Goal: Task Accomplishment & Management: Manage account settings

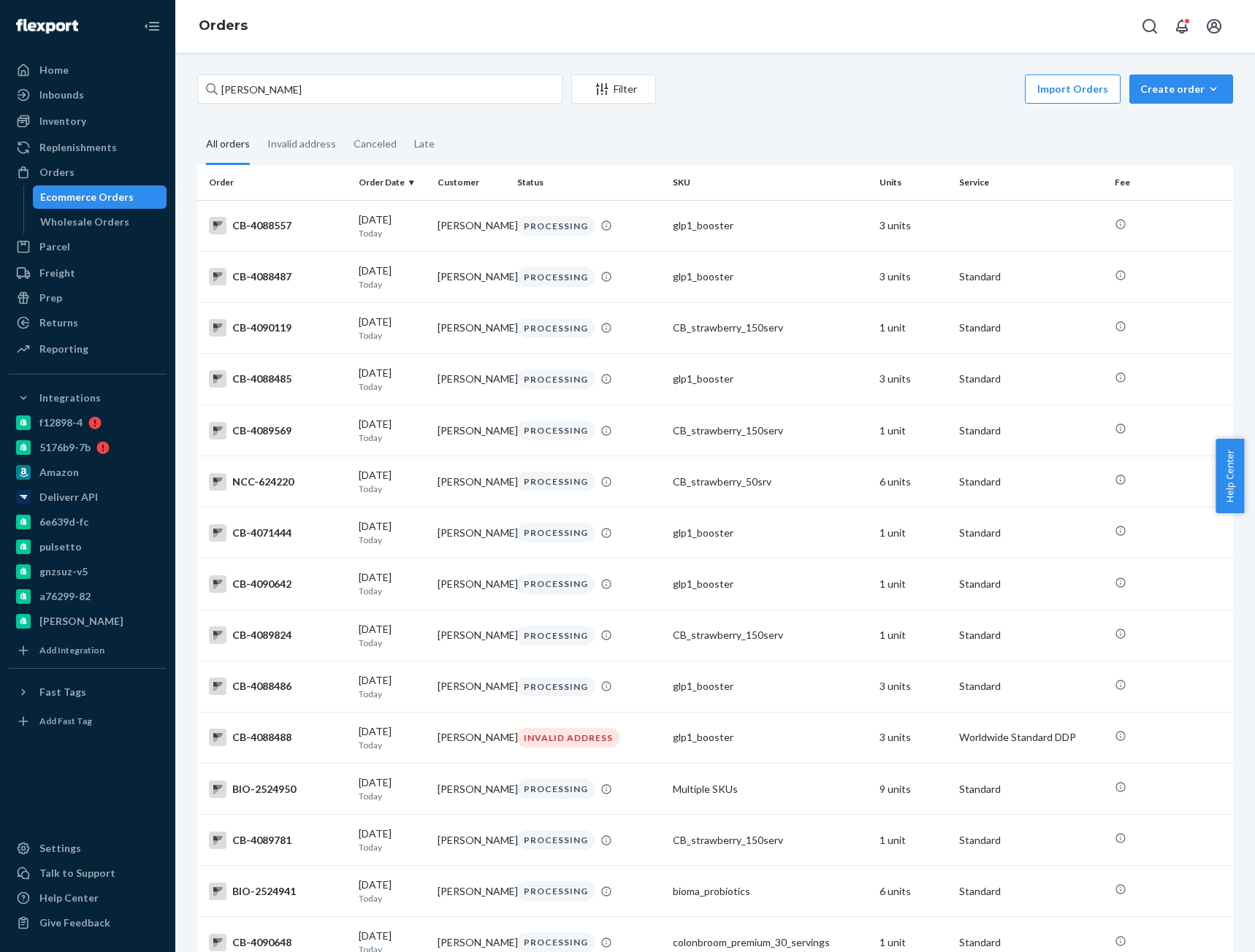
click at [269, 88] on input "[PERSON_NAME]" at bounding box center [379, 89] width 365 height 29
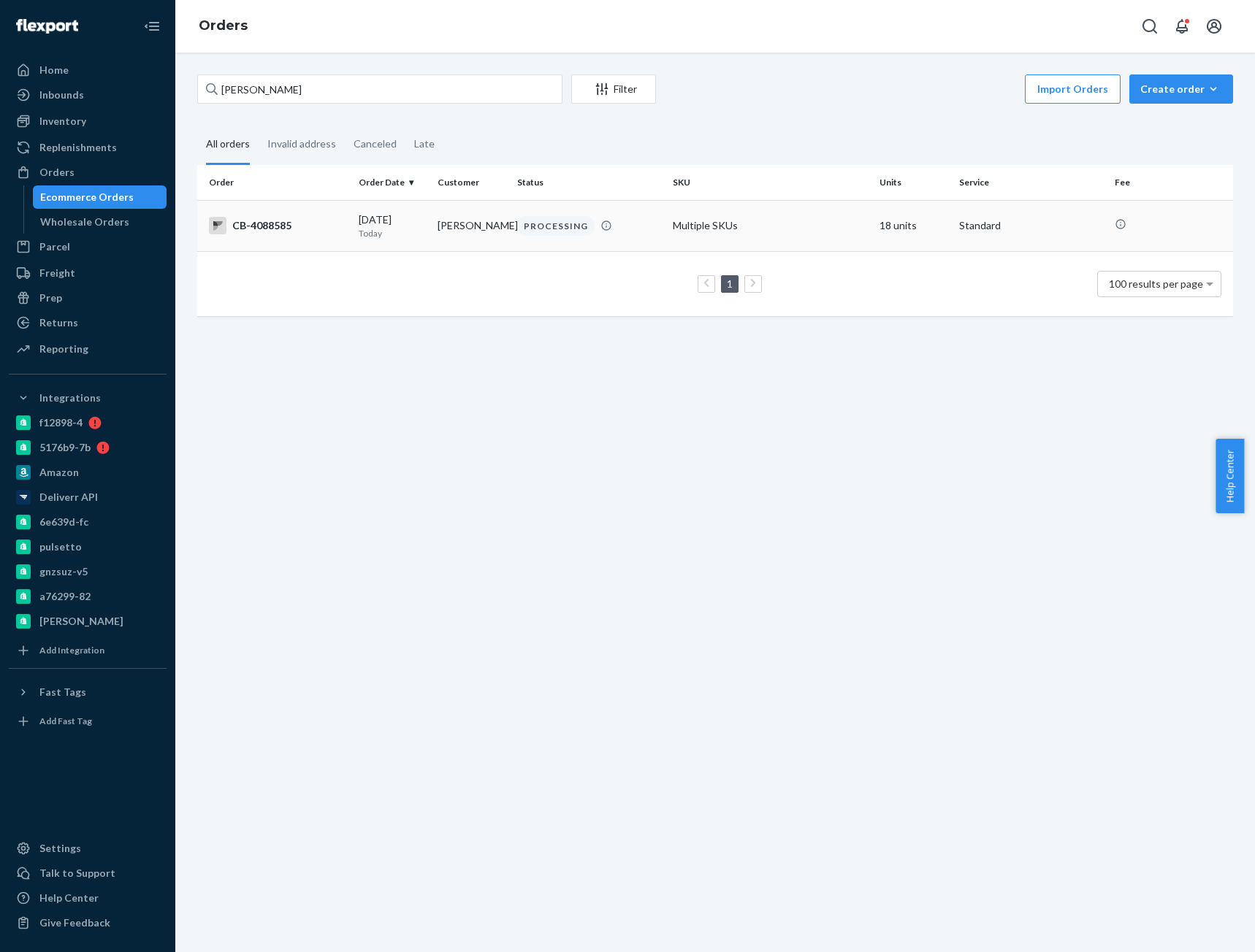
type input "[PERSON_NAME]"
click at [372, 234] on p "Today" at bounding box center [393, 233] width 68 height 13
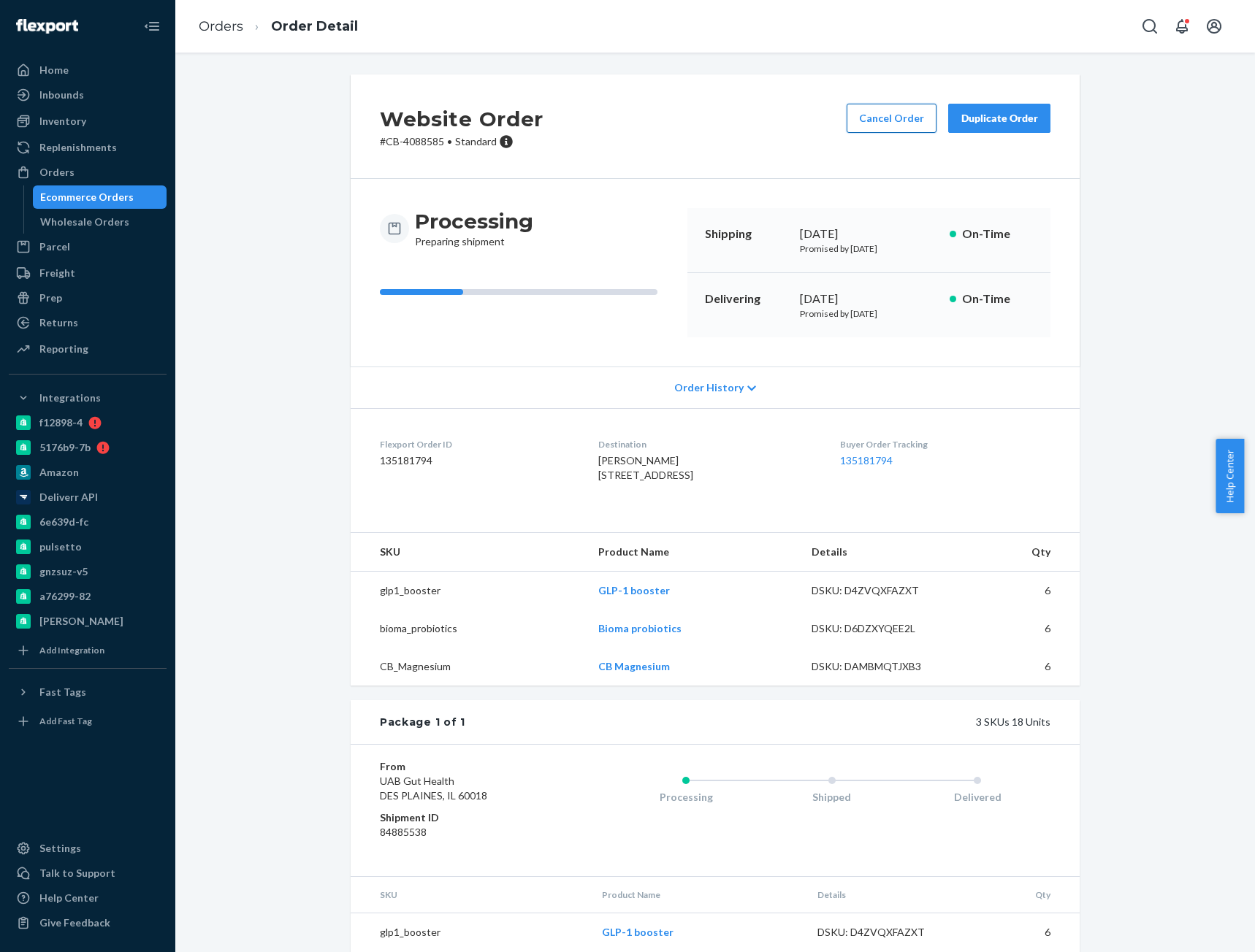
click at [872, 122] on button "Cancel Order" at bounding box center [891, 118] width 90 height 29
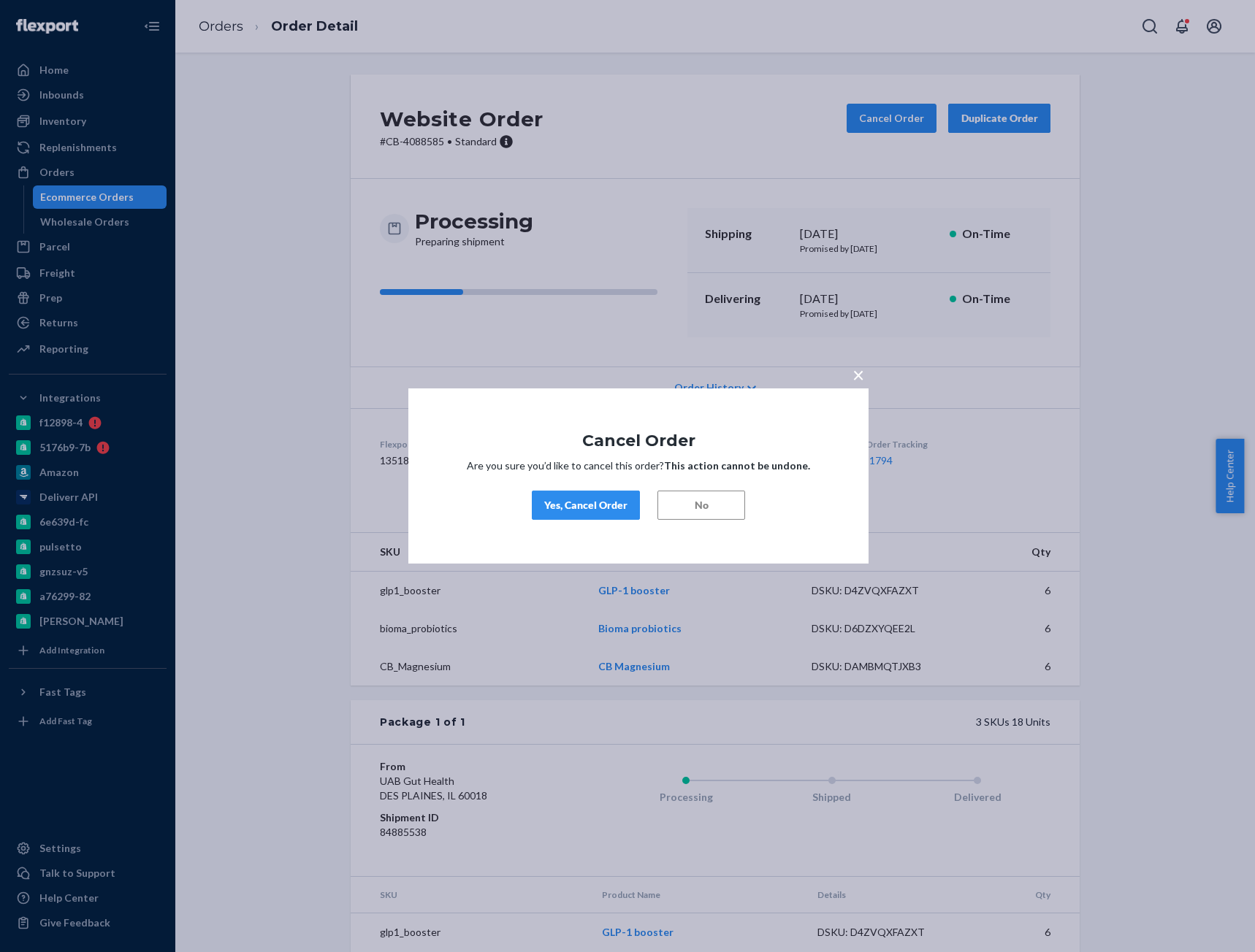
click at [579, 501] on div "Yes, Cancel Order" at bounding box center [586, 505] width 84 height 14
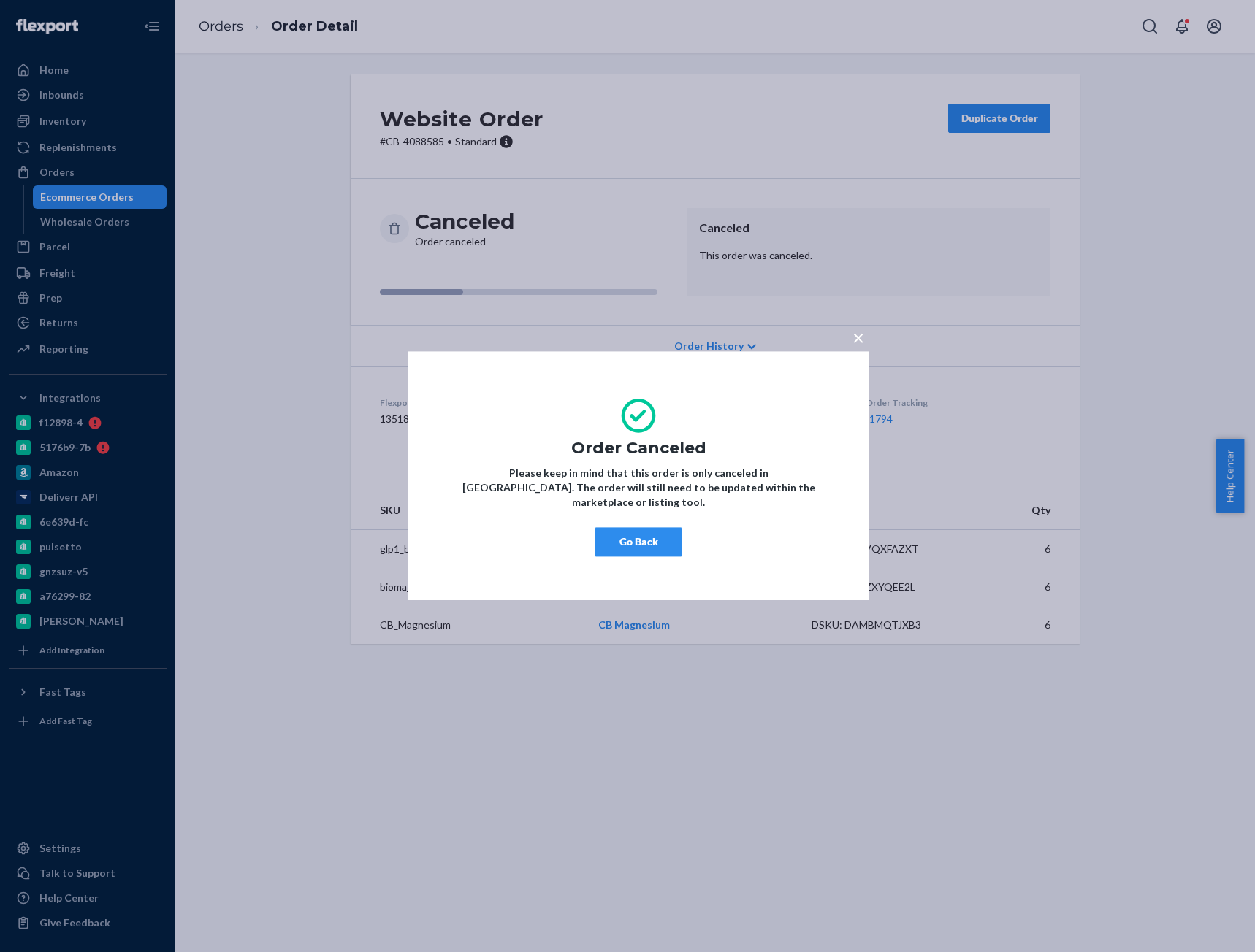
click at [630, 548] on button "Go Back" at bounding box center [638, 542] width 88 height 29
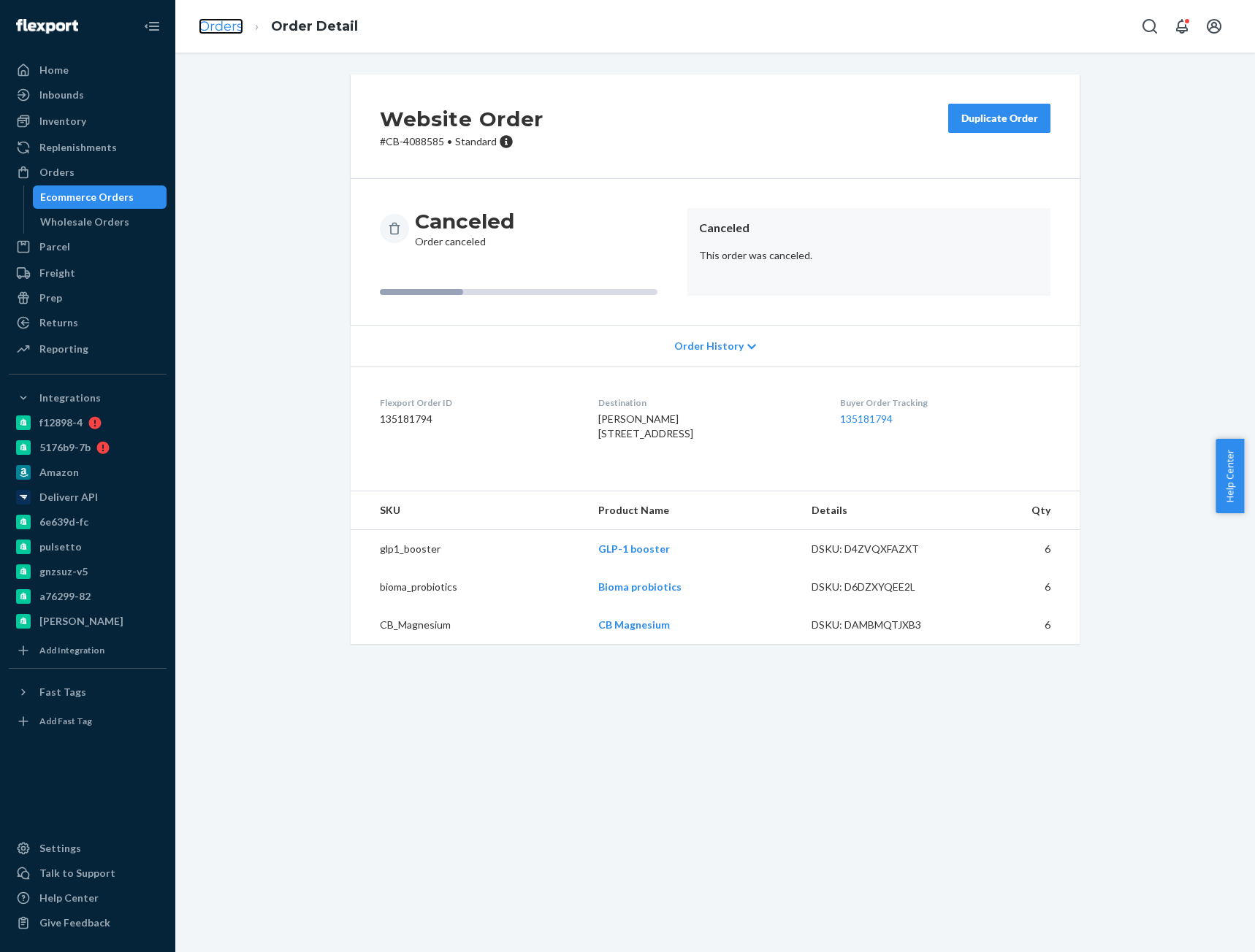
click at [222, 26] on link "Orders" at bounding box center [221, 26] width 44 height 16
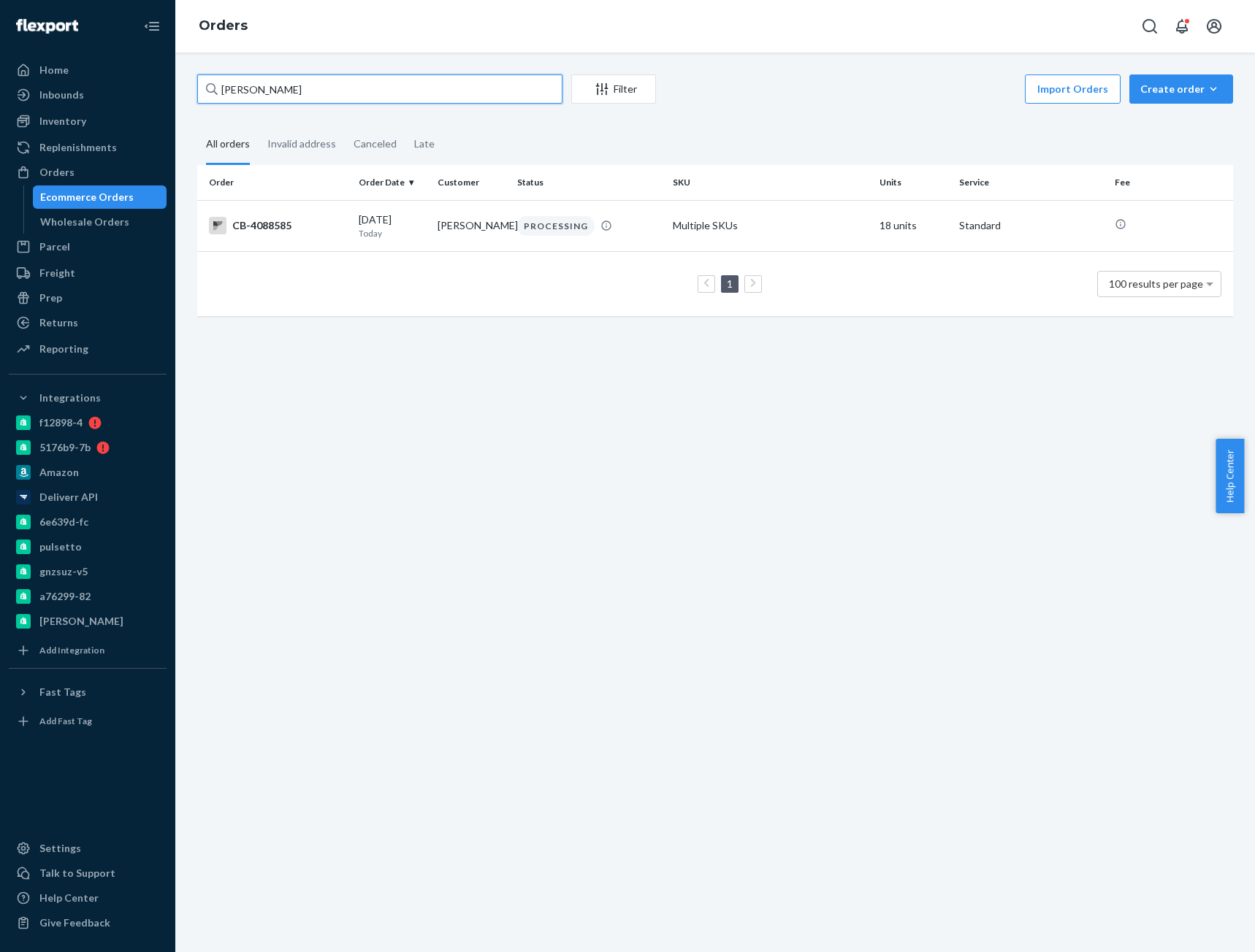
click at [257, 99] on input "[PERSON_NAME]" at bounding box center [379, 89] width 365 height 29
paste input "4046897"
type input "CB-4046897"
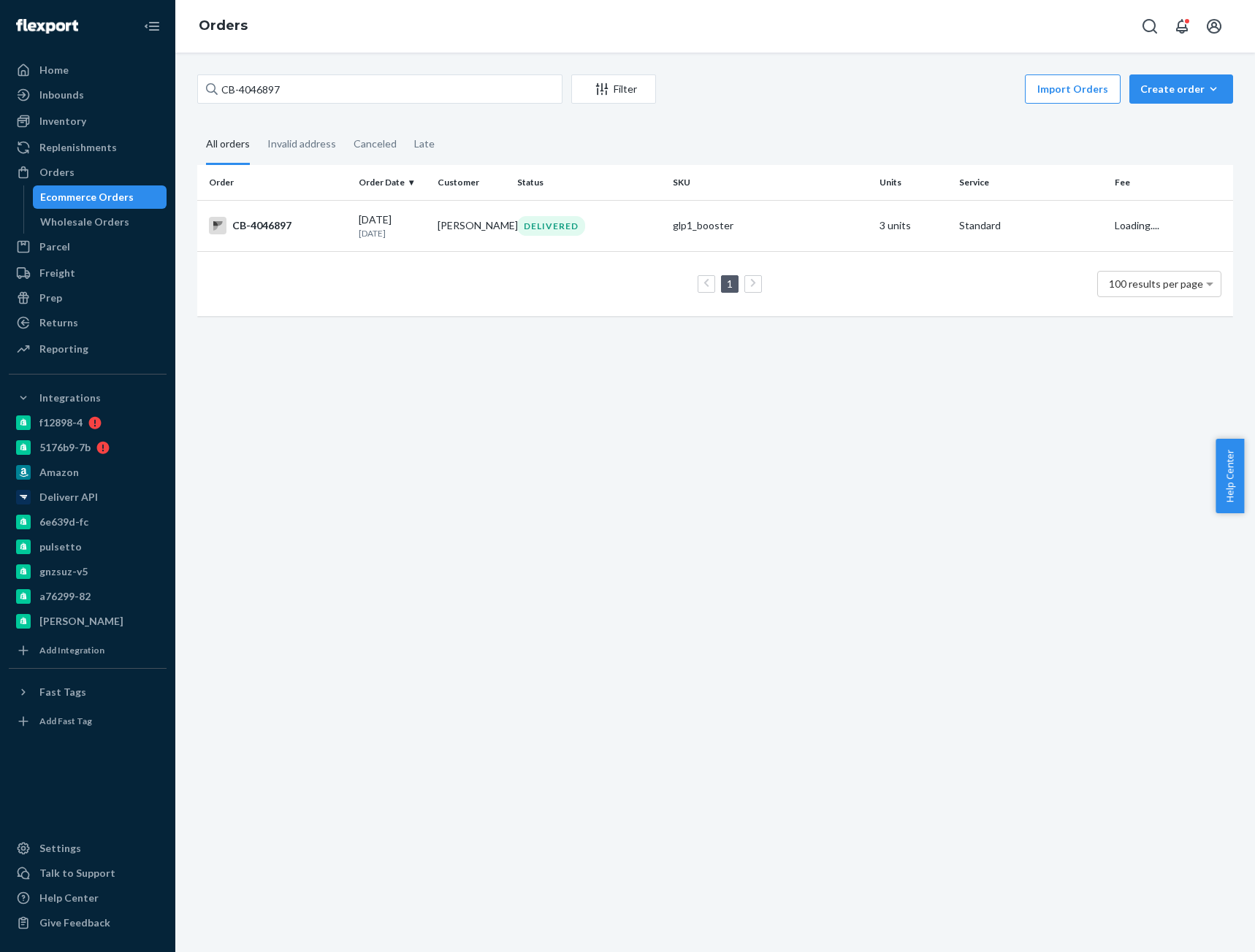
click at [342, 236] on td "CB-4046897" at bounding box center [275, 226] width 155 height 51
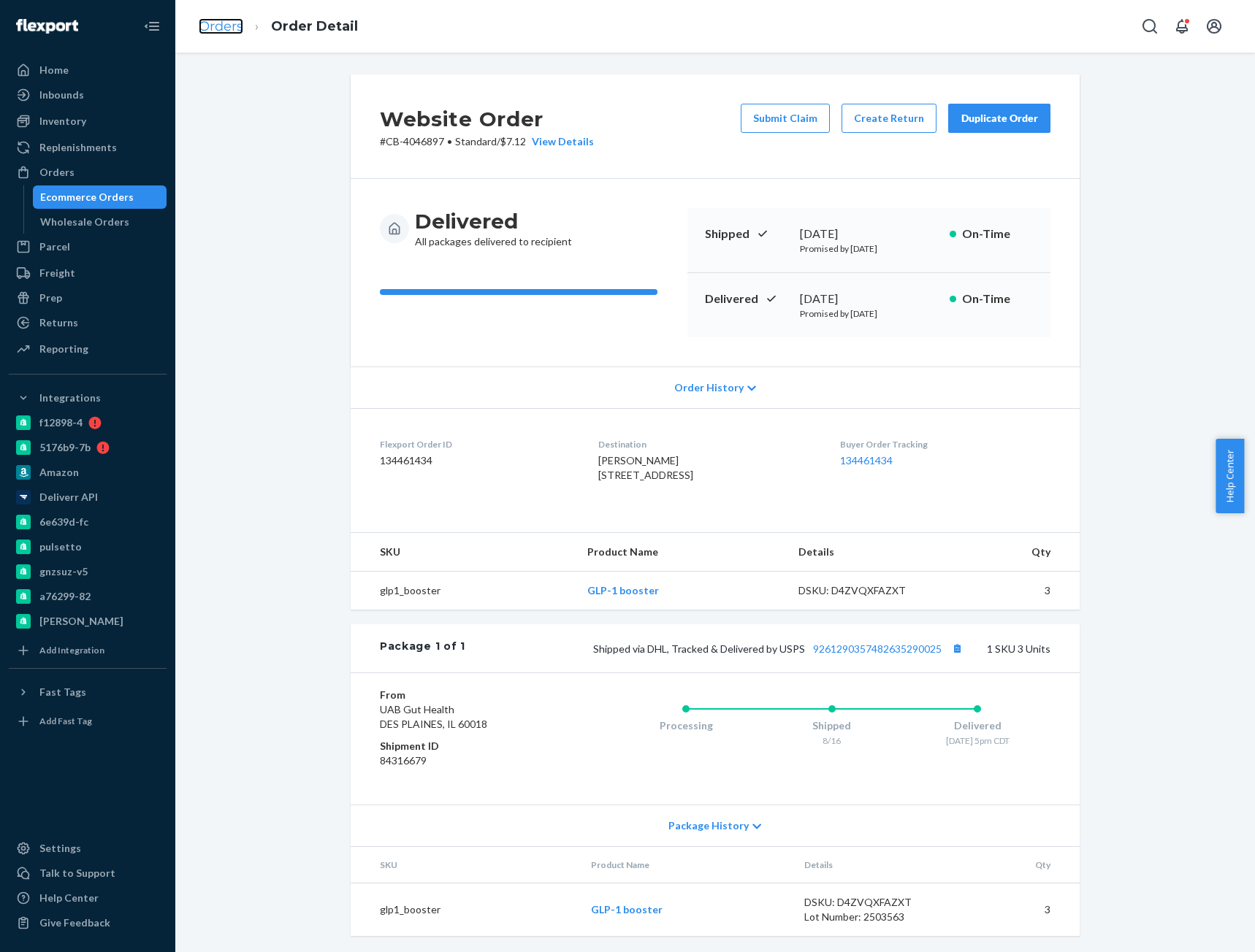
click at [221, 29] on link "Orders" at bounding box center [221, 26] width 44 height 16
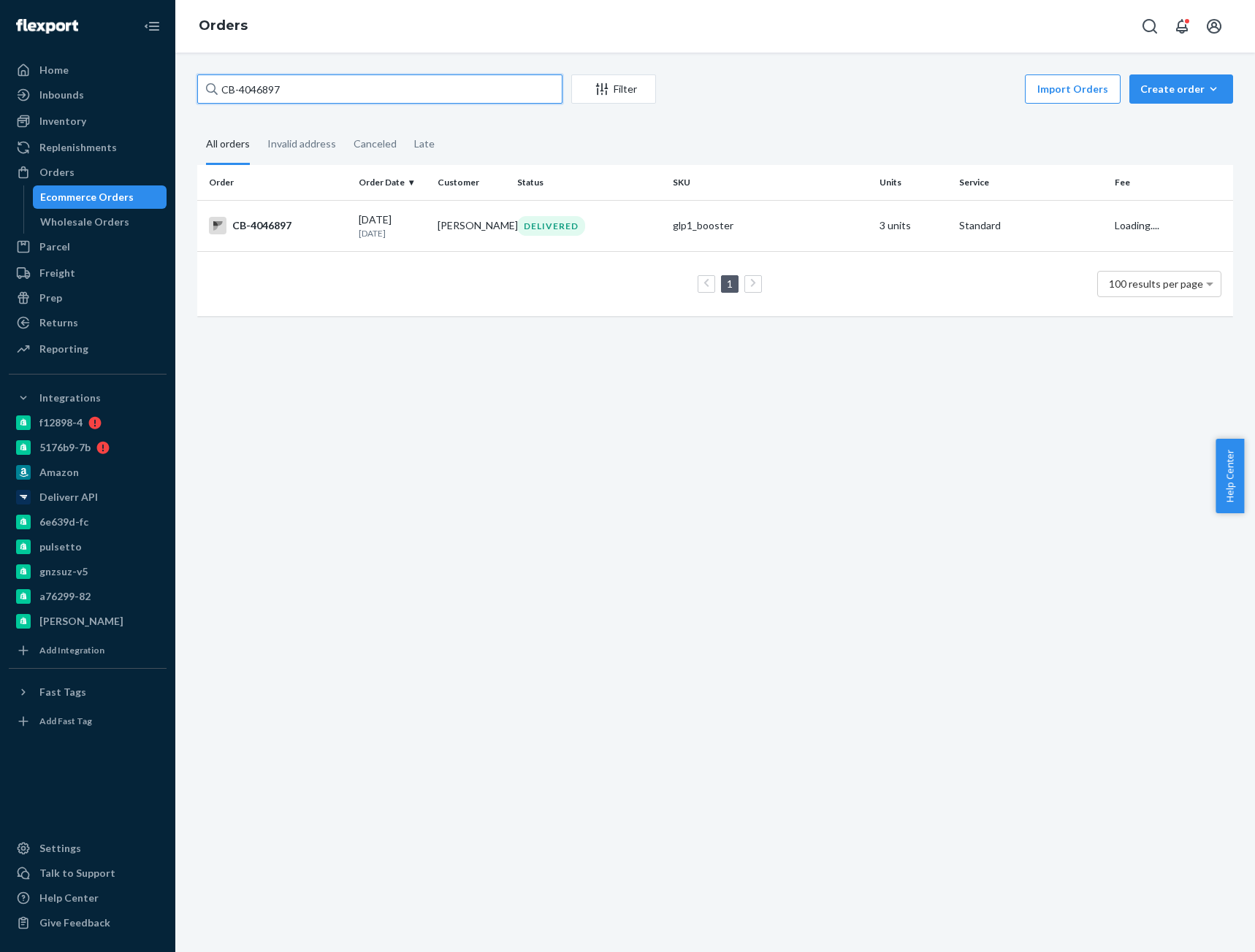
click at [250, 78] on input "CB-4046897" at bounding box center [379, 89] width 365 height 29
paste input "88660 C"
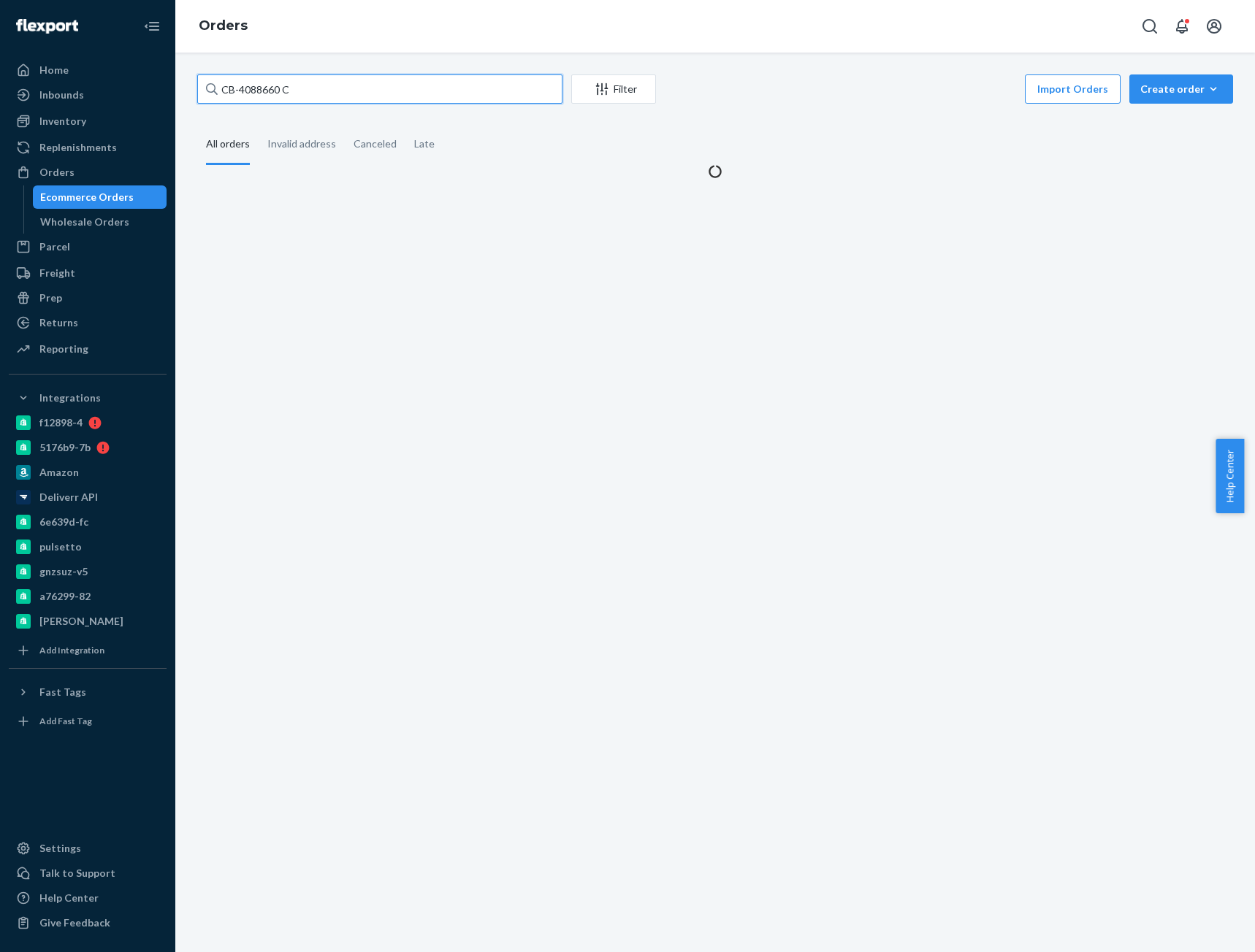
type input "CB-4088660 C"
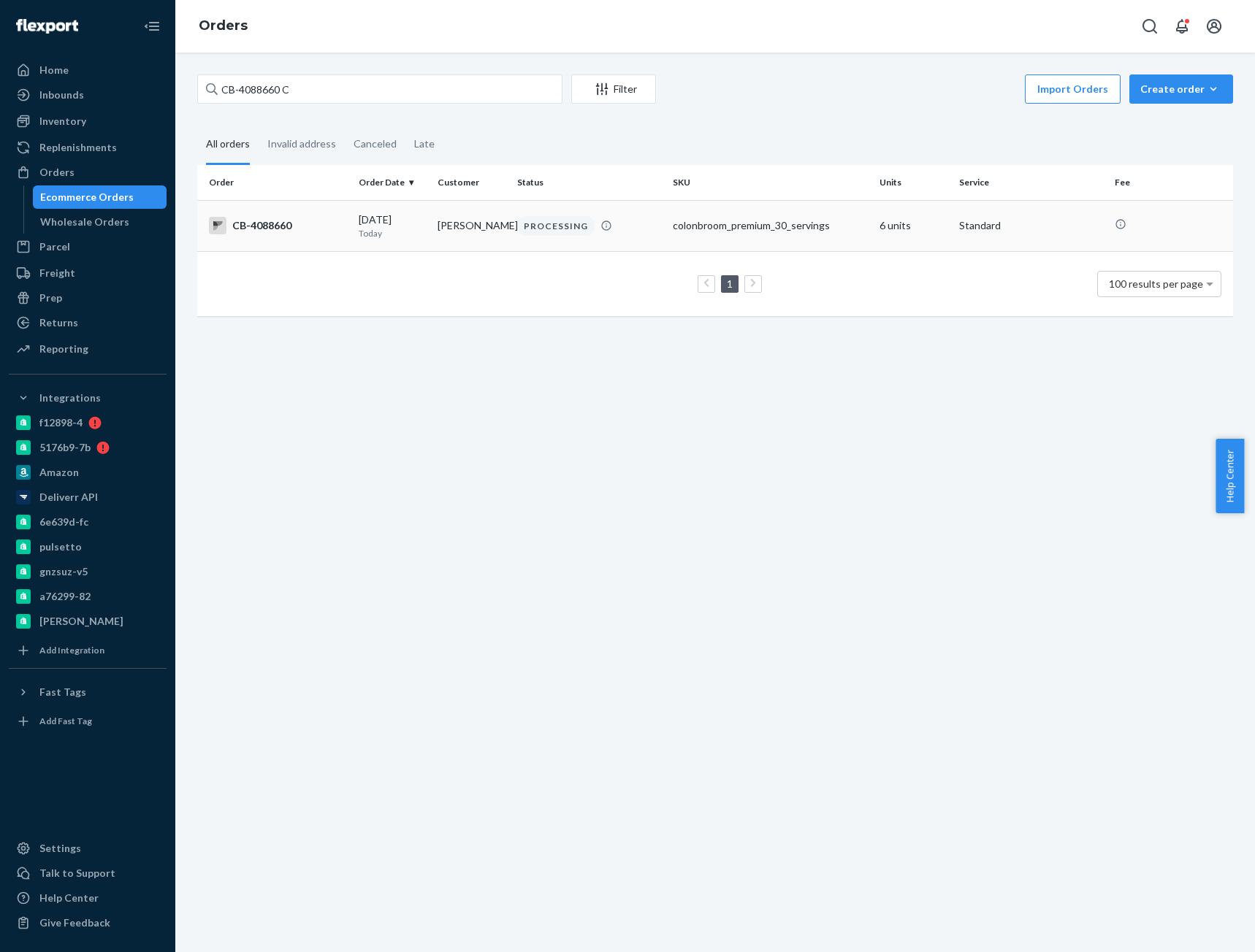
click at [343, 231] on div "CB-4088660" at bounding box center [278, 225] width 138 height 18
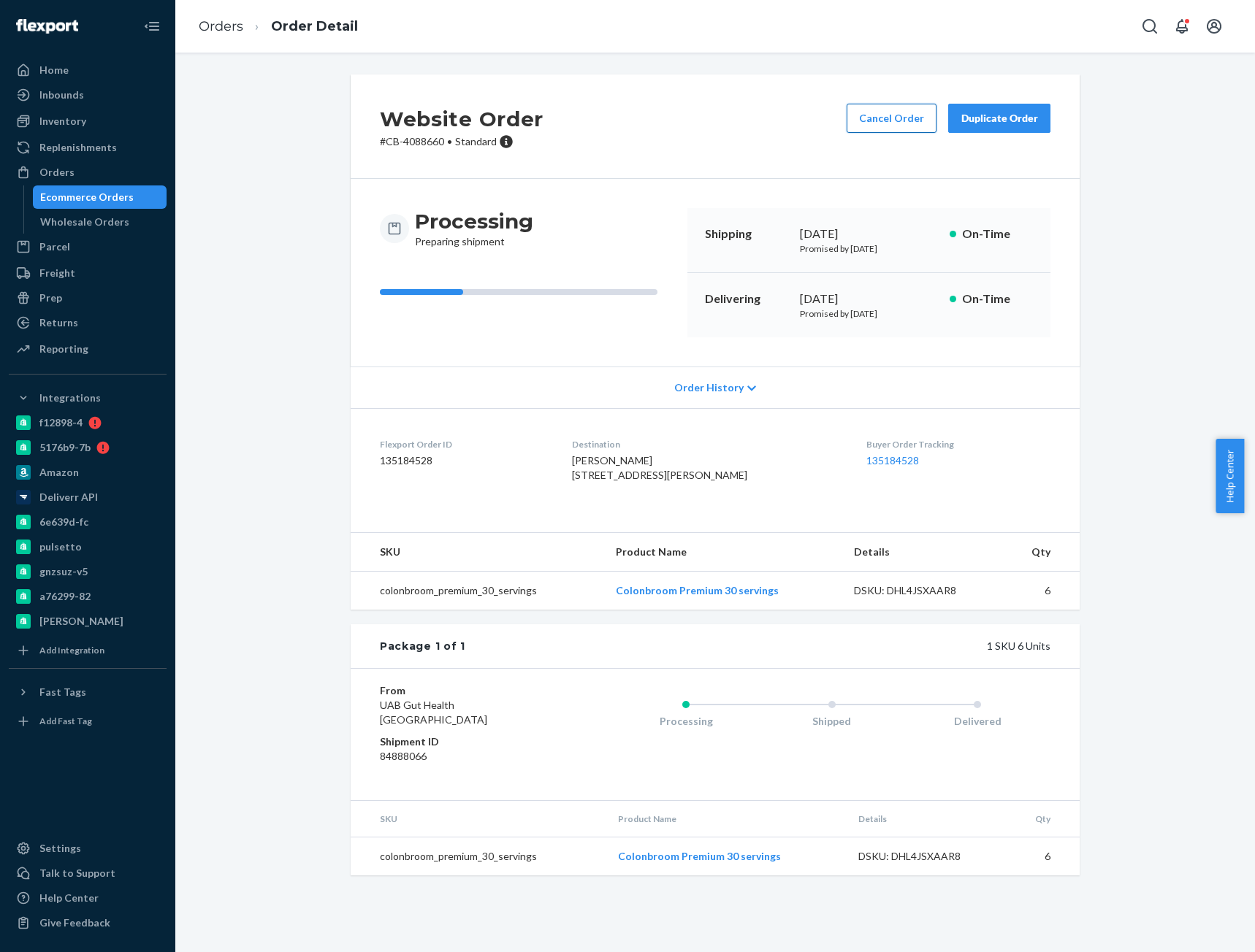
click at [882, 124] on button "Cancel Order" at bounding box center [891, 118] width 90 height 29
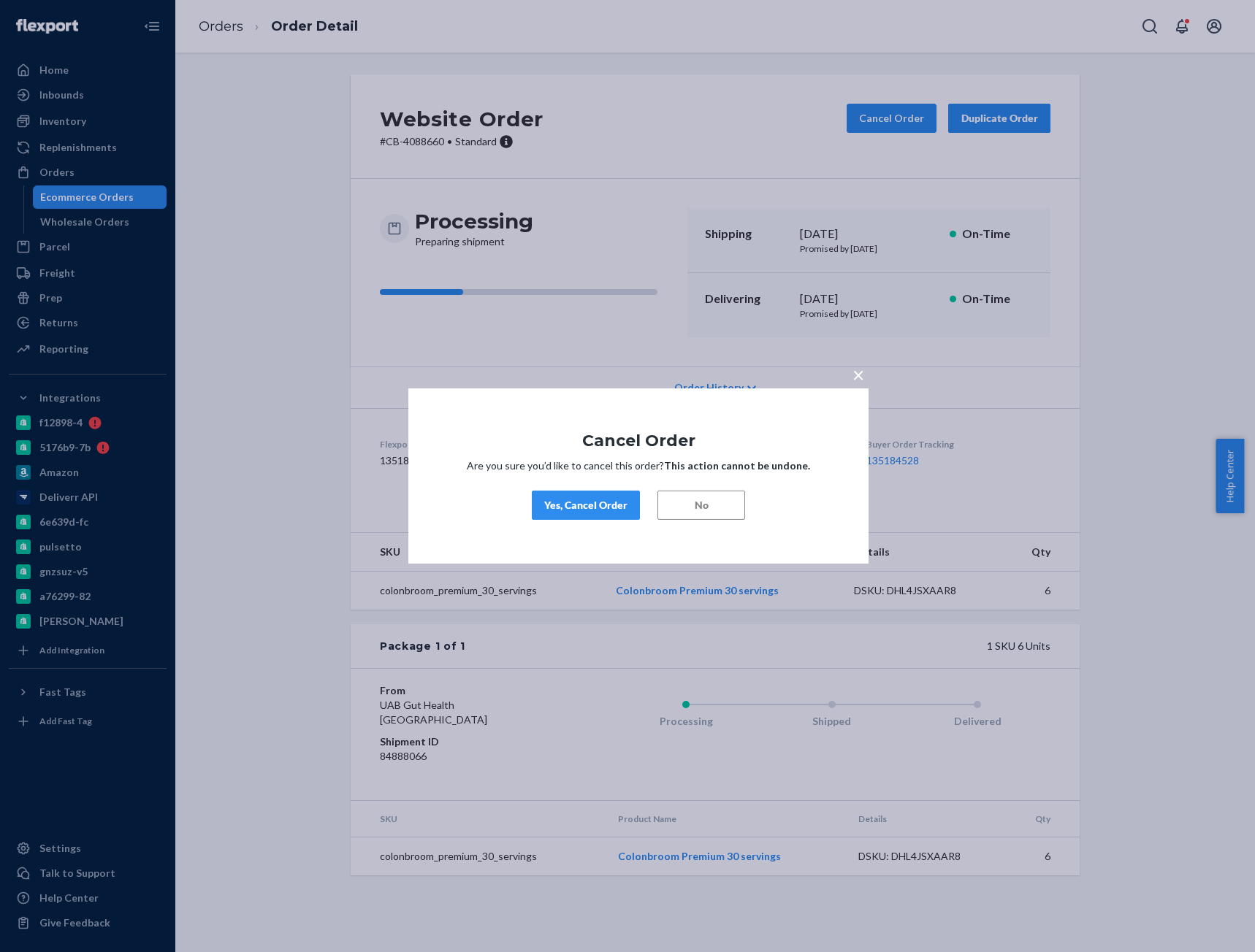
click at [587, 498] on div "Yes, Cancel Order" at bounding box center [586, 505] width 84 height 14
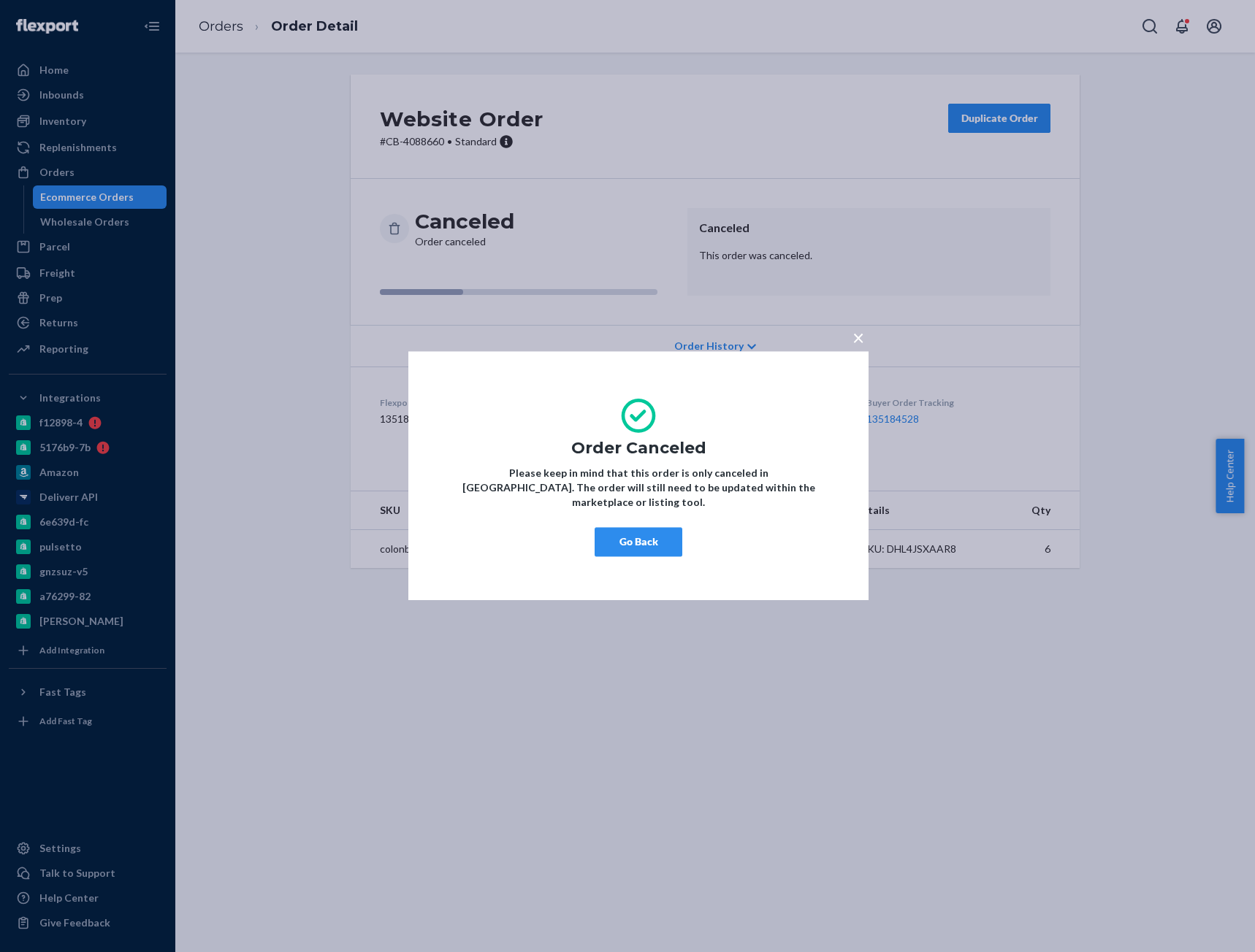
click at [628, 528] on button "Go Back" at bounding box center [638, 542] width 88 height 29
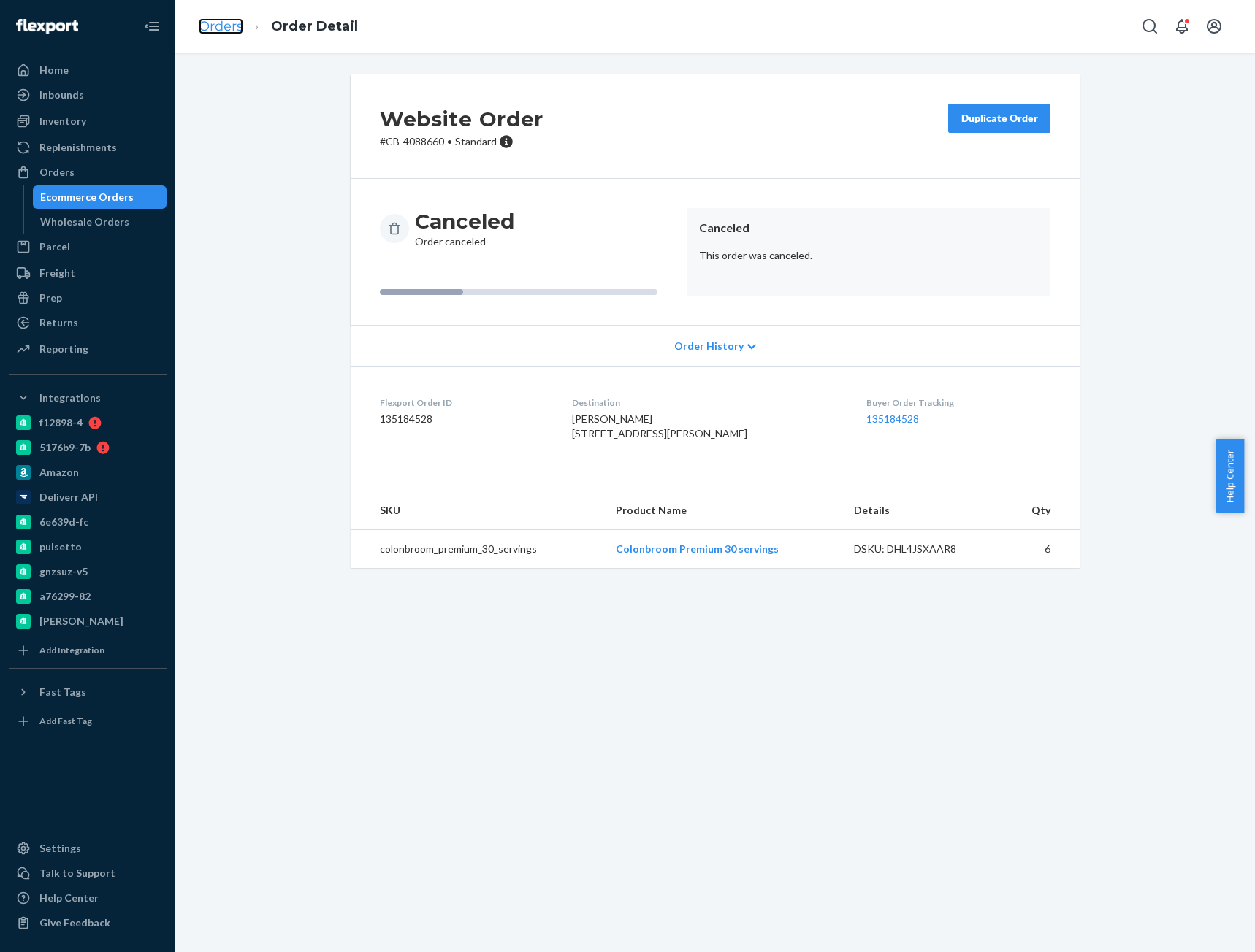
click at [232, 28] on link "Orders" at bounding box center [221, 26] width 44 height 16
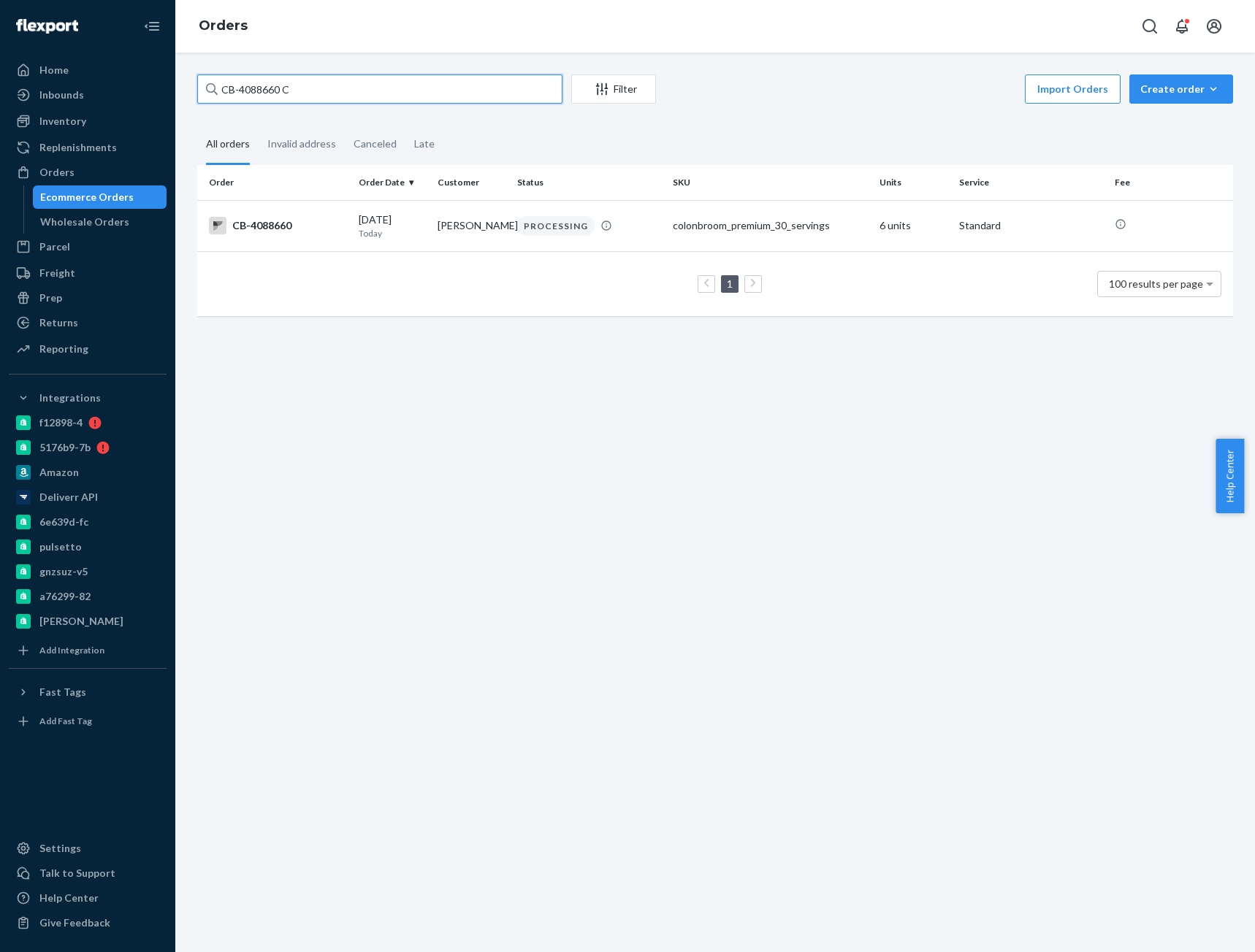
click at [284, 85] on input "CB-4088660 C" at bounding box center [379, 89] width 365 height 29
paste input "[PERSON_NAME]"
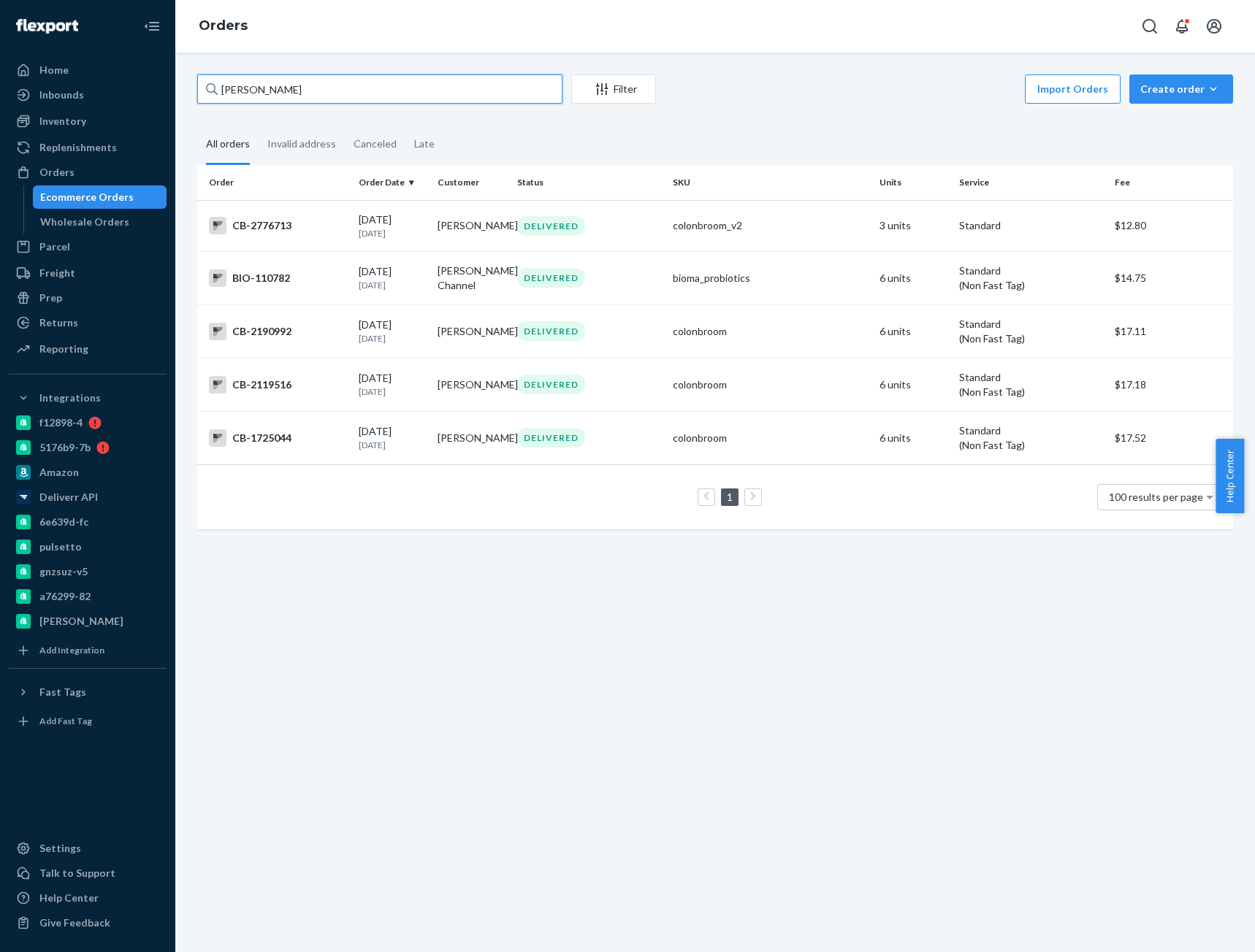
click at [251, 96] on input "[PERSON_NAME]" at bounding box center [379, 89] width 365 height 29
paste input "text"
type input "[PERSON_NAME]"
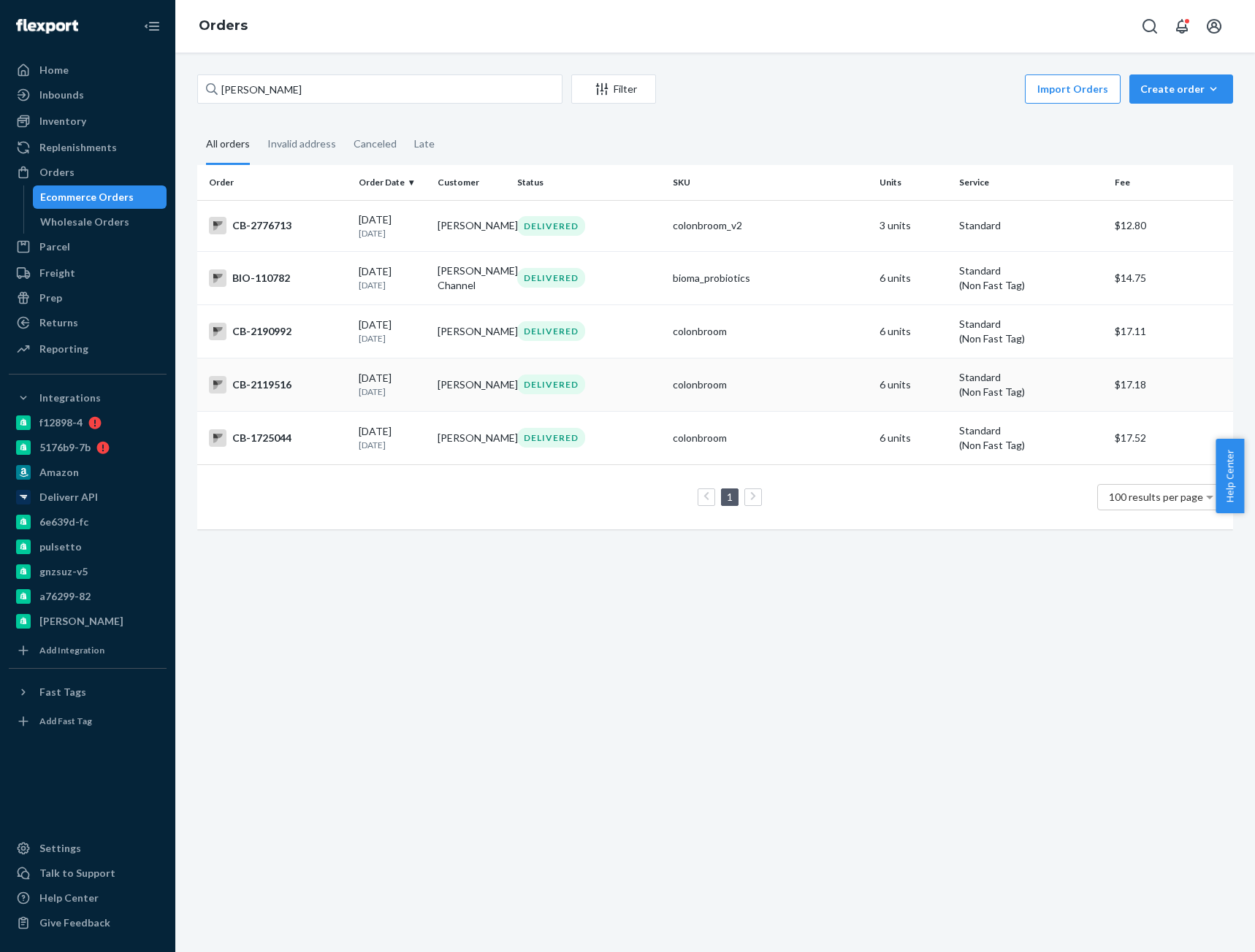
click at [261, 386] on div "CB-2119516" at bounding box center [278, 384] width 138 height 18
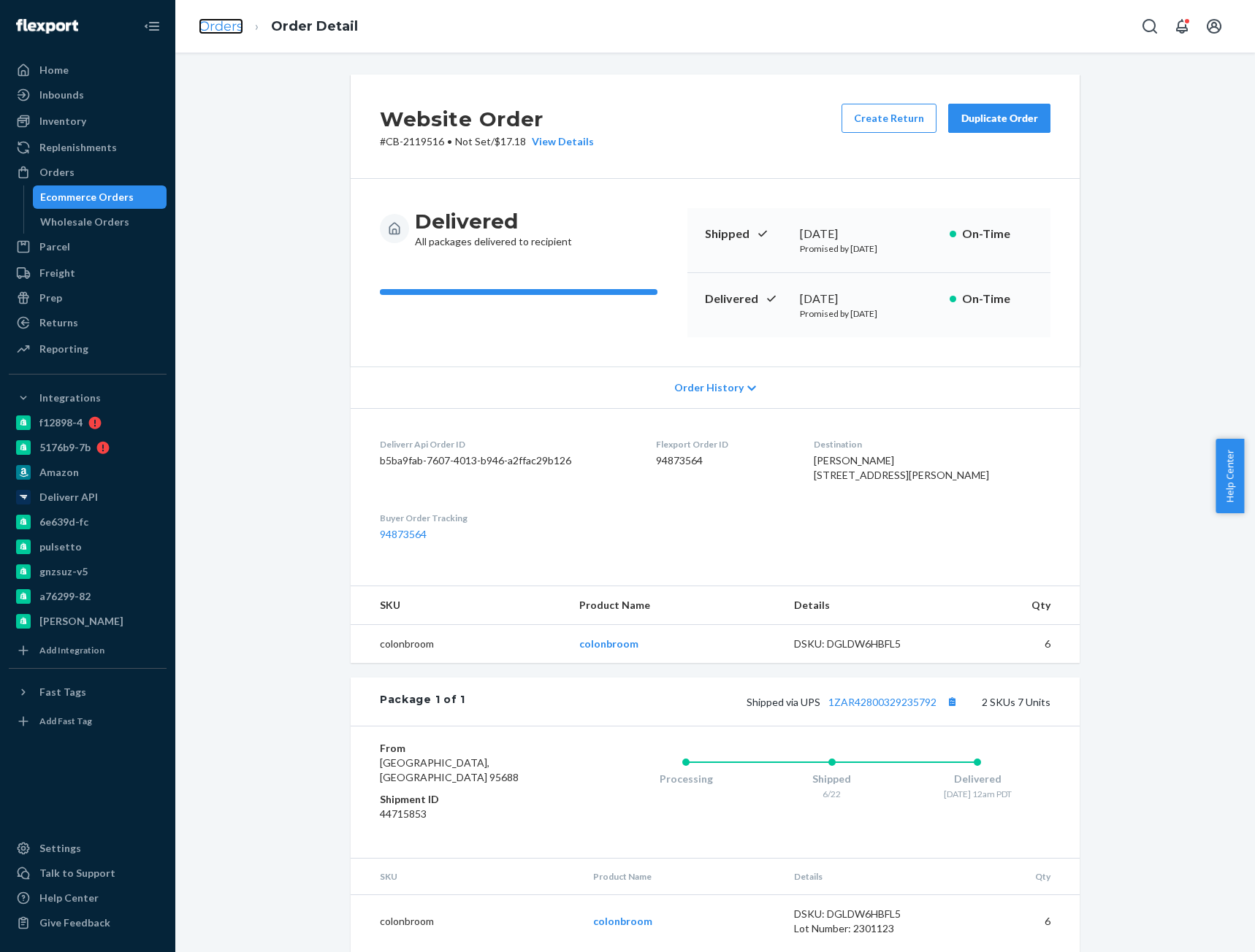
click at [210, 23] on link "Orders" at bounding box center [221, 26] width 44 height 16
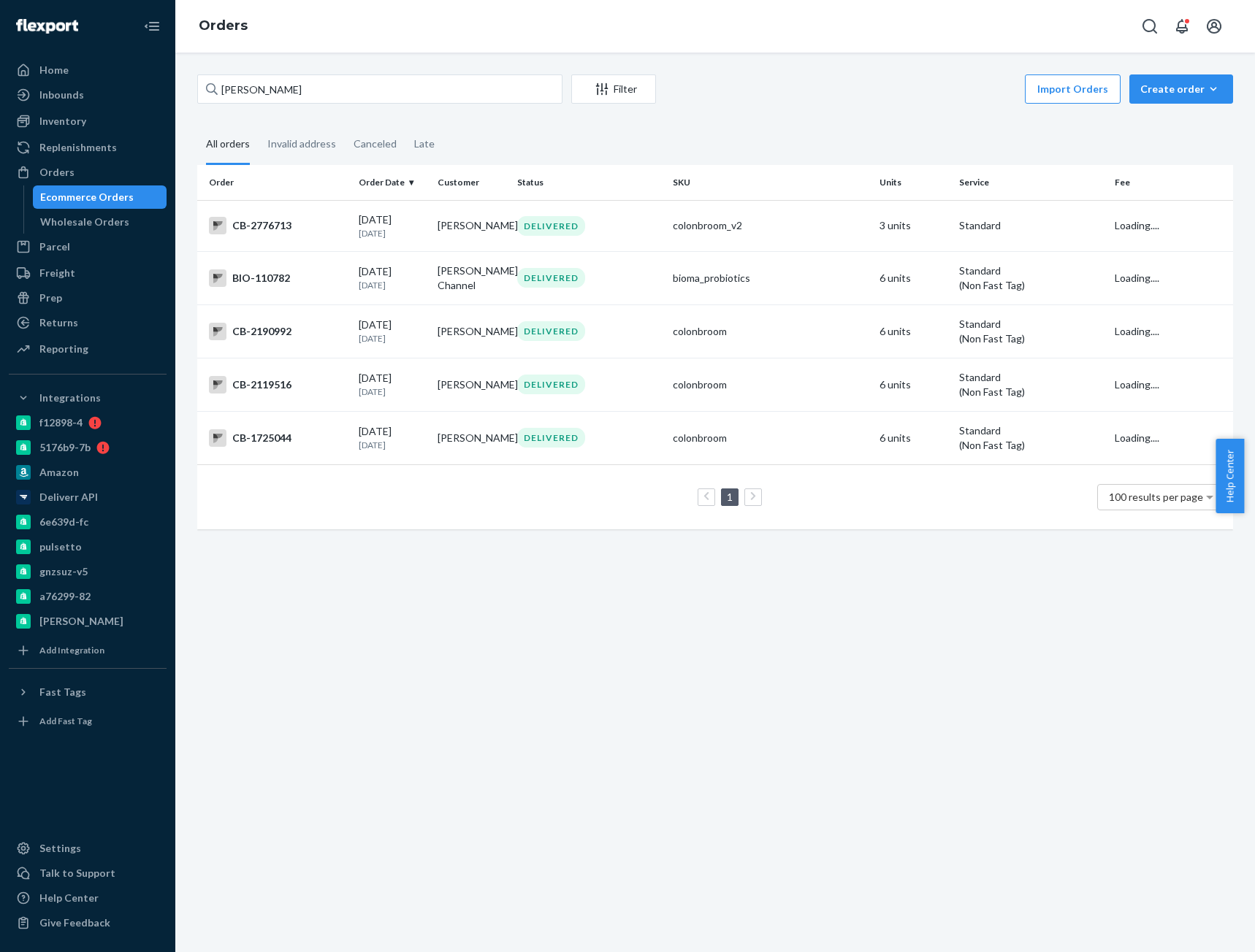
click at [252, 74] on div "[PERSON_NAME] Filter Import Orders Create order Ecommerce order Removal order A…" at bounding box center [715, 503] width 1079 height 900
click at [247, 91] on input "[PERSON_NAME]" at bounding box center [379, 89] width 365 height 29
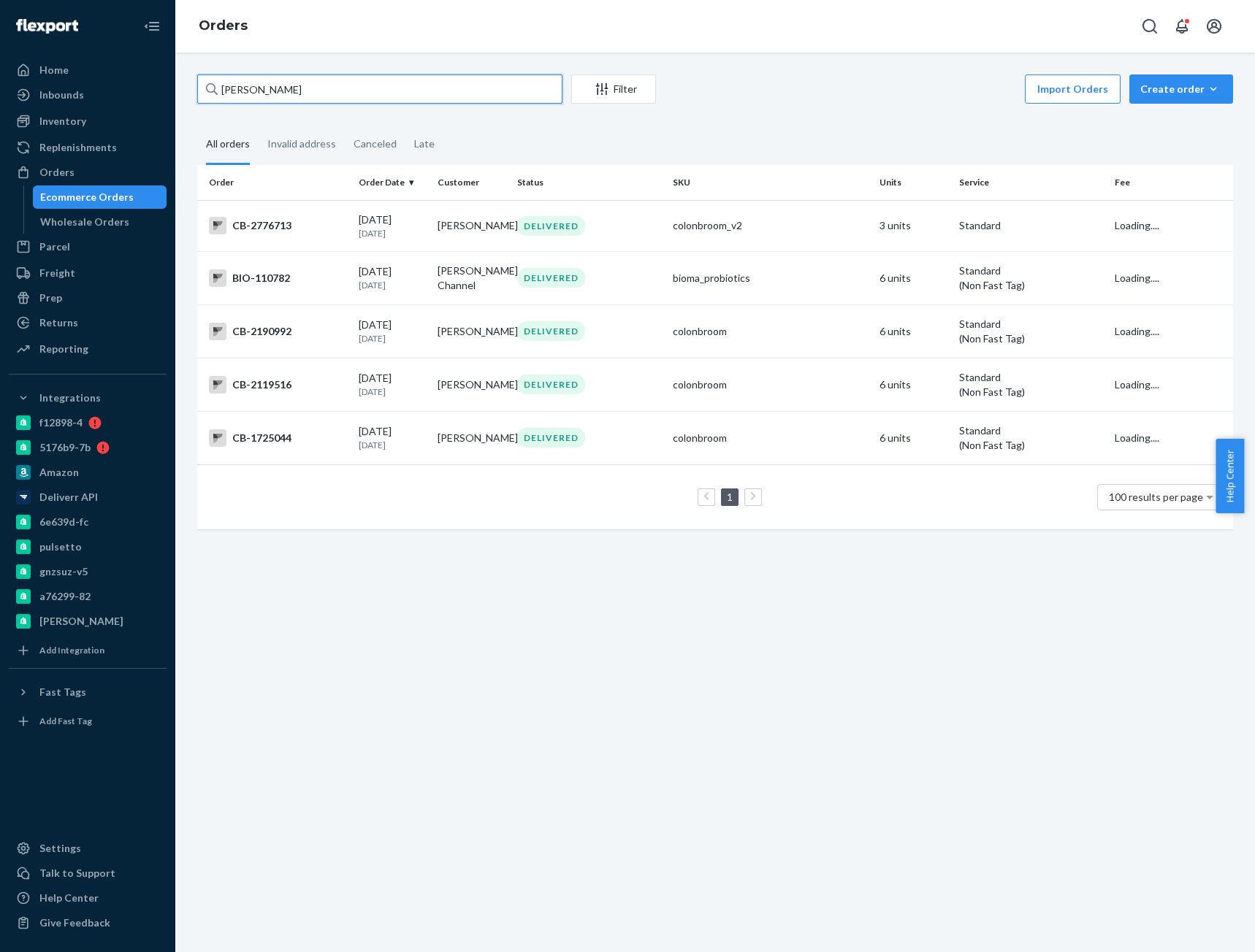
click at [247, 91] on input "[PERSON_NAME]" at bounding box center [379, 89] width 365 height 29
paste input "[PERSON_NAME] [PERSON_NAME]"
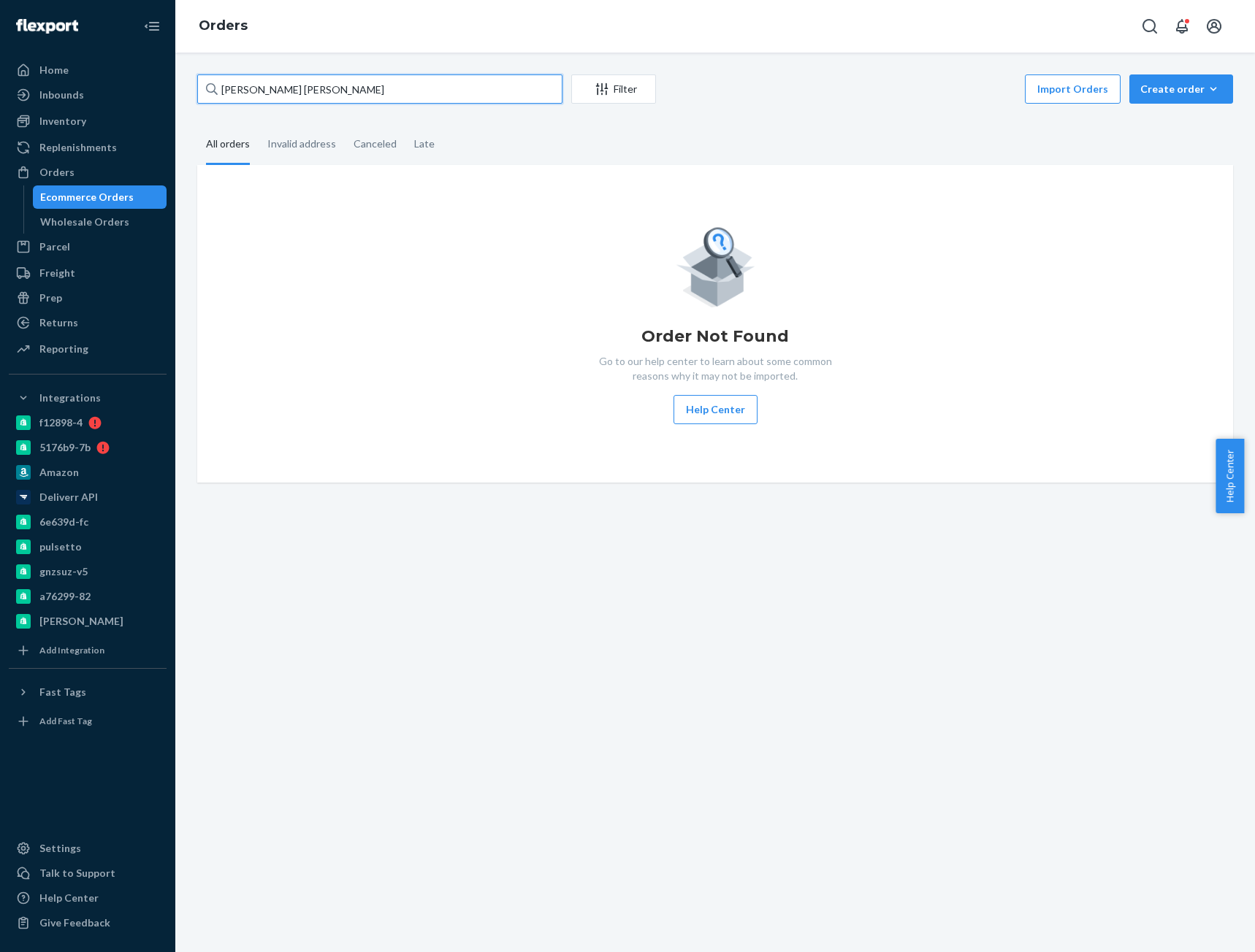
click at [273, 101] on input "[PERSON_NAME] [PERSON_NAME]" at bounding box center [379, 89] width 365 height 29
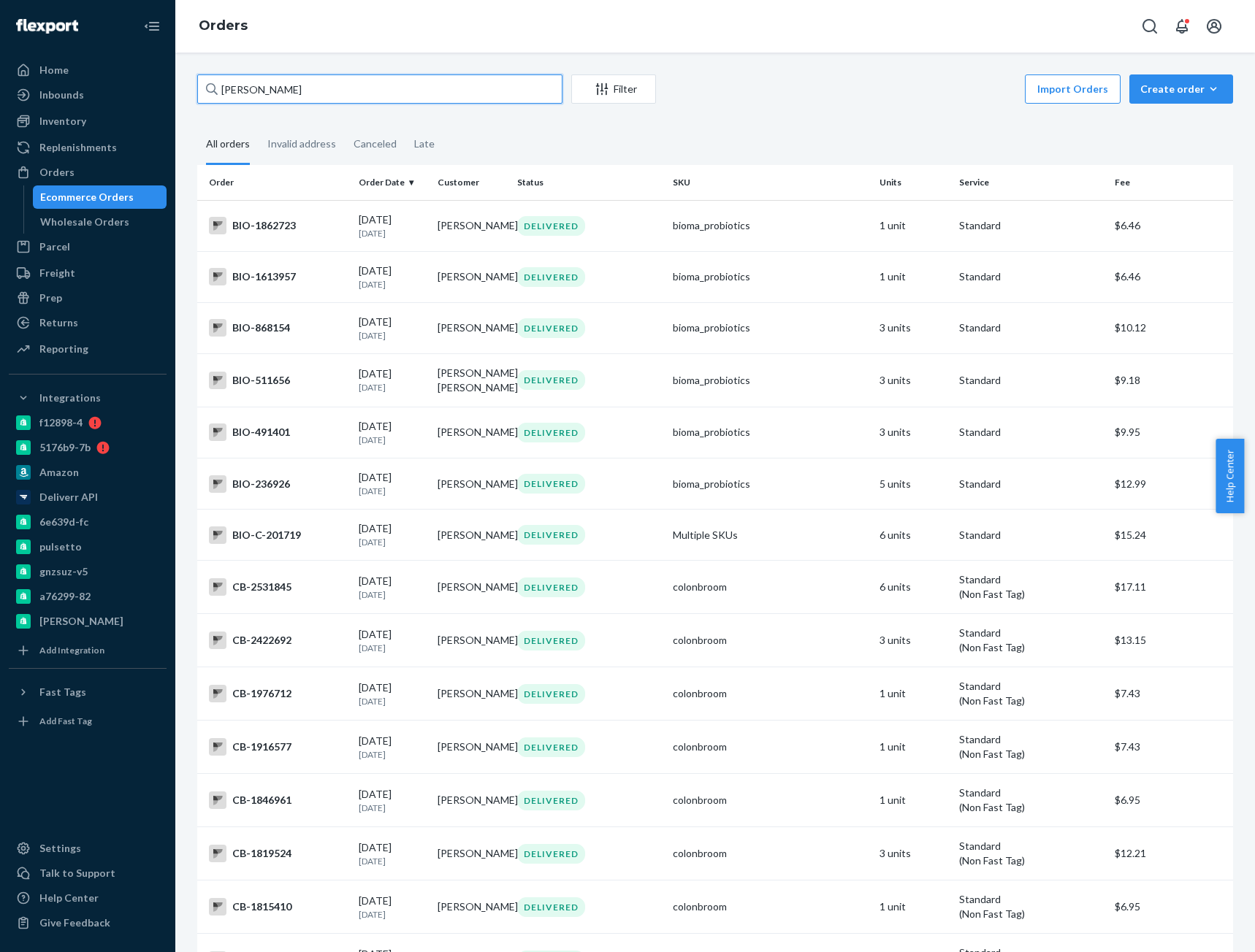
click at [245, 90] on input "[PERSON_NAME]" at bounding box center [379, 89] width 365 height 29
paste input "[PERSON_NAME]"
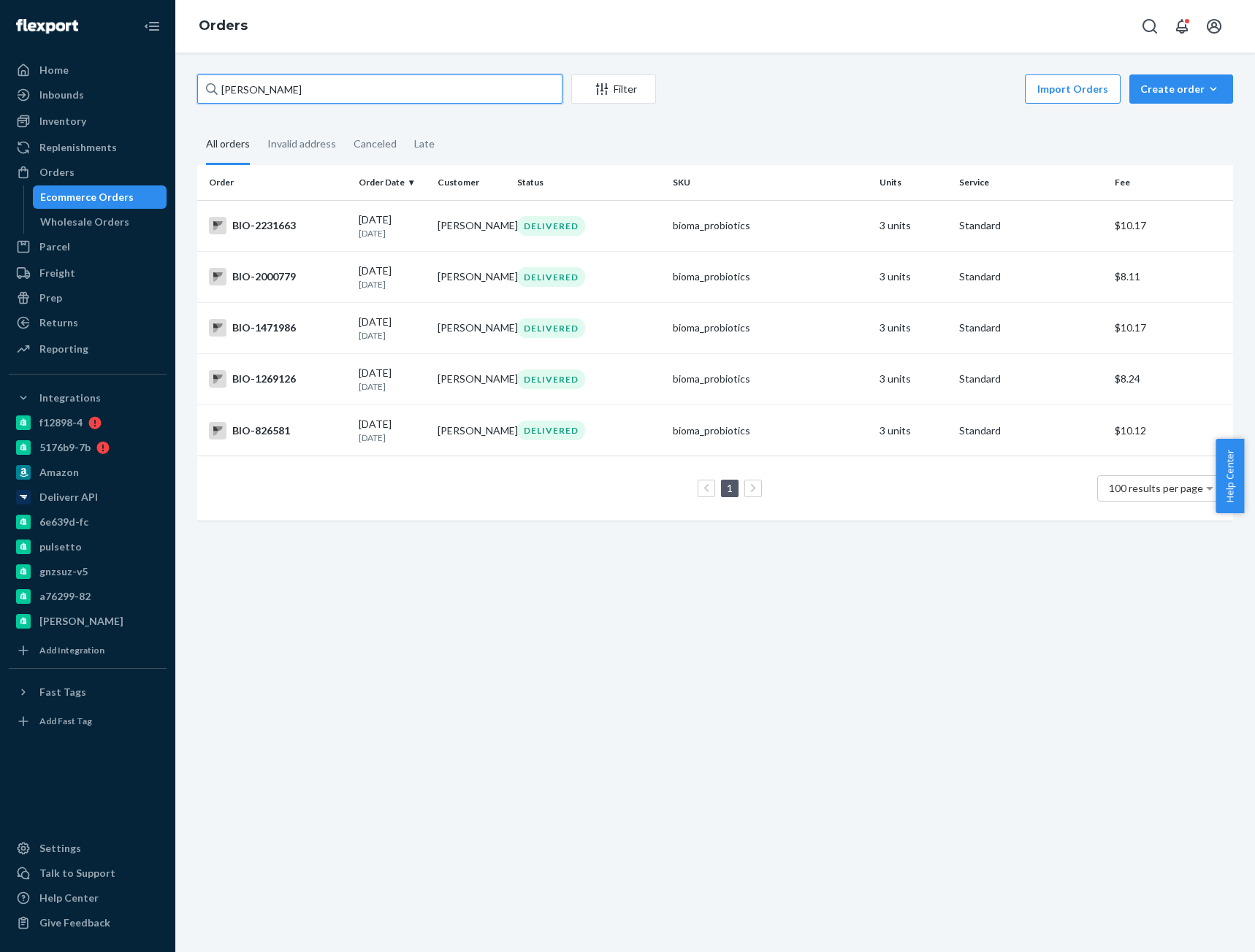
click at [257, 89] on input "[PERSON_NAME]" at bounding box center [379, 89] width 365 height 29
paste input "CB-4088856"
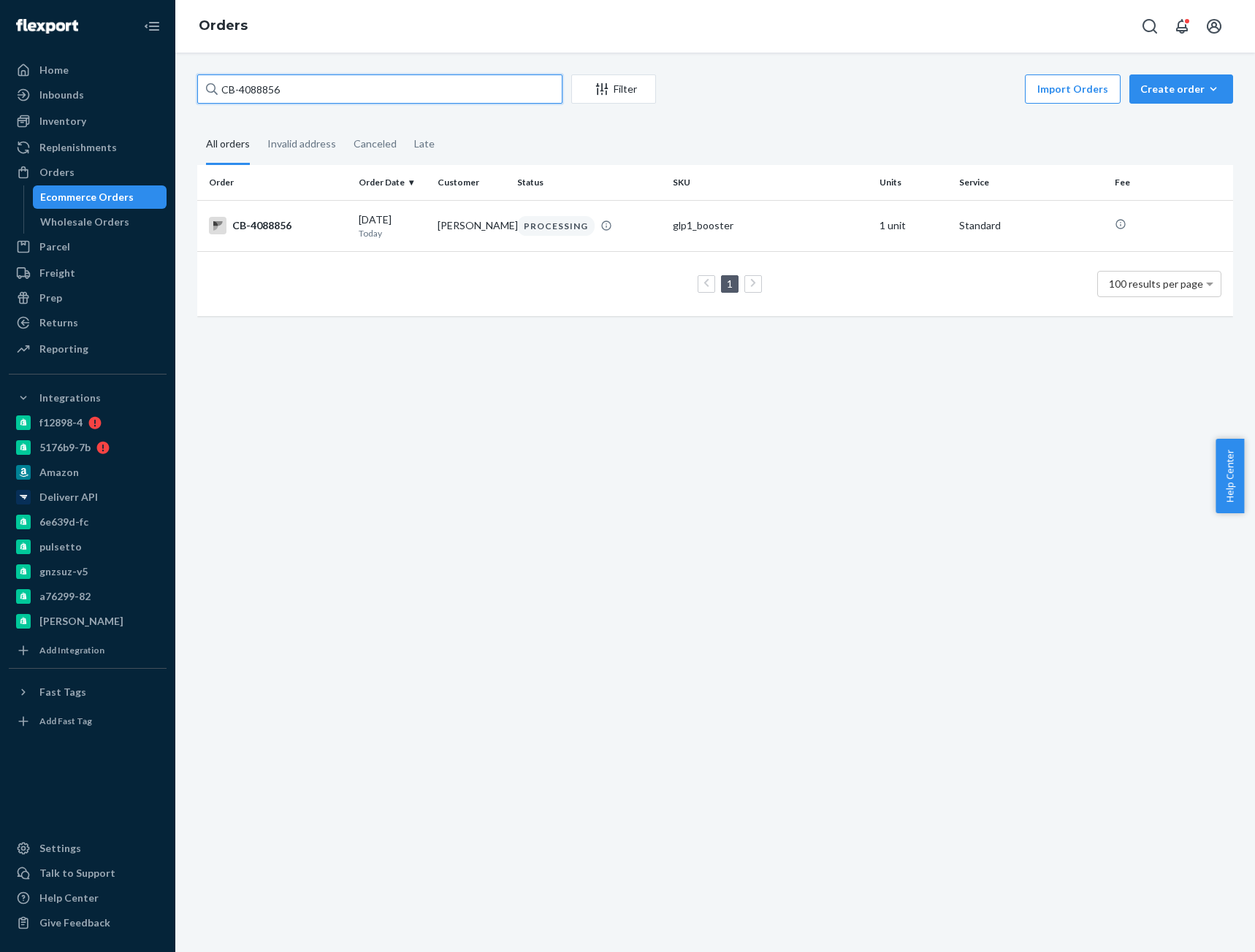
type input "CB-4088856"
click at [293, 234] on div "CB-4088856" at bounding box center [278, 225] width 138 height 18
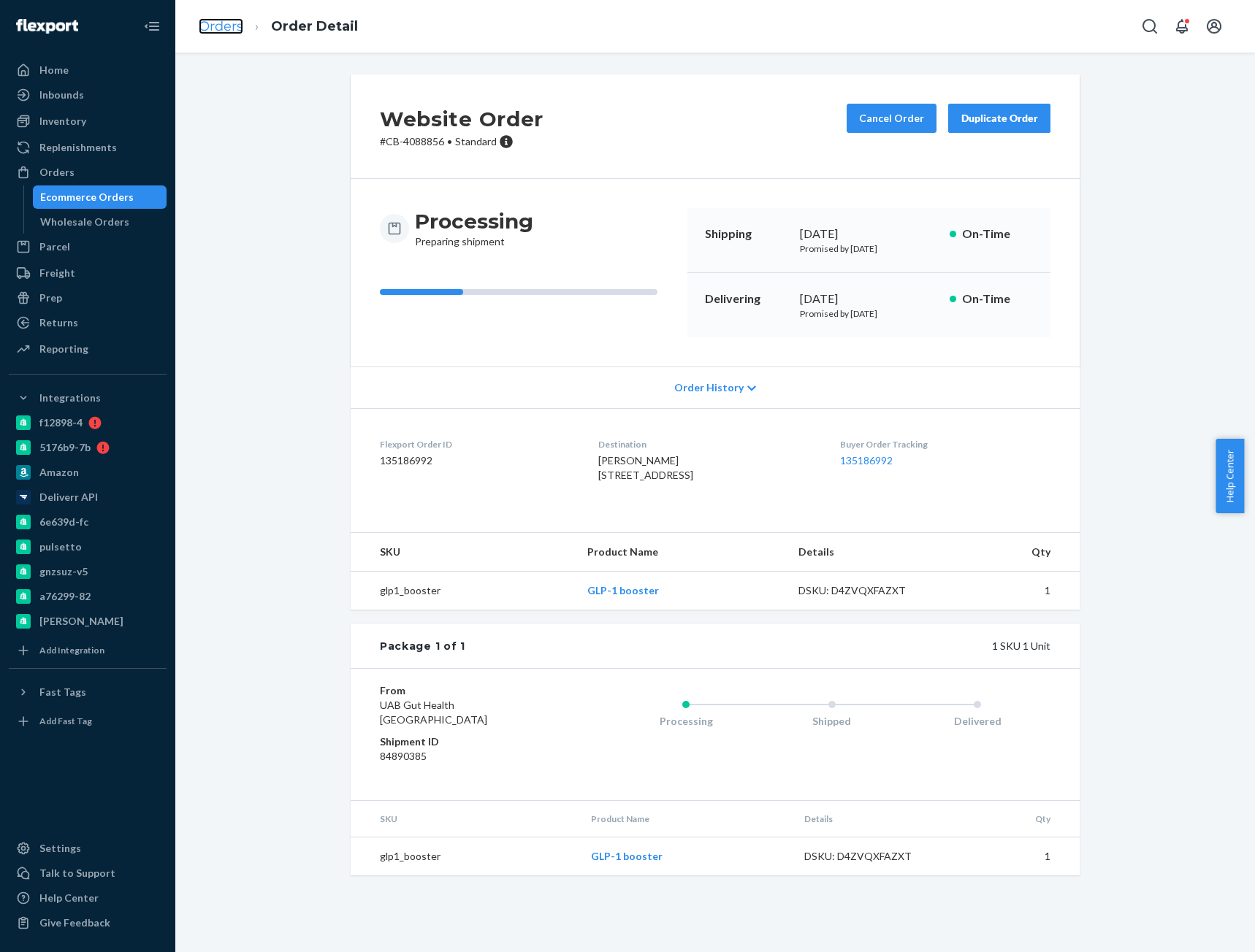
click at [225, 19] on link "Orders" at bounding box center [221, 26] width 44 height 16
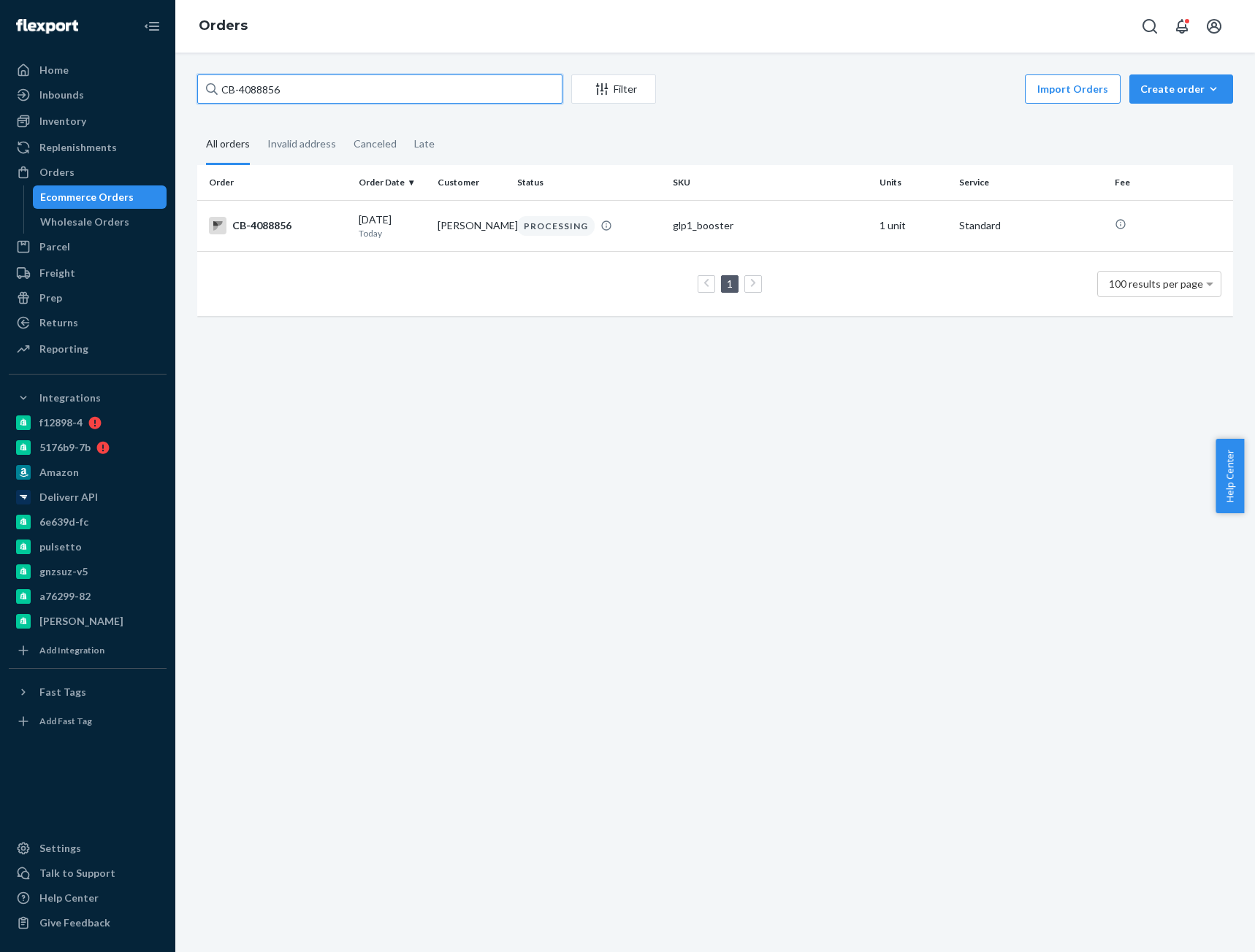
click at [281, 89] on input "CB-4088856" at bounding box center [379, 89] width 365 height 29
paste input "9265"
type input "CB-4089265"
click at [314, 216] on td "CB-4089265" at bounding box center [275, 226] width 155 height 51
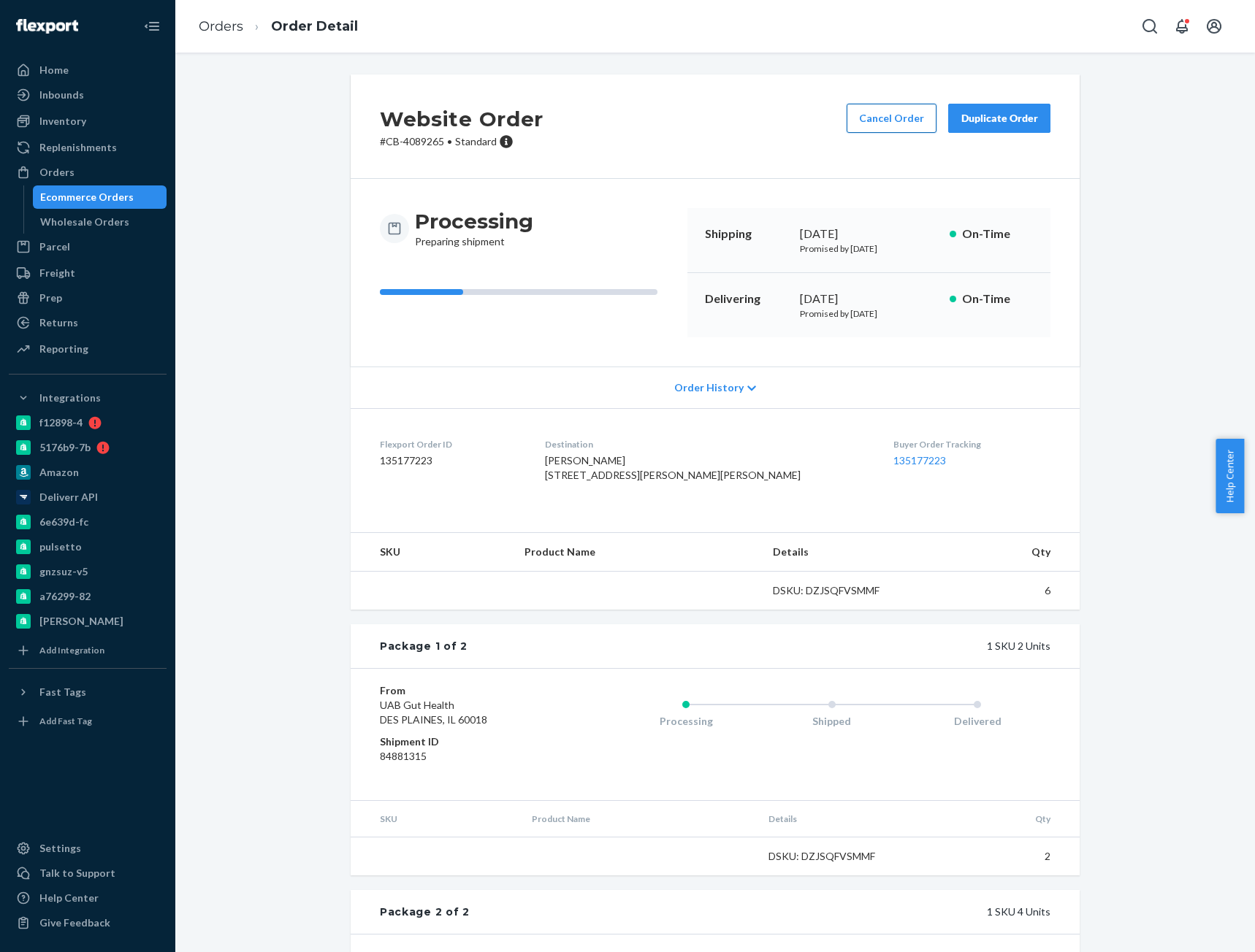
click at [897, 113] on button "Cancel Order" at bounding box center [891, 118] width 90 height 29
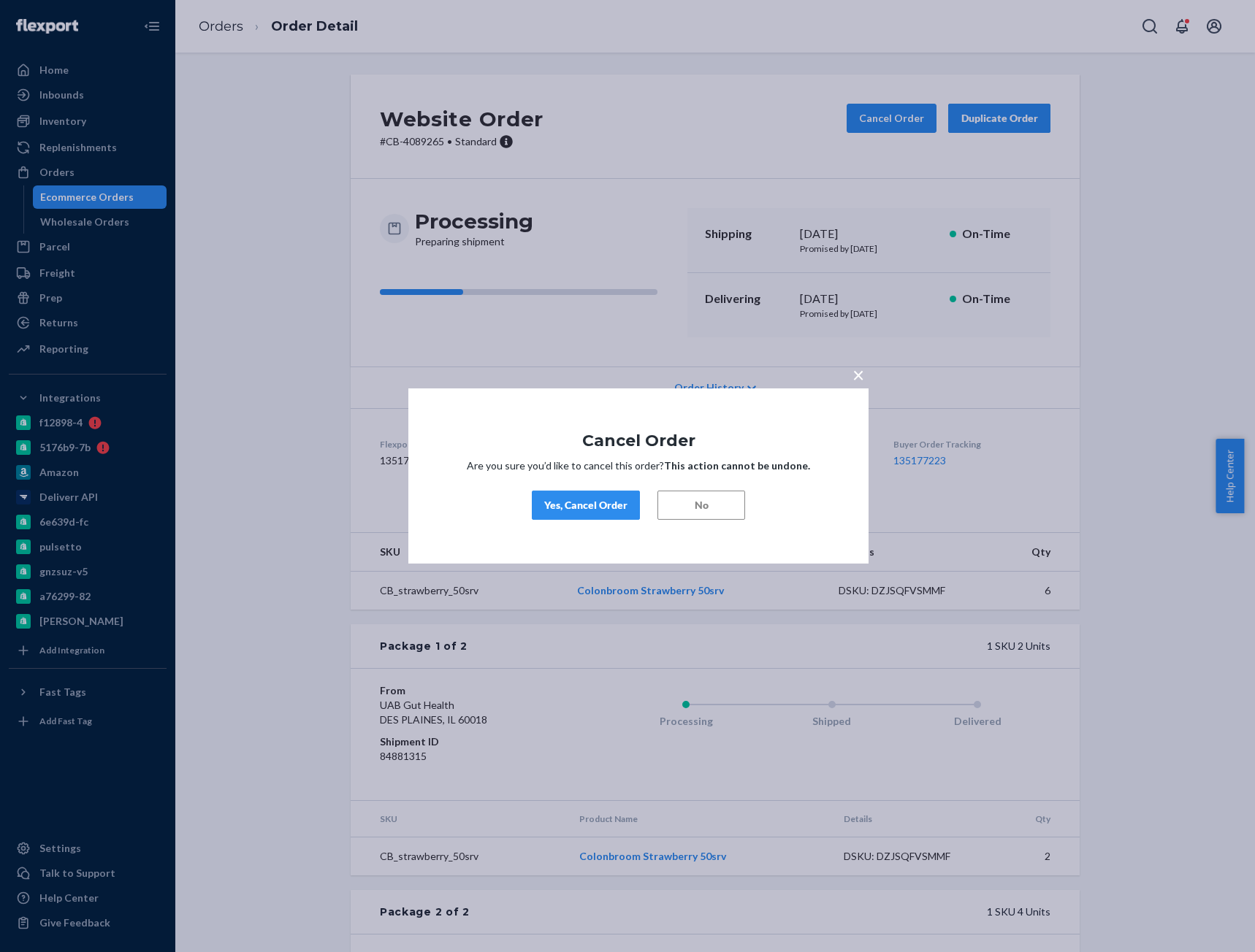
click at [599, 502] on div "Yes, Cancel Order" at bounding box center [586, 505] width 84 height 14
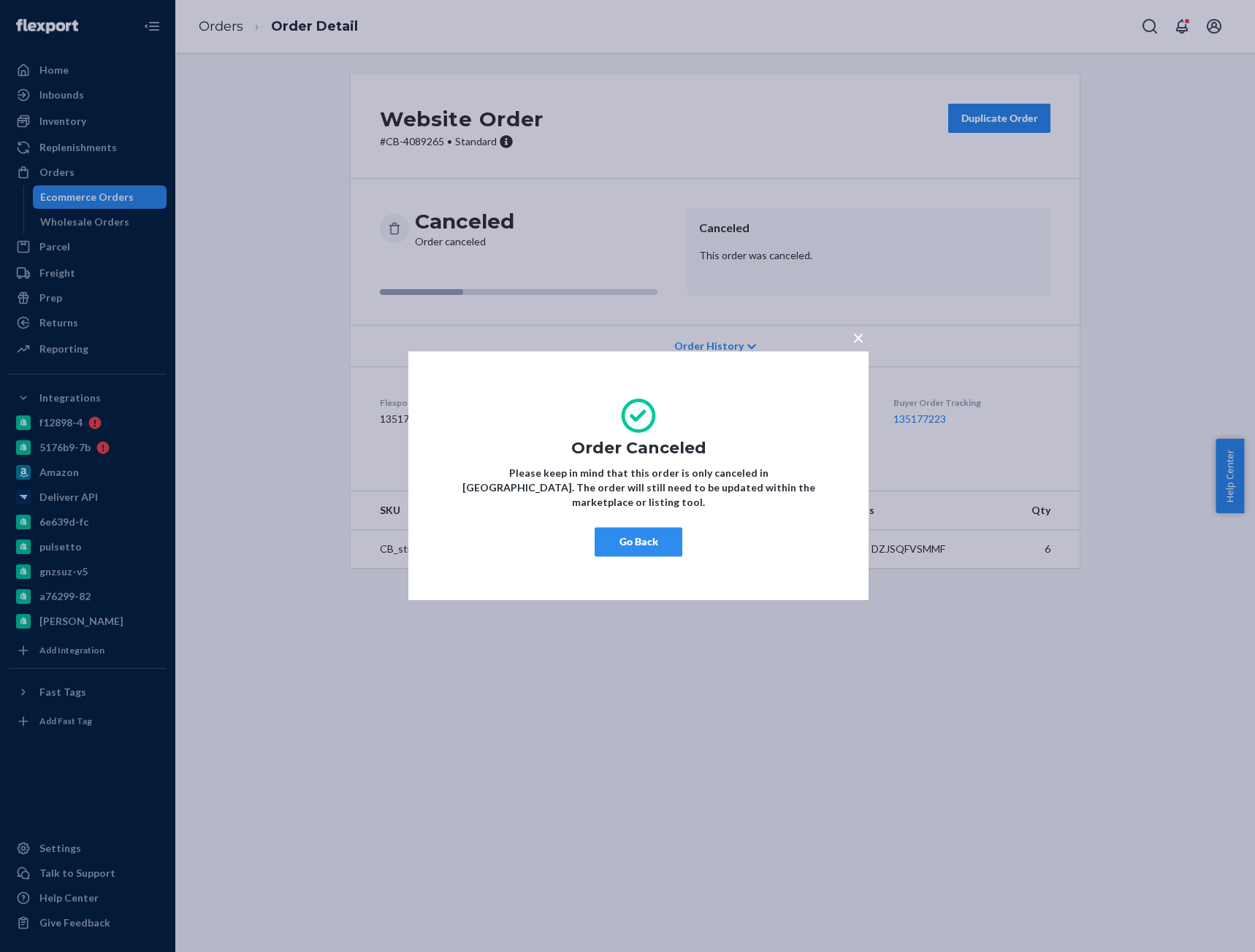
click at [637, 535] on button "Go Back" at bounding box center [638, 542] width 88 height 29
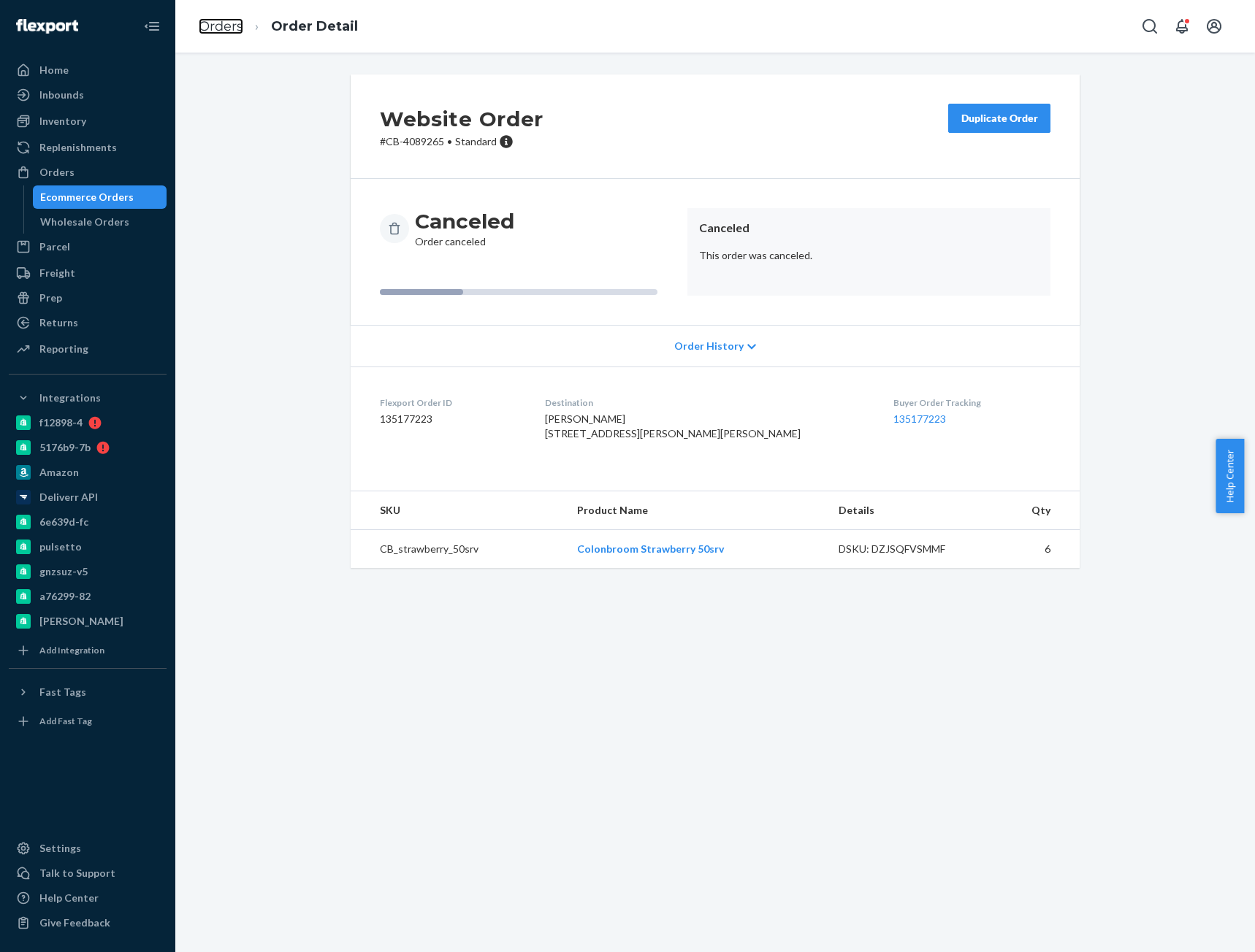
drag, startPoint x: 217, startPoint y: 26, endPoint x: 245, endPoint y: 69, distance: 51.3
click at [217, 26] on link "Orders" at bounding box center [221, 26] width 44 height 16
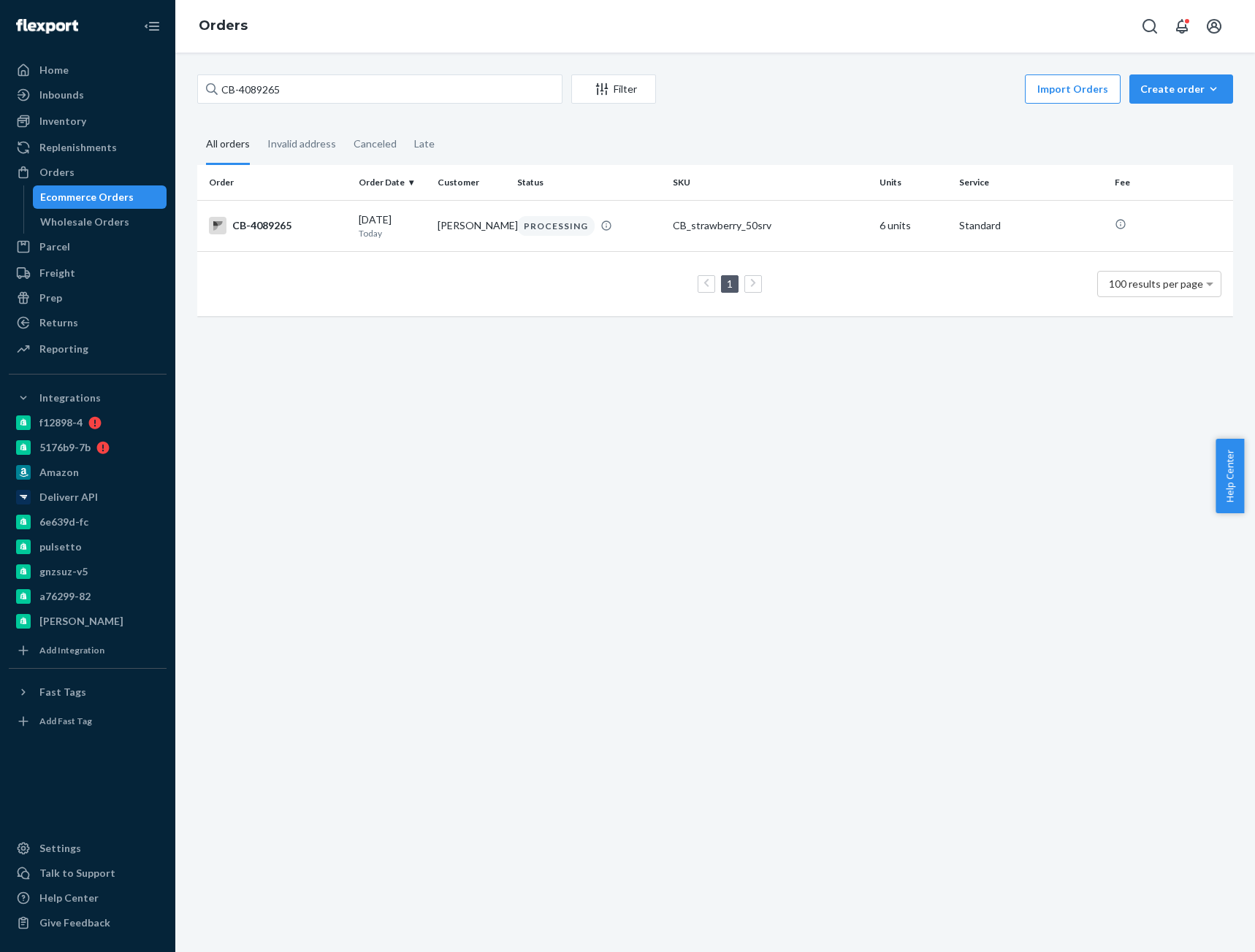
click at [245, 72] on div "CB-4089265 Filter Import Orders Create order Ecommerce order Removal order All …" at bounding box center [715, 503] width 1079 height 900
click at [245, 87] on input "CB-4089265" at bounding box center [379, 89] width 365 height 29
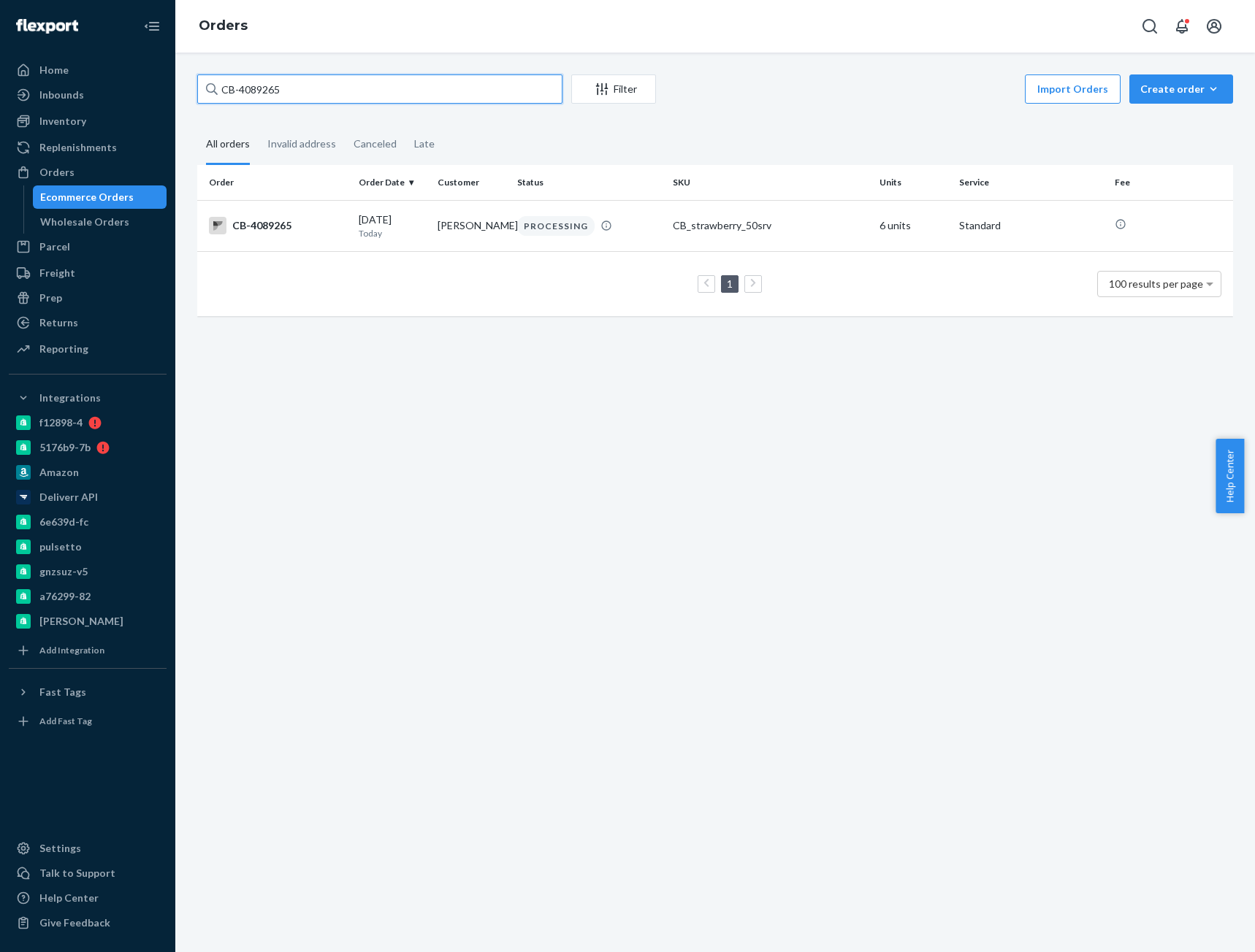
paste input "[PERSON_NAME]"
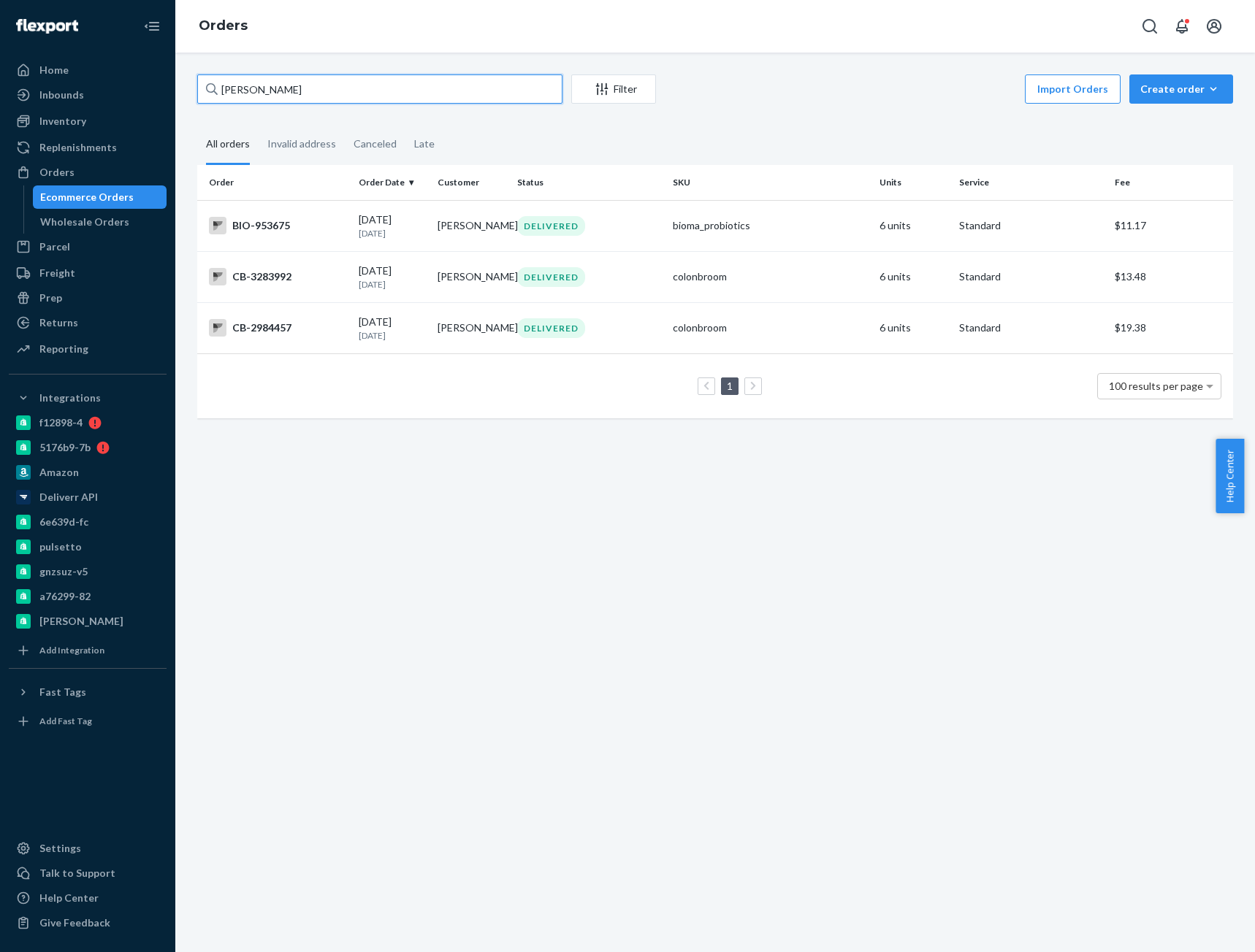
click at [226, 75] on input "[PERSON_NAME]" at bounding box center [379, 89] width 365 height 29
paste input "[PERSON_NAME]"
type input "[PERSON_NAME]"
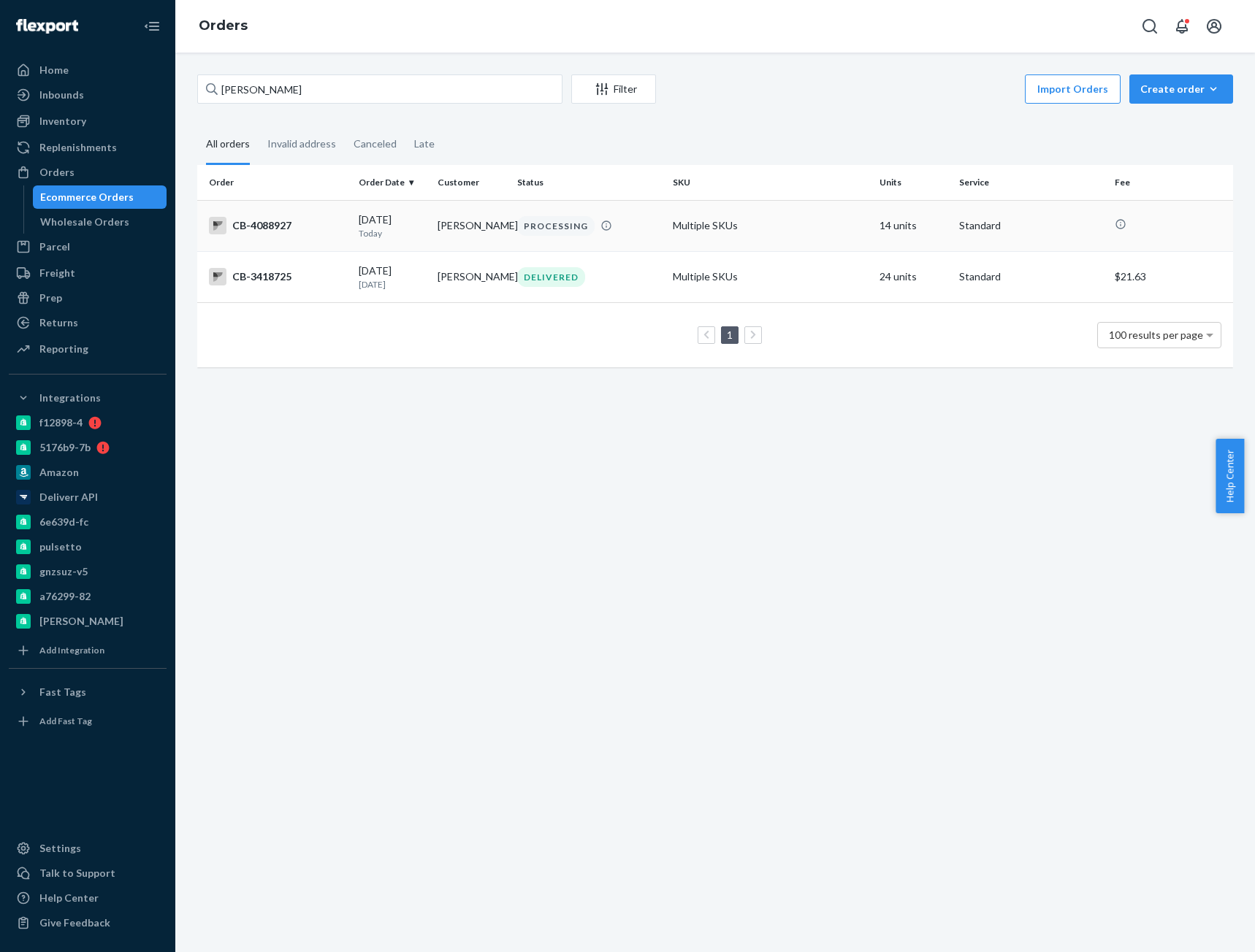
click at [321, 241] on td "CB-4088927" at bounding box center [275, 226] width 155 height 51
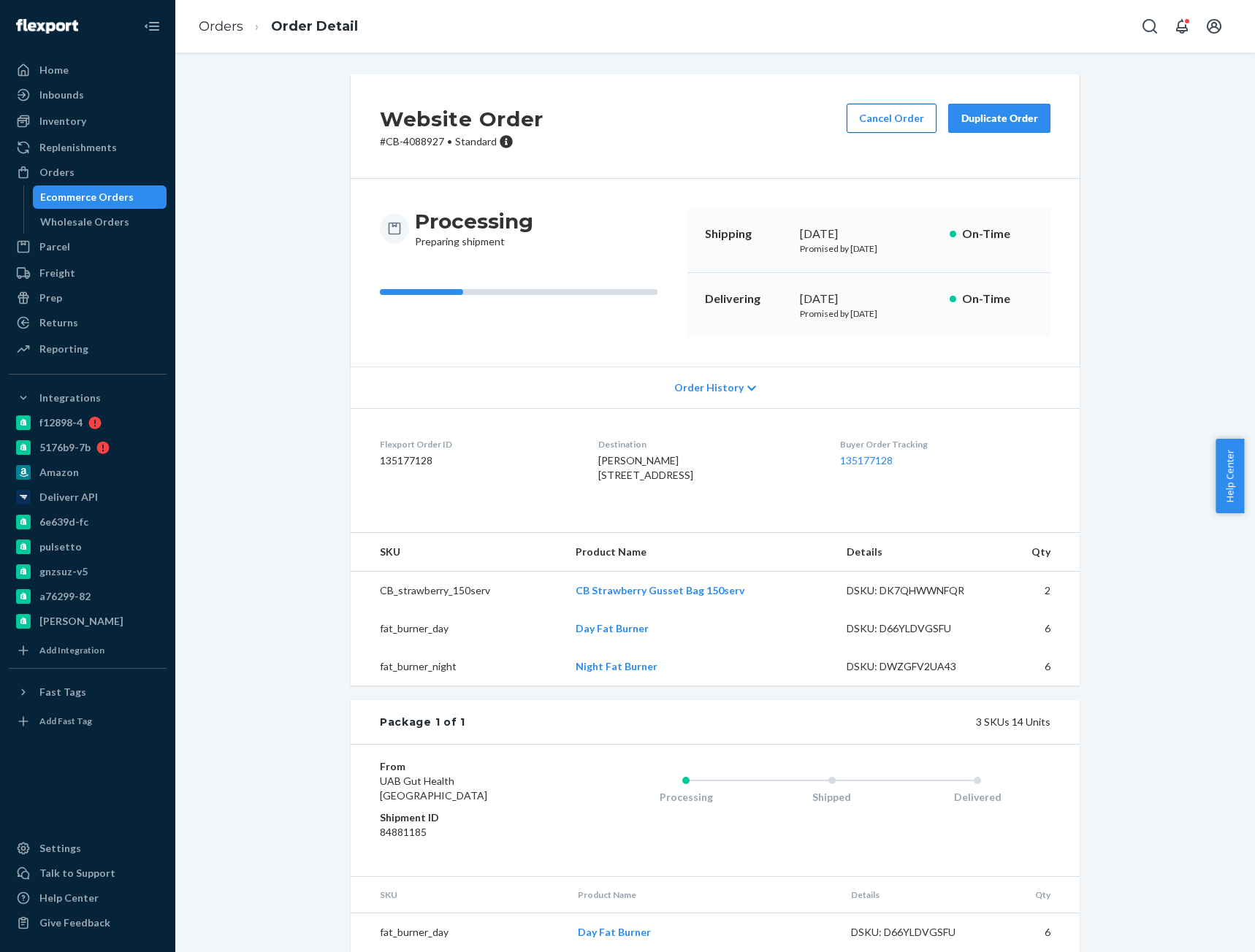
click at [880, 116] on button "Cancel Order" at bounding box center [891, 118] width 90 height 29
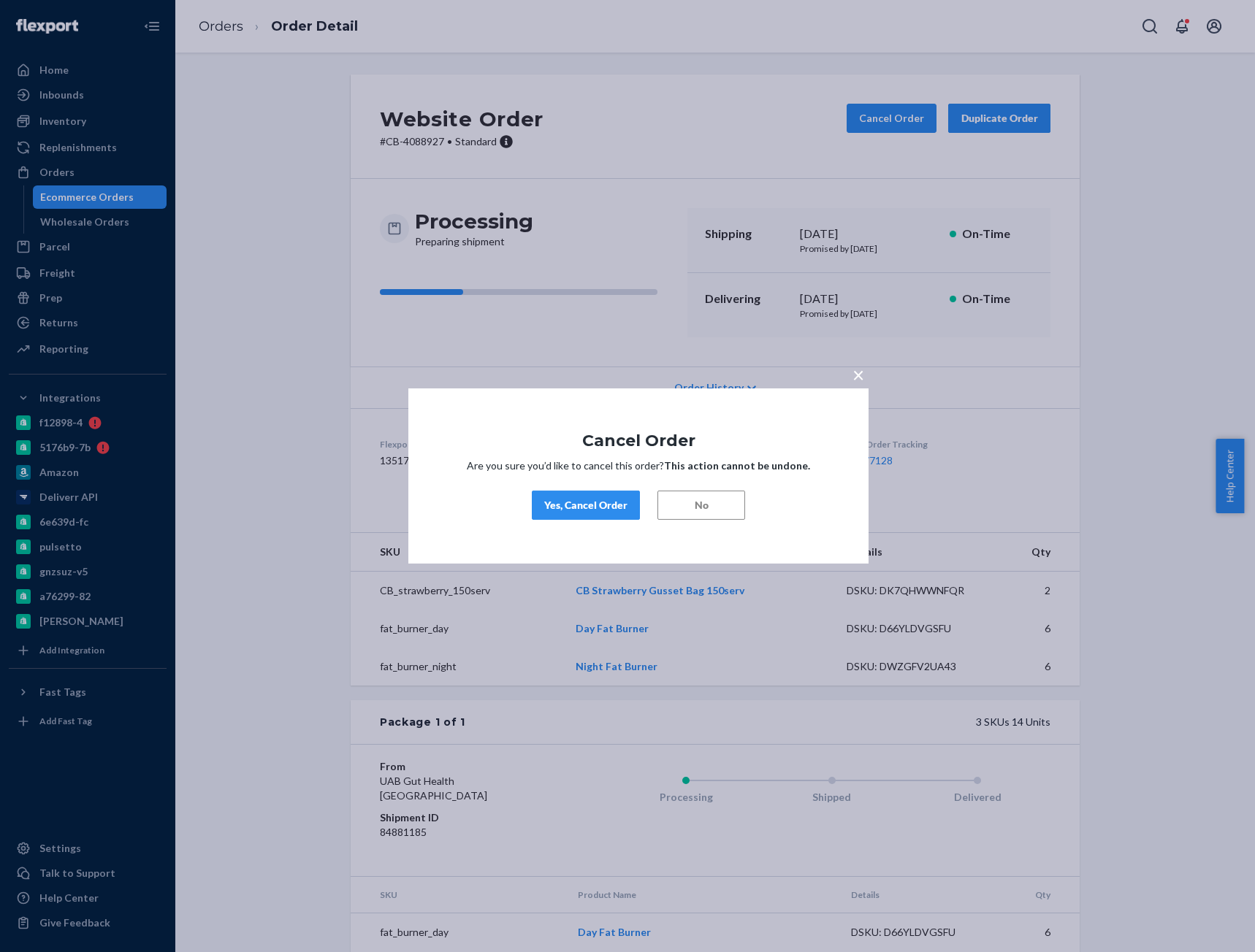
click at [558, 513] on button "Yes, Cancel Order" at bounding box center [586, 505] width 108 height 29
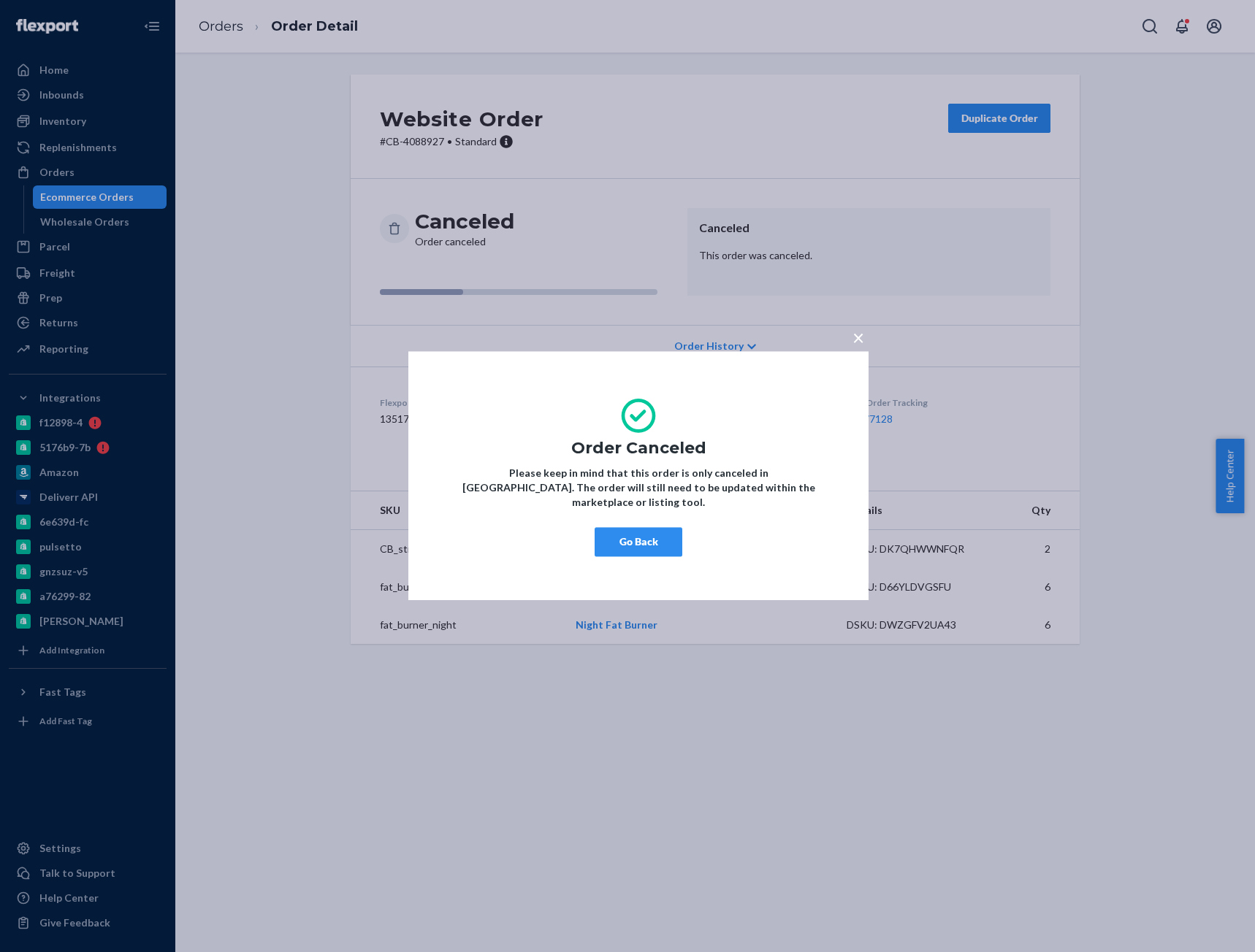
click at [615, 533] on button "Go Back" at bounding box center [638, 542] width 88 height 29
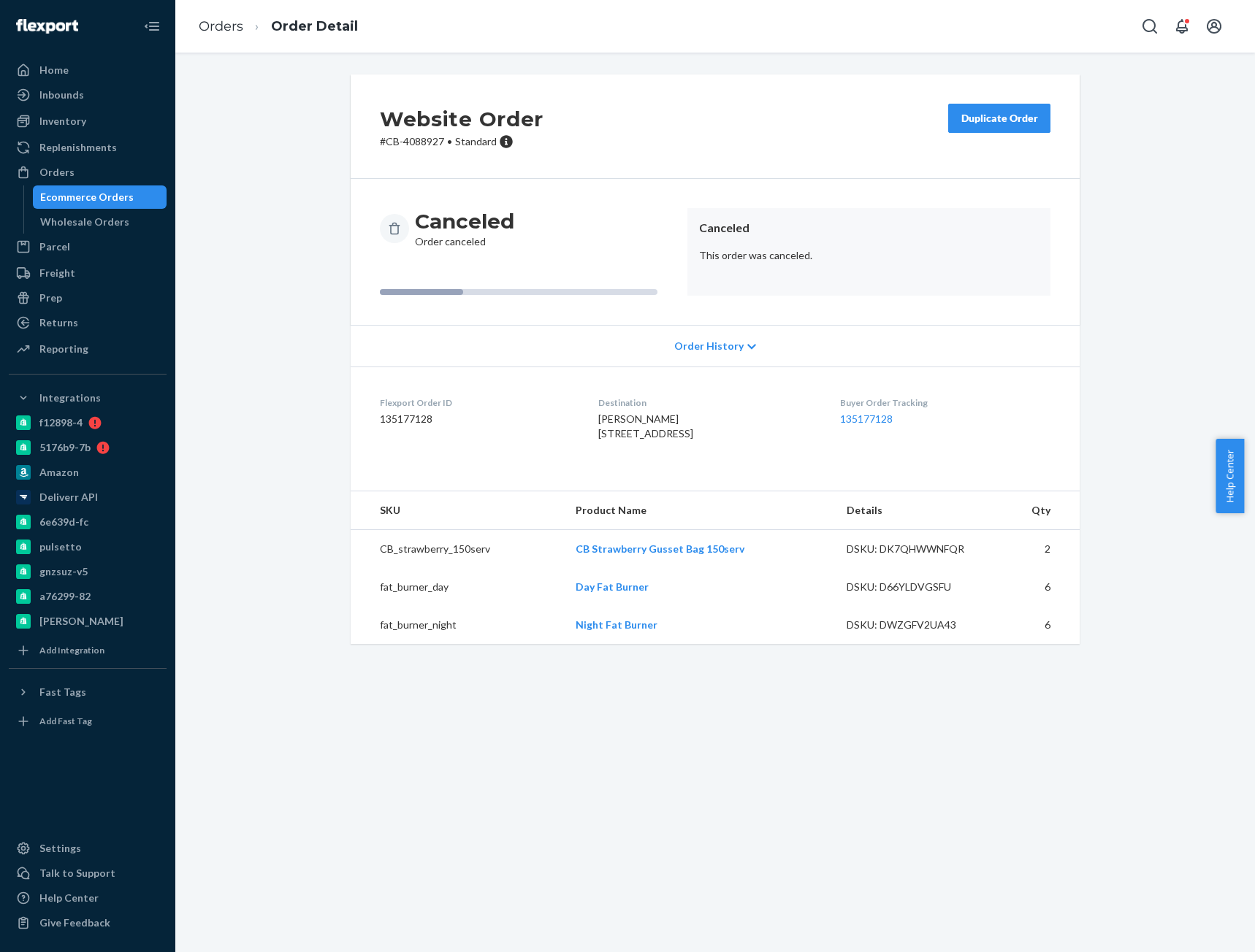
click at [419, 144] on p "# CB-4088927 • Standard" at bounding box center [462, 141] width 164 height 14
copy p "4088927"
click at [407, 144] on p "# CB-4088927 • Standard" at bounding box center [462, 141] width 164 height 14
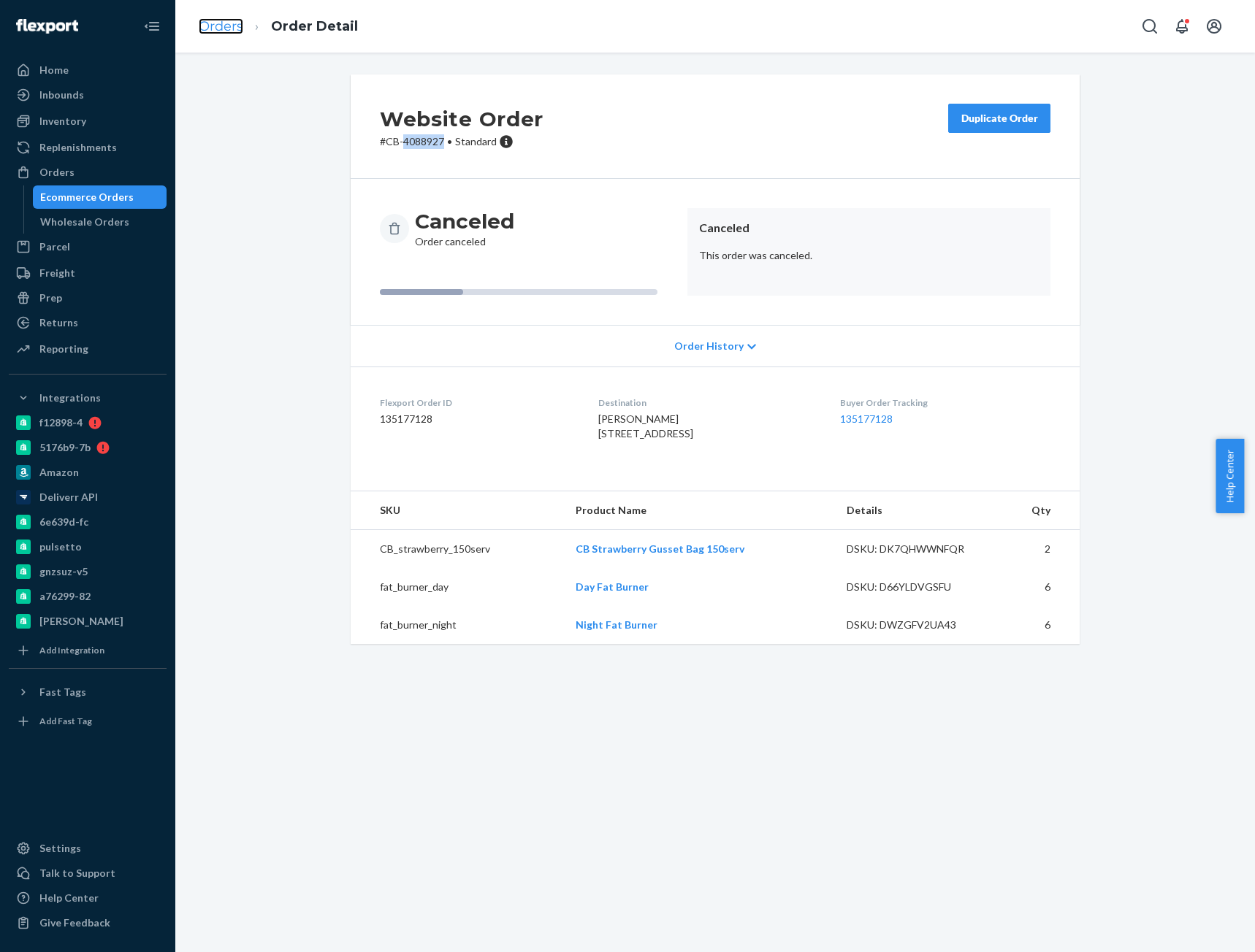
click at [231, 26] on link "Orders" at bounding box center [221, 26] width 44 height 16
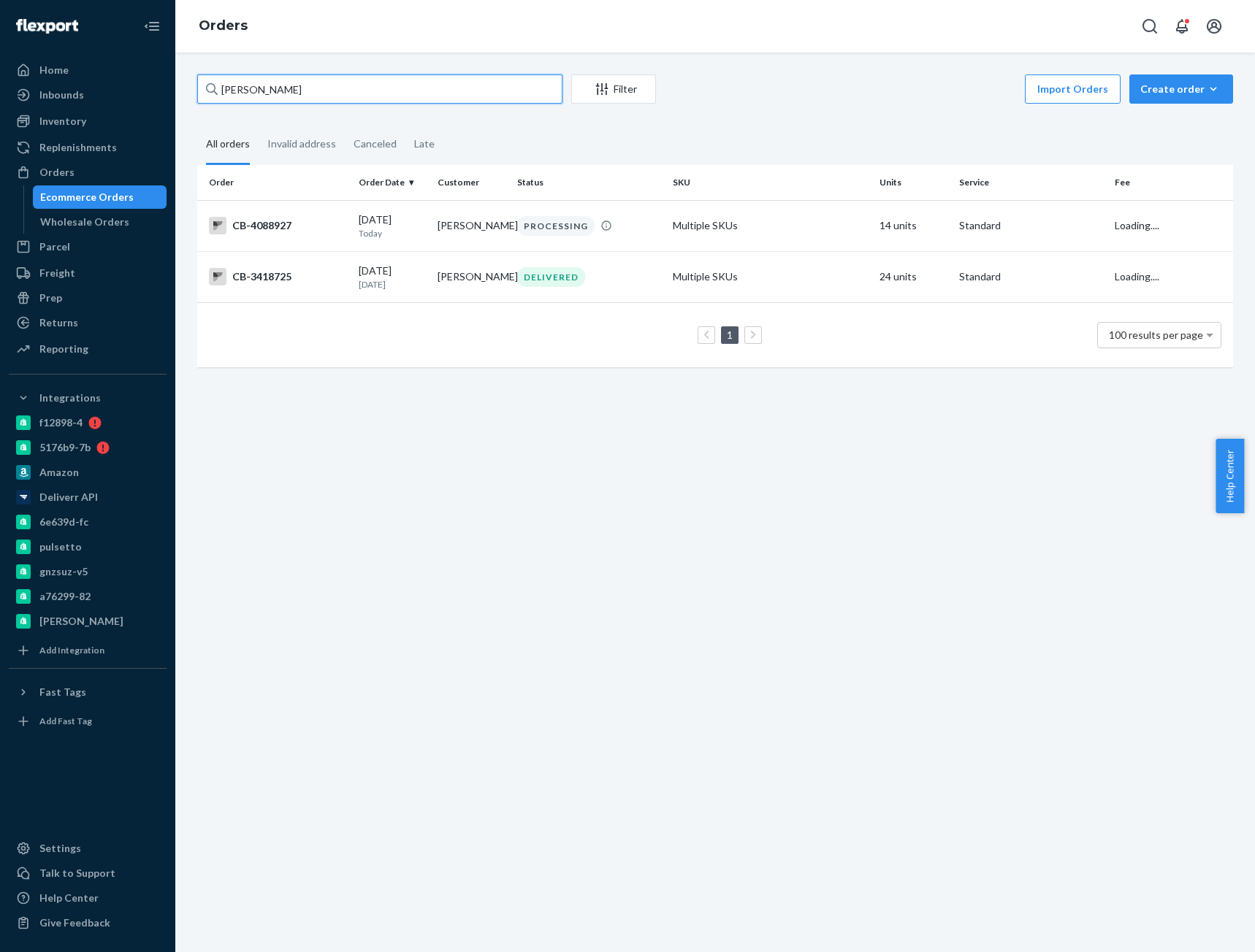
click at [271, 82] on input "[PERSON_NAME]" at bounding box center [379, 89] width 365 height 29
drag, startPoint x: 231, startPoint y: 26, endPoint x: 271, endPoint y: 82, distance: 68.8
click at [271, 82] on input "[PERSON_NAME]" at bounding box center [379, 89] width 365 height 29
paste input "4088946"
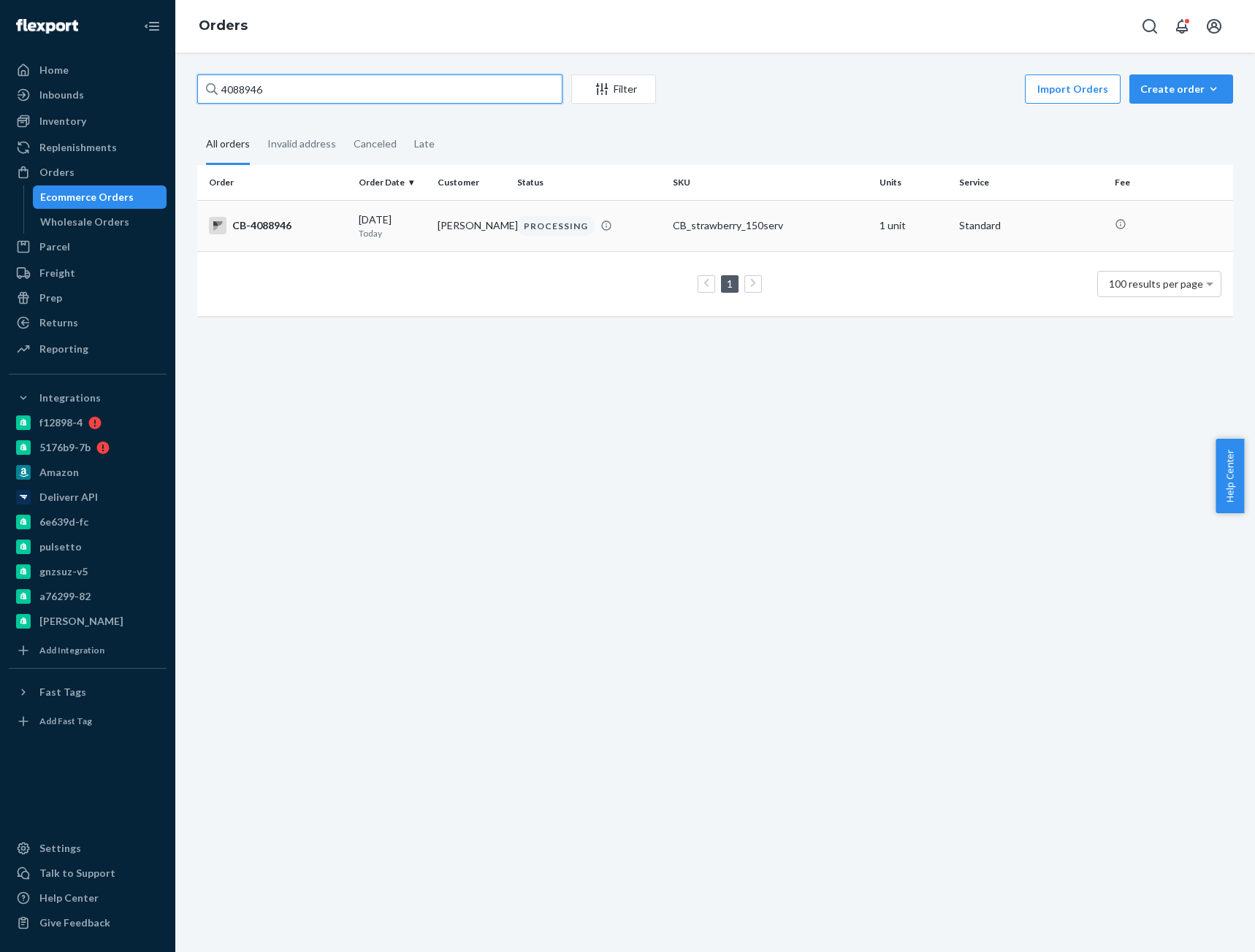
type input "4088946"
click at [285, 227] on div "CB-4088946" at bounding box center [278, 225] width 138 height 18
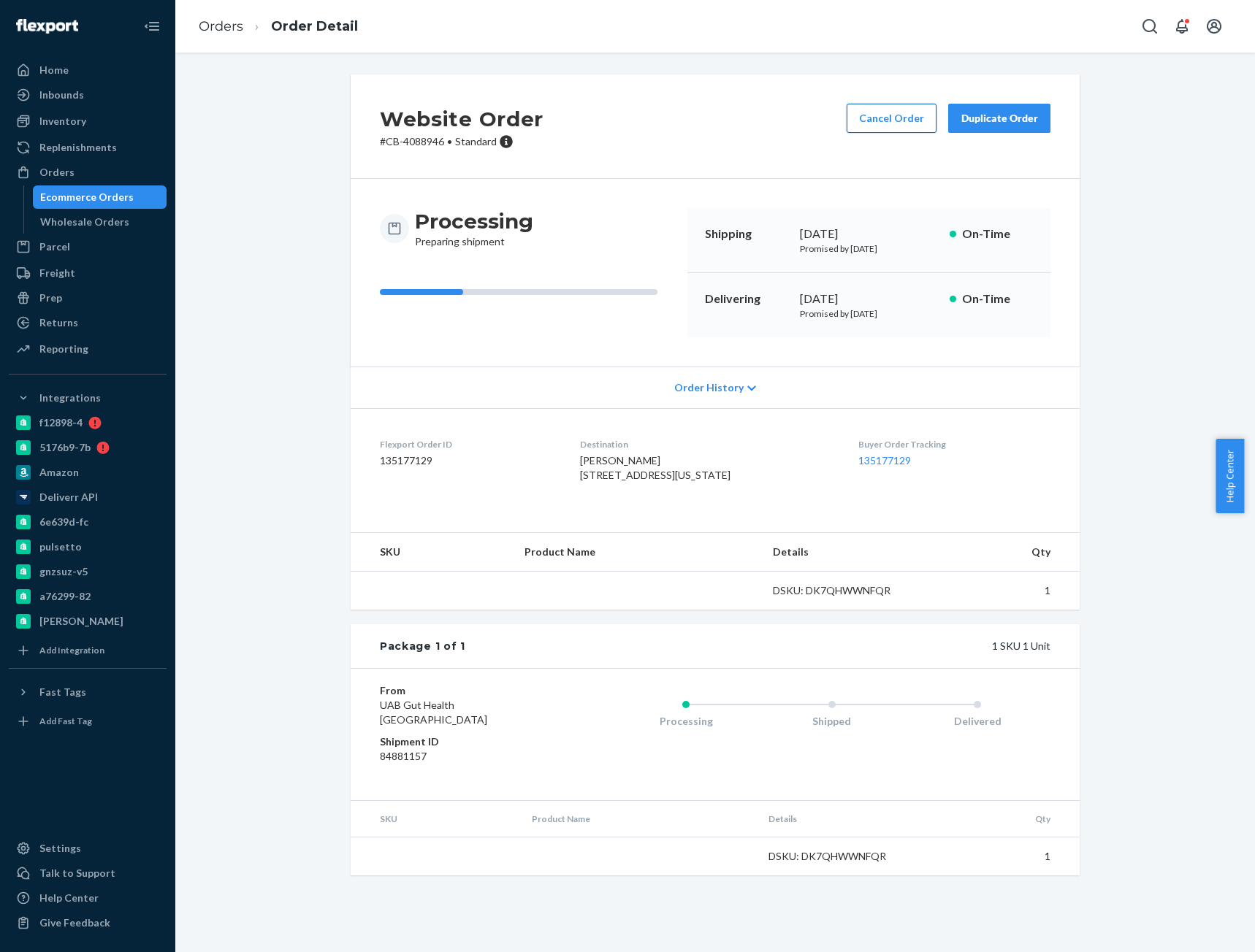
click at [896, 123] on button "Cancel Order" at bounding box center [891, 118] width 90 height 29
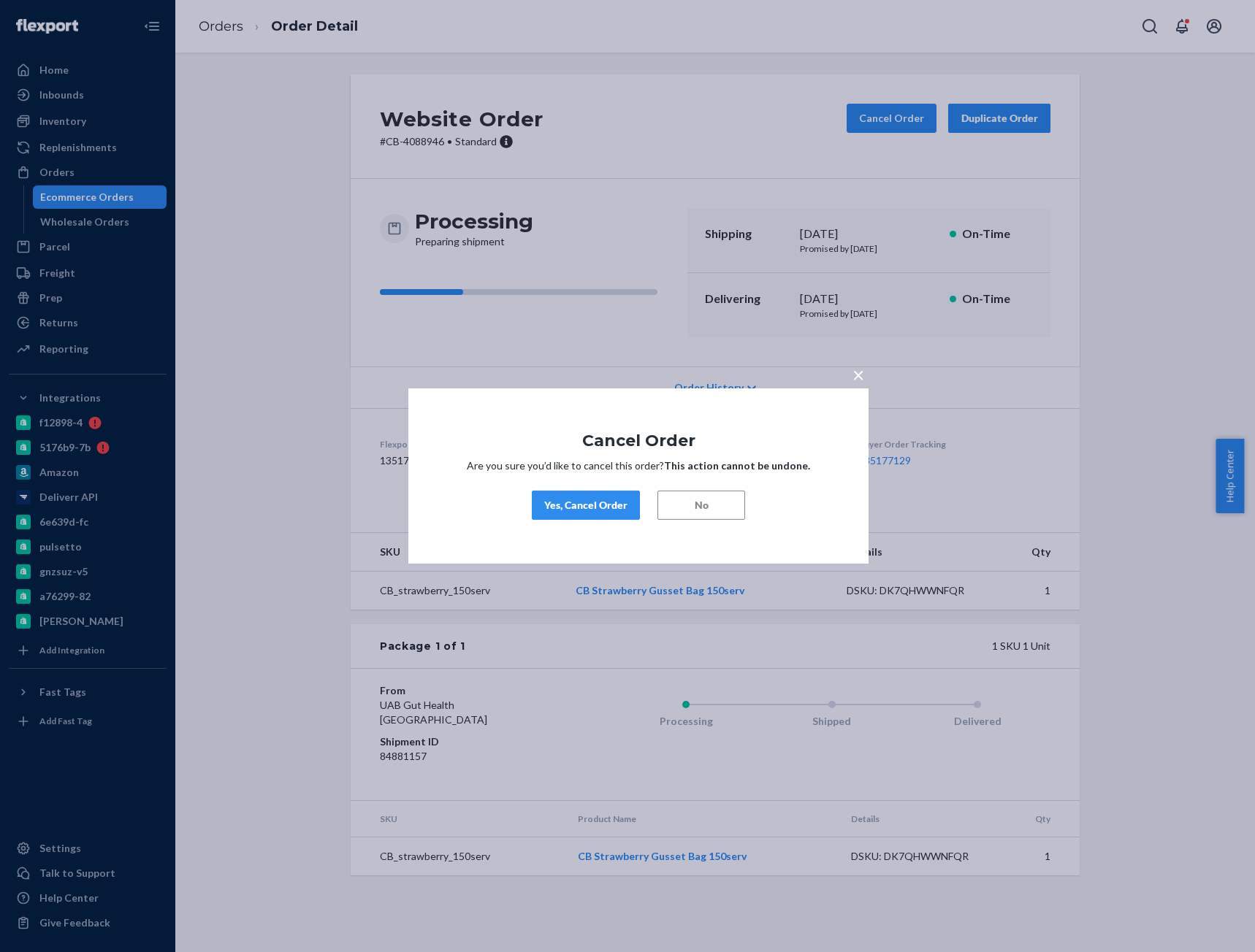
click at [621, 494] on button "Yes, Cancel Order" at bounding box center [586, 505] width 108 height 29
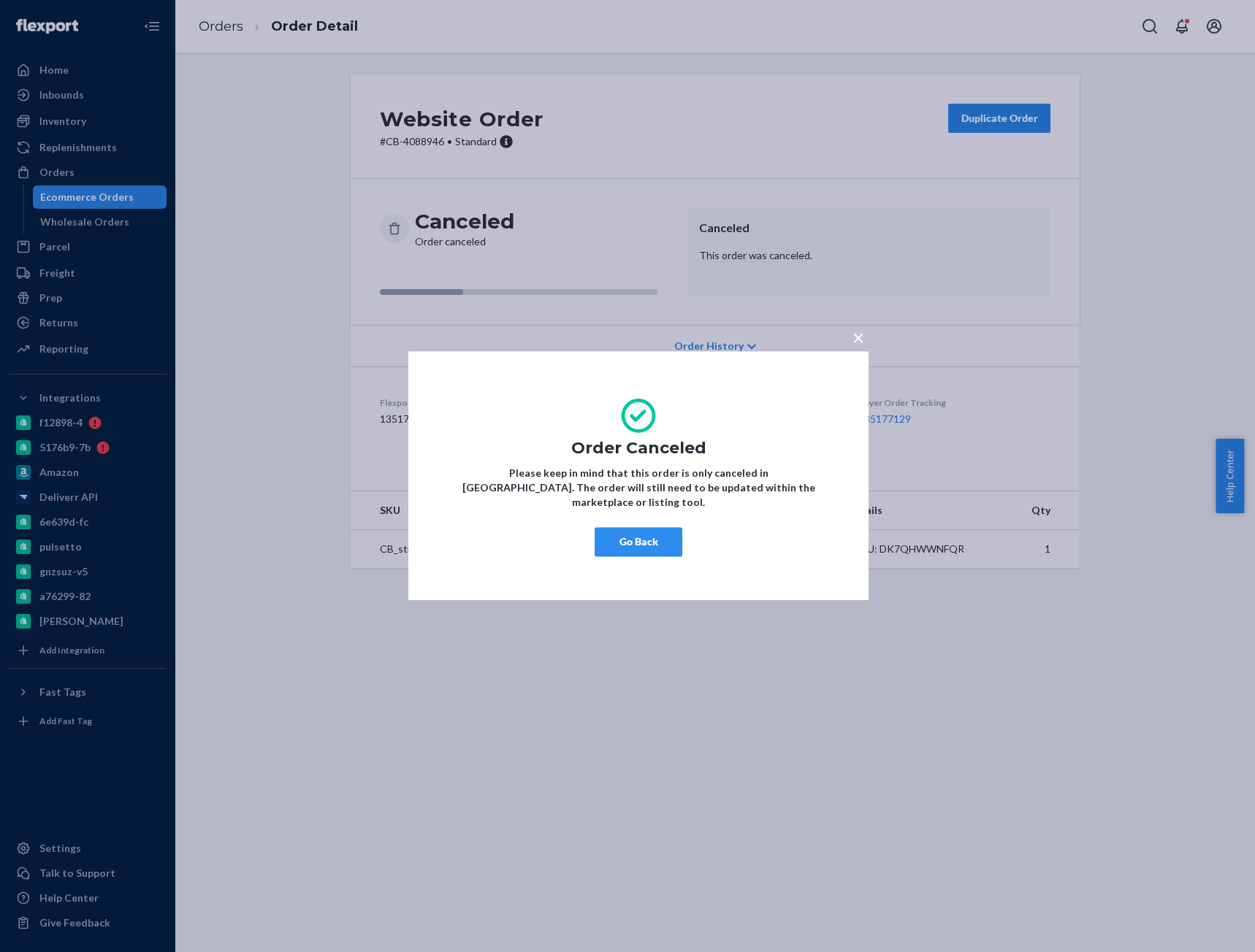
click at [628, 532] on button "Go Back" at bounding box center [638, 542] width 88 height 29
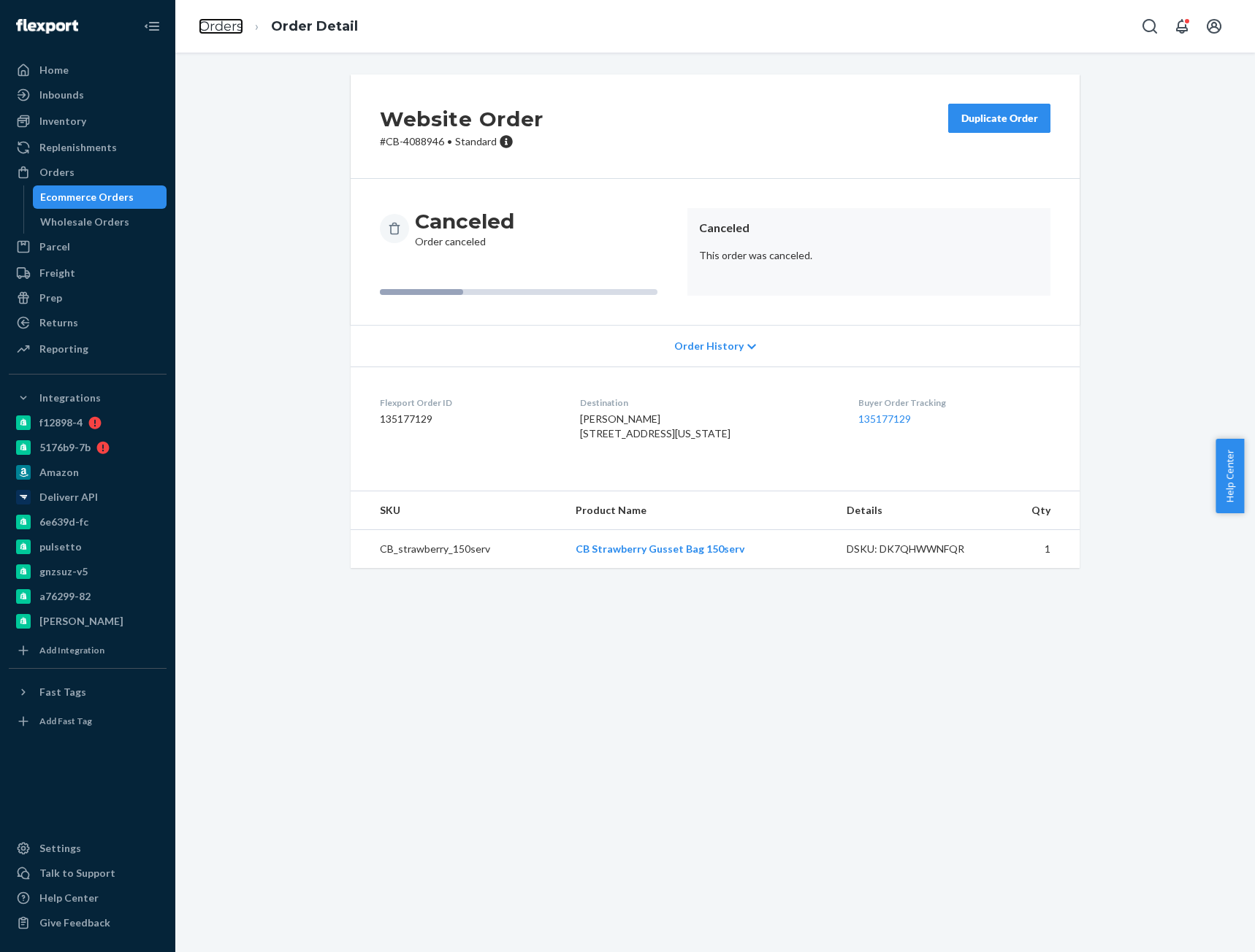
click at [222, 30] on link "Orders" at bounding box center [221, 26] width 44 height 16
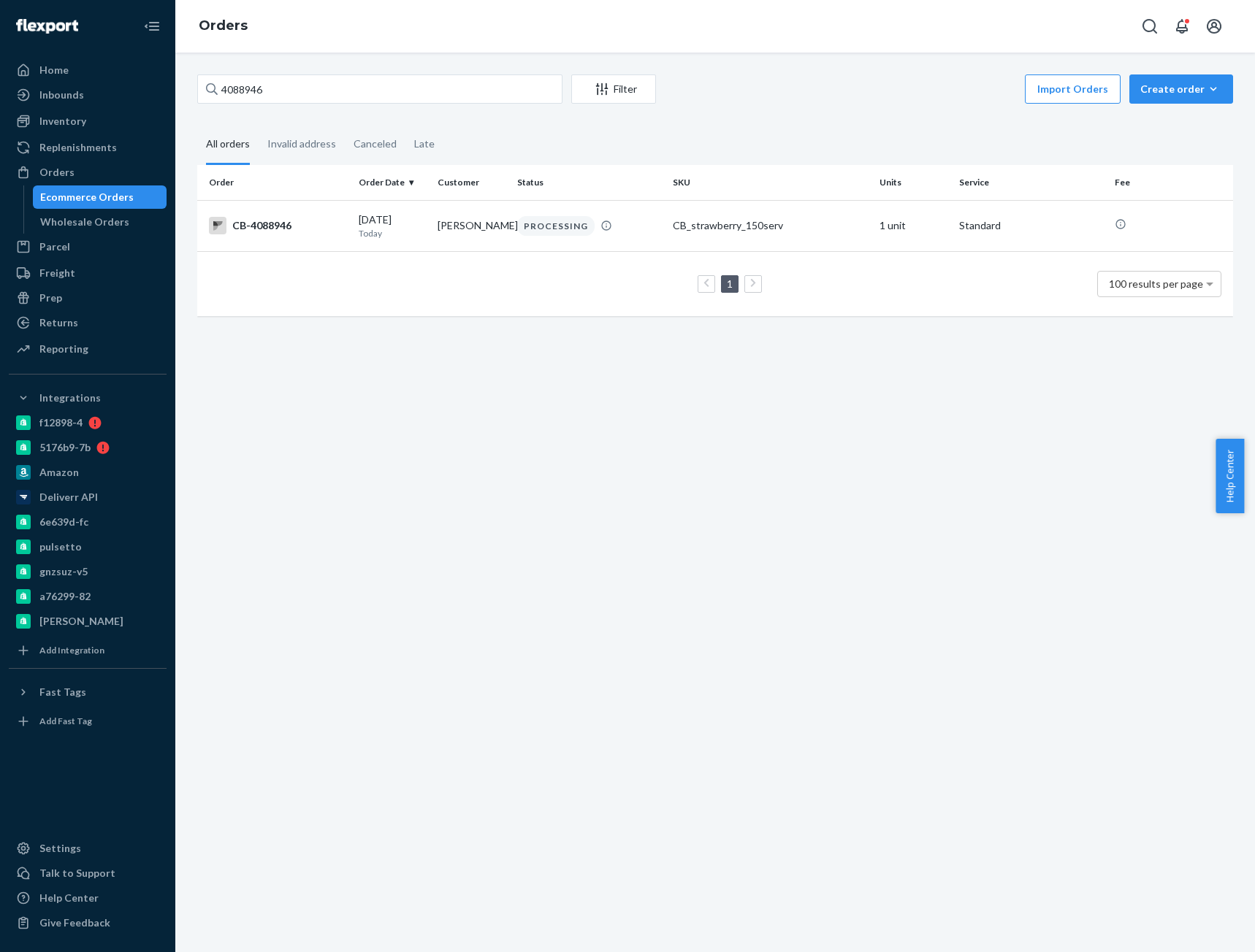
click at [254, 73] on div "4088946 Filter Import Orders Create order Ecommerce order Removal order All ord…" at bounding box center [715, 503] width 1079 height 900
click at [257, 95] on input "4088946" at bounding box center [379, 89] width 365 height 29
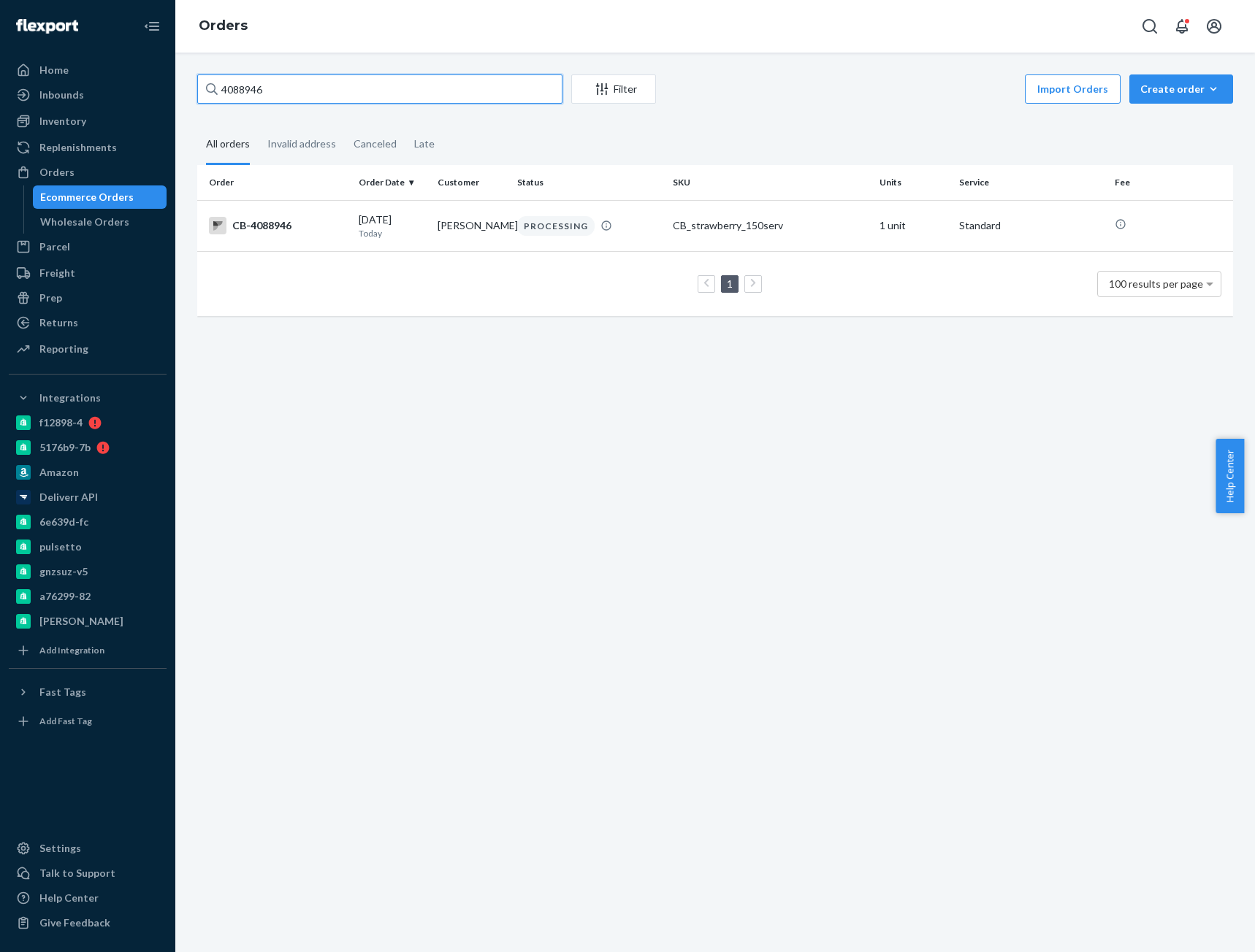
paste input "[PERSON_NAME]"
type input "[PERSON_NAME]"
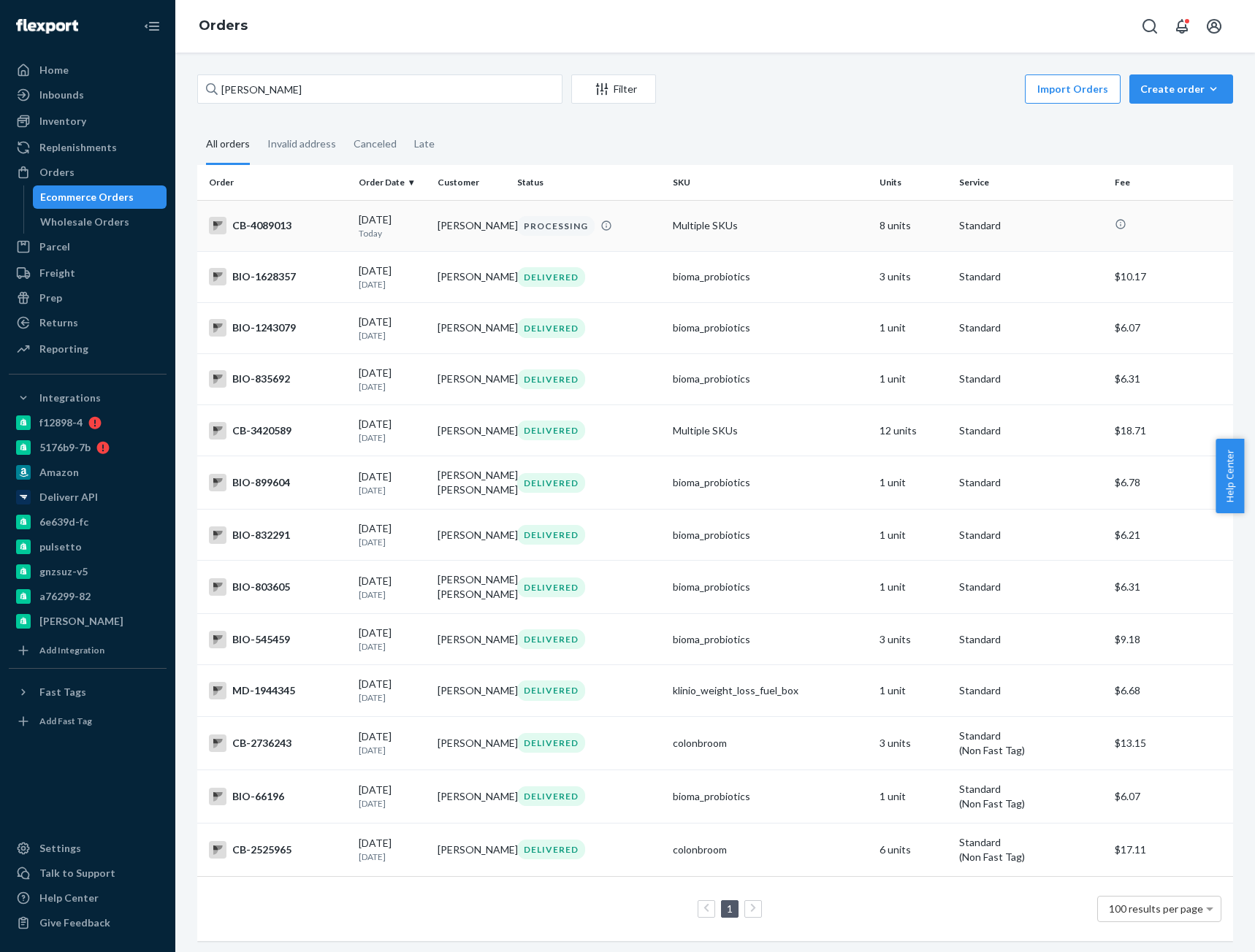
click at [270, 232] on div "CB-4089013" at bounding box center [278, 225] width 138 height 18
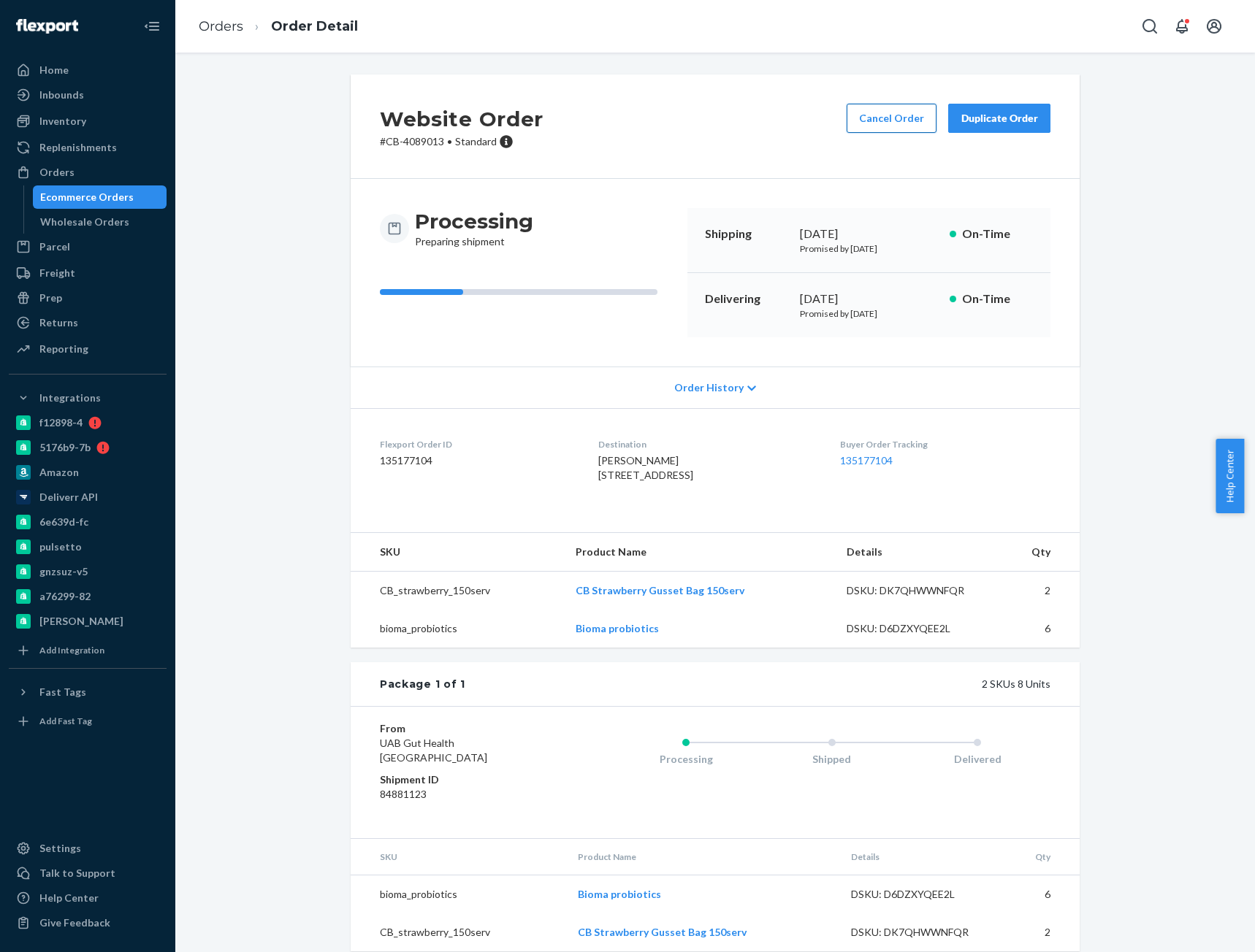
click at [873, 125] on button "Cancel Order" at bounding box center [891, 118] width 90 height 29
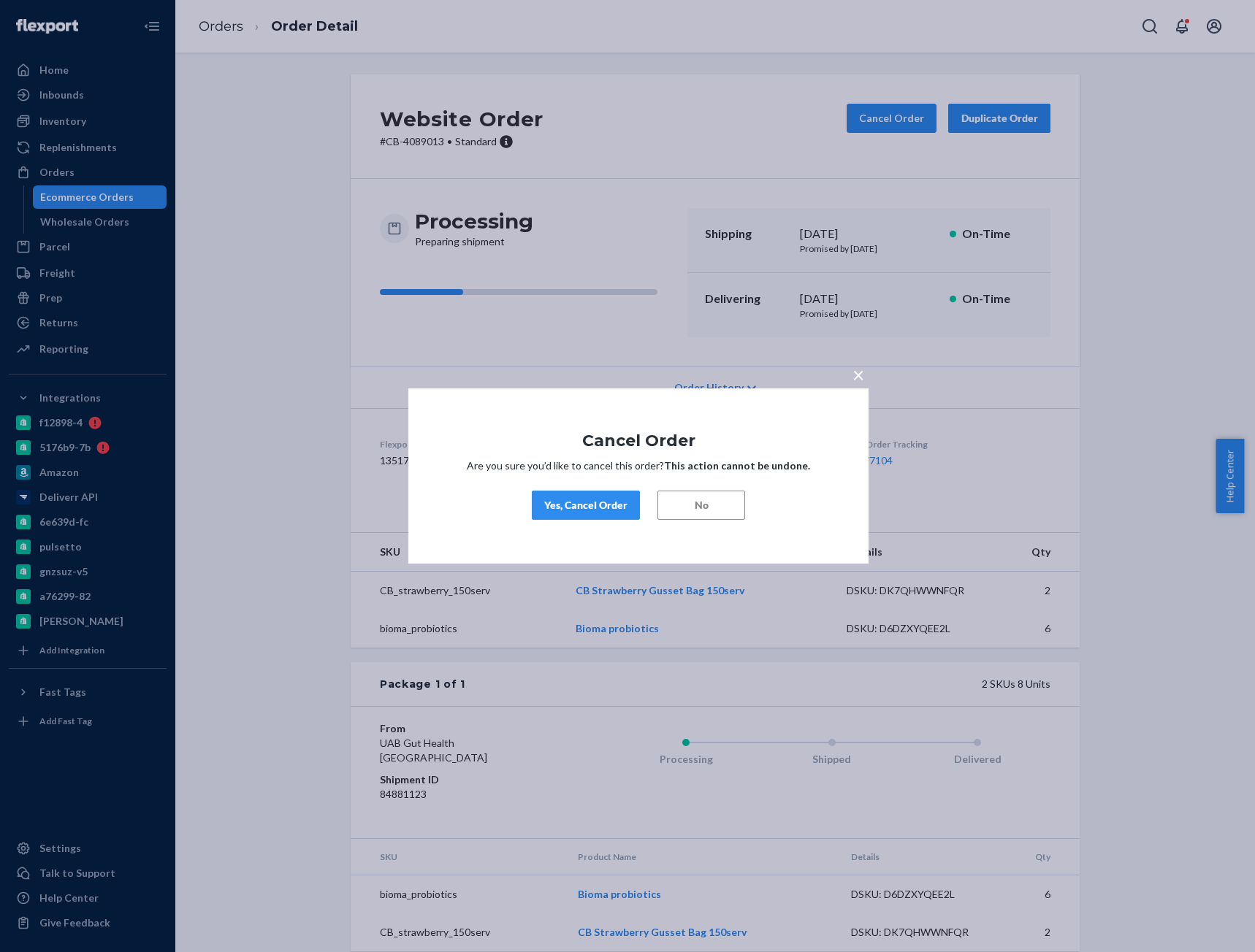
click at [558, 502] on div "Yes, Cancel Order" at bounding box center [586, 505] width 84 height 14
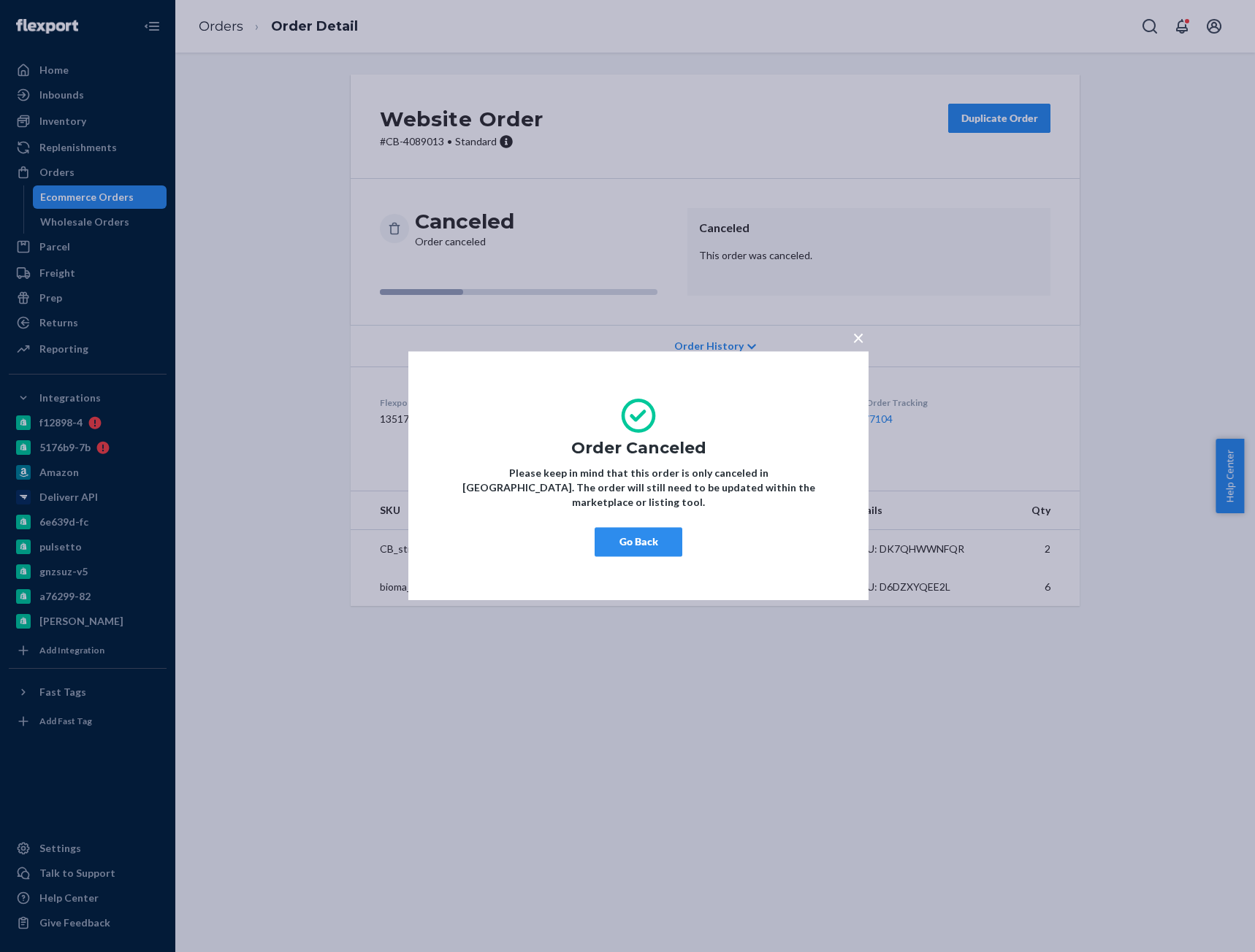
click at [666, 538] on button "Go Back" at bounding box center [638, 542] width 88 height 29
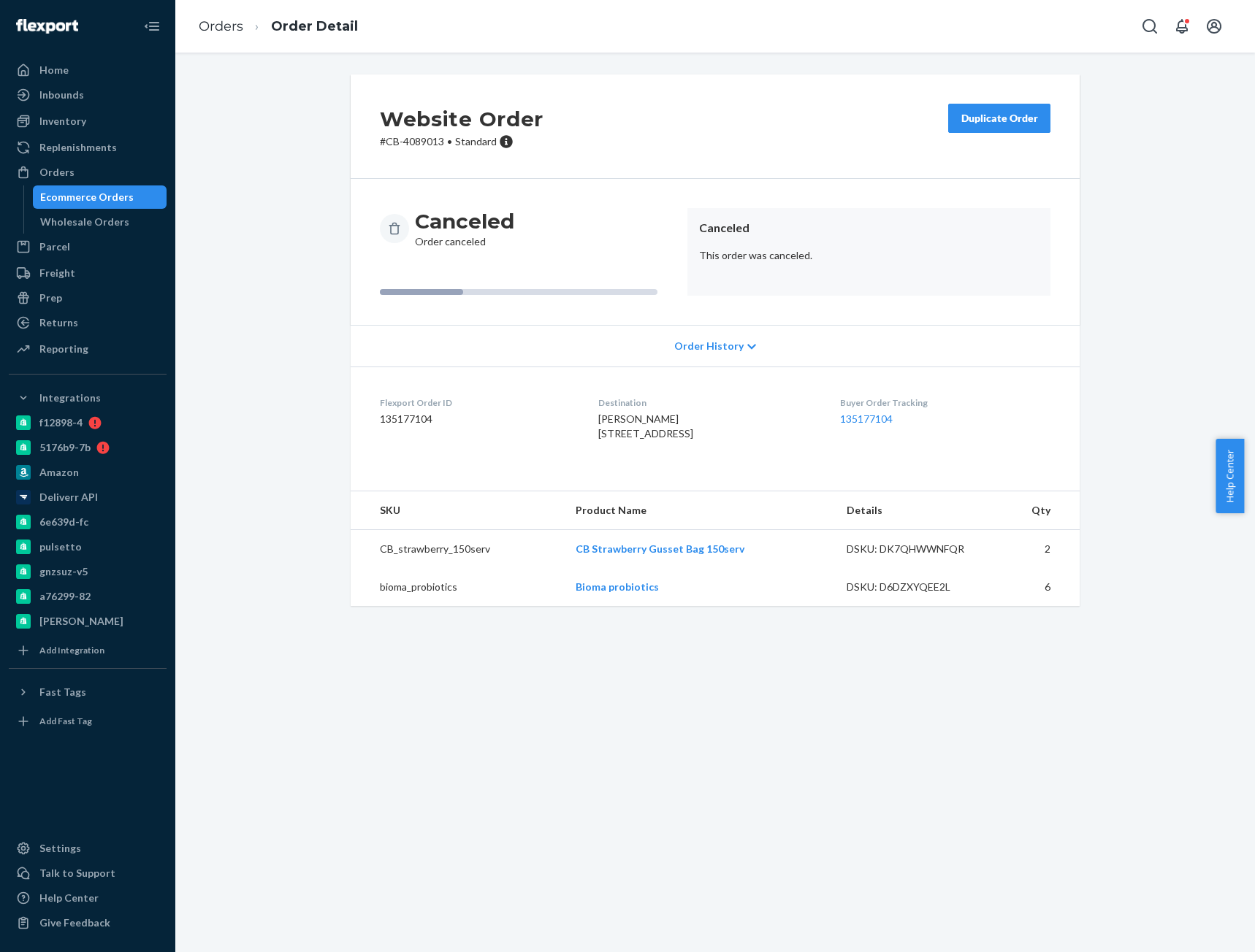
click at [411, 139] on p "# CB-4089013 • Standard" at bounding box center [462, 141] width 164 height 14
click at [411, 141] on p "# CB-4089013 • Standard" at bounding box center [462, 141] width 164 height 14
click at [412, 149] on div "Website Order # CB-4089013 • Standard Duplicate Order" at bounding box center [714, 126] width 729 height 105
click at [411, 149] on div "Website Order # CB-4089013 • Standard Duplicate Order" at bounding box center [714, 126] width 729 height 105
copy p "4089013"
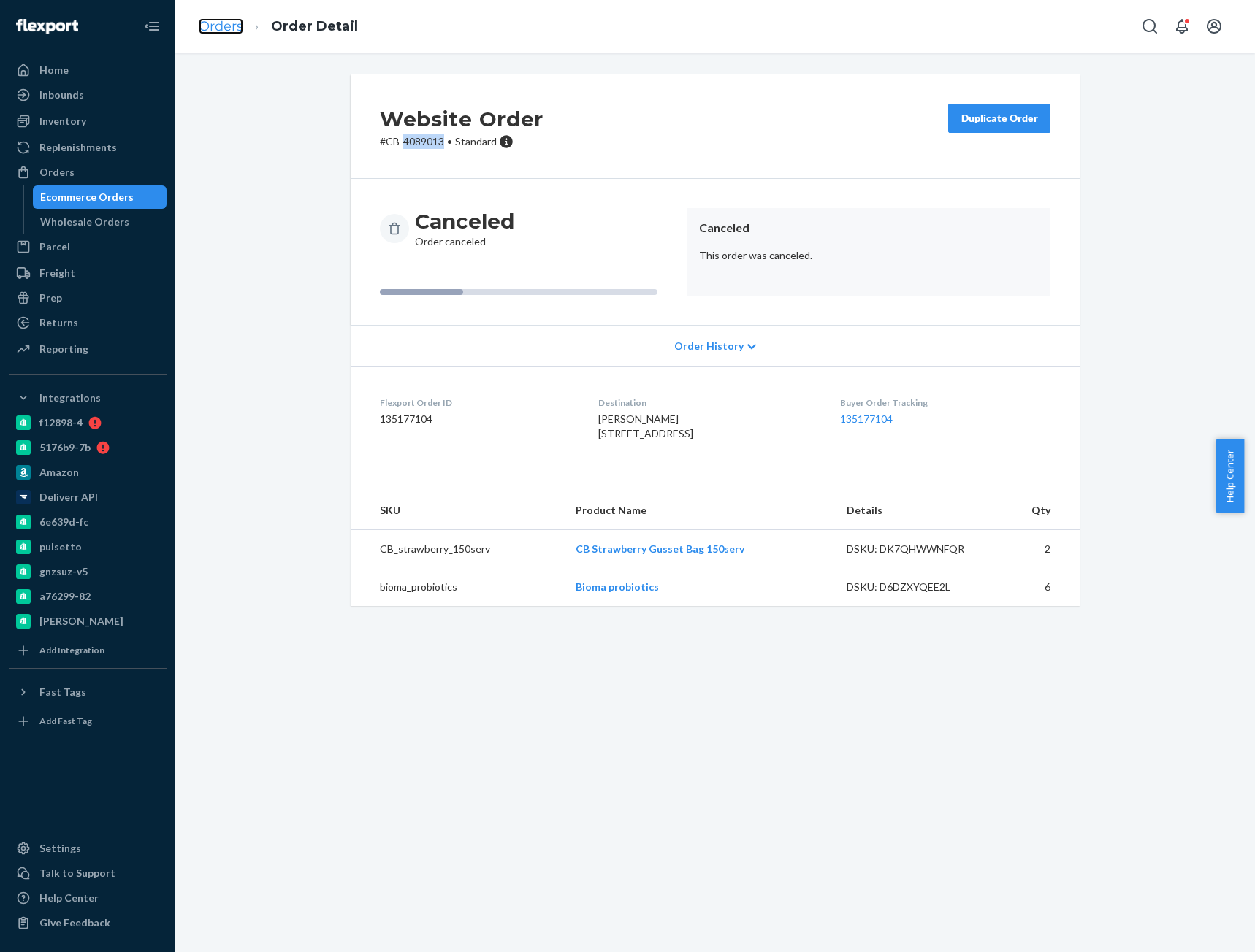
click at [211, 23] on link "Orders" at bounding box center [221, 26] width 44 height 16
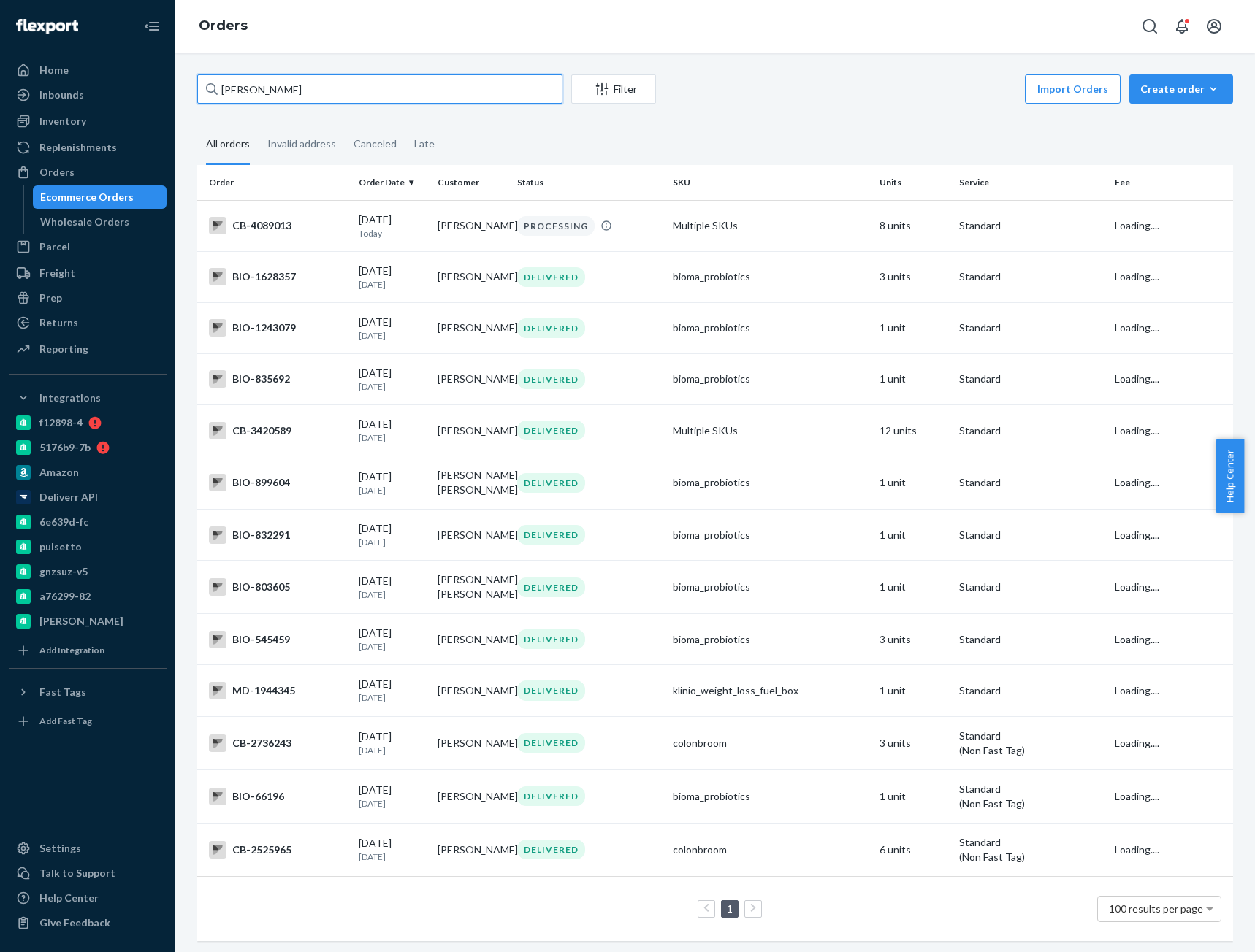
click at [269, 84] on input "[PERSON_NAME]" at bounding box center [379, 89] width 365 height 29
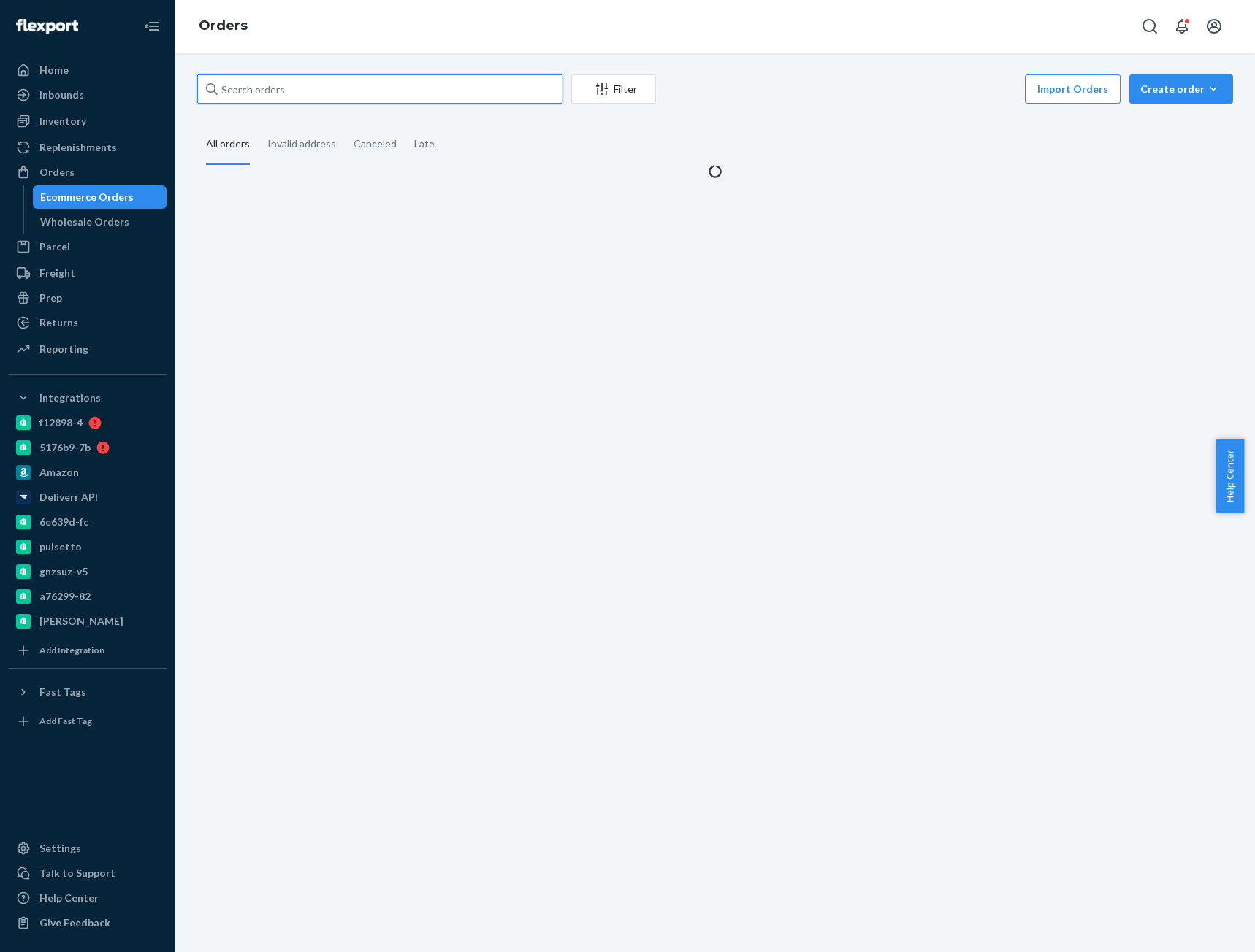
paste input "[PERSON_NAME]"
type input "[PERSON_NAME]"
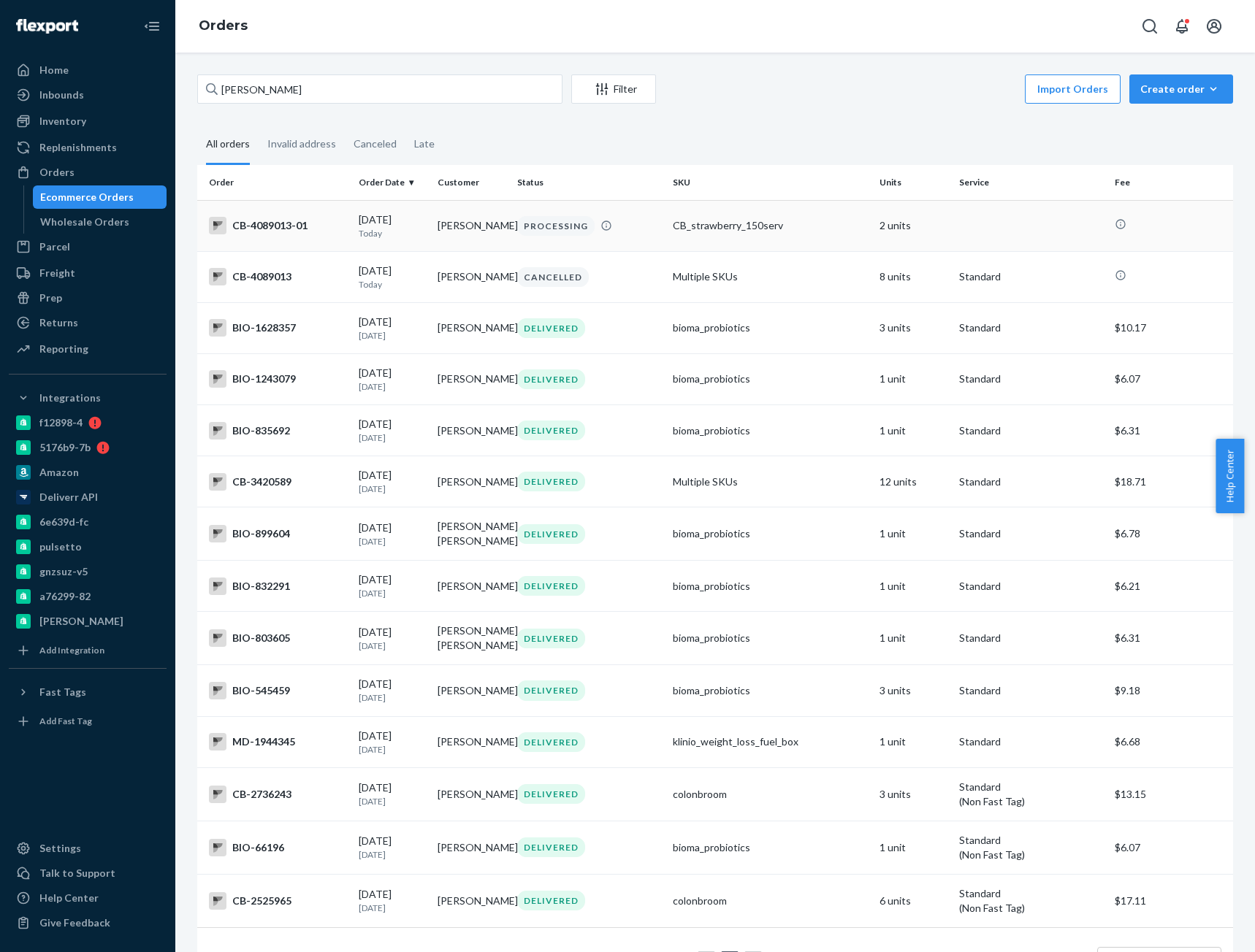
click at [280, 227] on div "CB-4089013-01" at bounding box center [278, 225] width 138 height 18
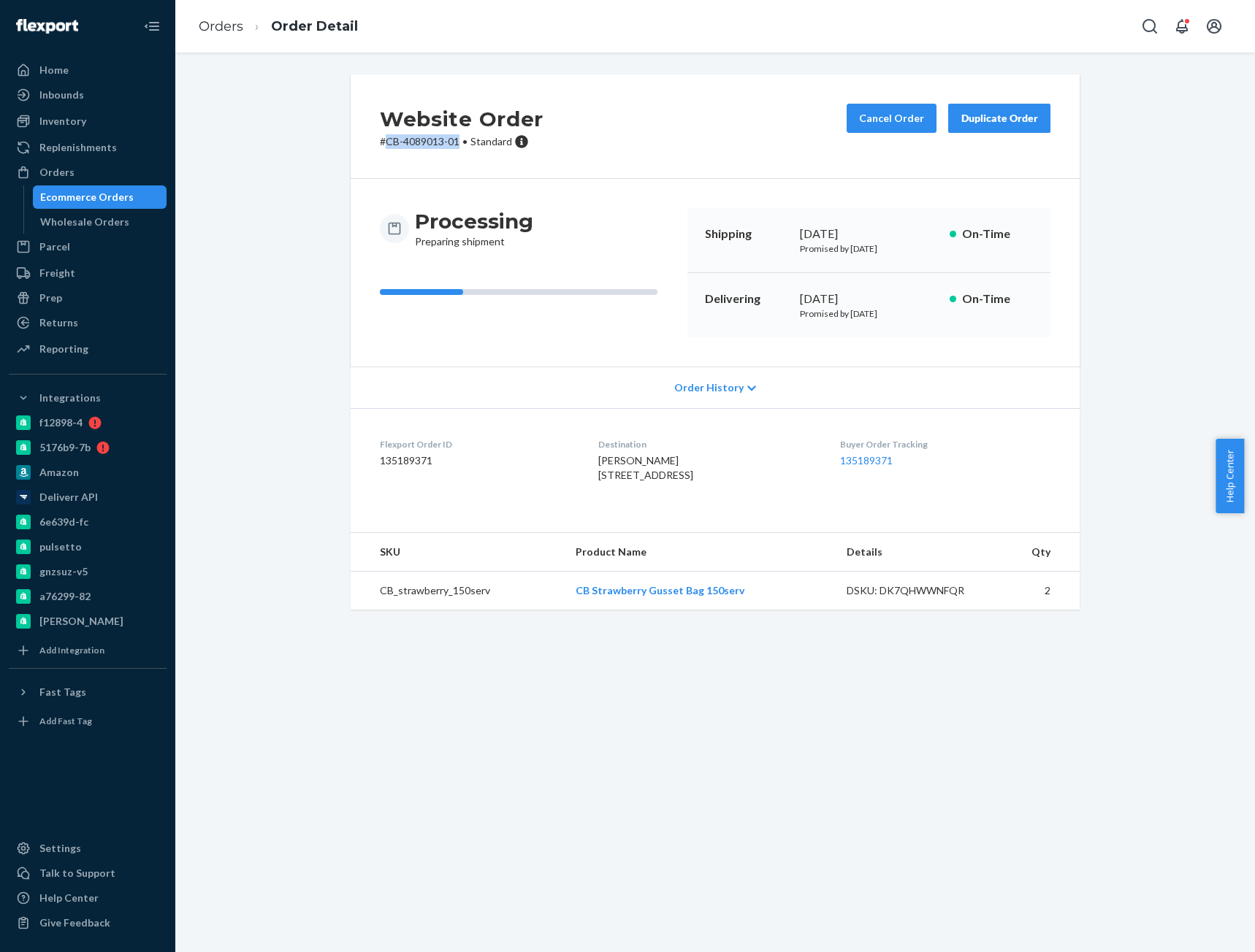
drag, startPoint x: 379, startPoint y: 141, endPoint x: 454, endPoint y: 147, distance: 75.2
click at [454, 147] on p "# CB-4089013-01 • Standard" at bounding box center [462, 141] width 164 height 14
copy p "CB-4089013-01"
click at [214, 23] on link "Orders" at bounding box center [221, 26] width 44 height 16
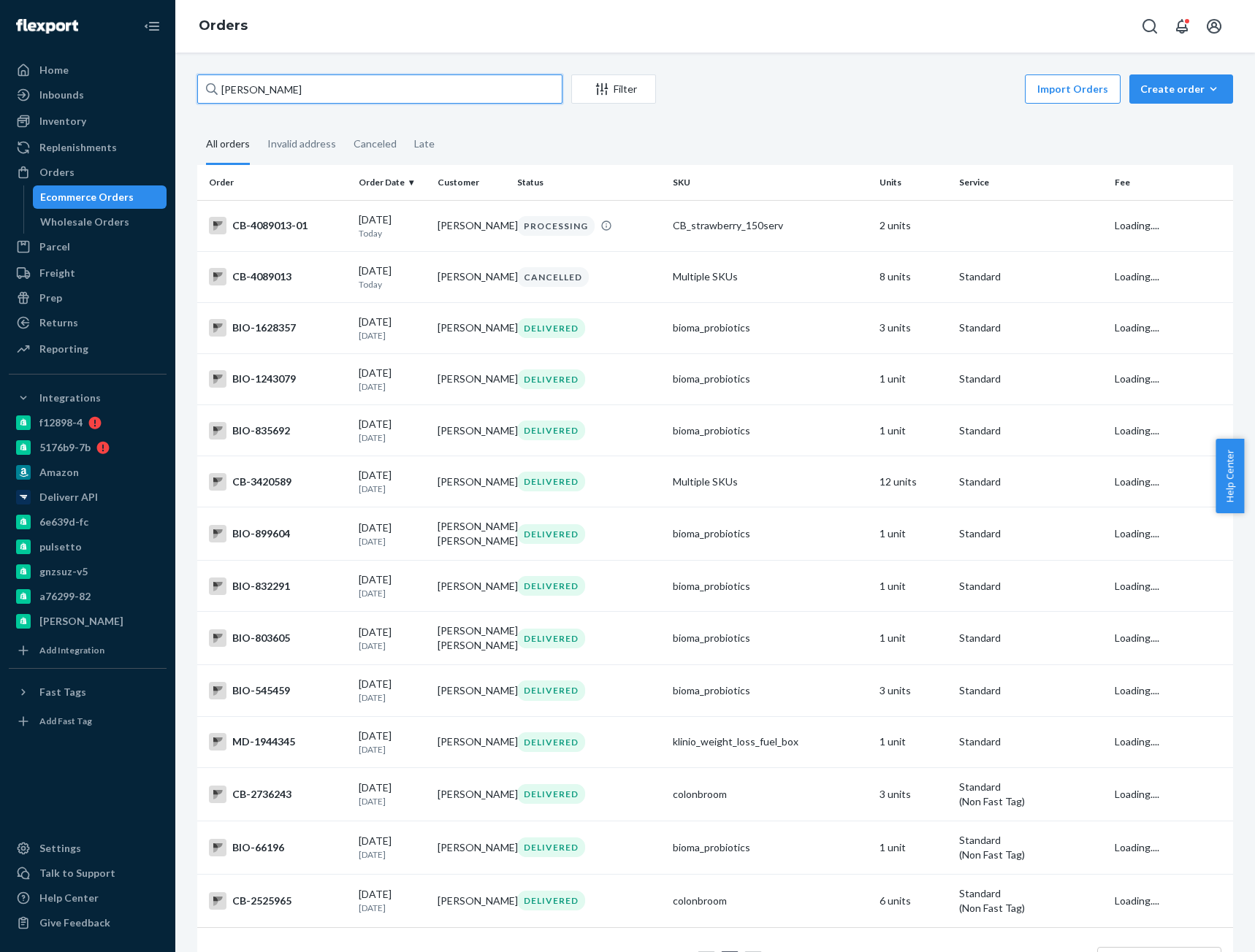
click at [254, 80] on input "[PERSON_NAME]" at bounding box center [379, 89] width 365 height 29
paste input "4070524"
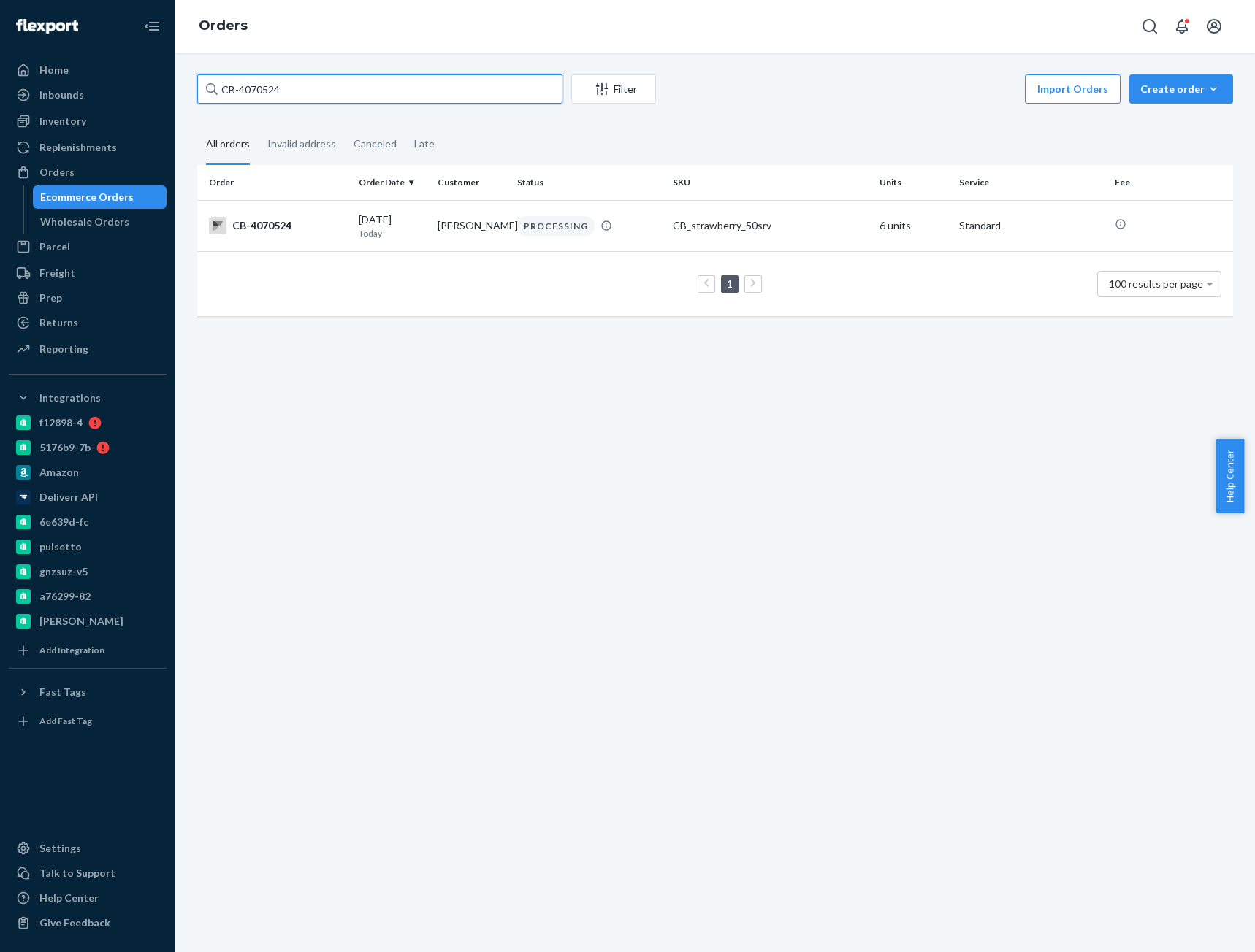
type input "CB-4070524"
click at [428, 232] on td "[DATE] [DATE]" at bounding box center [392, 226] width 79 height 51
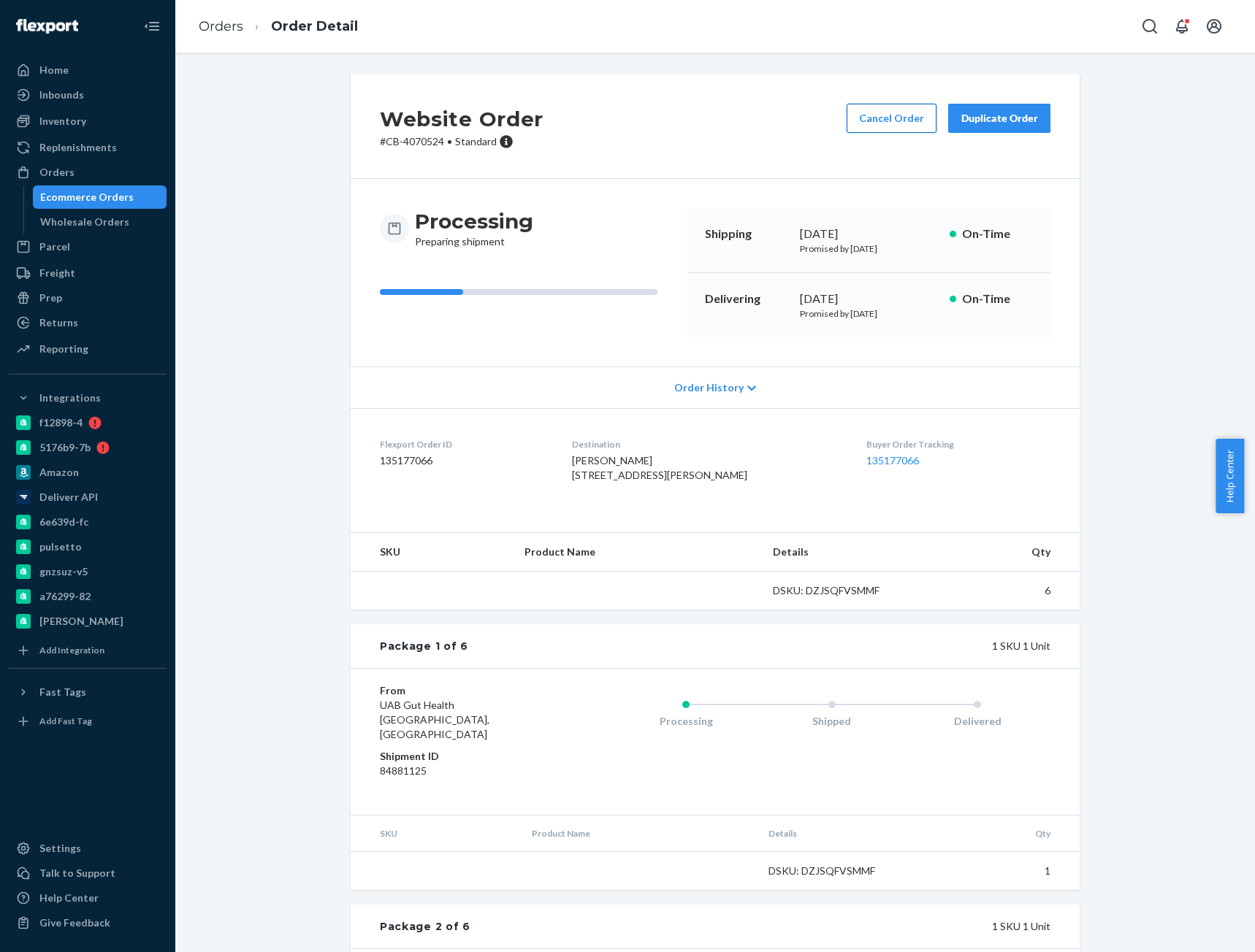
click at [887, 119] on button "Cancel Order" at bounding box center [891, 118] width 90 height 29
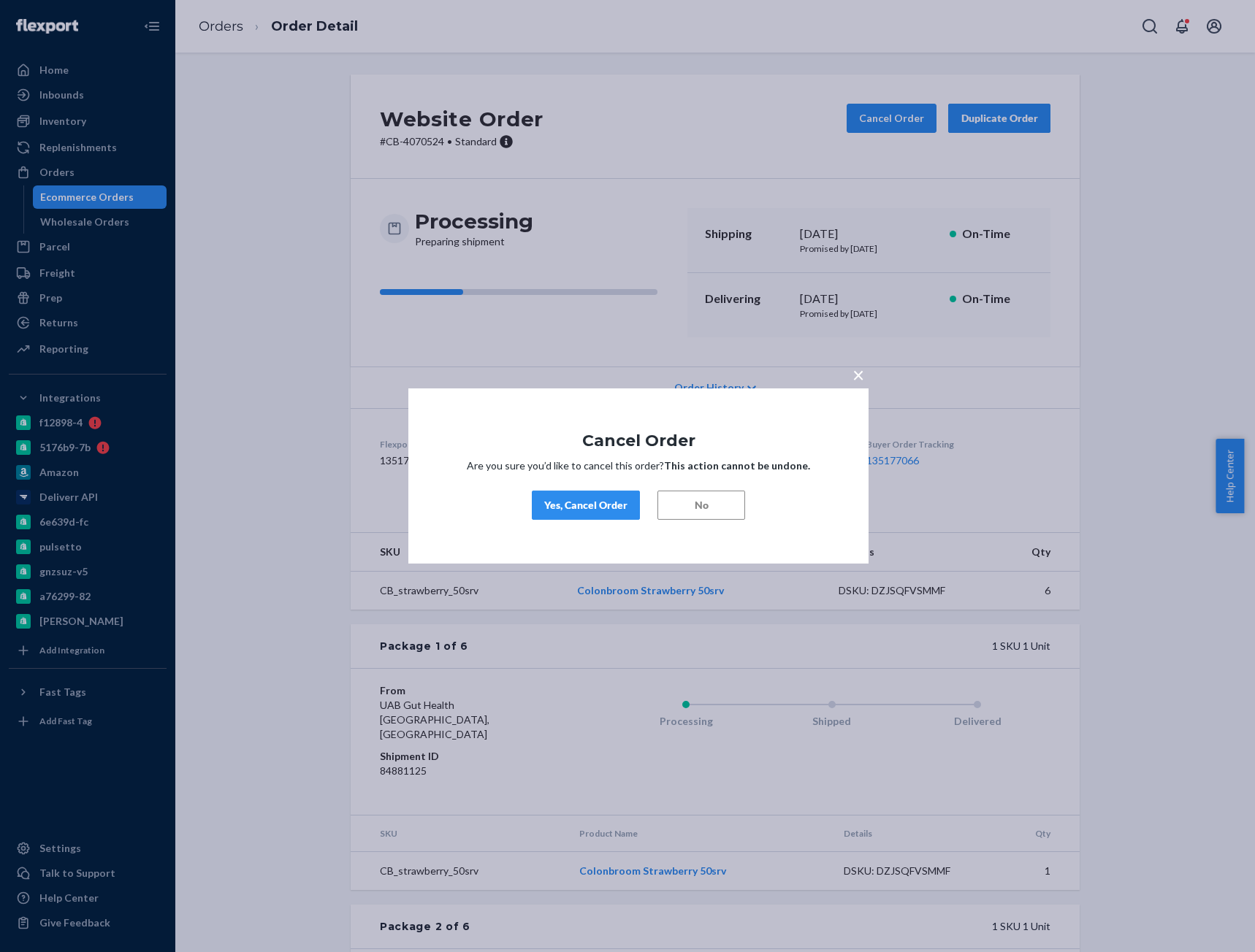
click at [594, 505] on div "Yes, Cancel Order" at bounding box center [586, 505] width 84 height 14
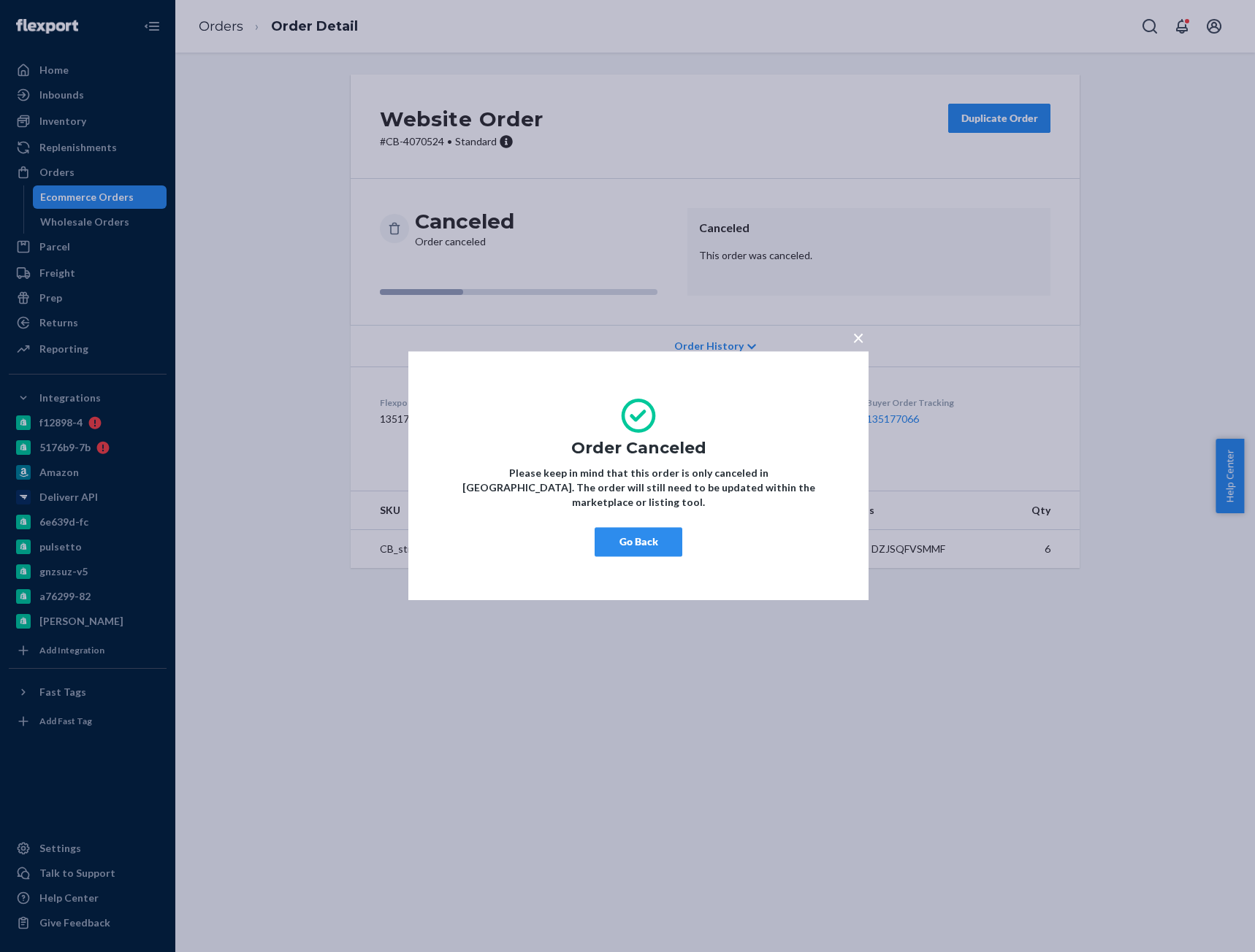
click at [625, 530] on button "Go Back" at bounding box center [638, 542] width 88 height 29
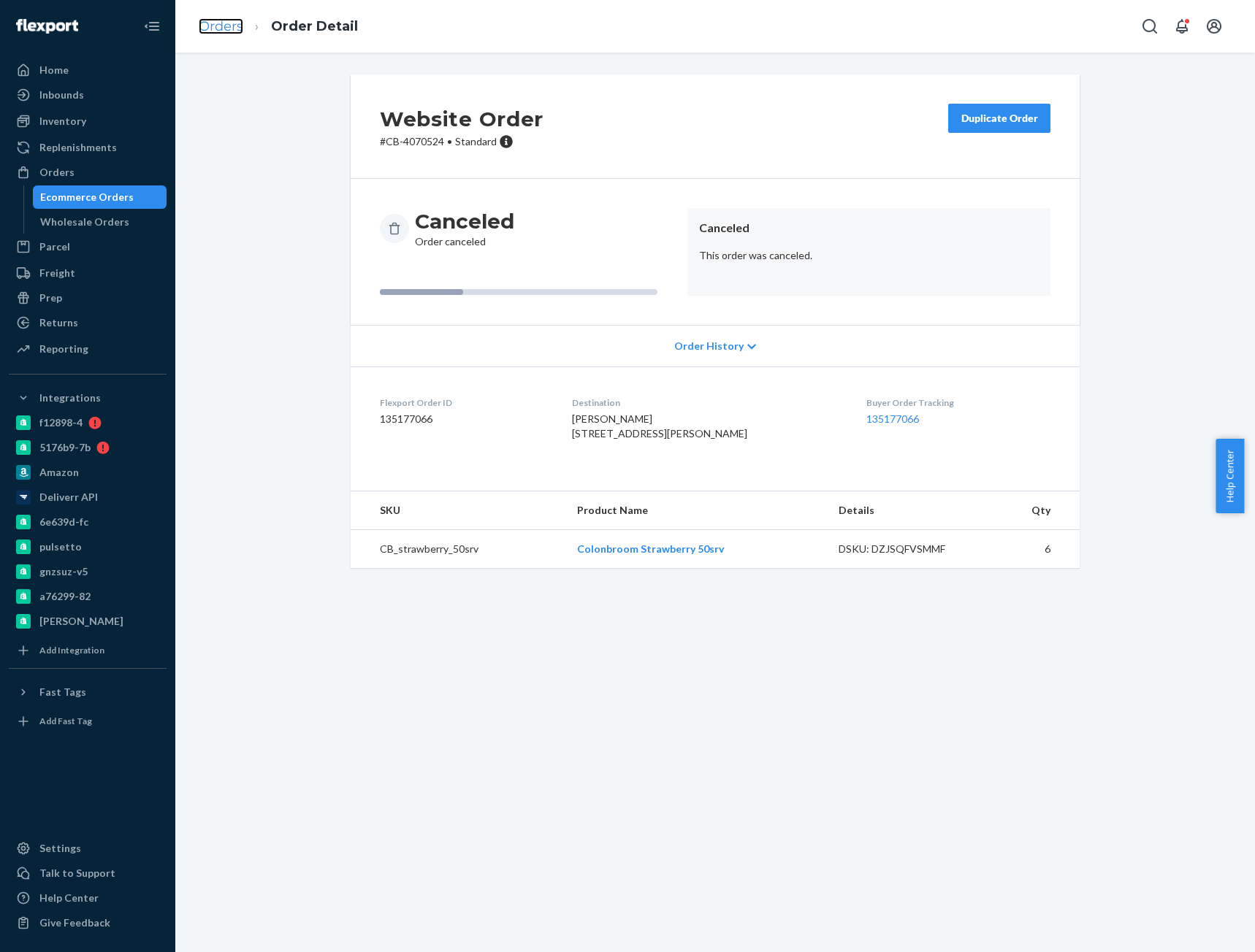
click at [217, 27] on link "Orders" at bounding box center [221, 26] width 44 height 16
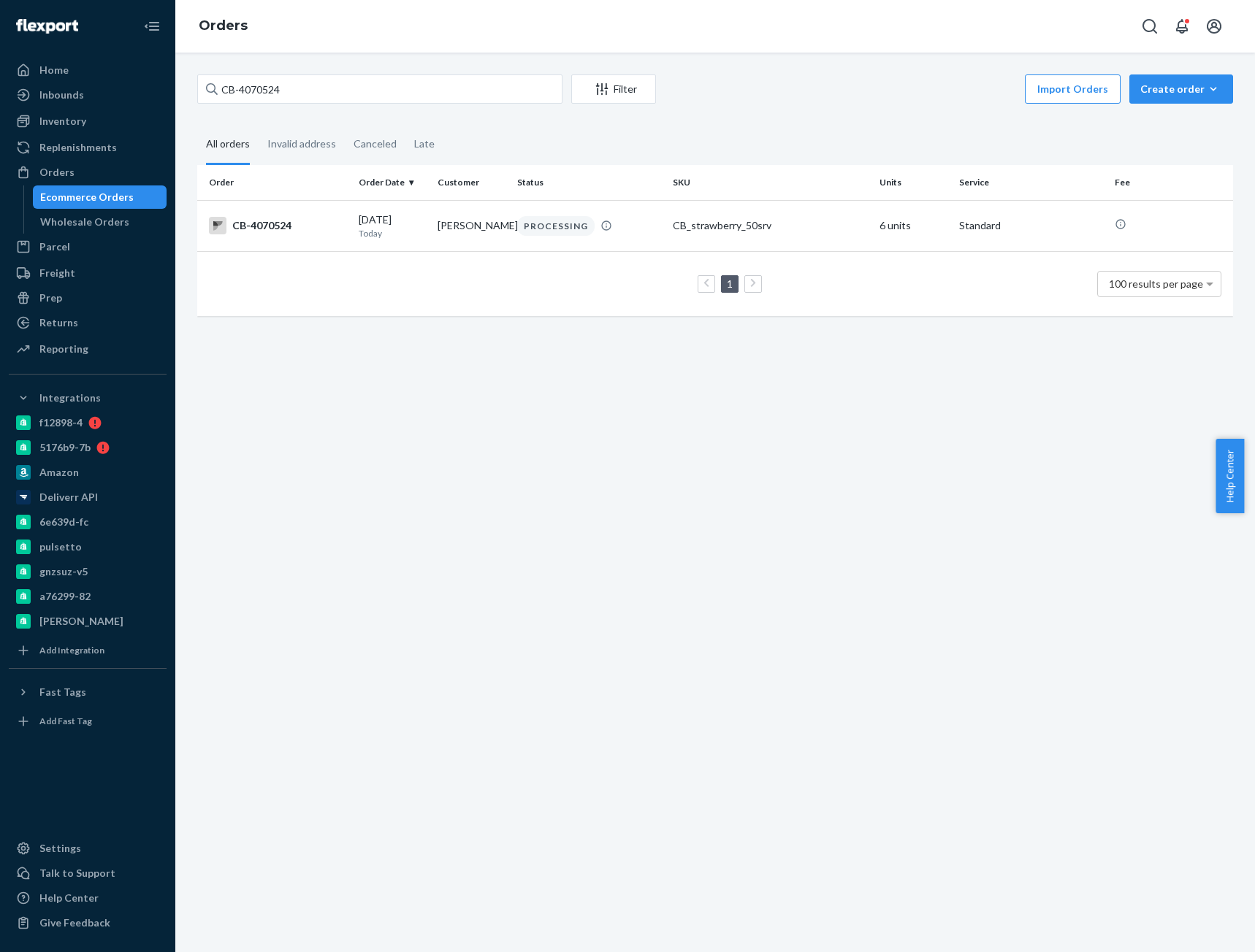
click at [252, 74] on input "CB-4070524" at bounding box center [379, 89] width 365 height 29
type input "CB-4088964"
click at [300, 216] on td "CB-4088964" at bounding box center [275, 226] width 155 height 51
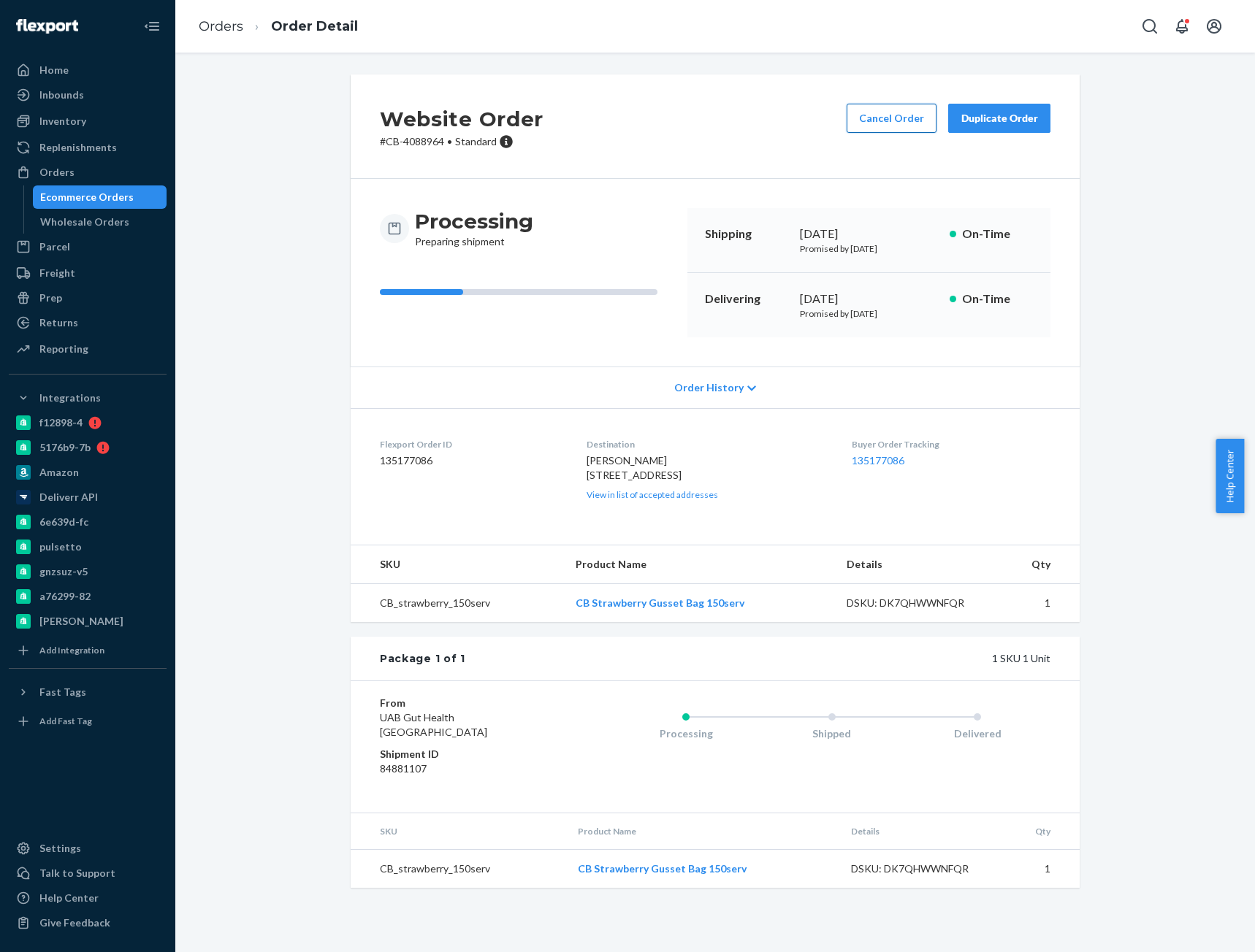
click at [882, 125] on button "Cancel Order" at bounding box center [891, 118] width 90 height 29
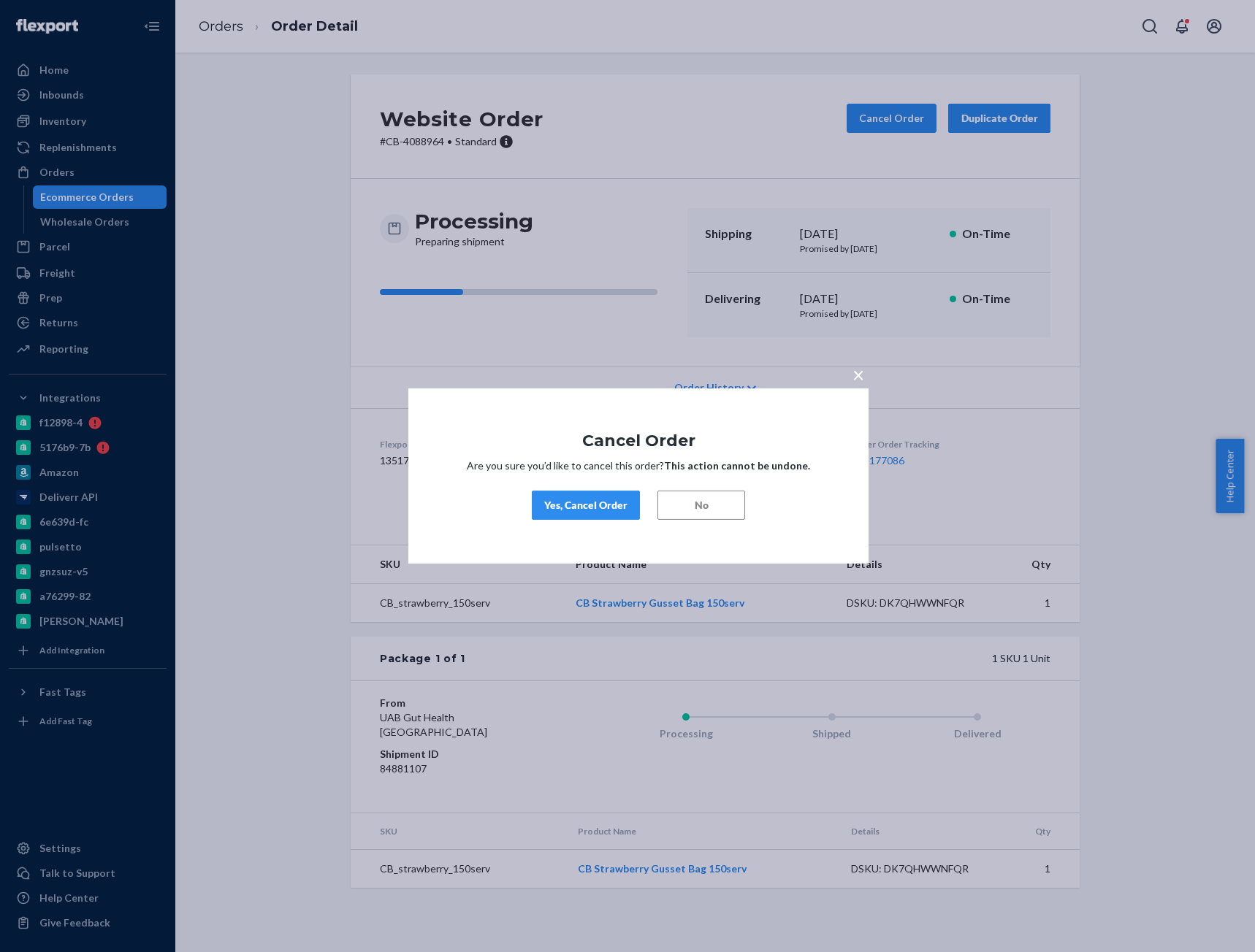
click at [586, 509] on div "Yes, Cancel Order" at bounding box center [586, 505] width 84 height 14
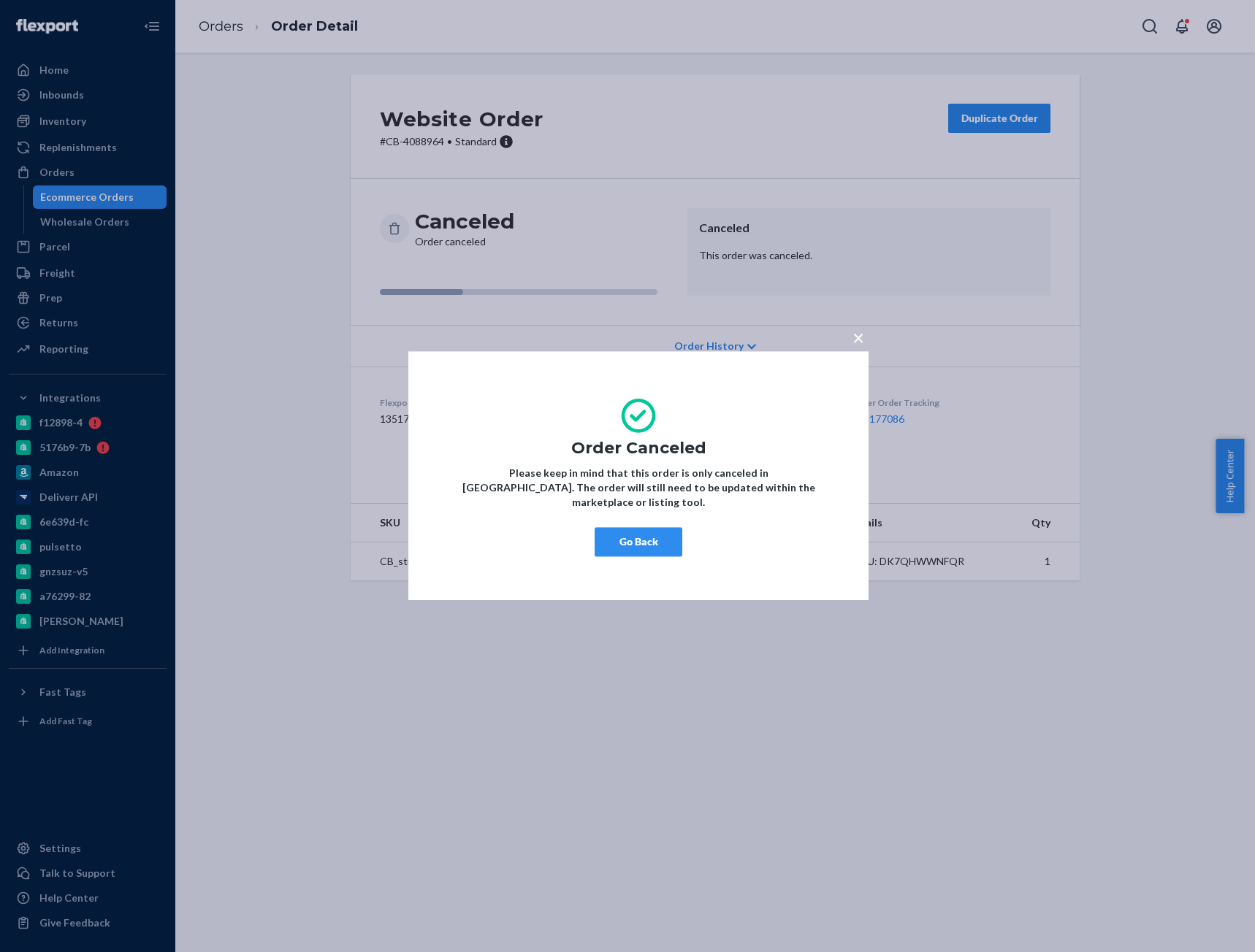
click at [637, 542] on button "Go Back" at bounding box center [638, 542] width 88 height 29
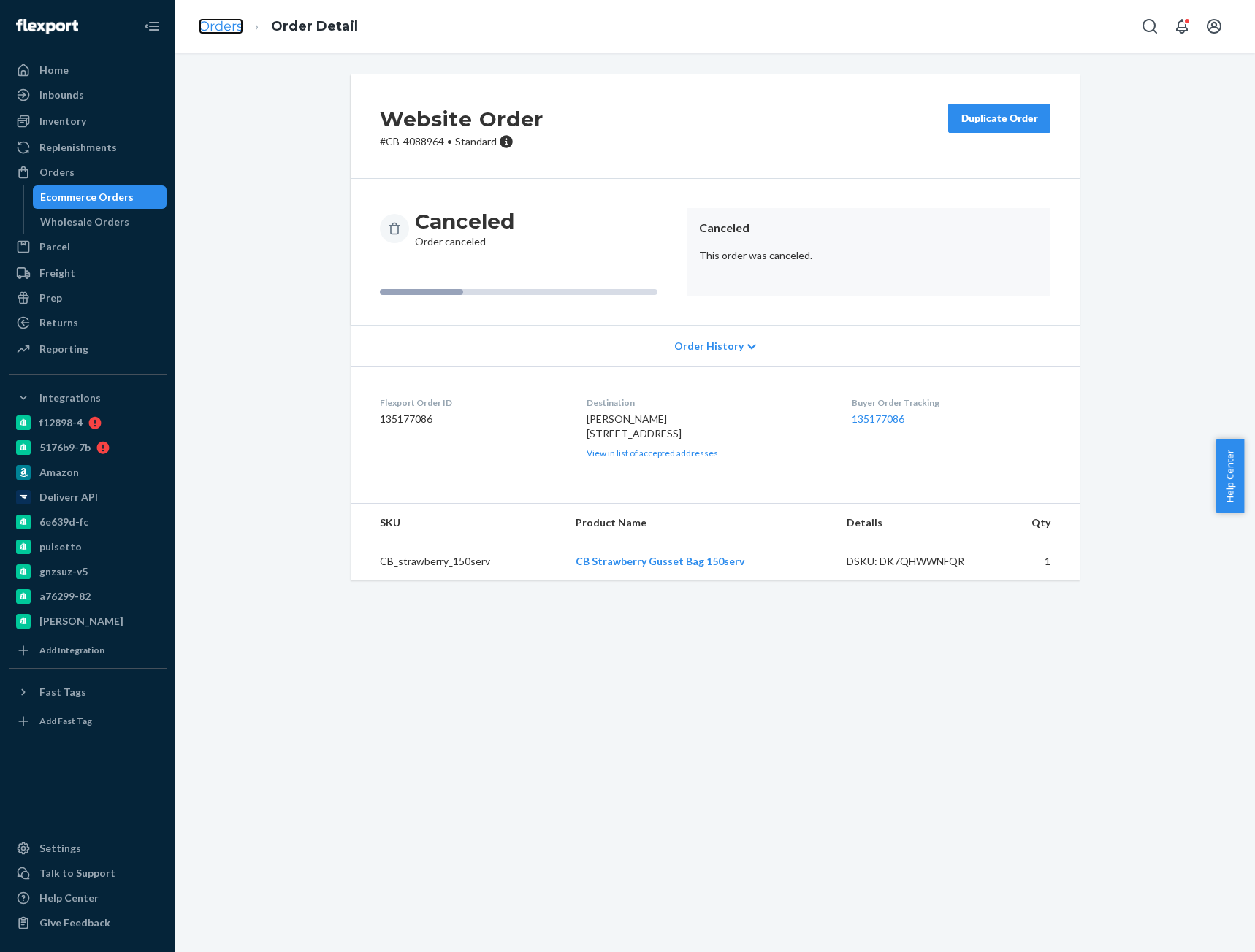
click at [232, 25] on link "Orders" at bounding box center [221, 26] width 44 height 16
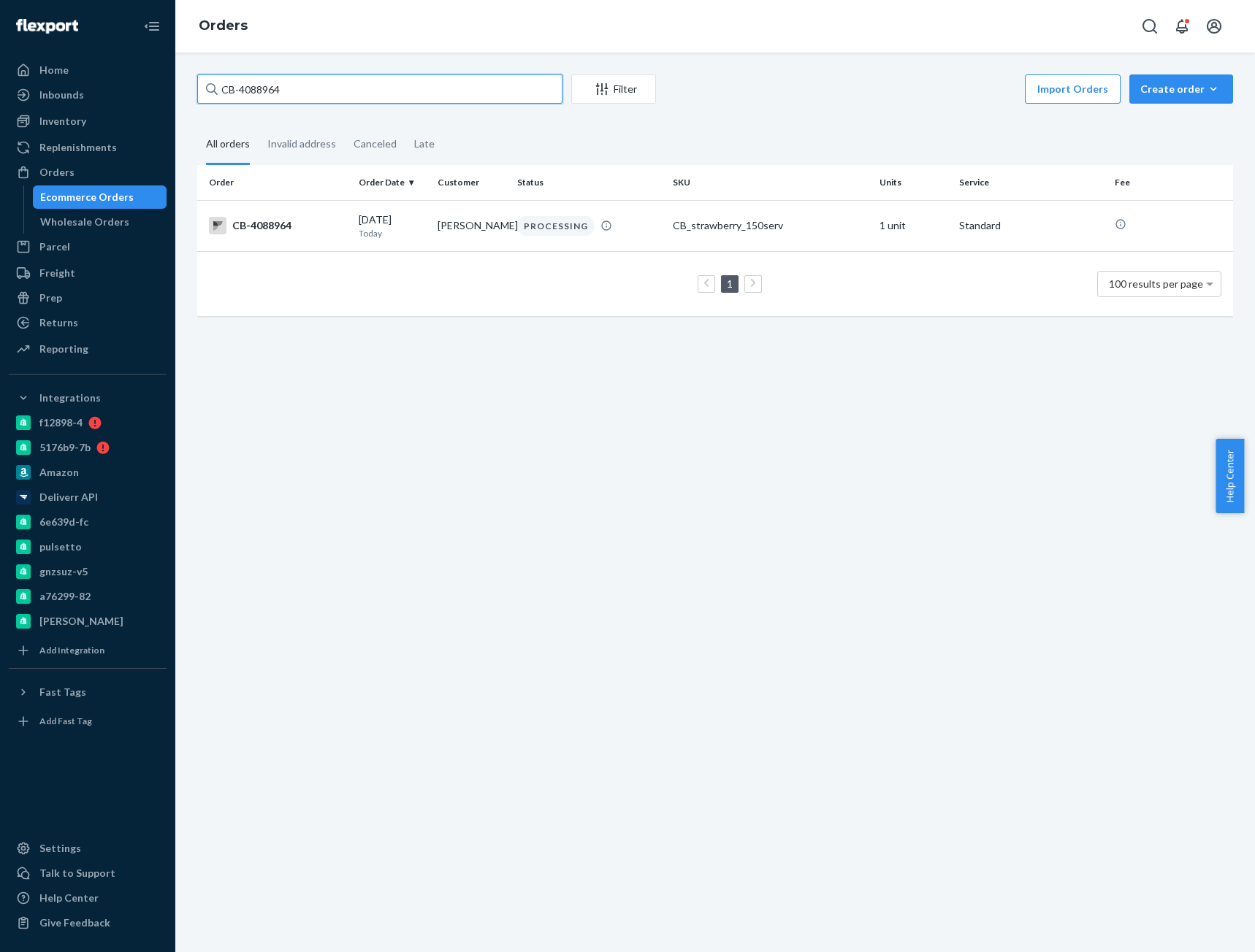
click at [271, 95] on input "CB-4088964" at bounding box center [379, 89] width 365 height 29
paste input "90773"
type input "CB-4090773"
click at [290, 226] on div "CB-4090773" at bounding box center [278, 225] width 138 height 18
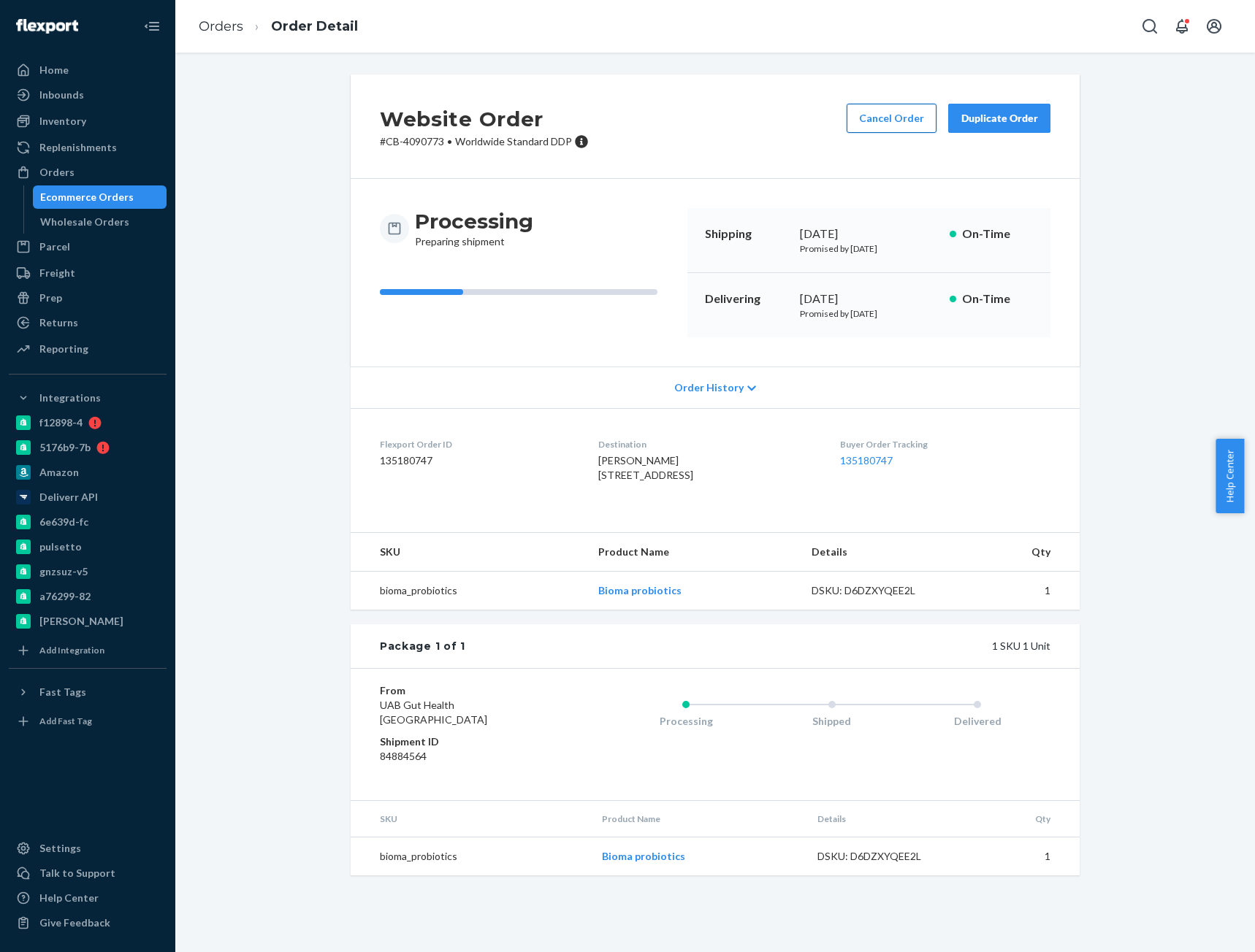
click at [878, 125] on button "Cancel Order" at bounding box center [891, 118] width 90 height 29
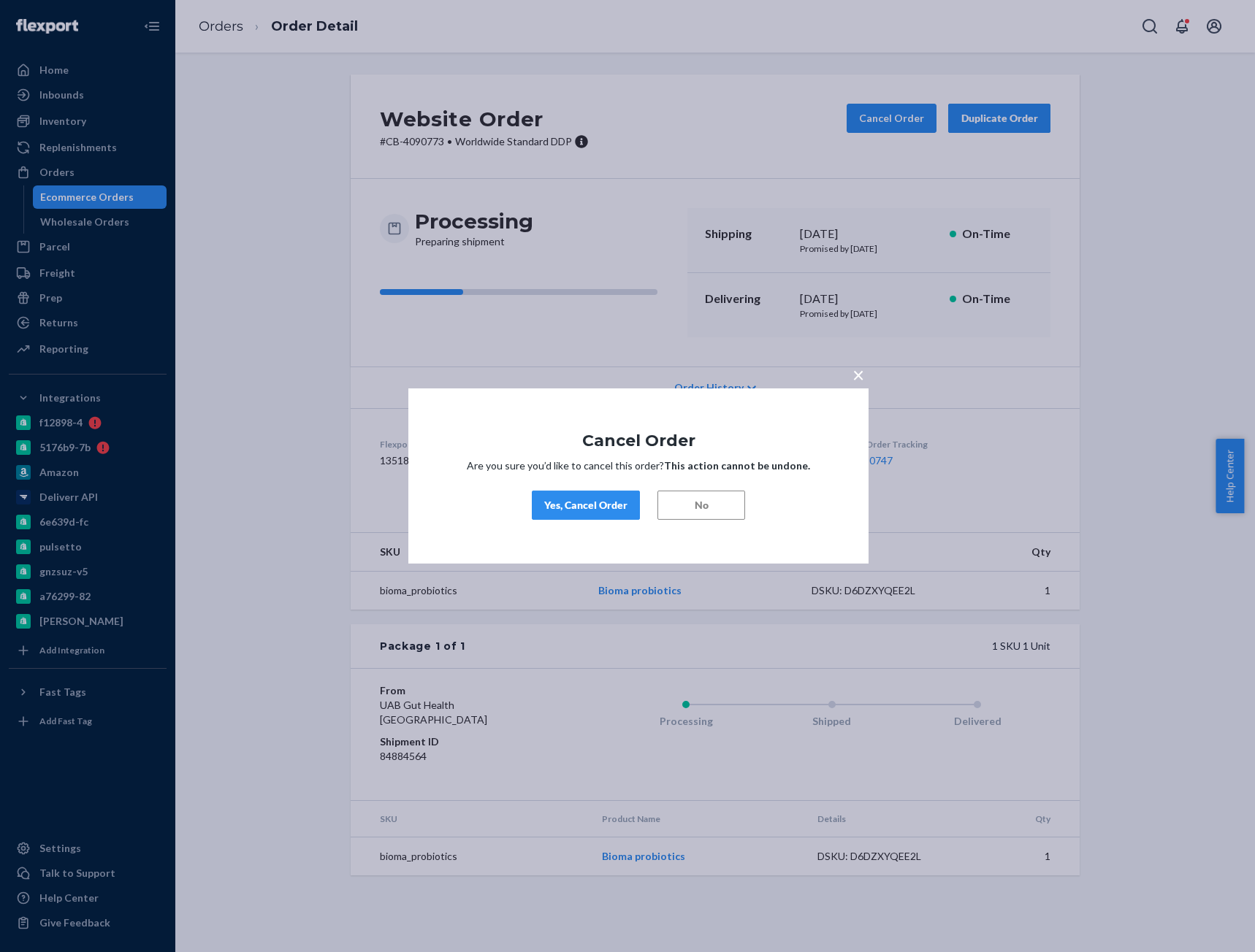
click at [588, 509] on div "Yes, Cancel Order" at bounding box center [586, 505] width 84 height 14
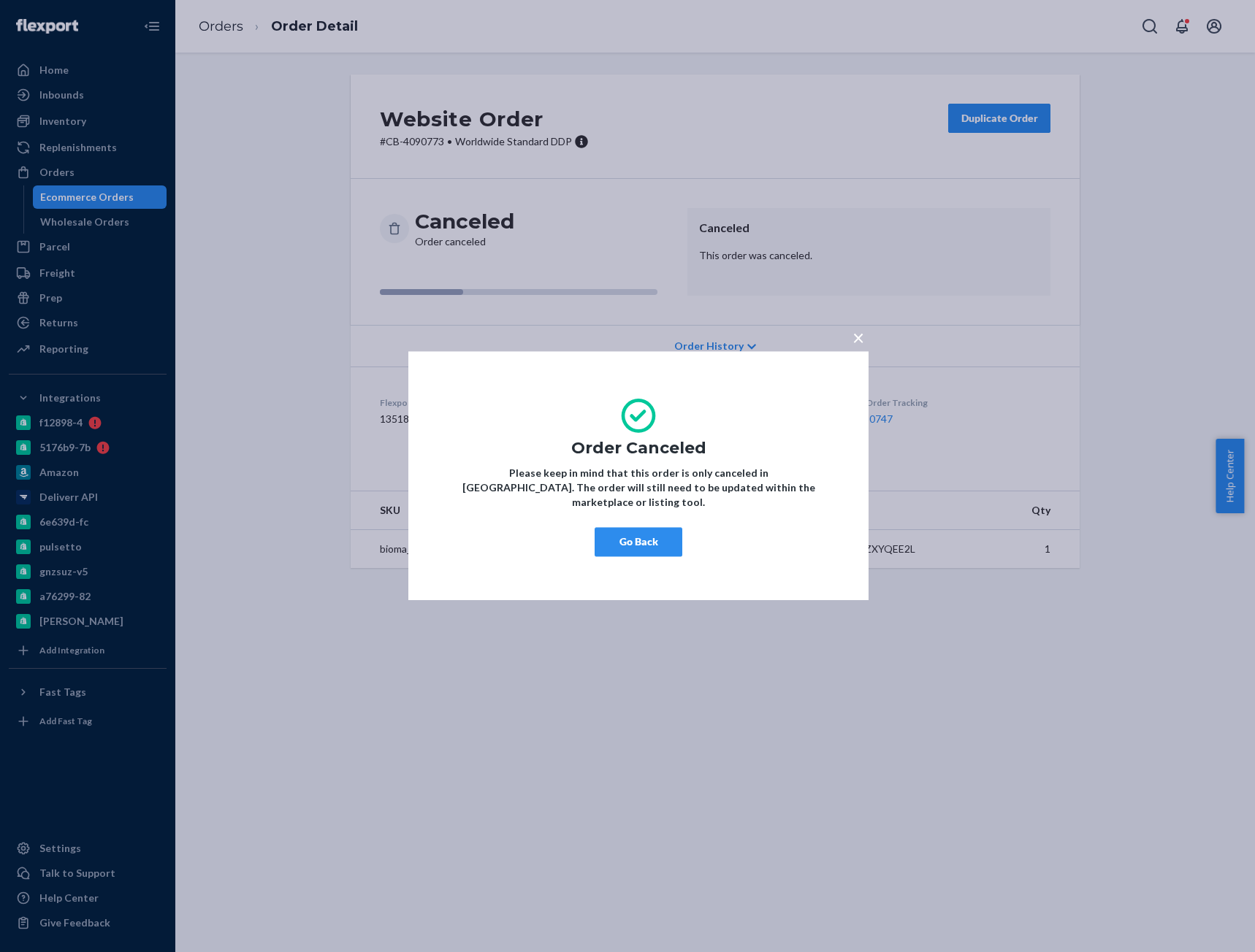
drag, startPoint x: 638, startPoint y: 488, endPoint x: 636, endPoint y: 516, distance: 28.1
click at [636, 492] on p "Please keep in mind that this order is only canceled in [GEOGRAPHIC_DATA]. The …" at bounding box center [638, 488] width 373 height 43
drag, startPoint x: 636, startPoint y: 528, endPoint x: 615, endPoint y: 451, distance: 79.8
click at [636, 529] on button "Go Back" at bounding box center [638, 542] width 88 height 29
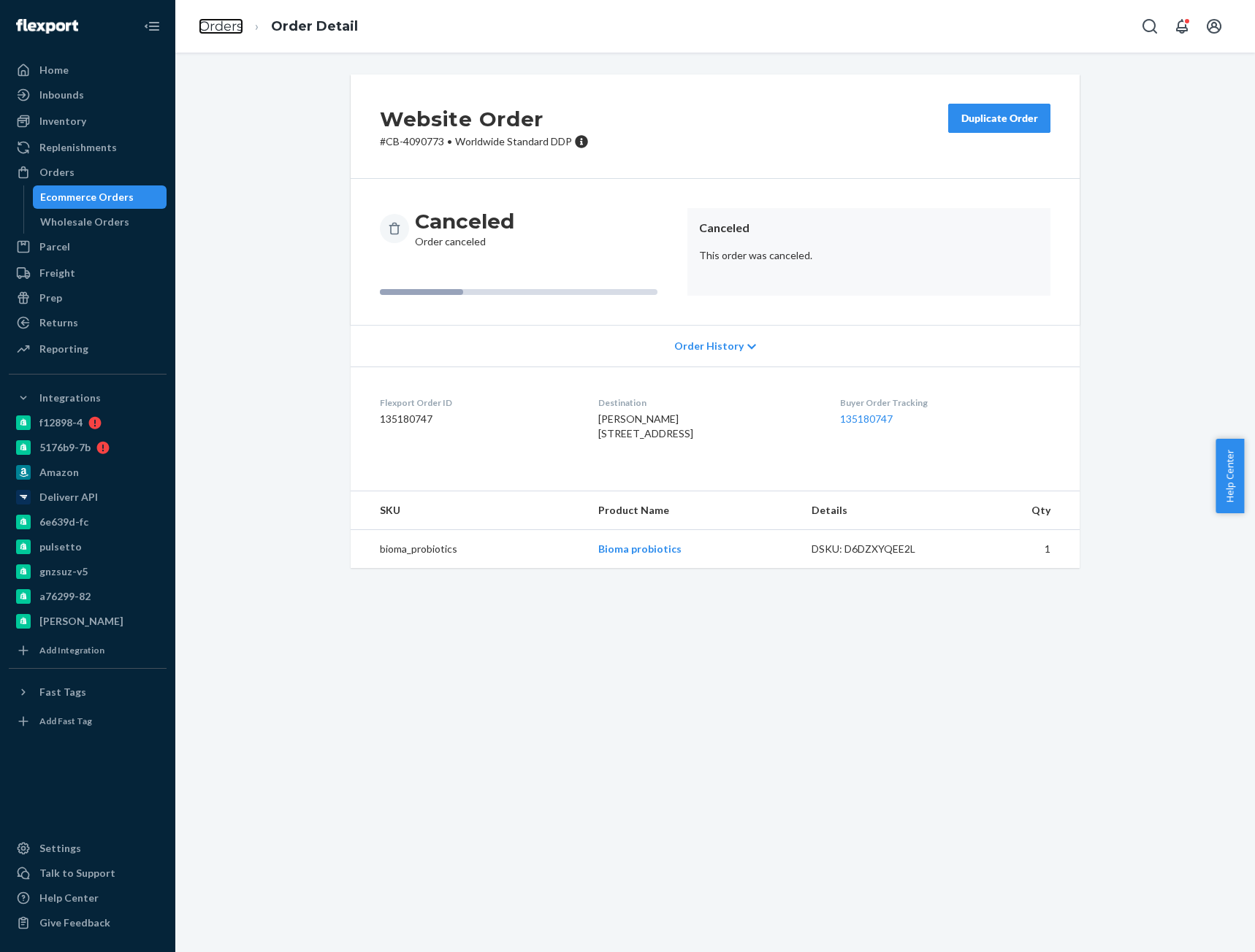
click at [233, 25] on link "Orders" at bounding box center [221, 26] width 44 height 16
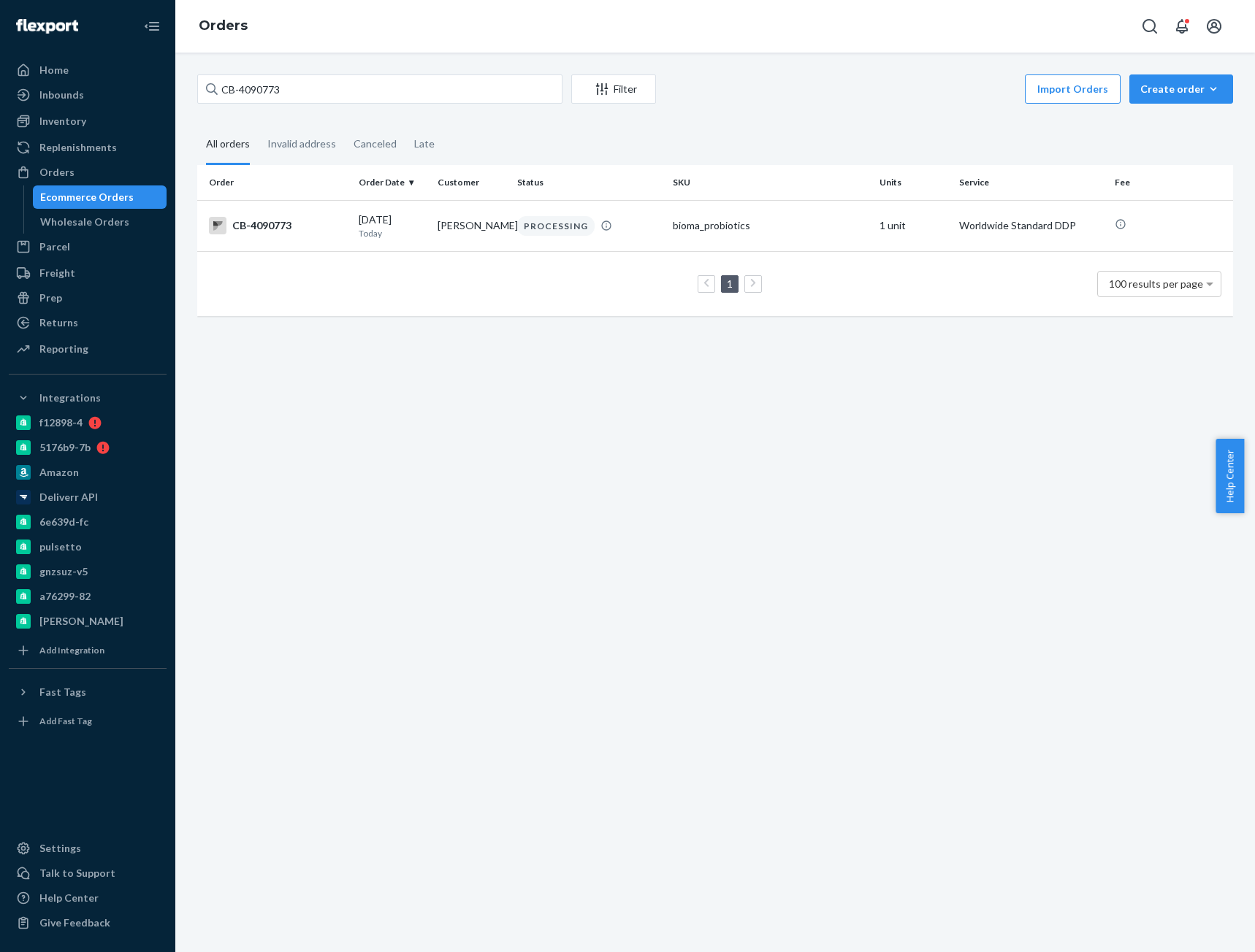
click at [259, 74] on div "CB-4090773 Filter Import Orders Create order Ecommerce order Removal order All …" at bounding box center [715, 503] width 1079 height 900
click at [259, 74] on input "CB-4090773" at bounding box center [379, 89] width 365 height 29
paste input "[PERSON_NAME]"
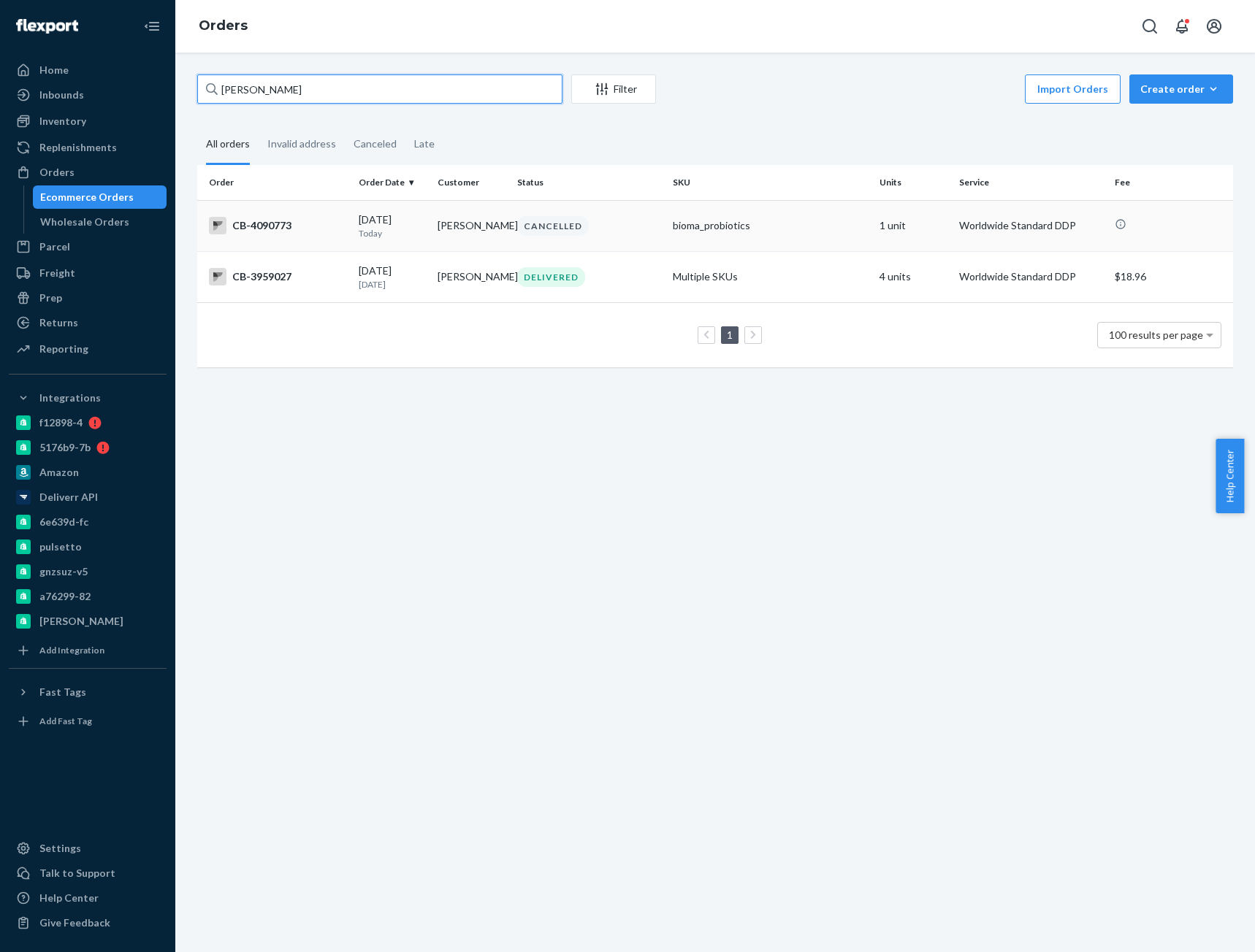
type input "[PERSON_NAME]"
click at [308, 234] on div "CB-4090773" at bounding box center [278, 225] width 138 height 18
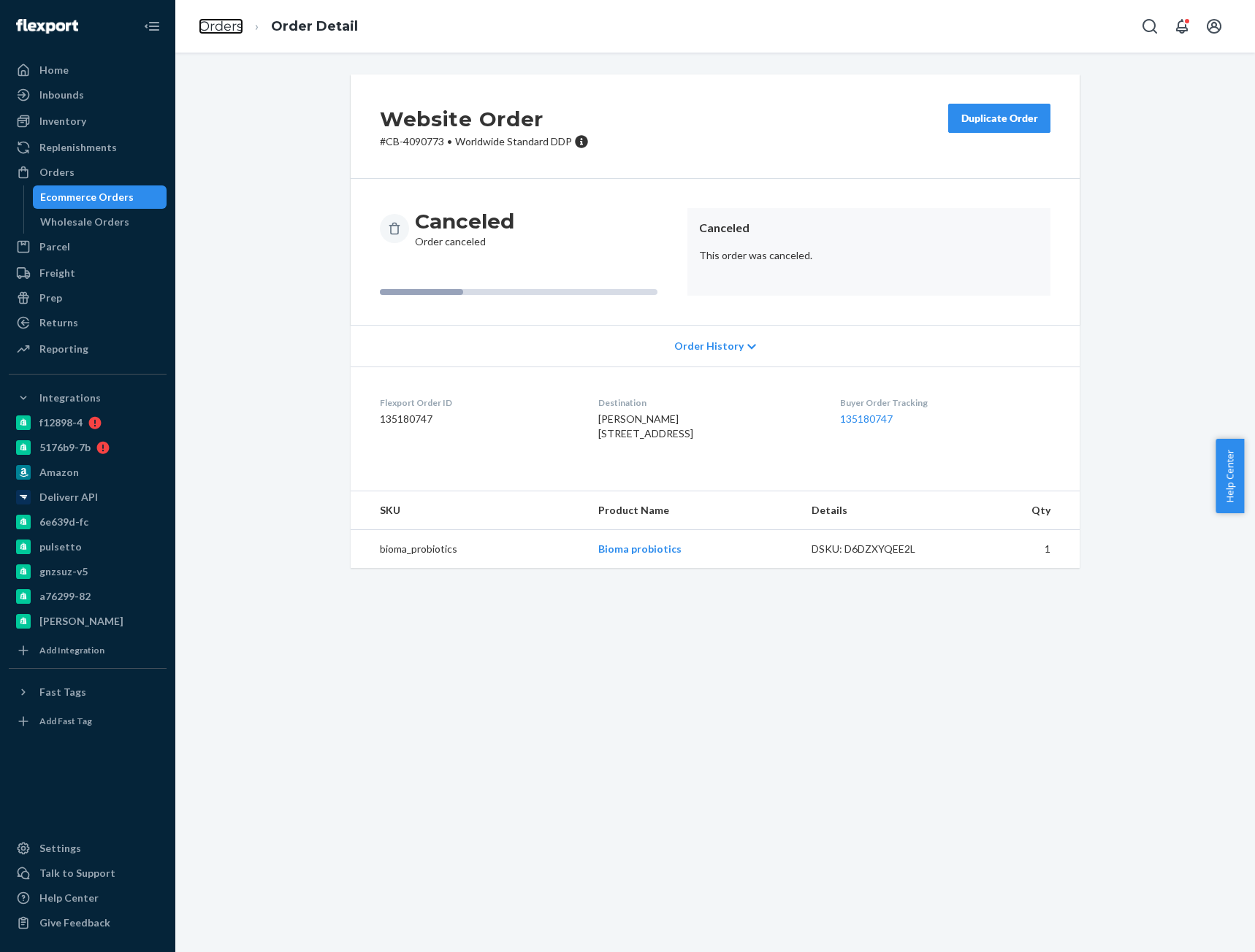
click at [213, 25] on link "Orders" at bounding box center [221, 26] width 44 height 16
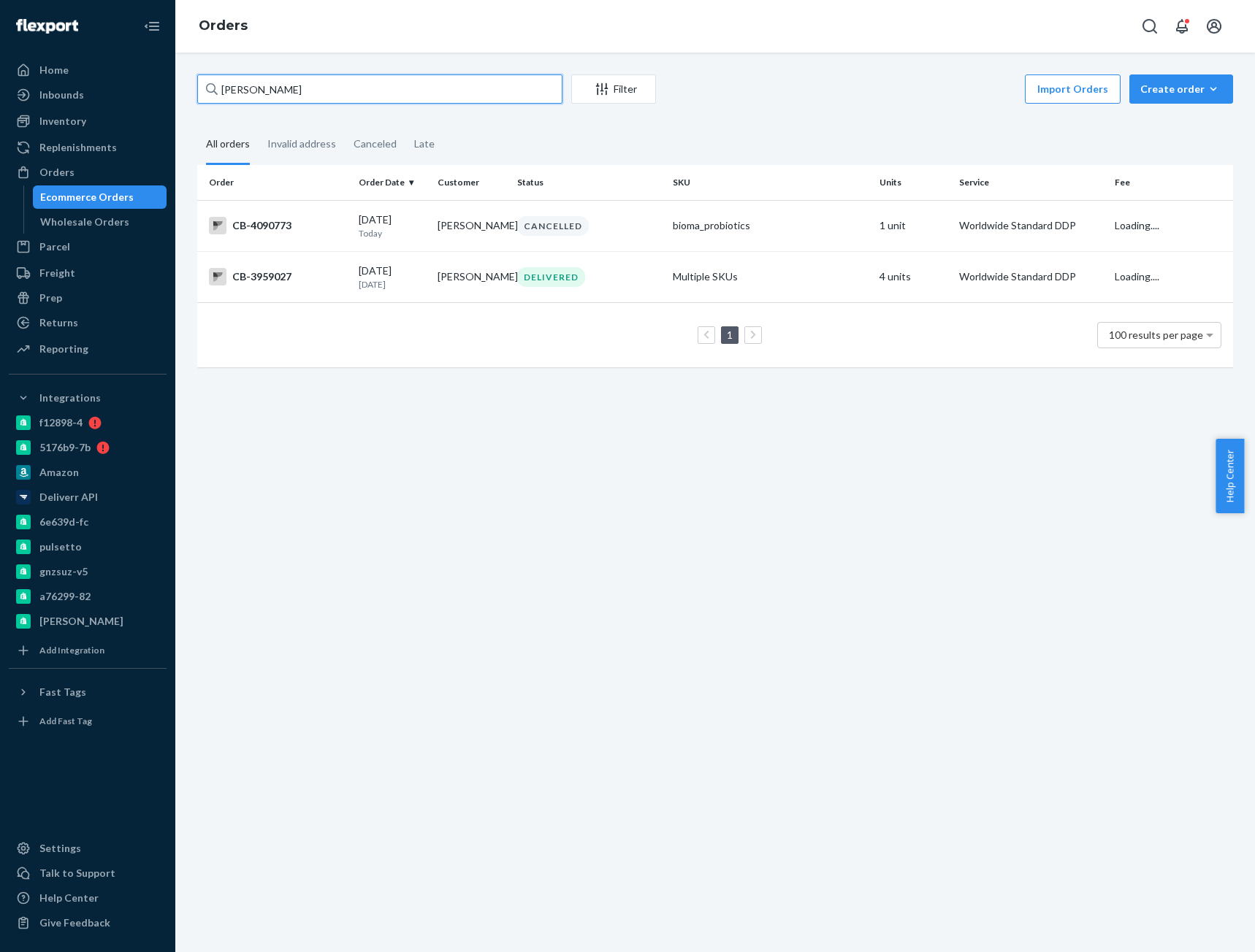
click at [269, 86] on input "[PERSON_NAME]" at bounding box center [379, 89] width 365 height 29
paste input "[PERSON_NAME]"
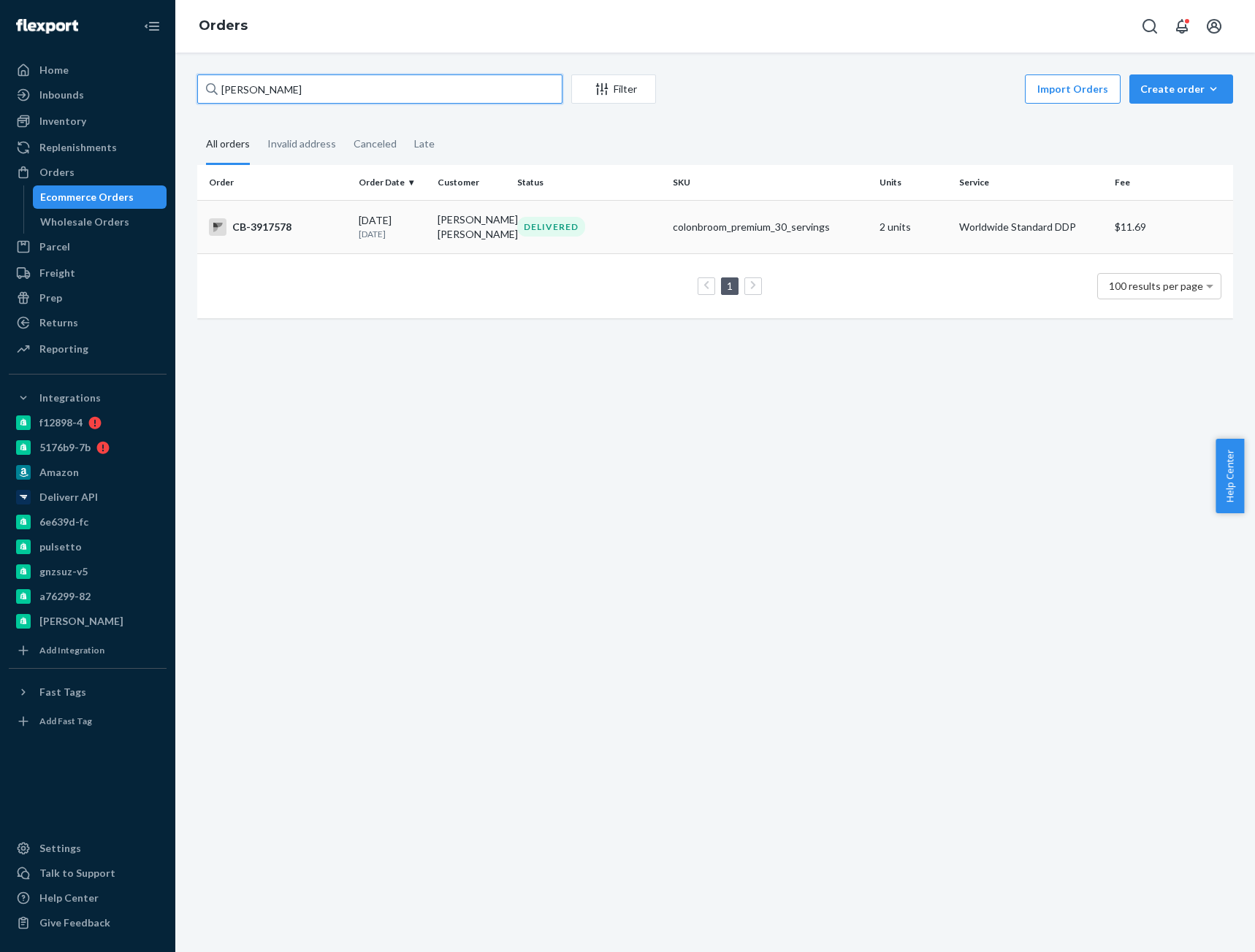
type input "[PERSON_NAME]"
click at [287, 234] on div "CB-3917578" at bounding box center [278, 227] width 138 height 18
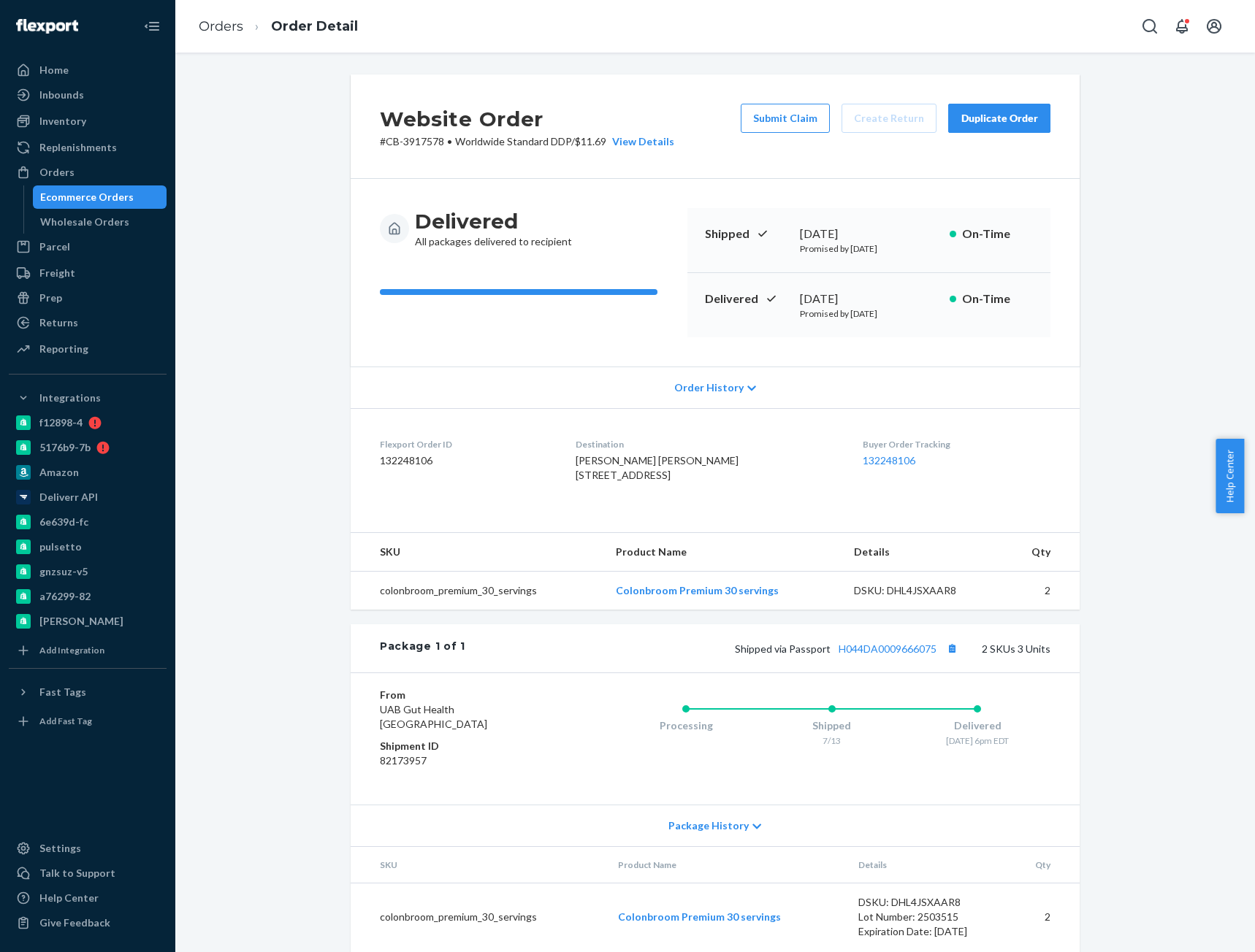
click at [417, 141] on p "# CB-3917578 • Worldwide Standard DDP / $11.69 View Details" at bounding box center [527, 141] width 294 height 14
copy p "3917578"
click at [227, 26] on link "Orders" at bounding box center [221, 26] width 44 height 16
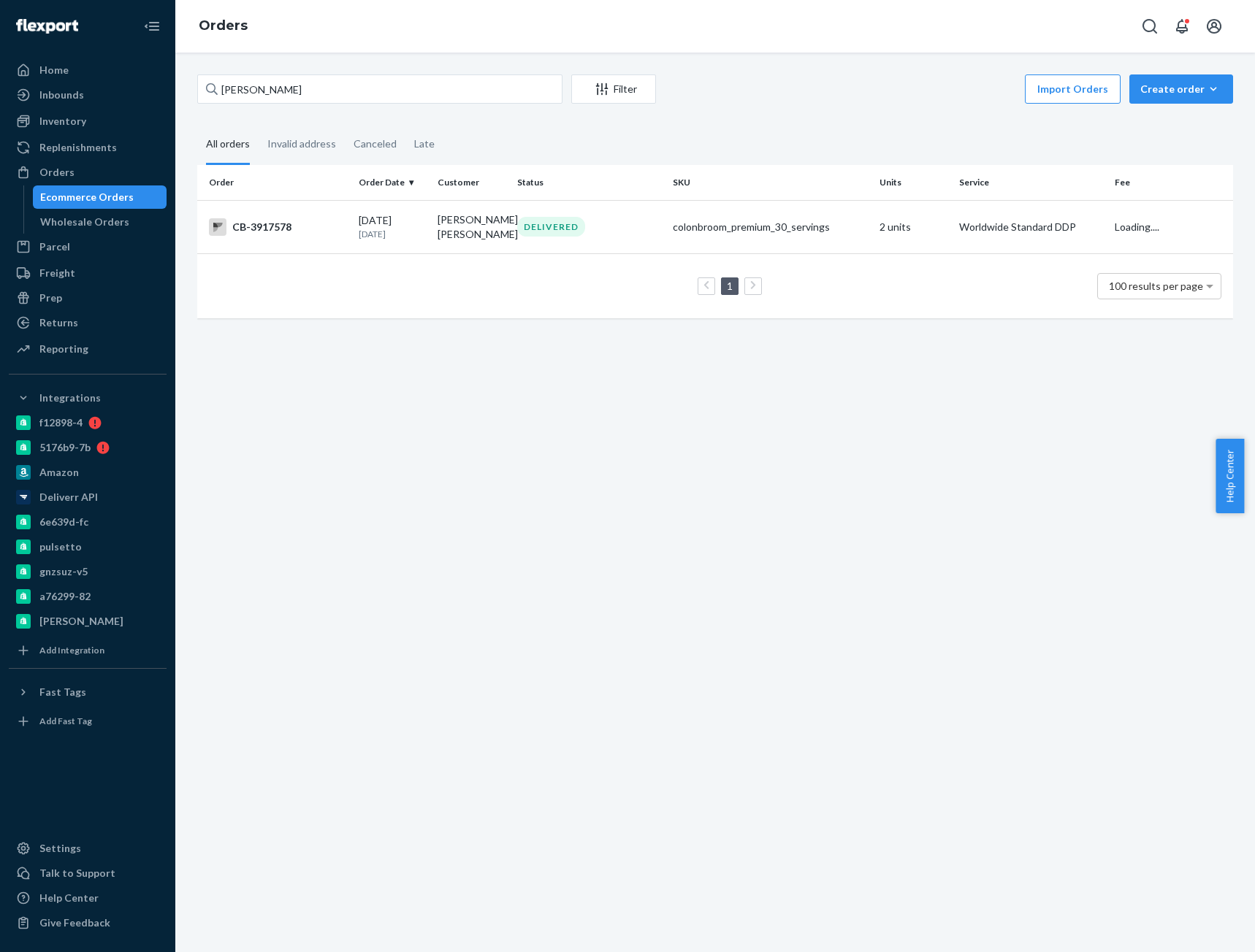
click at [252, 69] on div "[PERSON_NAME] Filter Import Orders Create order Ecommerce order Removal order A…" at bounding box center [715, 503] width 1079 height 900
click at [258, 94] on input "[PERSON_NAME]" at bounding box center [379, 89] width 365 height 29
paste input "4089994"
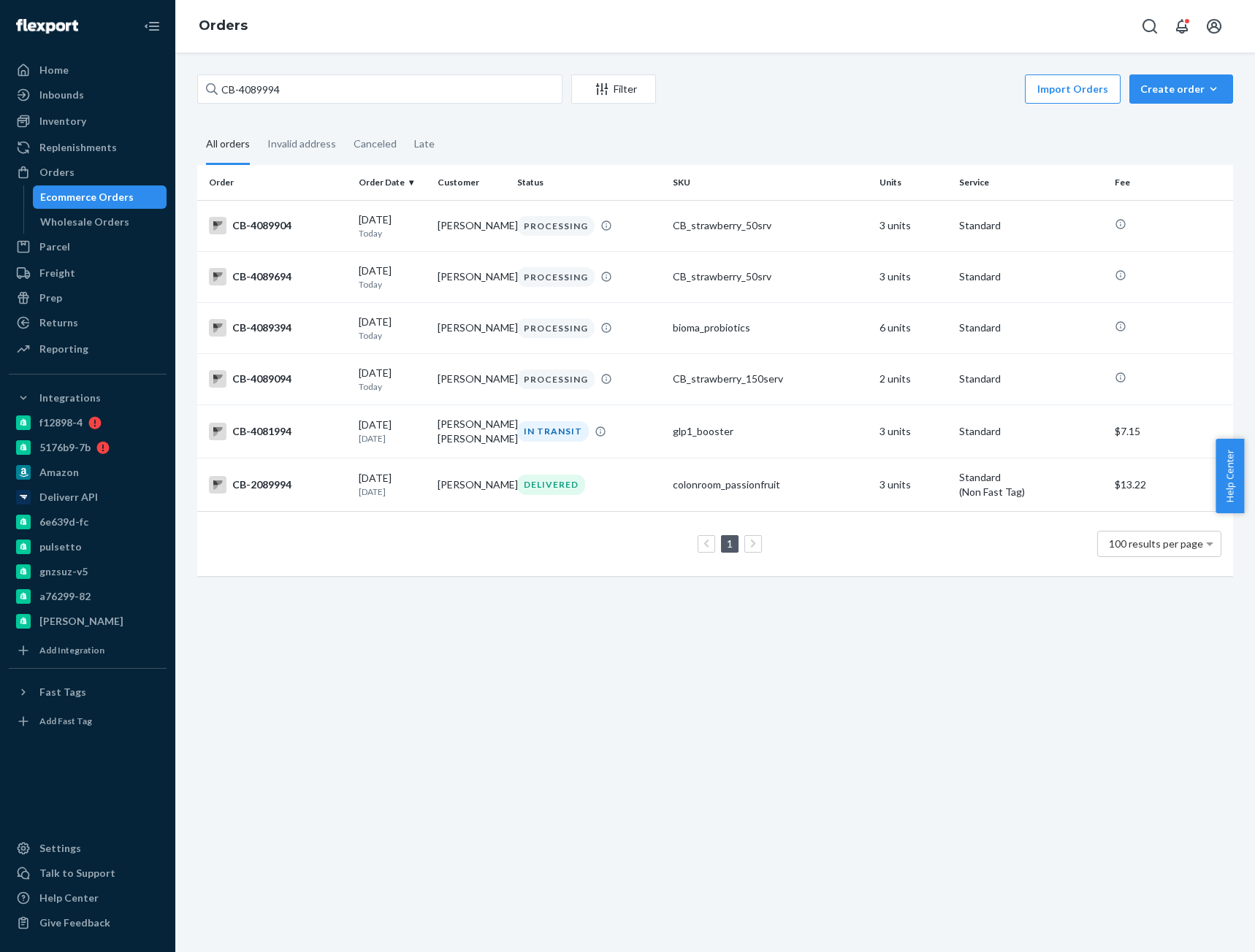
click at [454, 575] on td "1 100 results per page" at bounding box center [714, 545] width 1036 height 65
click at [253, 84] on input "CB-4089994" at bounding box center [379, 89] width 365 height 29
click at [254, 84] on input "CB-4089994" at bounding box center [379, 89] width 365 height 29
paste input "7539"
type input "CB-4087539"
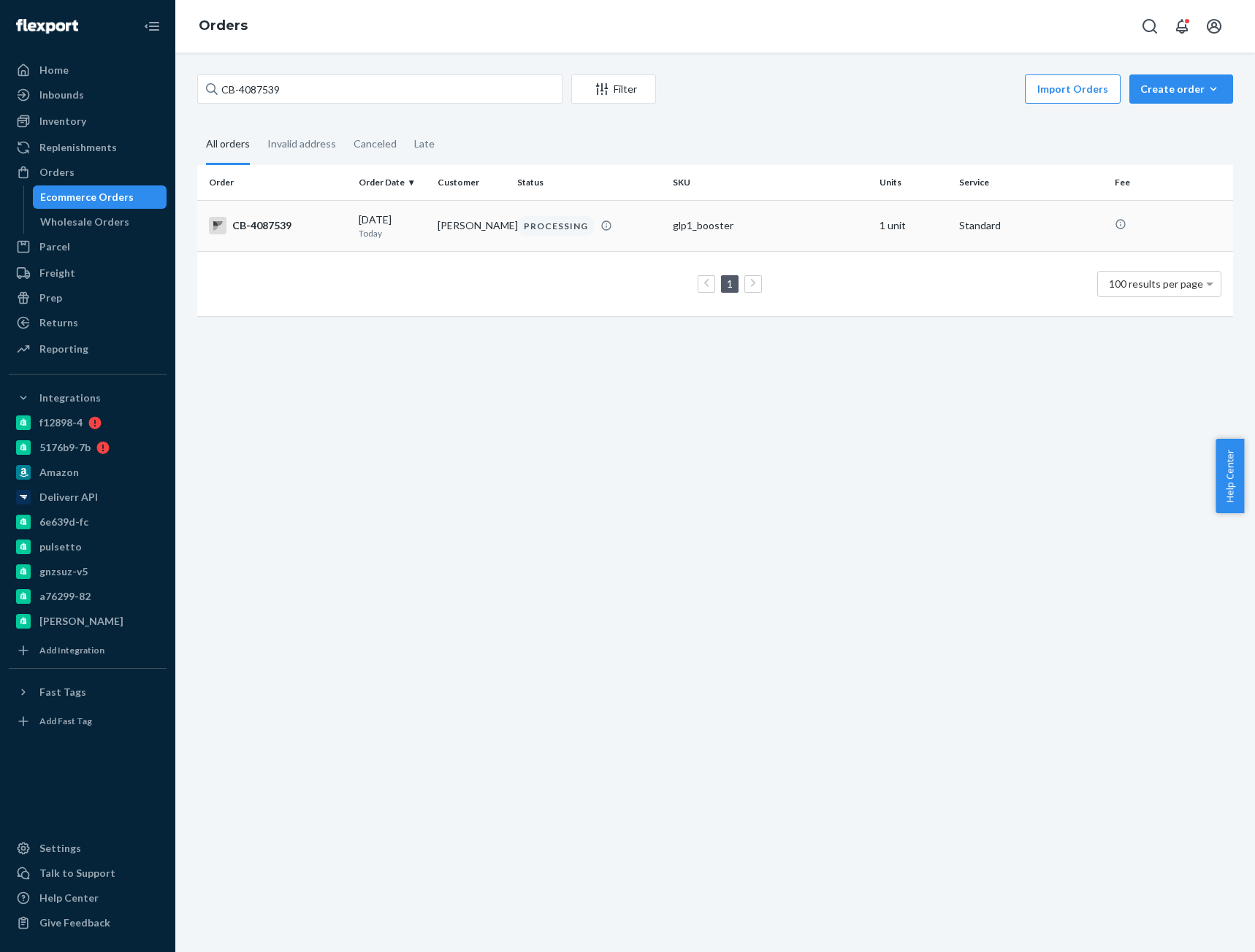
click at [273, 233] on div "CB-4087539" at bounding box center [278, 225] width 138 height 18
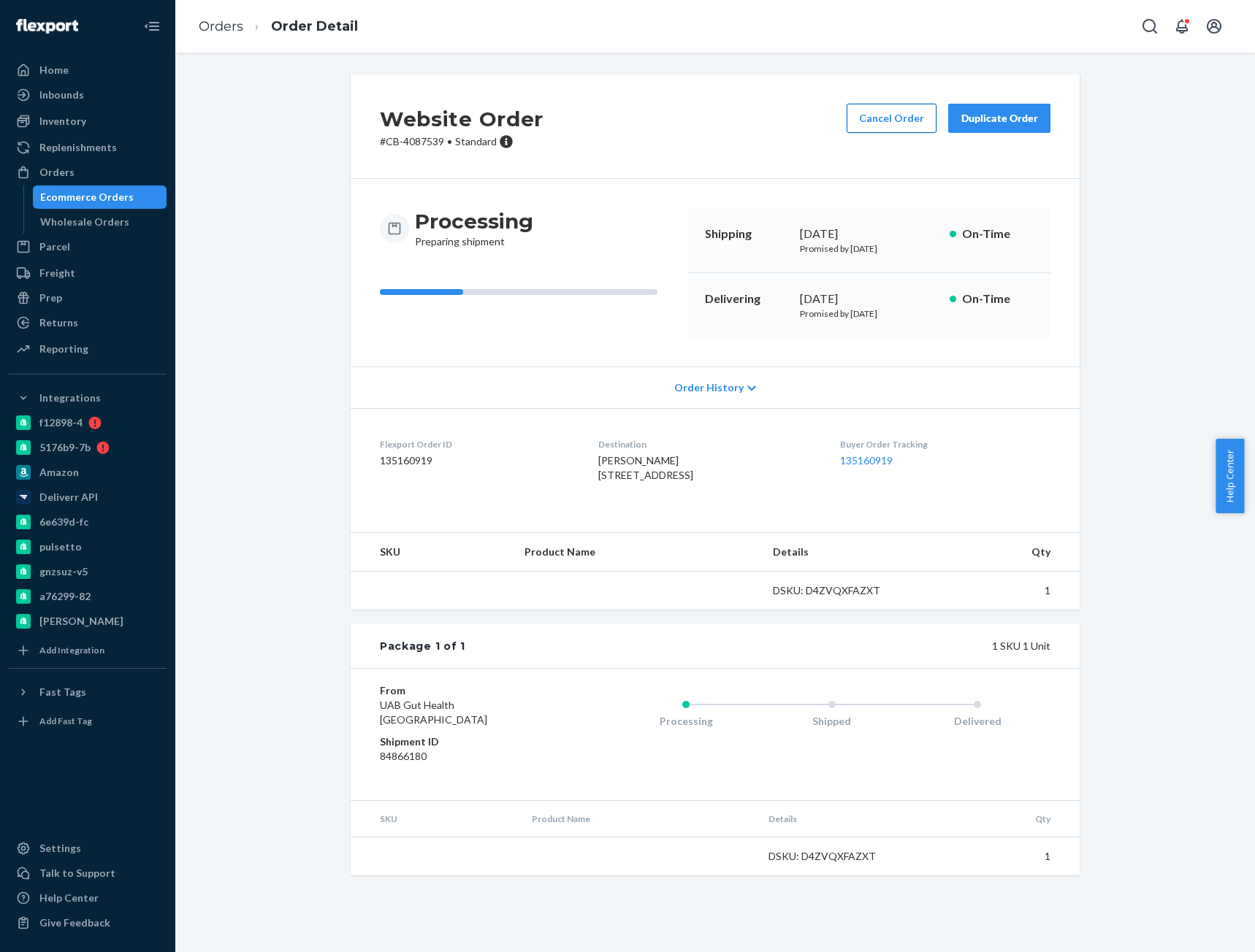
click at [859, 115] on button "Cancel Order" at bounding box center [891, 118] width 90 height 29
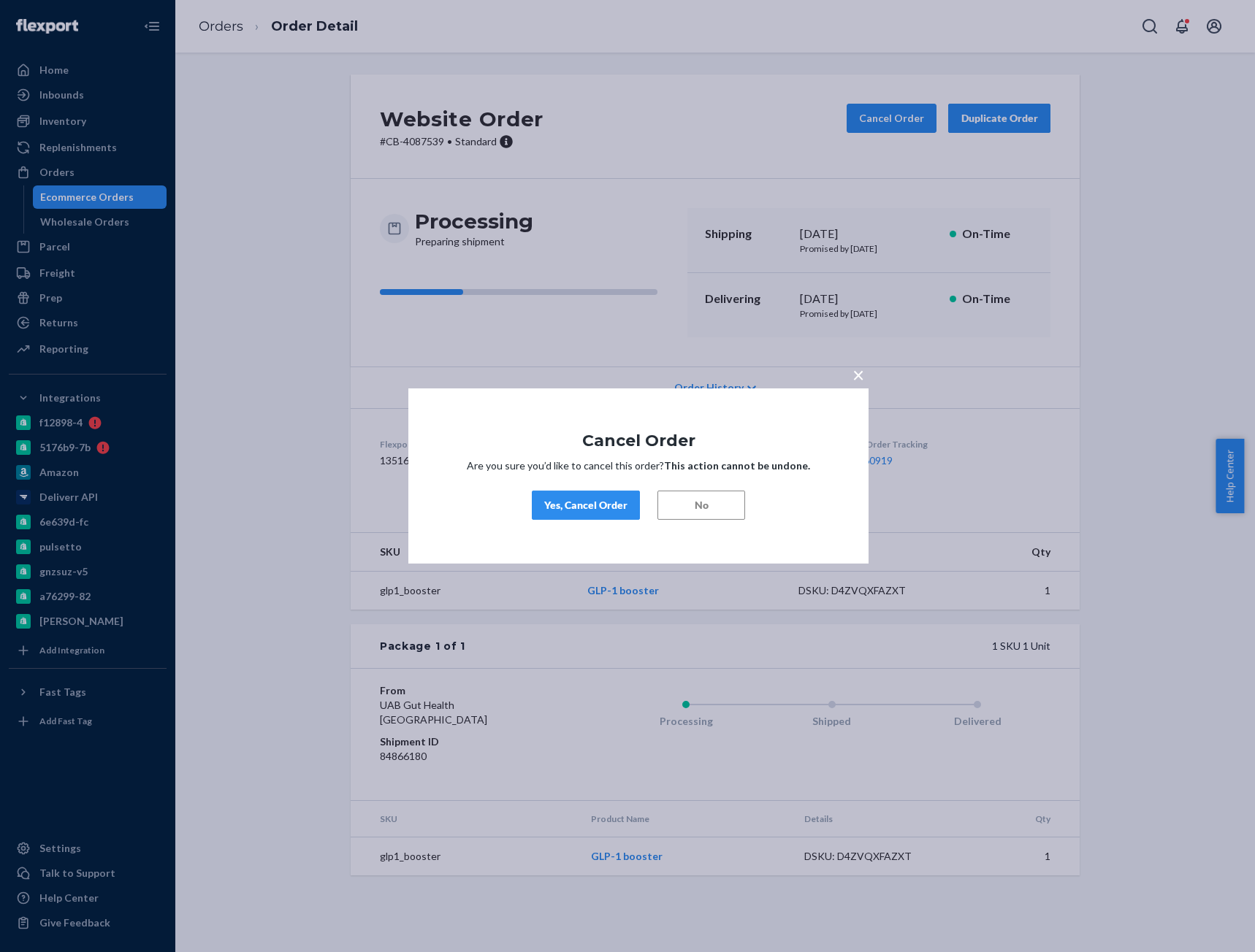
click at [595, 505] on div "Yes, Cancel Order" at bounding box center [586, 505] width 84 height 14
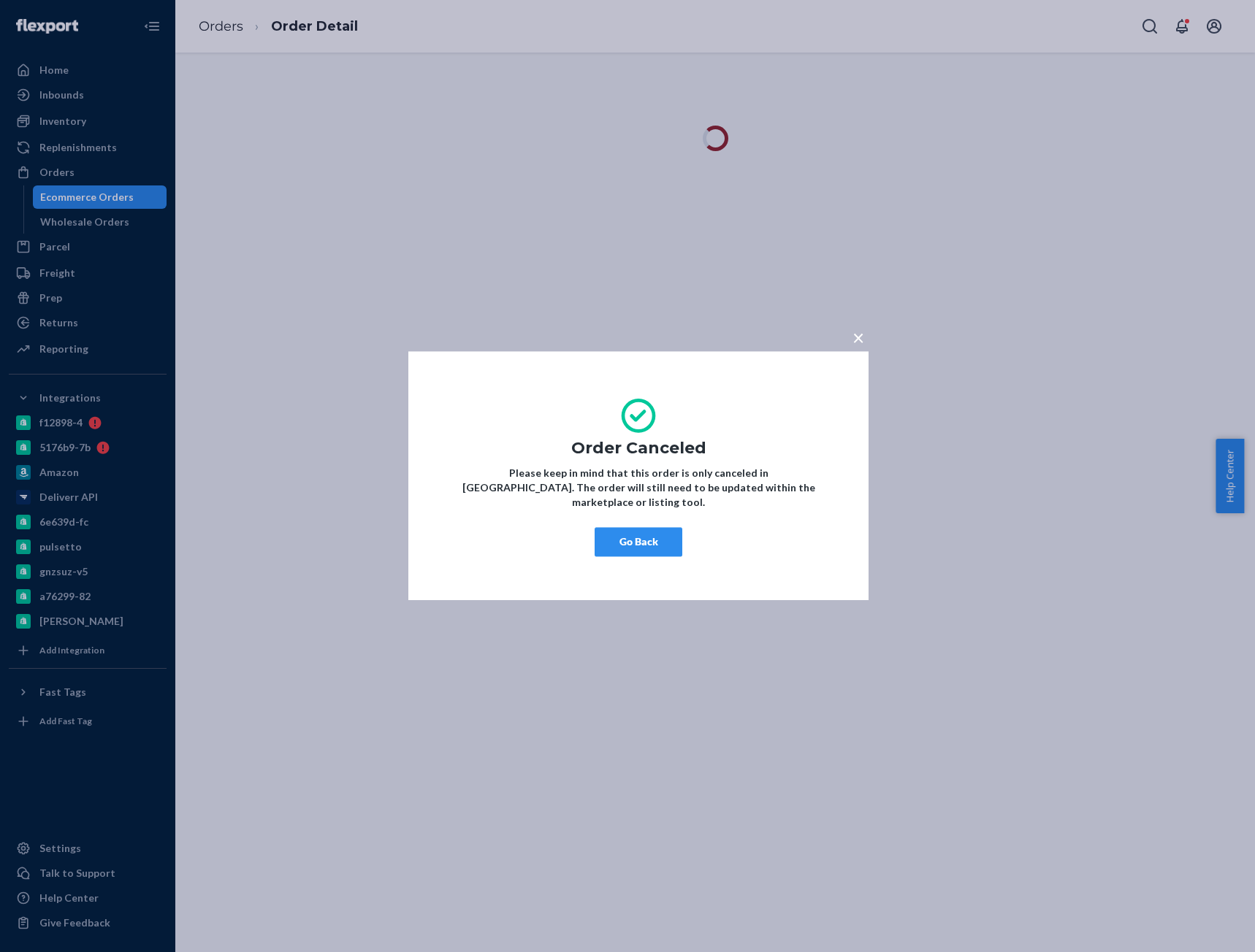
click at [636, 539] on button "Go Back" at bounding box center [638, 542] width 88 height 29
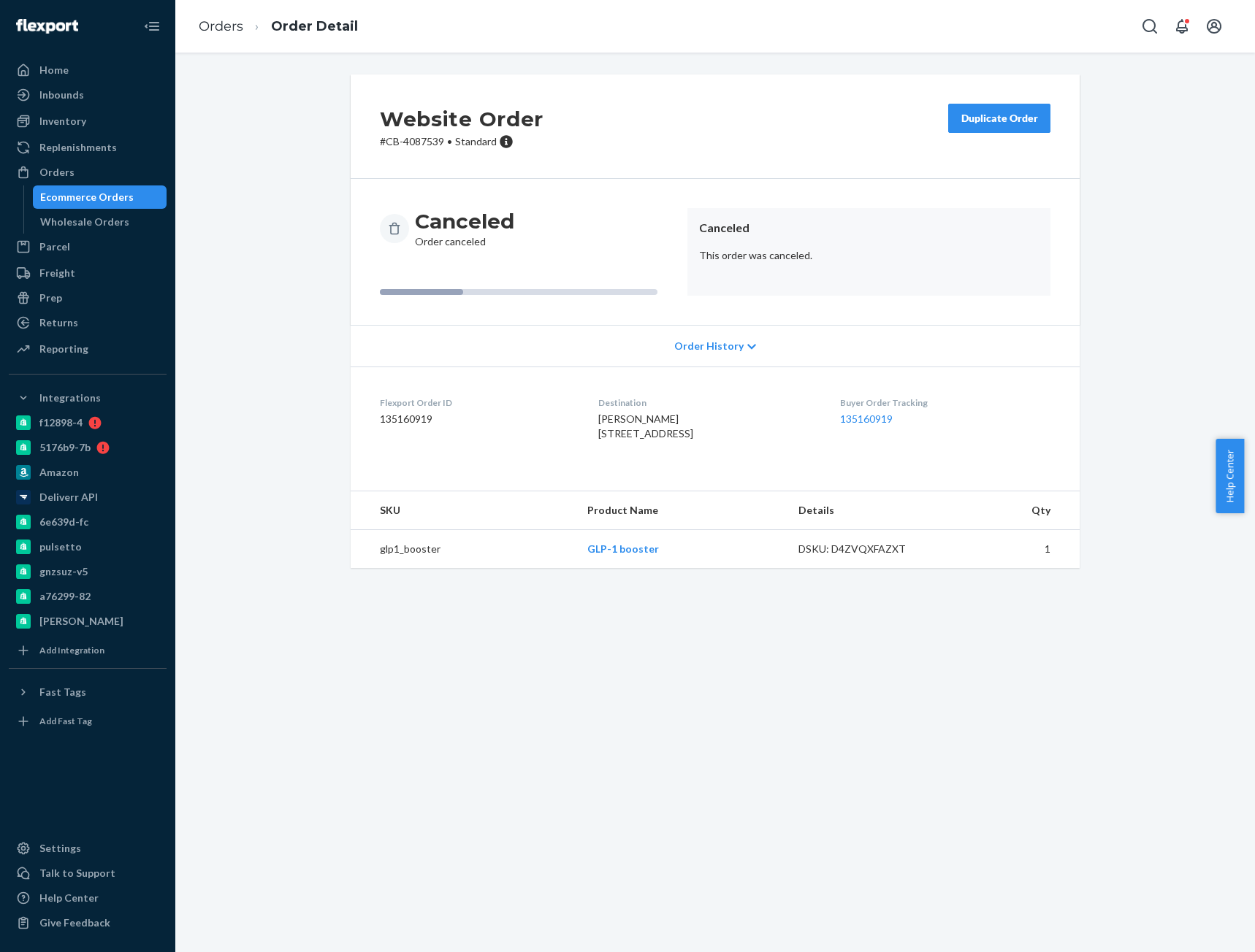
click at [599, 420] on span "[PERSON_NAME] [STREET_ADDRESS]" at bounding box center [645, 426] width 95 height 27
drag, startPoint x: 599, startPoint y: 420, endPoint x: 998, endPoint y: 517, distance: 410.6
click at [599, 419] on span "[PERSON_NAME] [STREET_ADDRESS]" at bounding box center [645, 426] width 95 height 27
copy span "[PERSON_NAME]"
drag, startPoint x: 218, startPoint y: 28, endPoint x: 247, endPoint y: 64, distance: 46.2
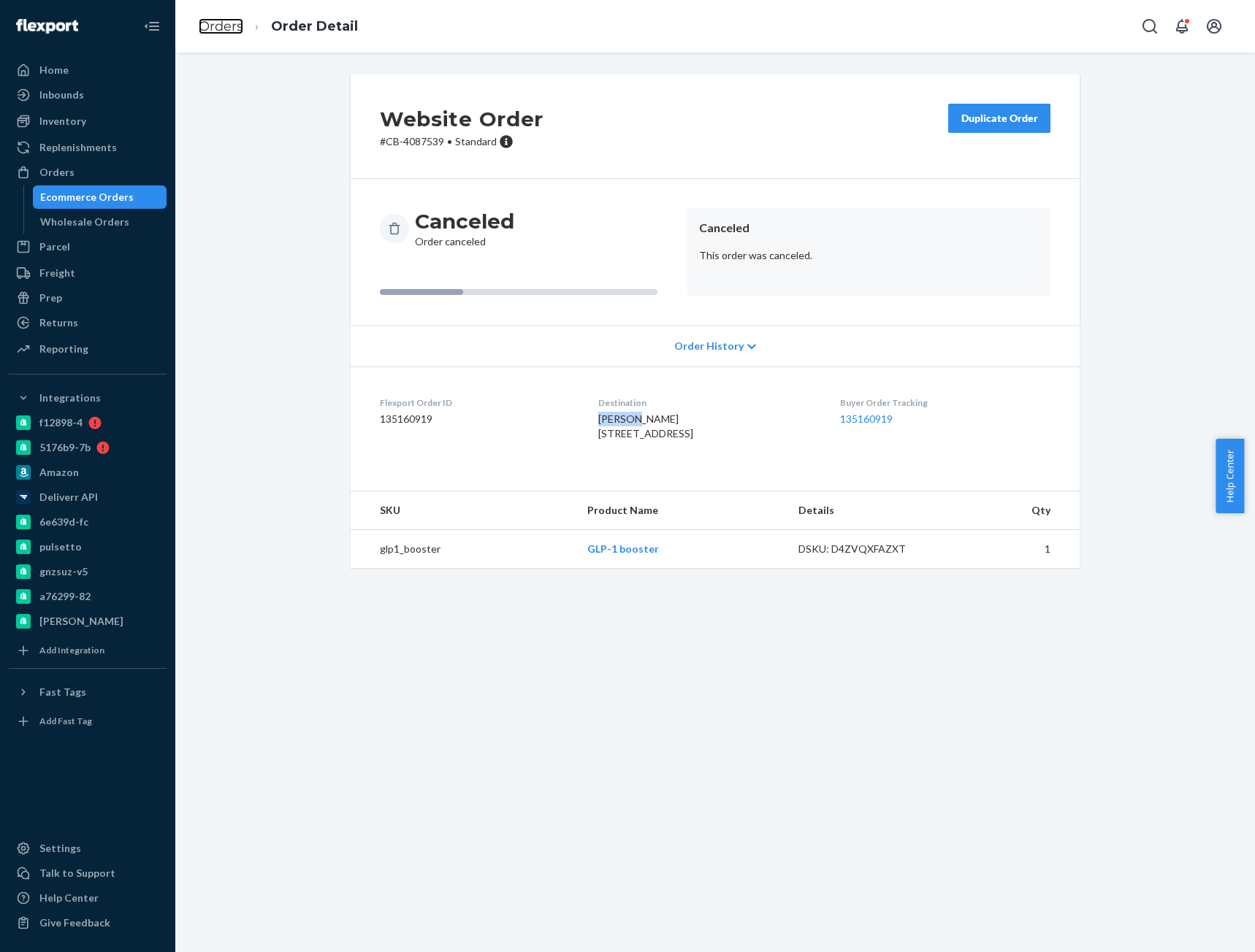
click at [218, 28] on link "Orders" at bounding box center [221, 26] width 44 height 16
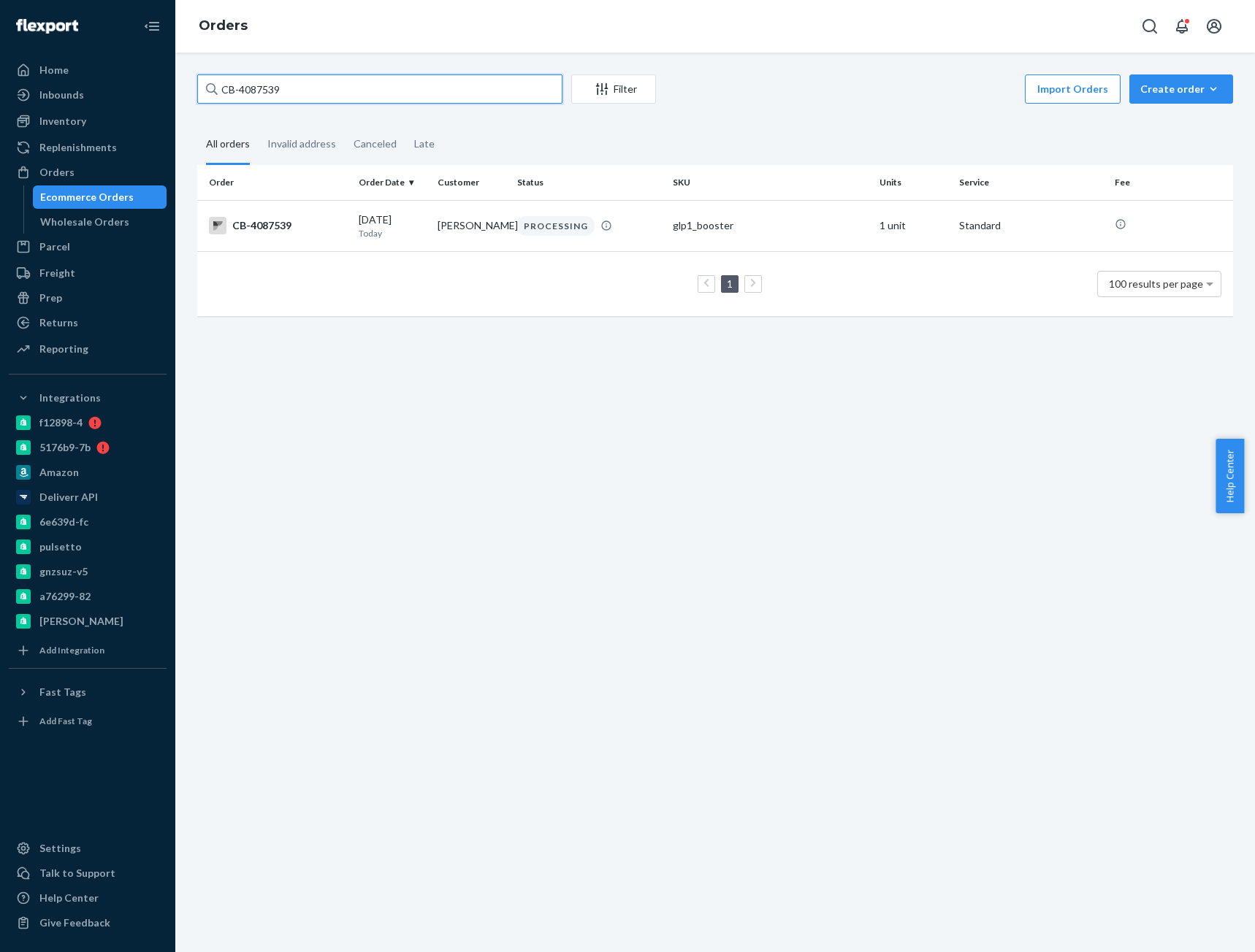
click at [259, 86] on input "CB-4087539" at bounding box center [379, 89] width 365 height 29
paste input "9068"
type input "CB-4090689"
click at [286, 219] on div "CB-4090689" at bounding box center [278, 225] width 138 height 18
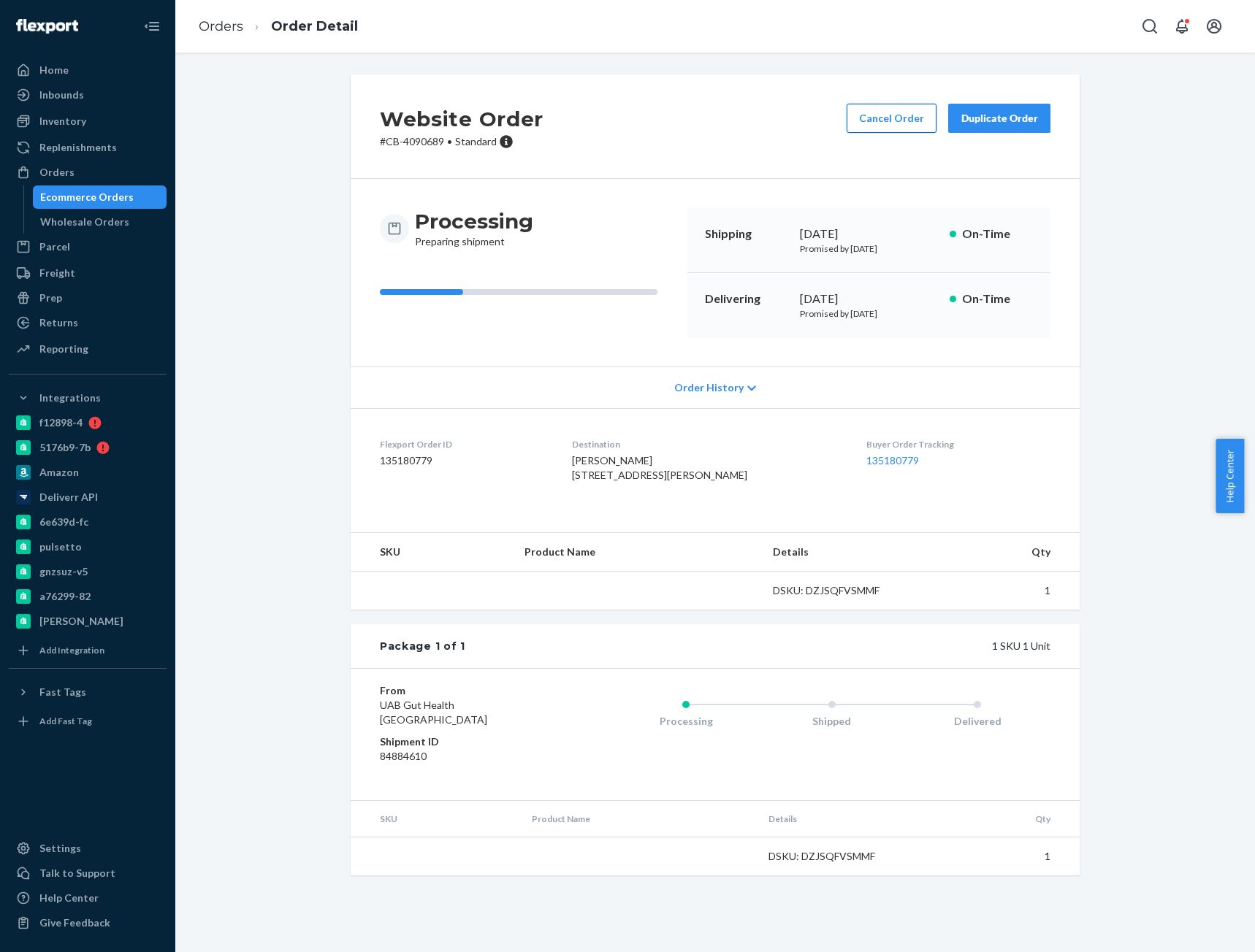
click at [894, 109] on button "Cancel Order" at bounding box center [891, 118] width 90 height 29
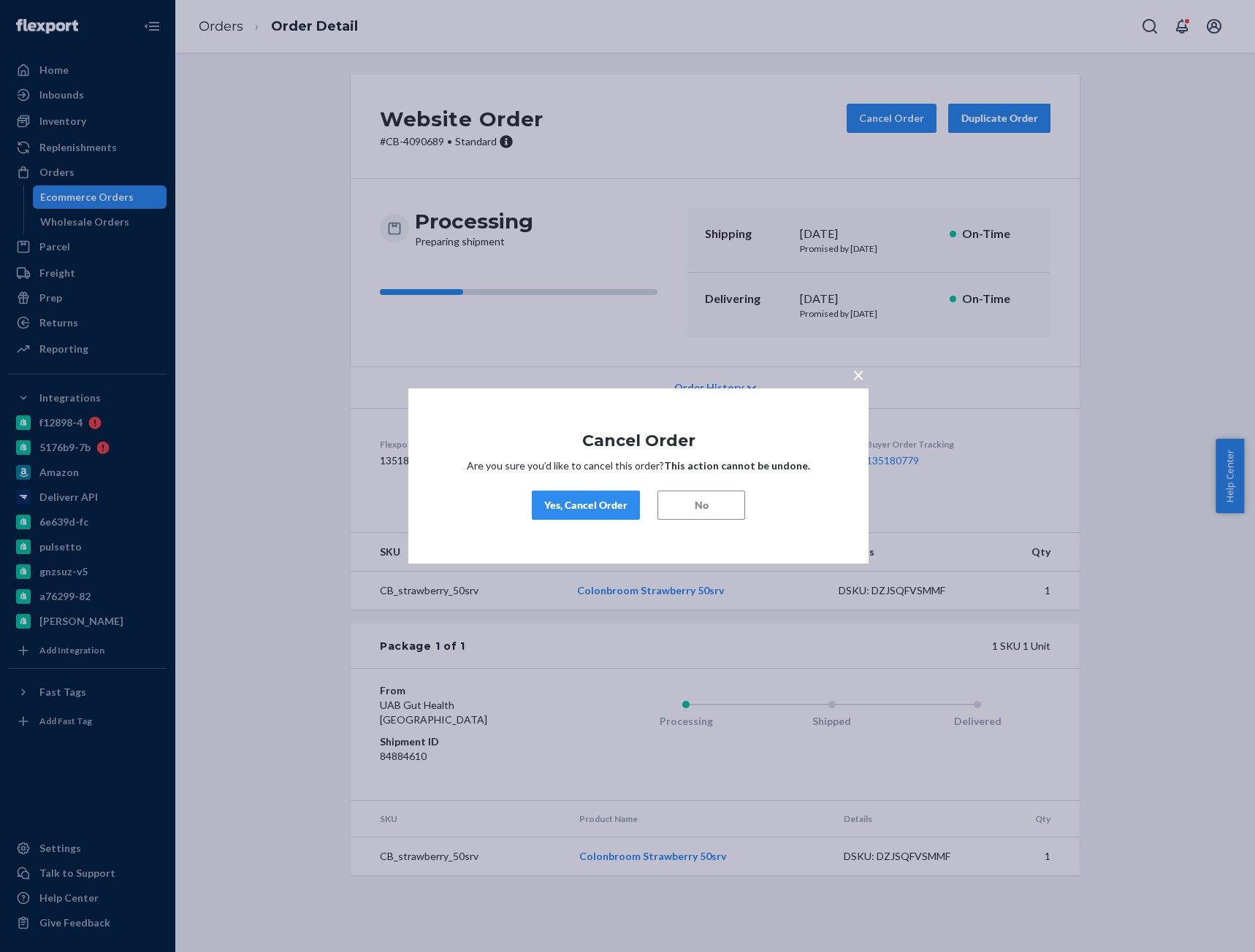
click at [564, 513] on button "Yes, Cancel Order" at bounding box center [586, 505] width 108 height 29
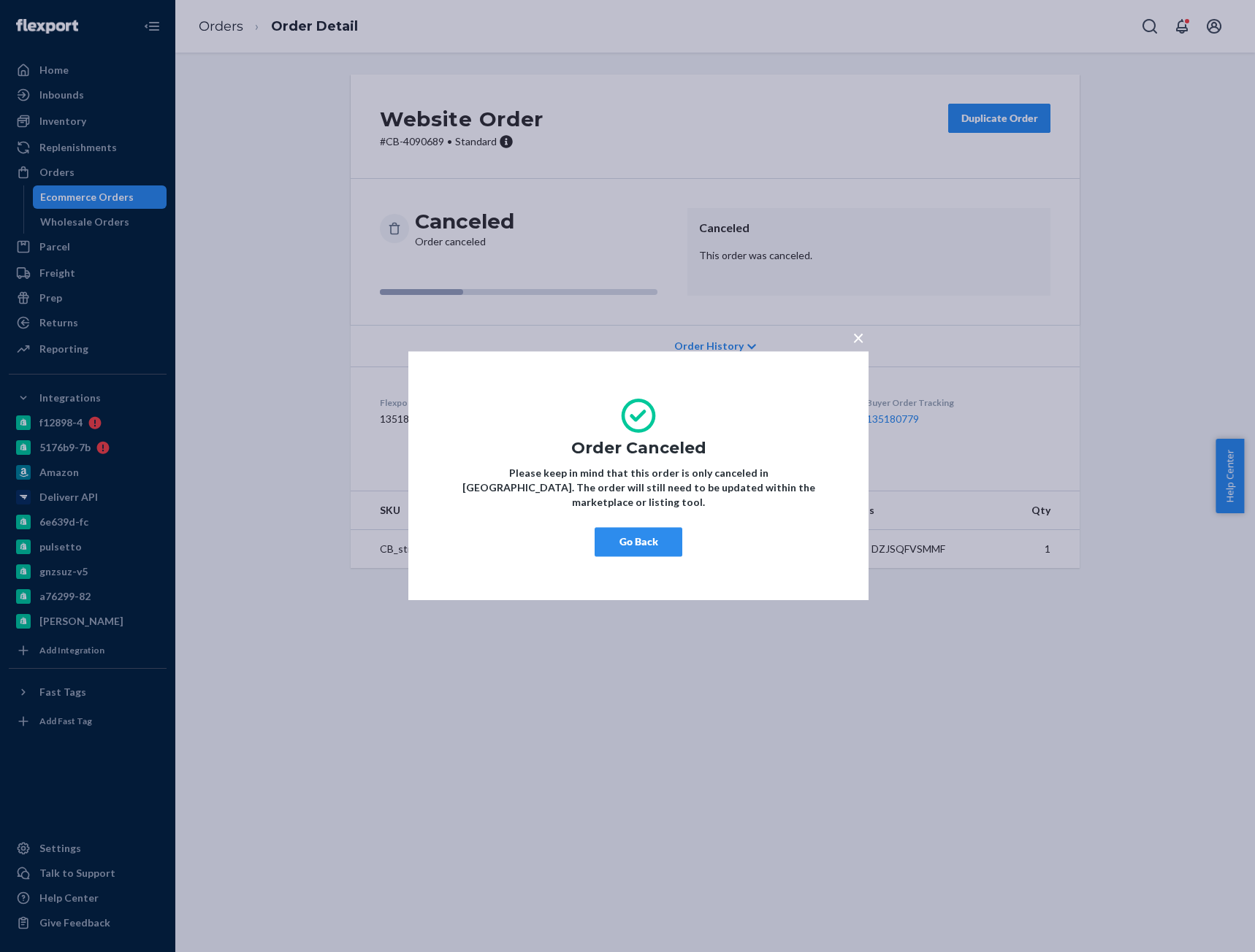
click at [636, 538] on button "Go Back" at bounding box center [638, 542] width 88 height 29
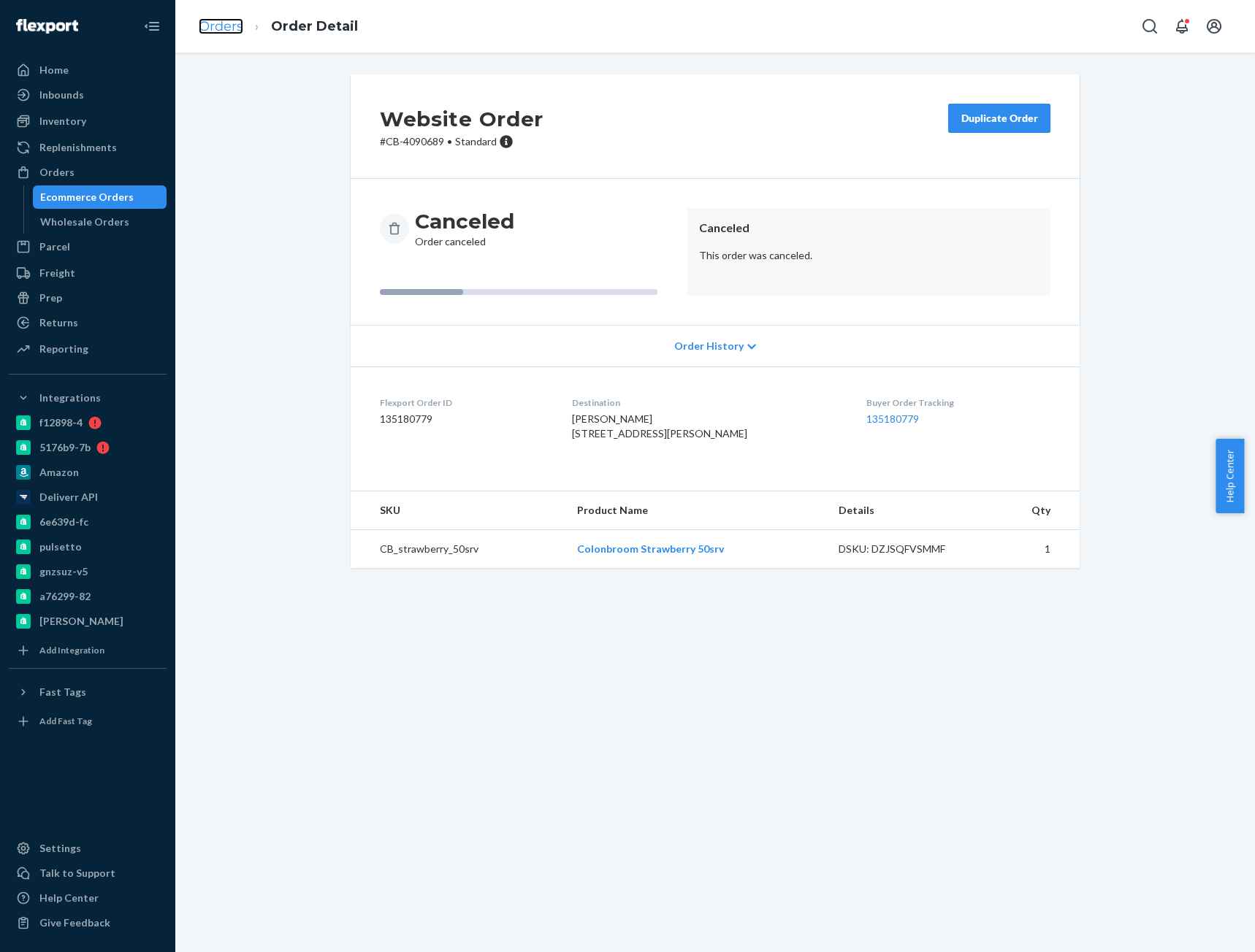
click at [225, 31] on link "Orders" at bounding box center [221, 26] width 44 height 16
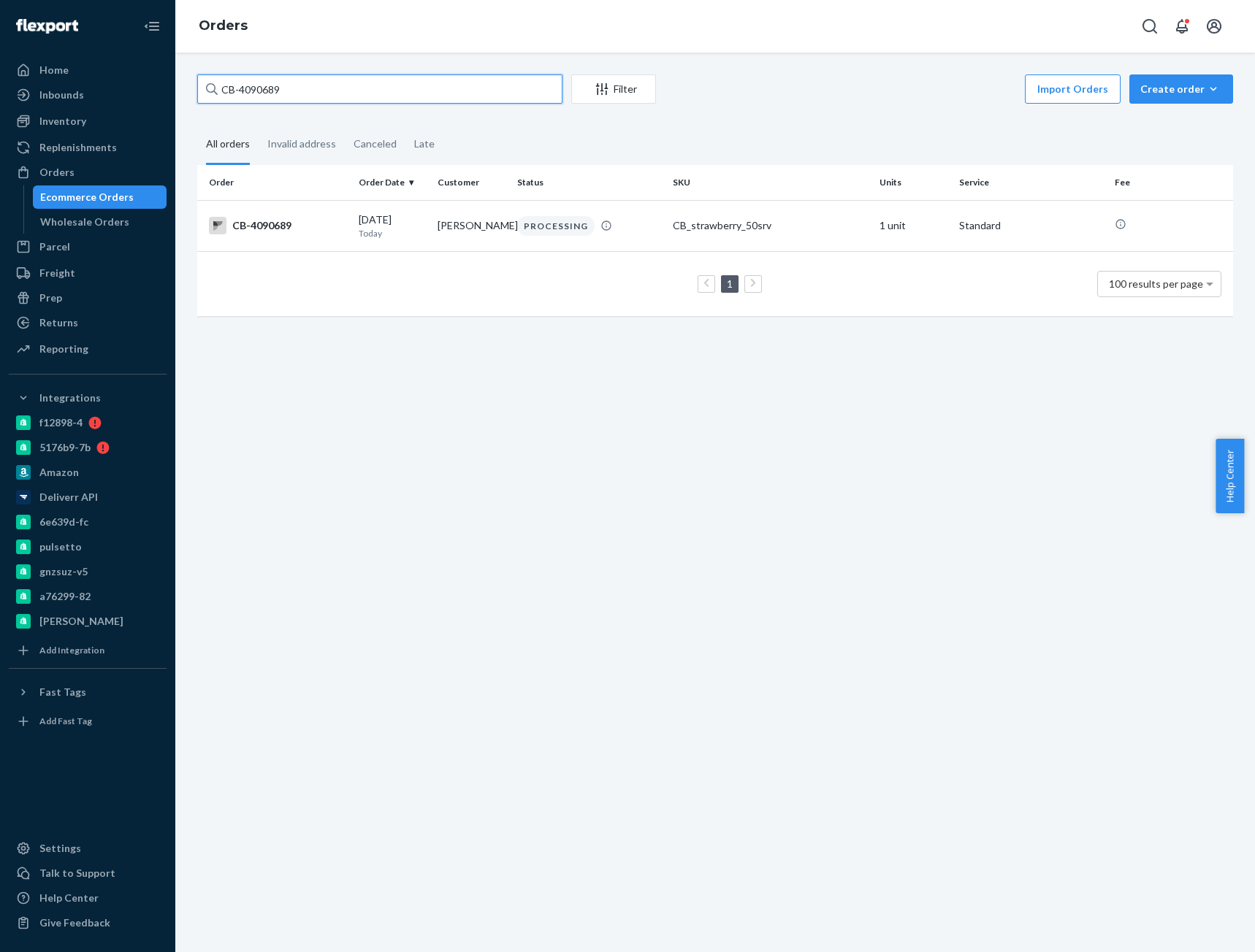
click at [260, 84] on input "CB-4090689" at bounding box center [379, 89] width 365 height 29
paste input "02"
type input "CB-4090602"
click at [287, 216] on td "CB-4090602" at bounding box center [275, 226] width 155 height 51
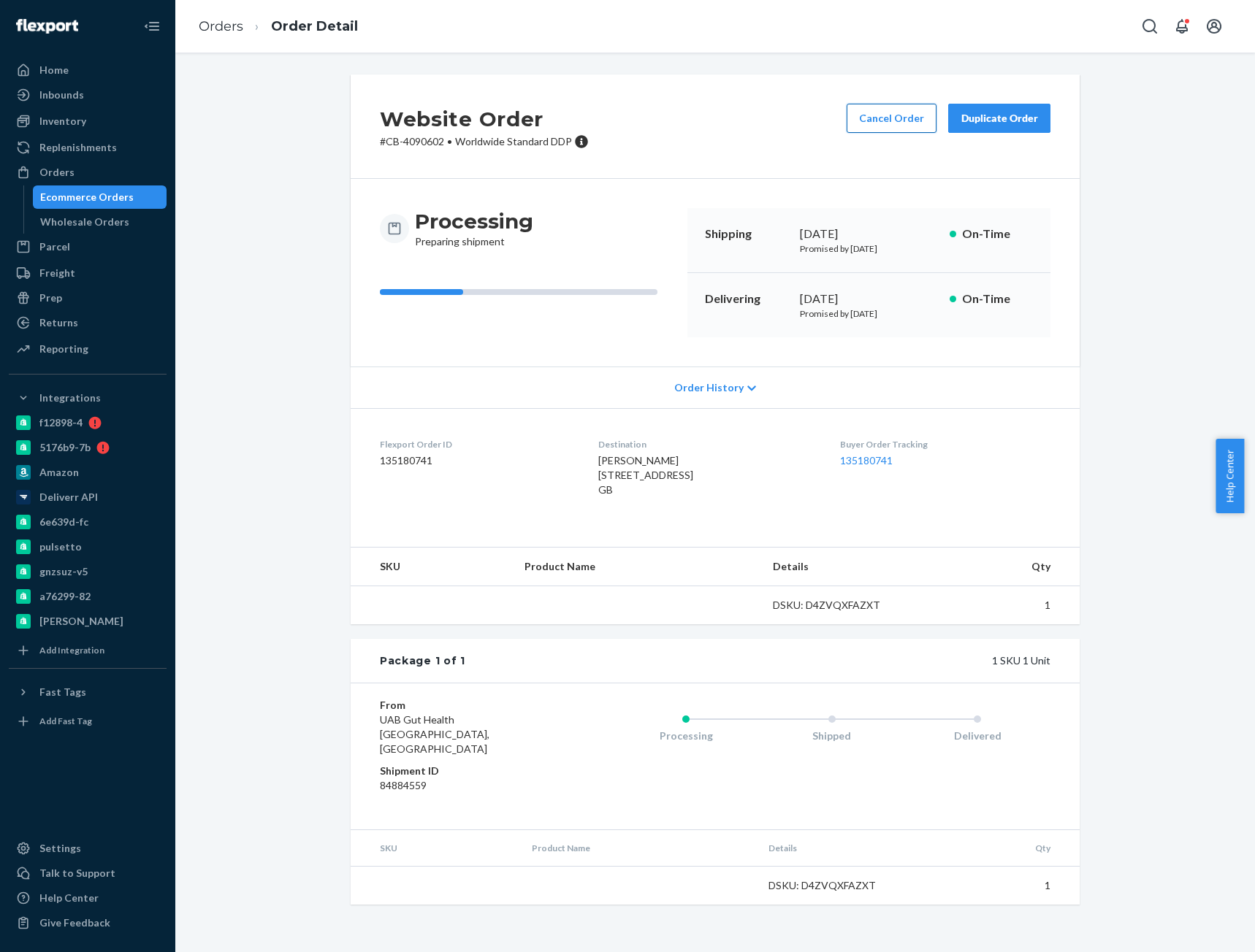
drag, startPoint x: 871, startPoint y: 98, endPoint x: 868, endPoint y: 105, distance: 7.6
click at [870, 98] on div "Website Order # CB-4090602 • Worldwide Standard DDP Cancel Order Duplicate Order" at bounding box center [714, 126] width 729 height 105
click at [856, 113] on button "Cancel Order" at bounding box center [891, 118] width 90 height 29
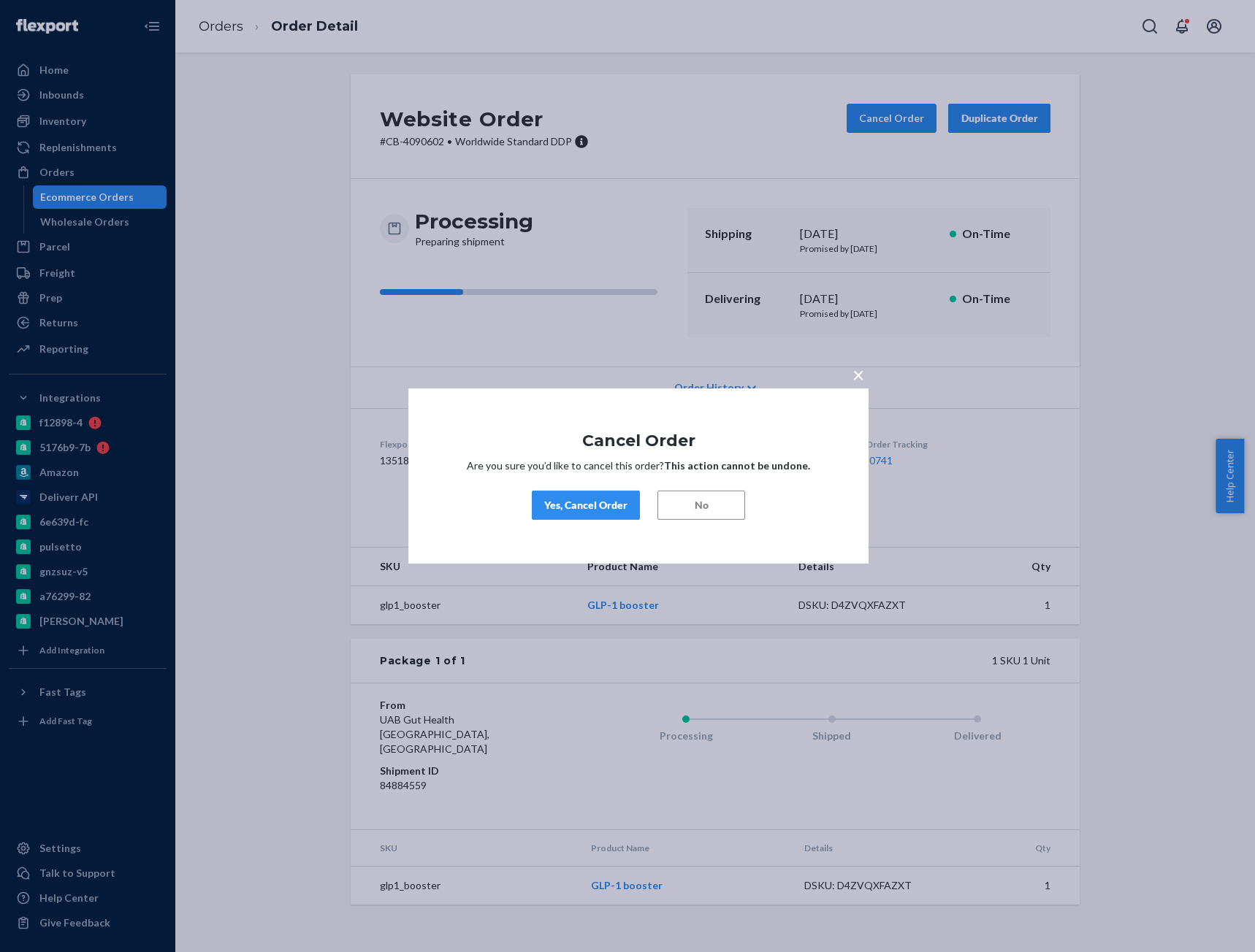
click at [580, 502] on div "Yes, Cancel Order" at bounding box center [586, 505] width 84 height 14
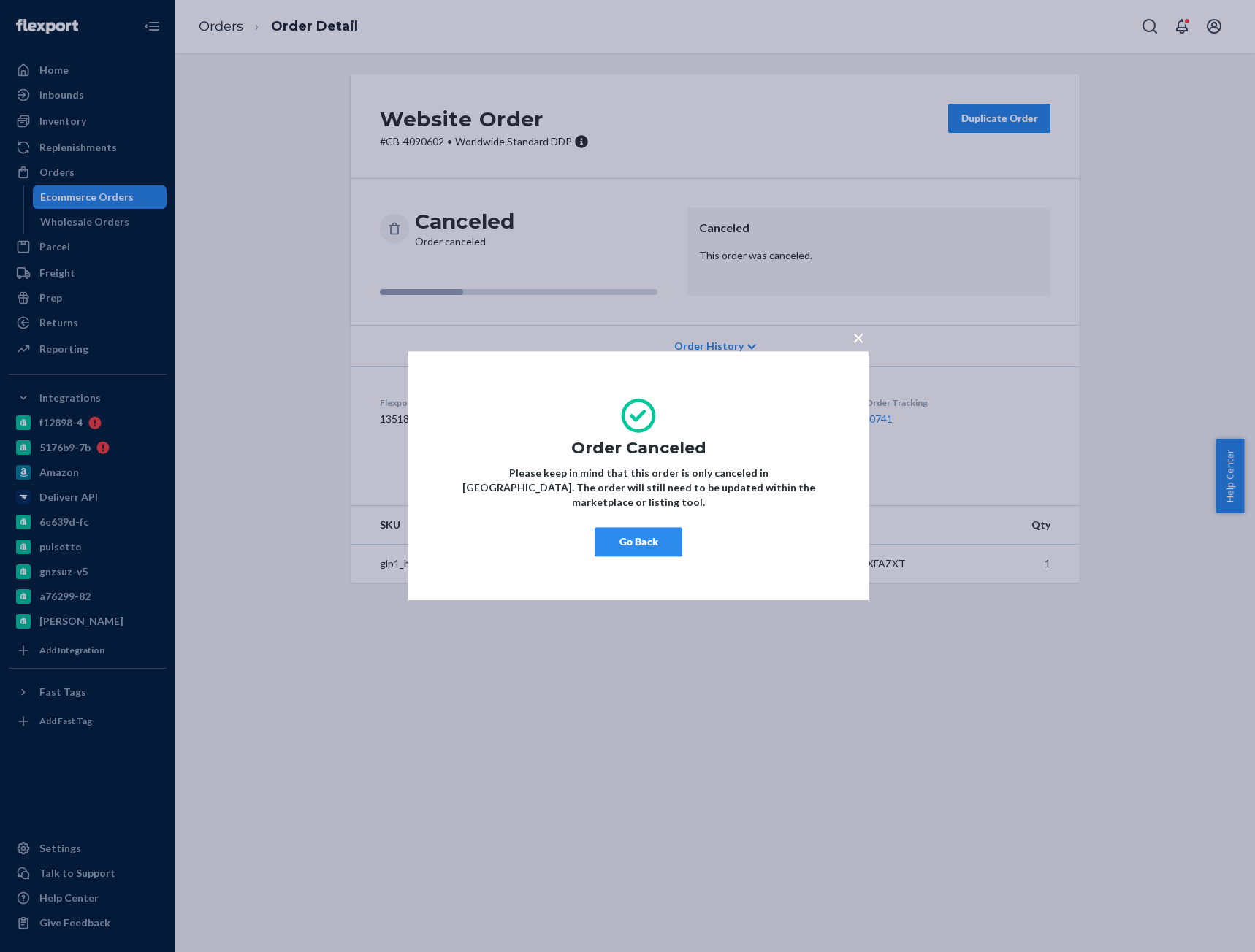
click at [622, 538] on button "Go Back" at bounding box center [638, 542] width 88 height 29
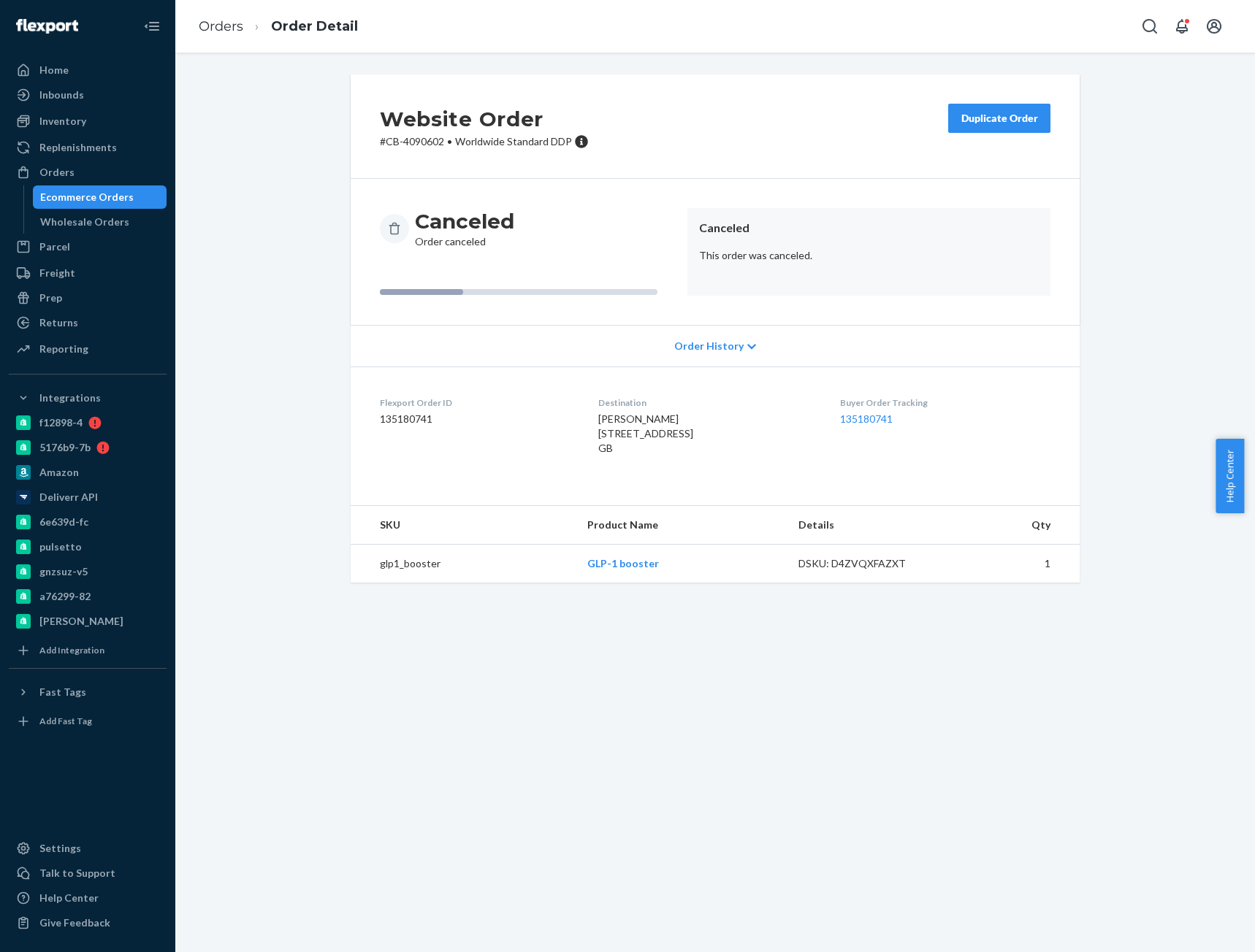
click at [244, 32] on li "Order Detail" at bounding box center [300, 26] width 115 height 20
drag, startPoint x: 234, startPoint y: 32, endPoint x: 244, endPoint y: 59, distance: 28.8
click at [234, 32] on link "Orders" at bounding box center [221, 26] width 44 height 16
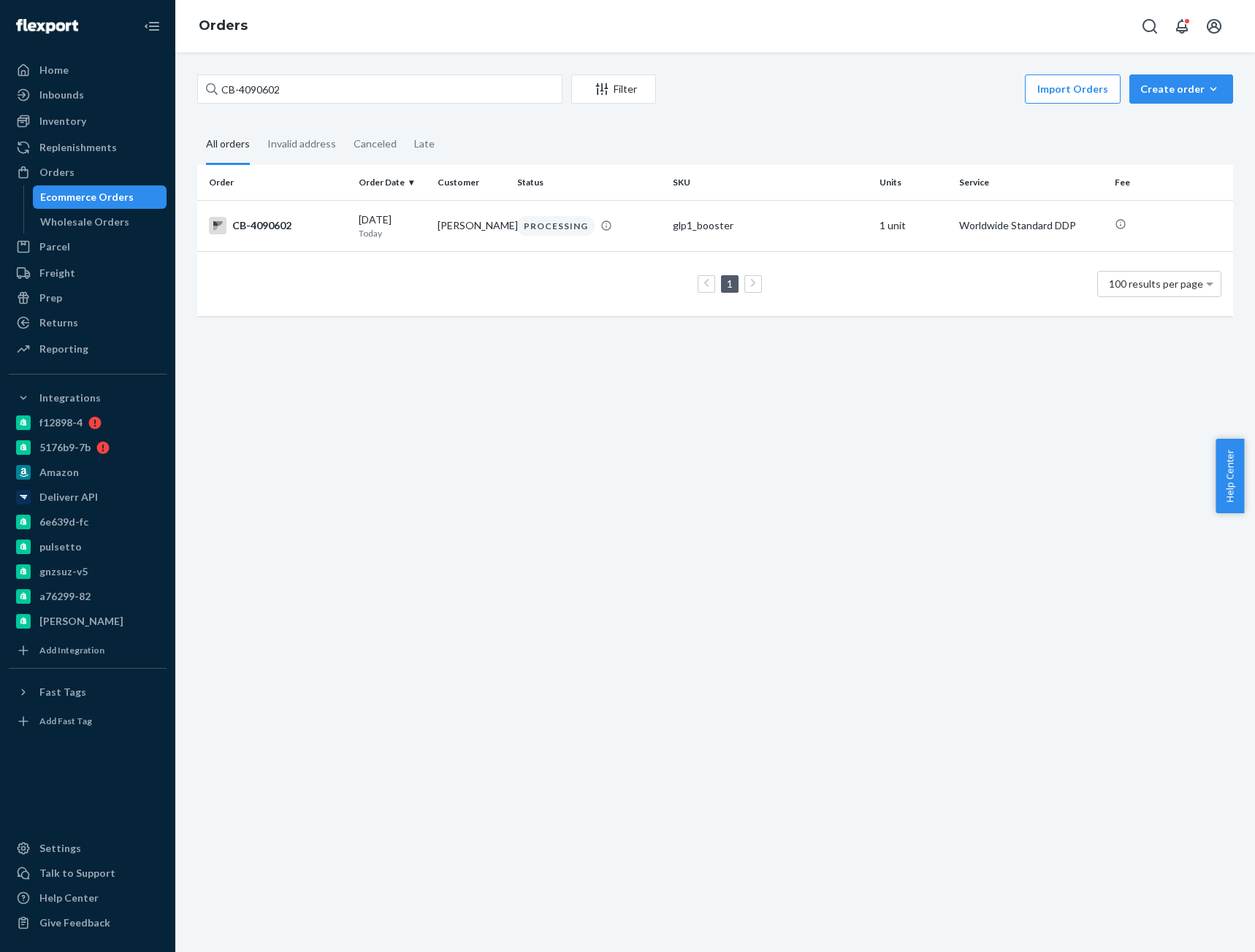
click at [247, 72] on div "CB-4090602 Filter Import Orders Create order Ecommerce order Removal order All …" at bounding box center [715, 503] width 1079 height 900
click at [247, 81] on input "CB-4090602" at bounding box center [379, 89] width 365 height 29
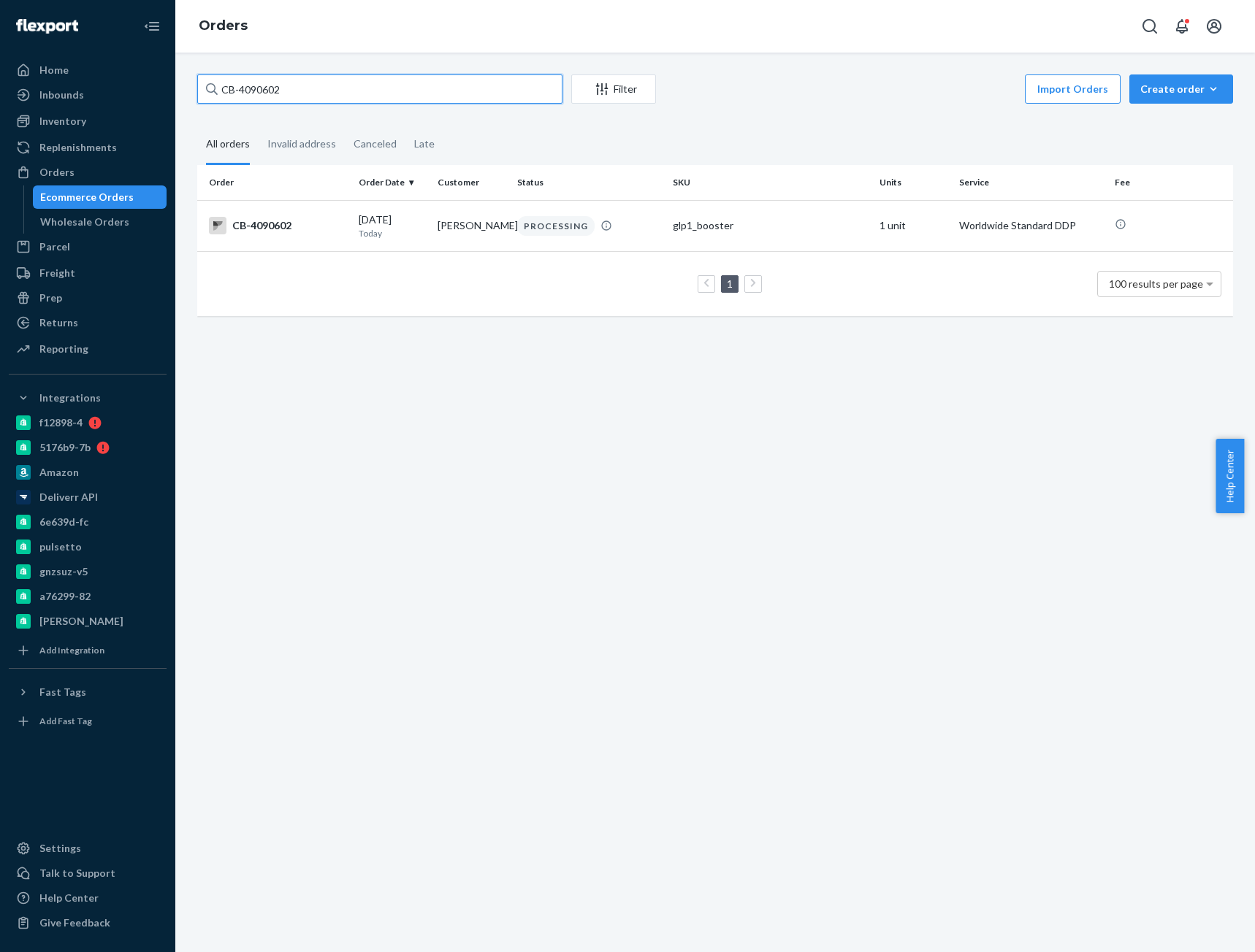
paste input "[PERSON_NAME] [PERSON_NAME]"
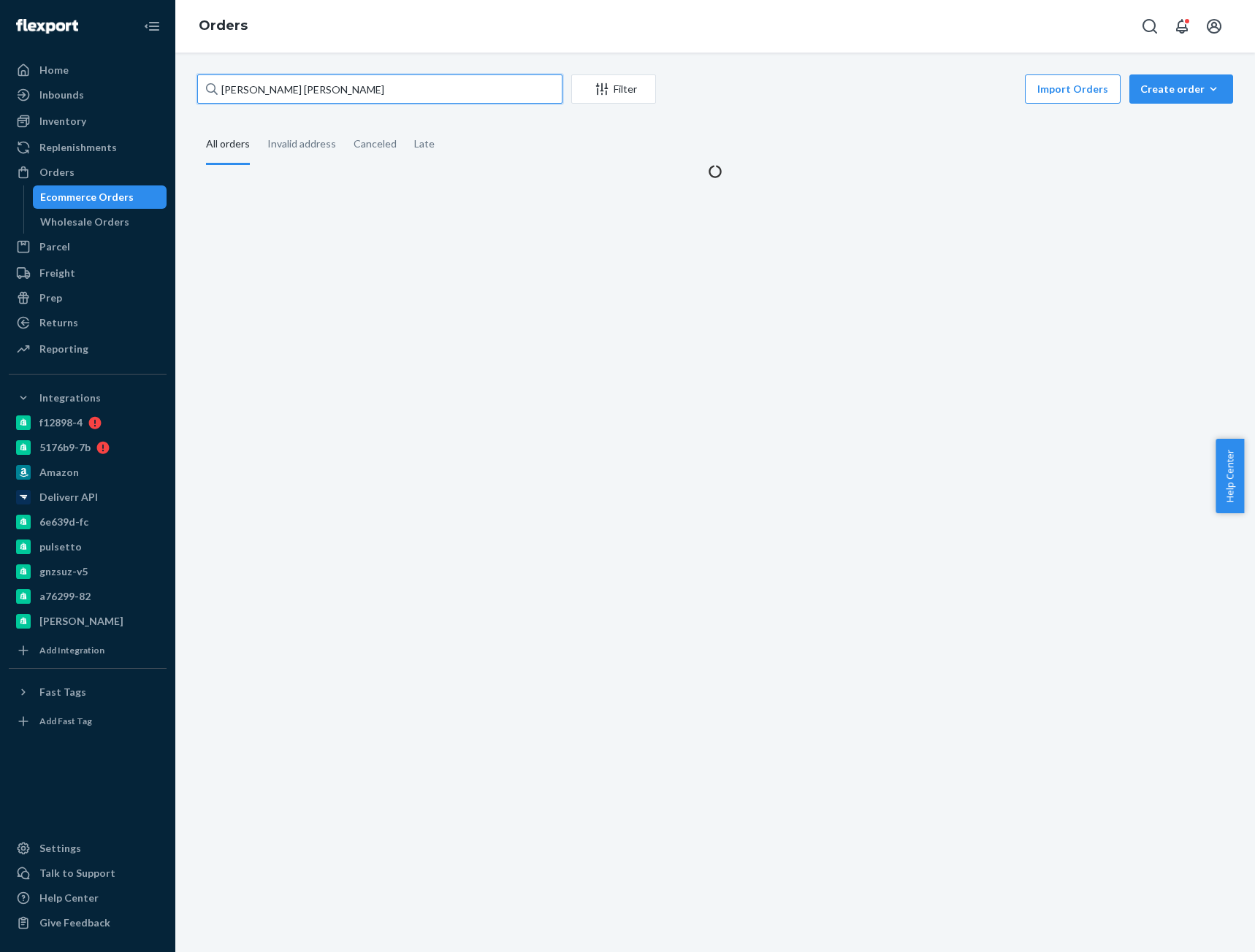
click at [240, 89] on input "[PERSON_NAME] [PERSON_NAME]" at bounding box center [379, 89] width 365 height 29
click at [240, 88] on input "[PERSON_NAME] [PERSON_NAME]" at bounding box center [379, 89] width 365 height 29
paste input "text"
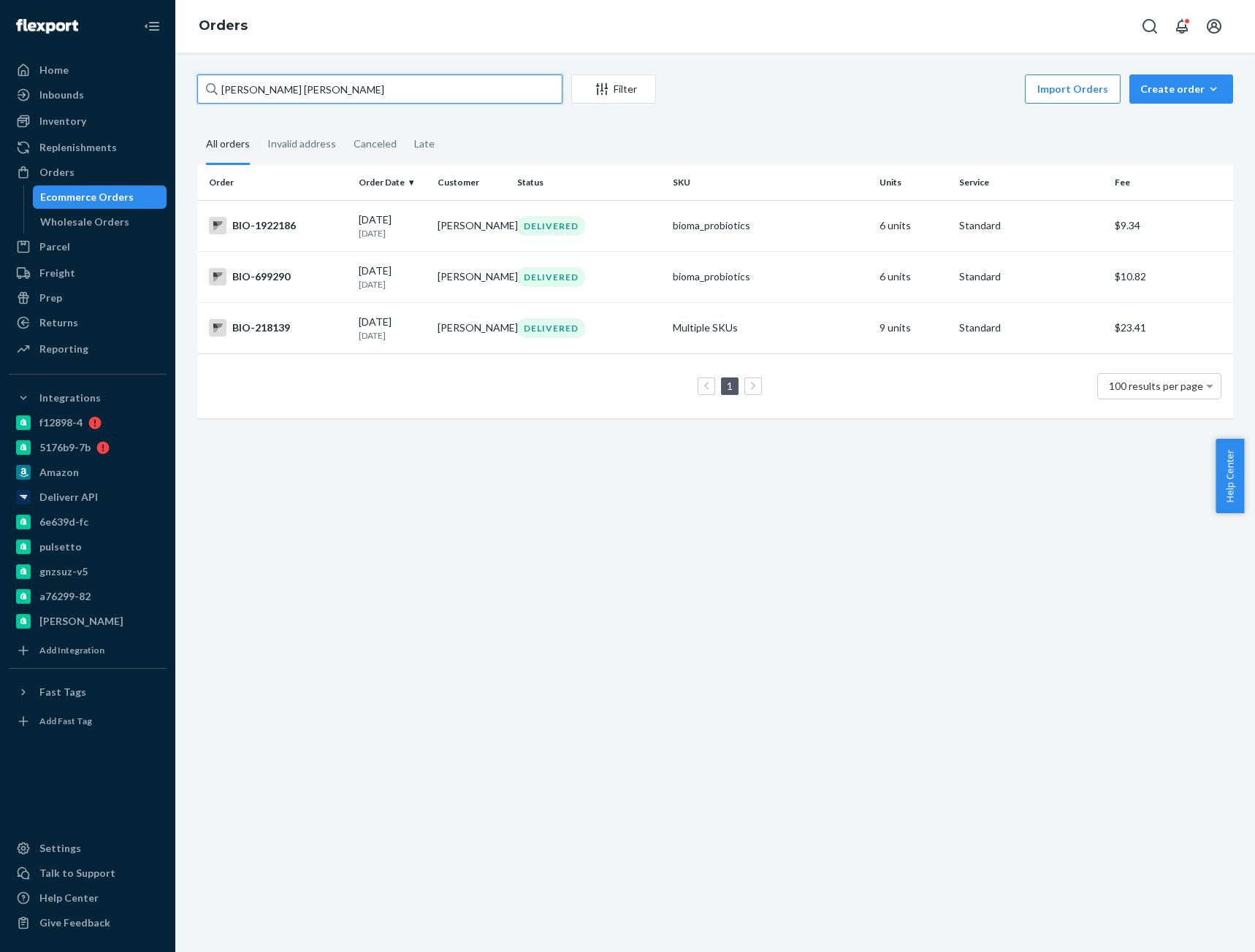
click at [249, 95] on input "[PERSON_NAME] [PERSON_NAME]" at bounding box center [379, 89] width 365 height 29
paste input "[PERSON_NAME]"
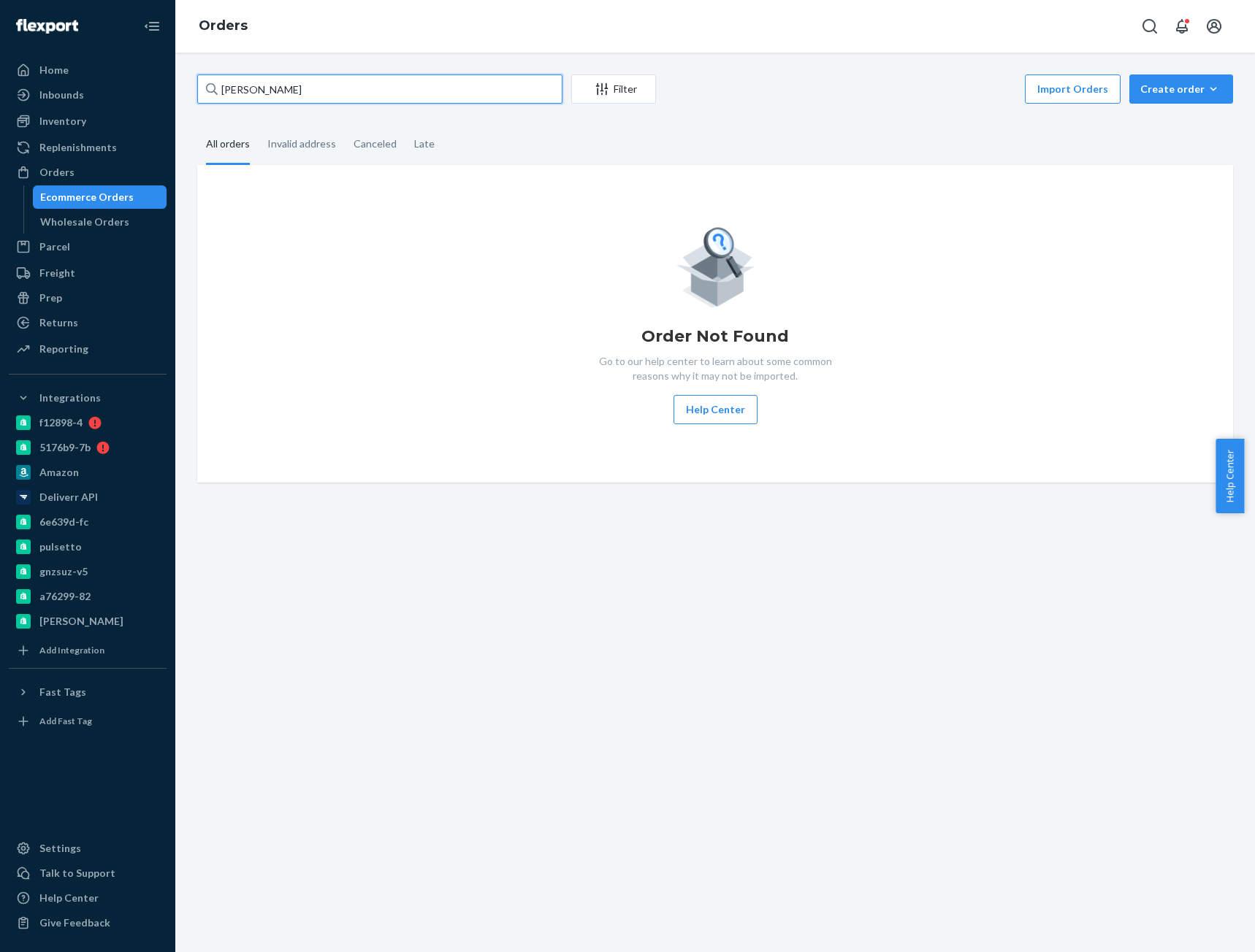
click at [257, 88] on input "[PERSON_NAME]" at bounding box center [379, 89] width 365 height 29
type input "B"
paste input "4088863"
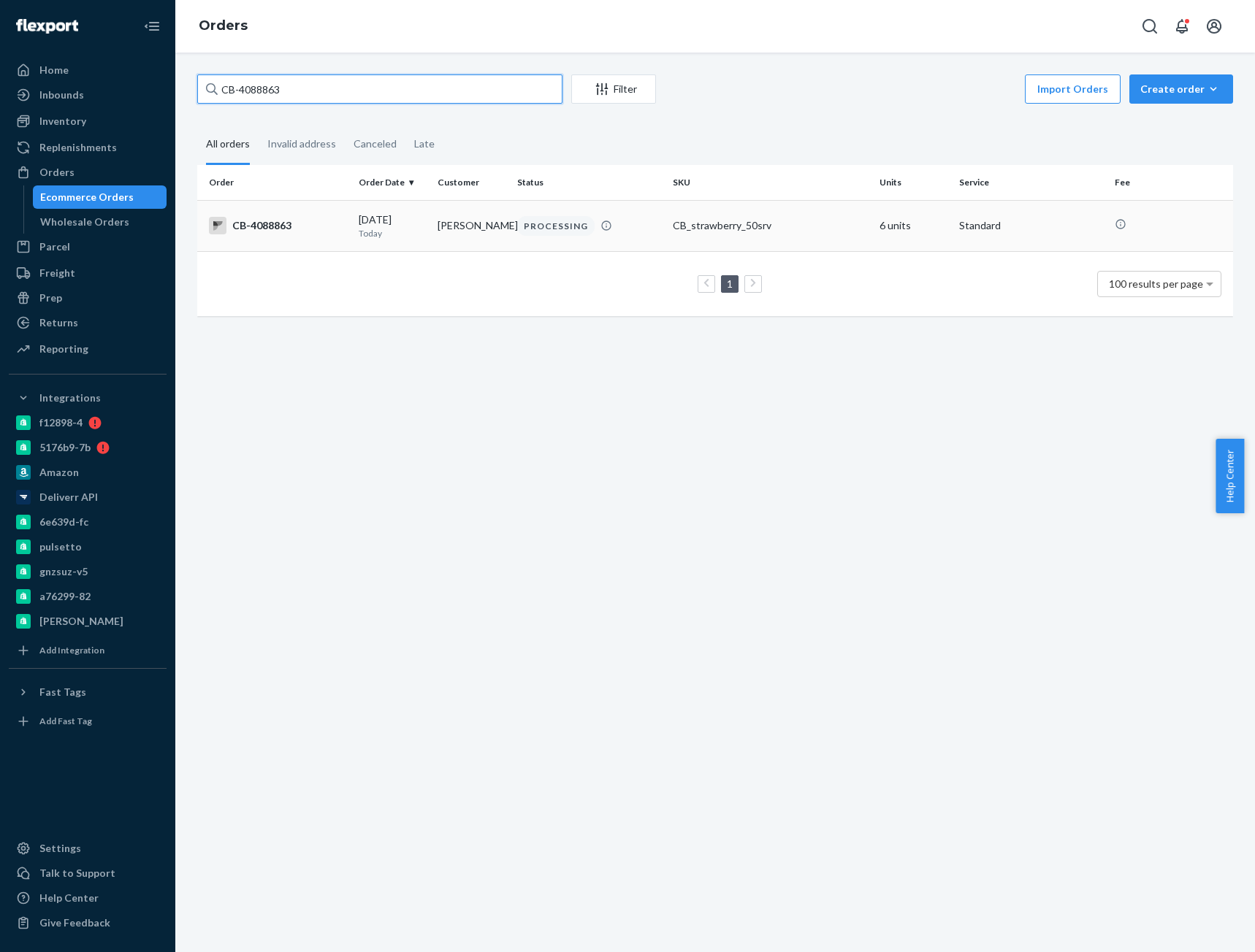
type input "CB-4088863"
click at [304, 227] on div "CB-4088863" at bounding box center [278, 225] width 138 height 18
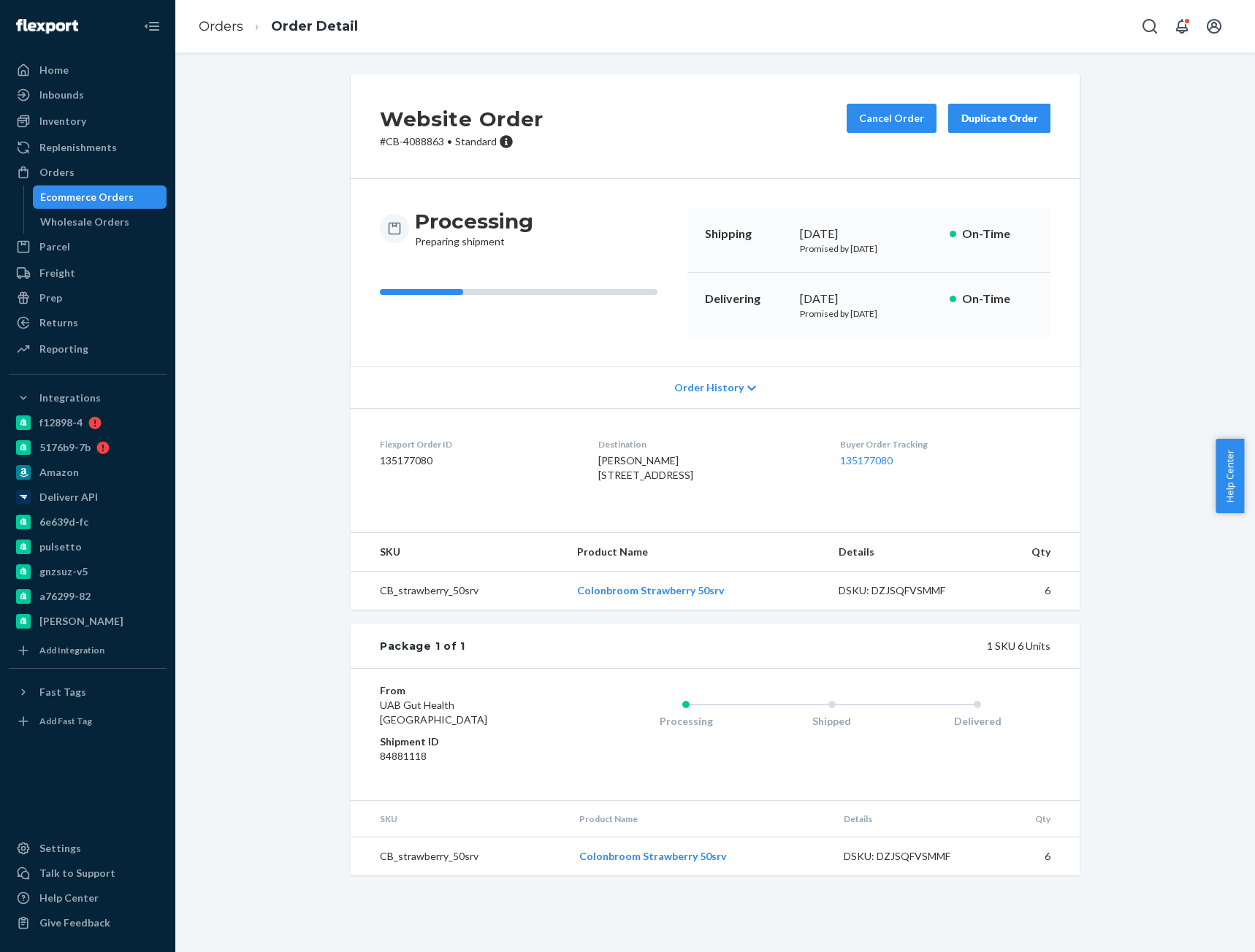
click at [610, 465] on span "[PERSON_NAME] [STREET_ADDRESS]" at bounding box center [645, 468] width 95 height 27
click at [610, 464] on span "[PERSON_NAME] [STREET_ADDRESS]" at bounding box center [645, 468] width 95 height 27
copy span "[PERSON_NAME]"
click at [861, 118] on button "Cancel Order" at bounding box center [891, 118] width 90 height 29
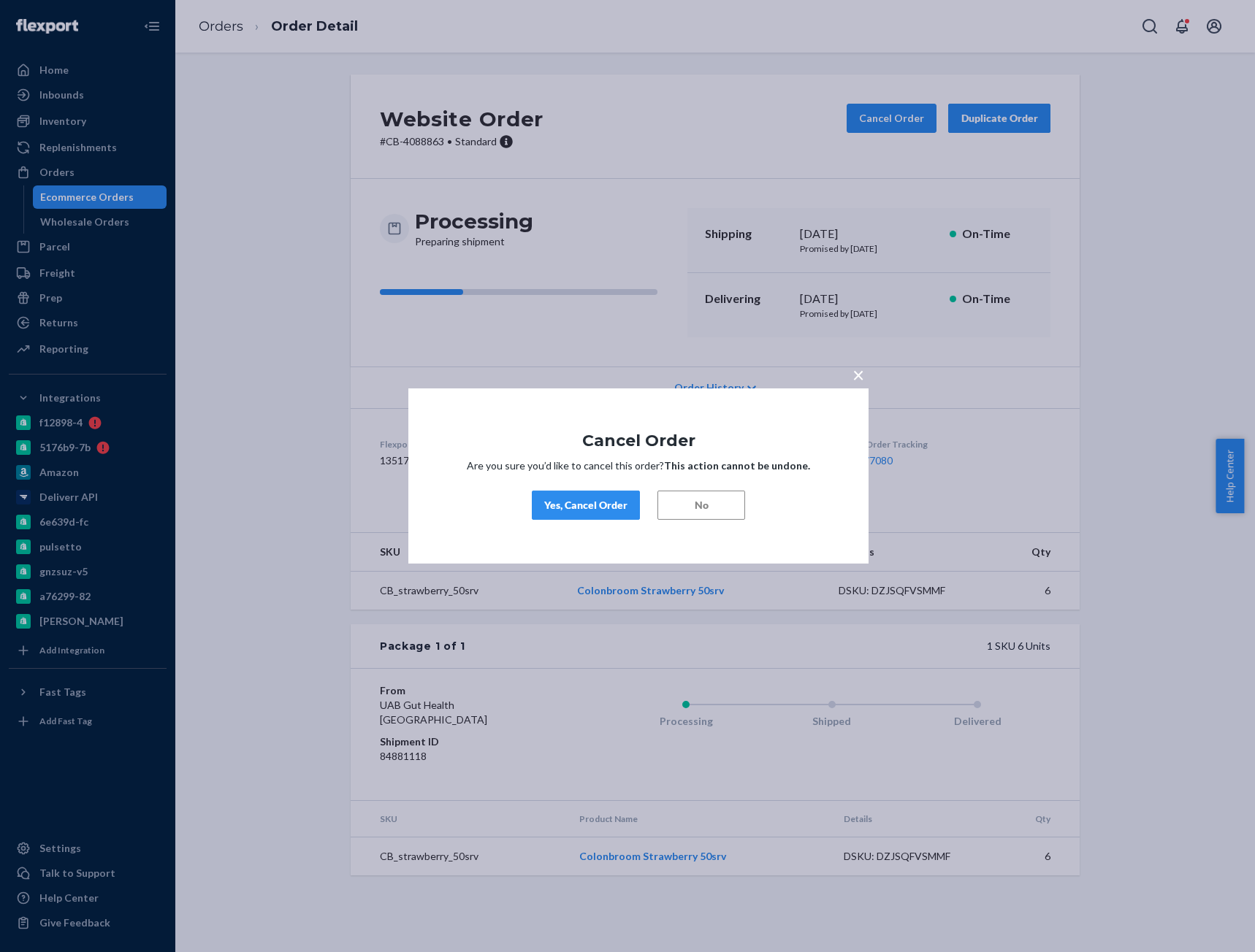
click at [599, 508] on div "Yes, Cancel Order" at bounding box center [586, 505] width 84 height 14
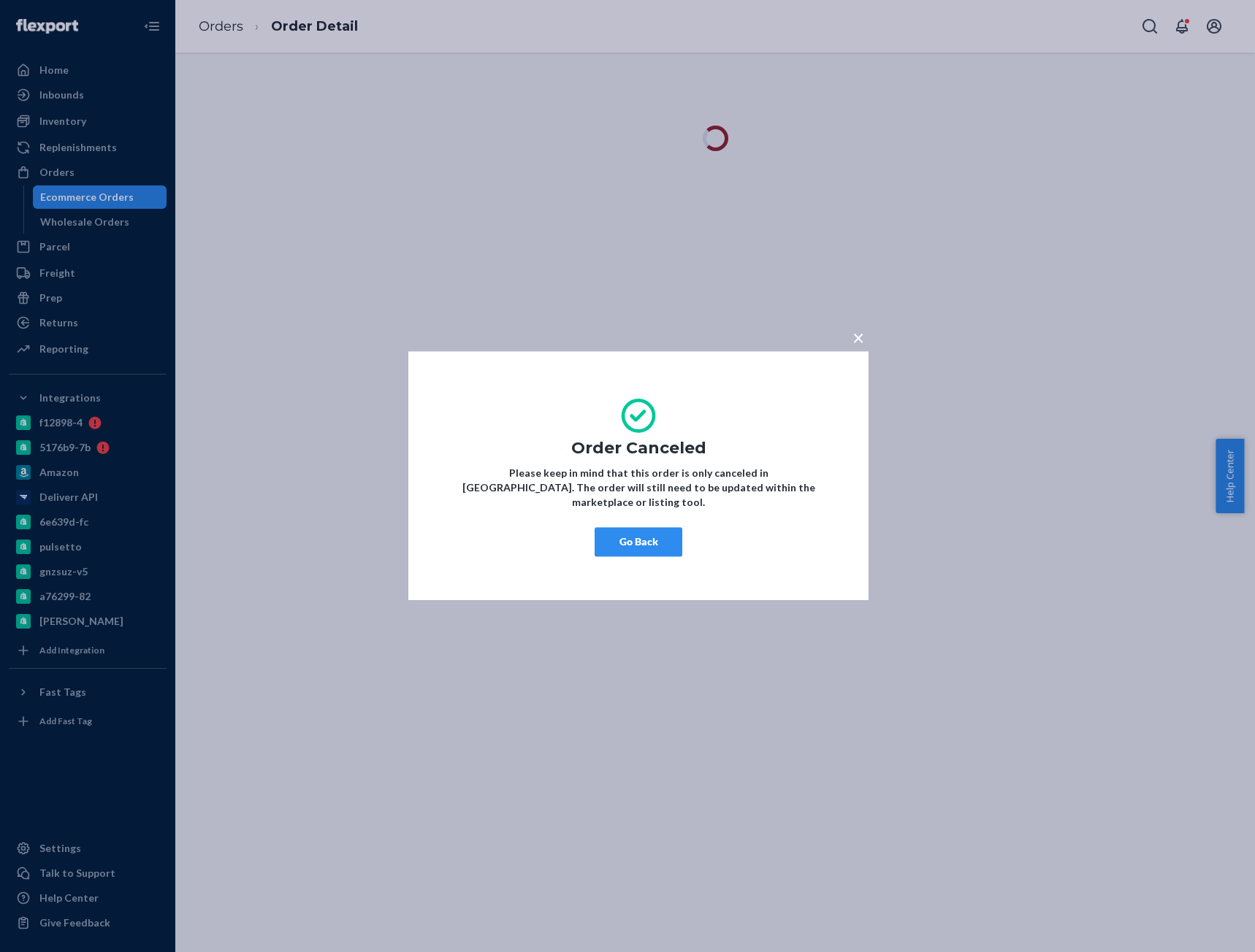
click at [661, 535] on button "Go Back" at bounding box center [638, 542] width 88 height 29
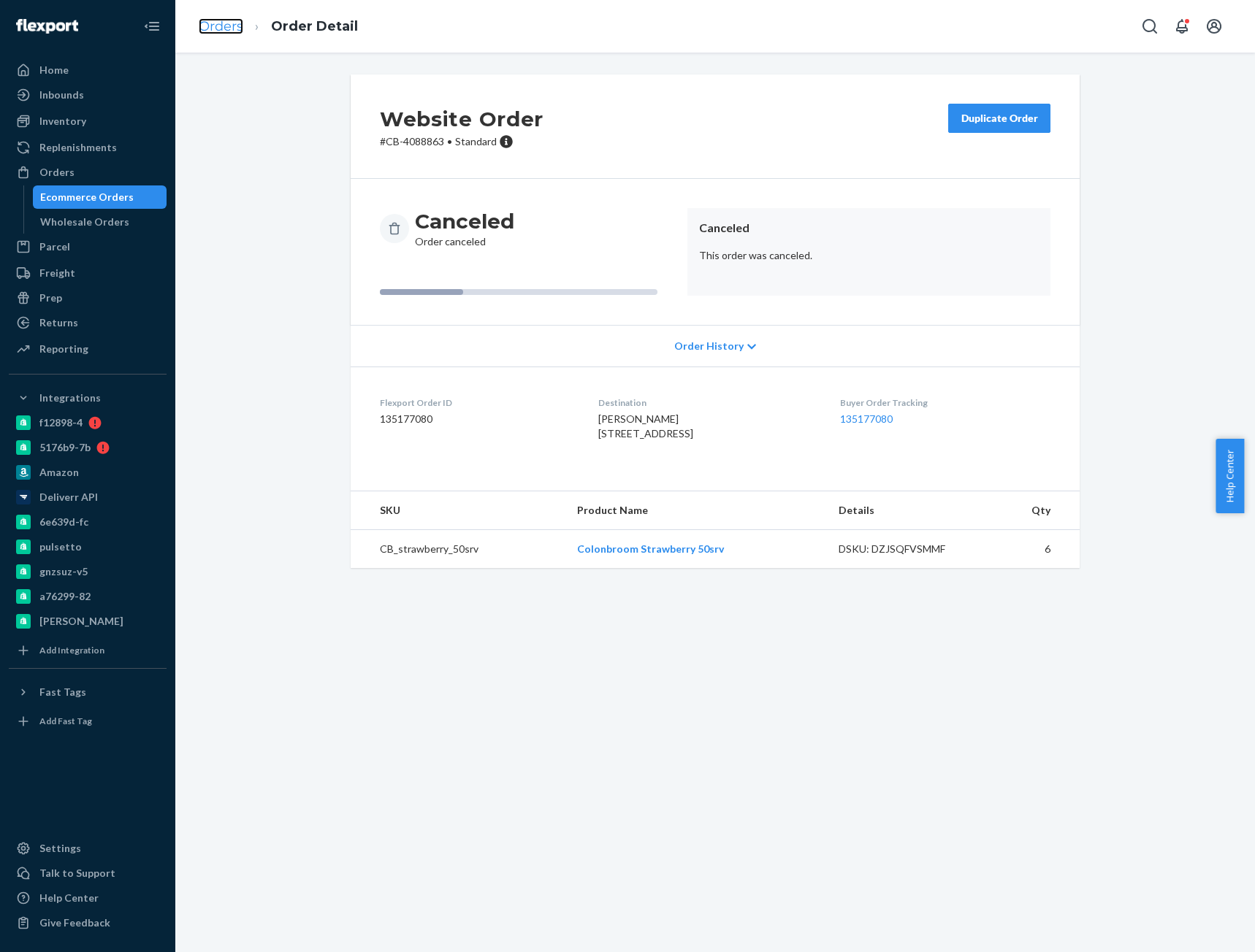
click at [217, 28] on link "Orders" at bounding box center [221, 26] width 44 height 16
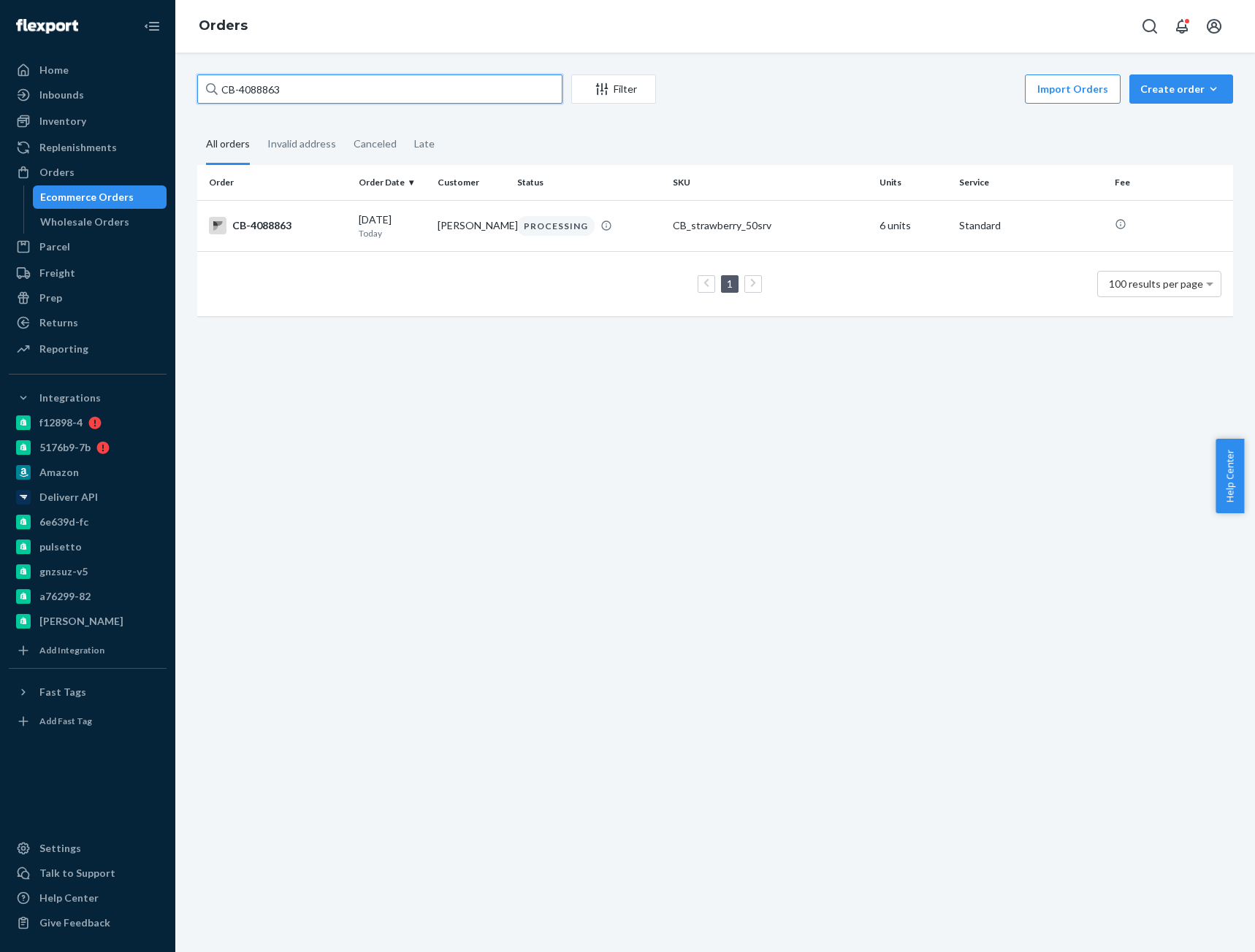
click at [267, 89] on input "CB-4088863" at bounding box center [379, 89] width 365 height 29
paste input "9130"
type input "CB-4091303"
click at [293, 223] on div "CB-4091303" at bounding box center [278, 225] width 138 height 18
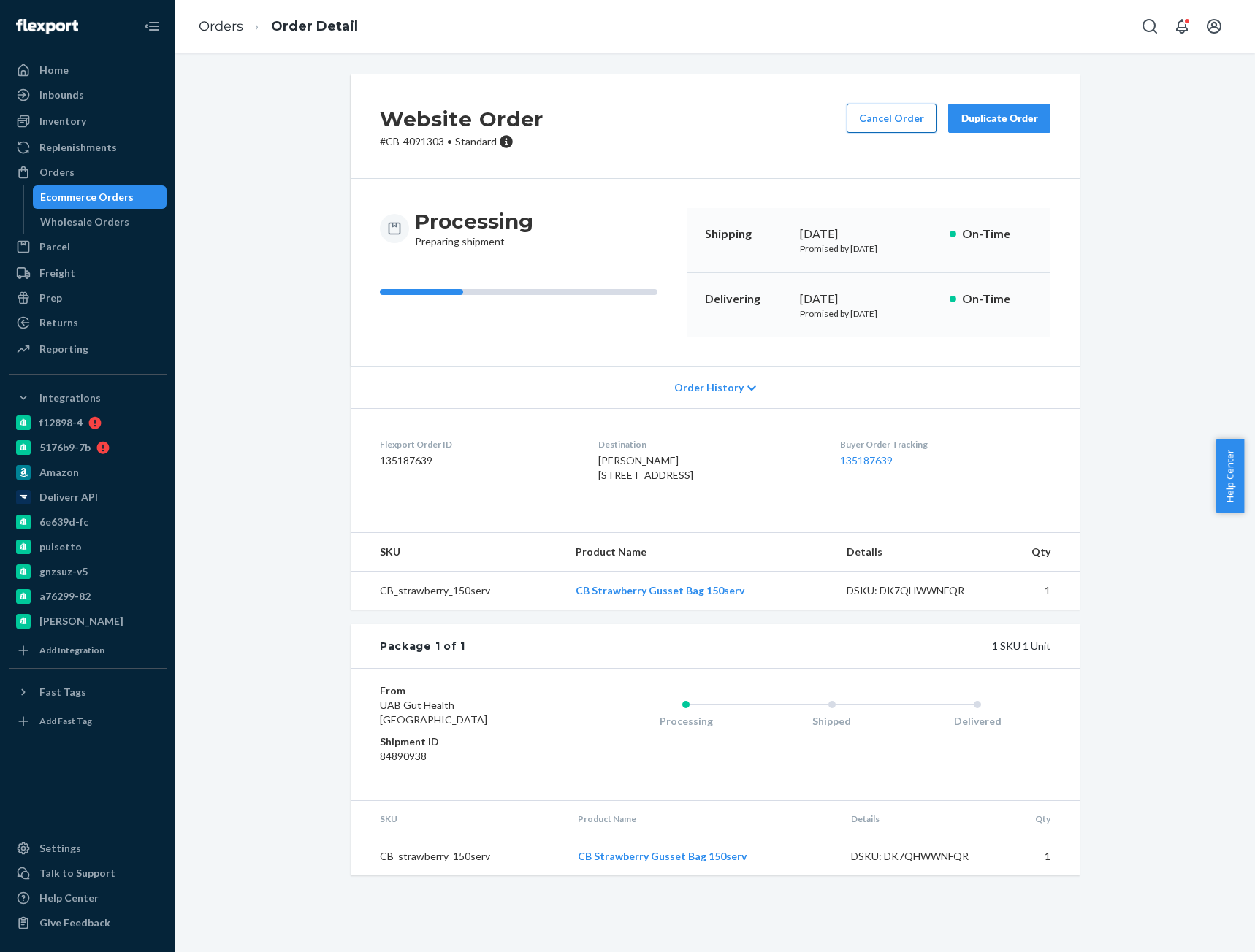
click at [861, 125] on button "Cancel Order" at bounding box center [891, 118] width 90 height 29
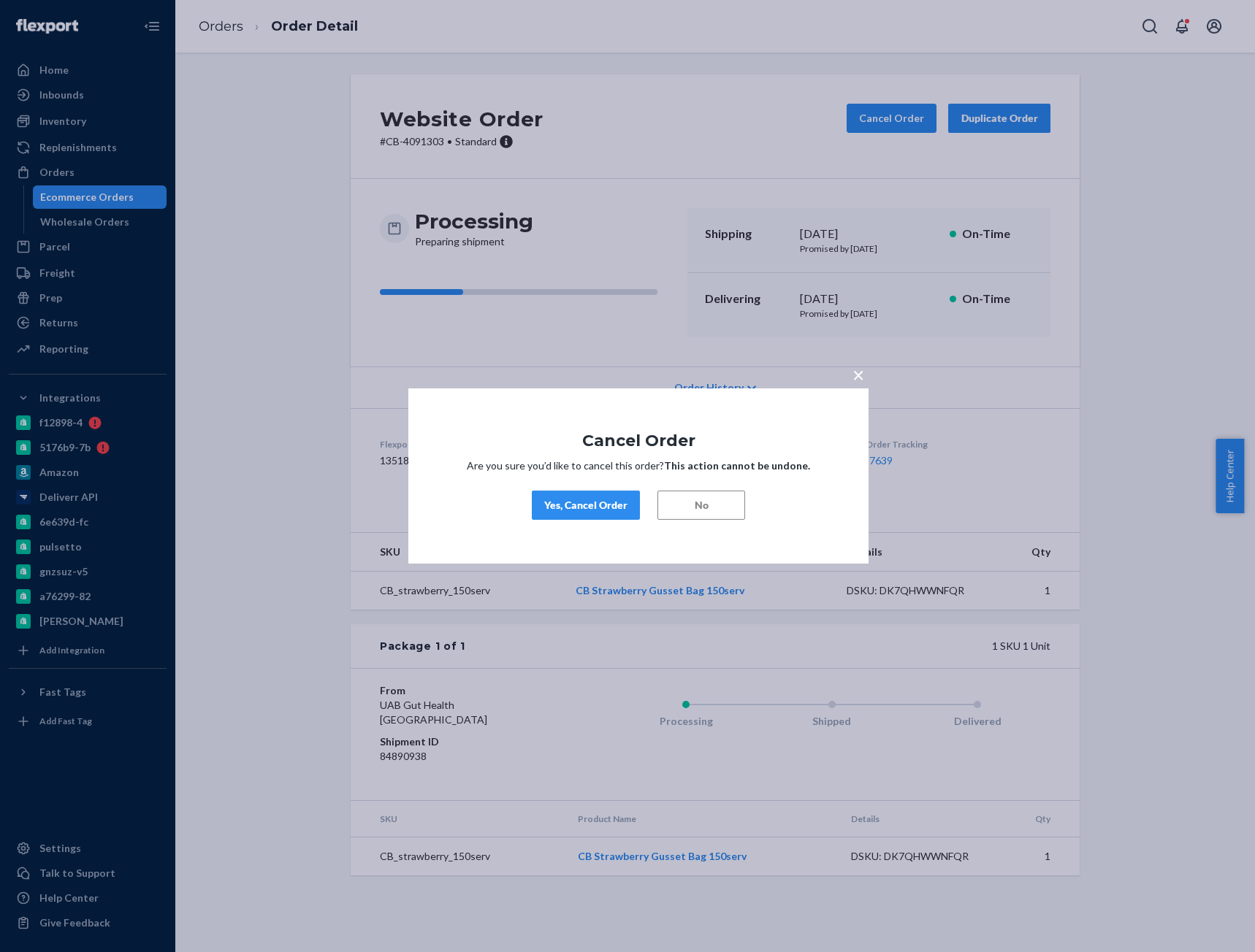
click at [582, 506] on div "Yes, Cancel Order" at bounding box center [586, 505] width 84 height 14
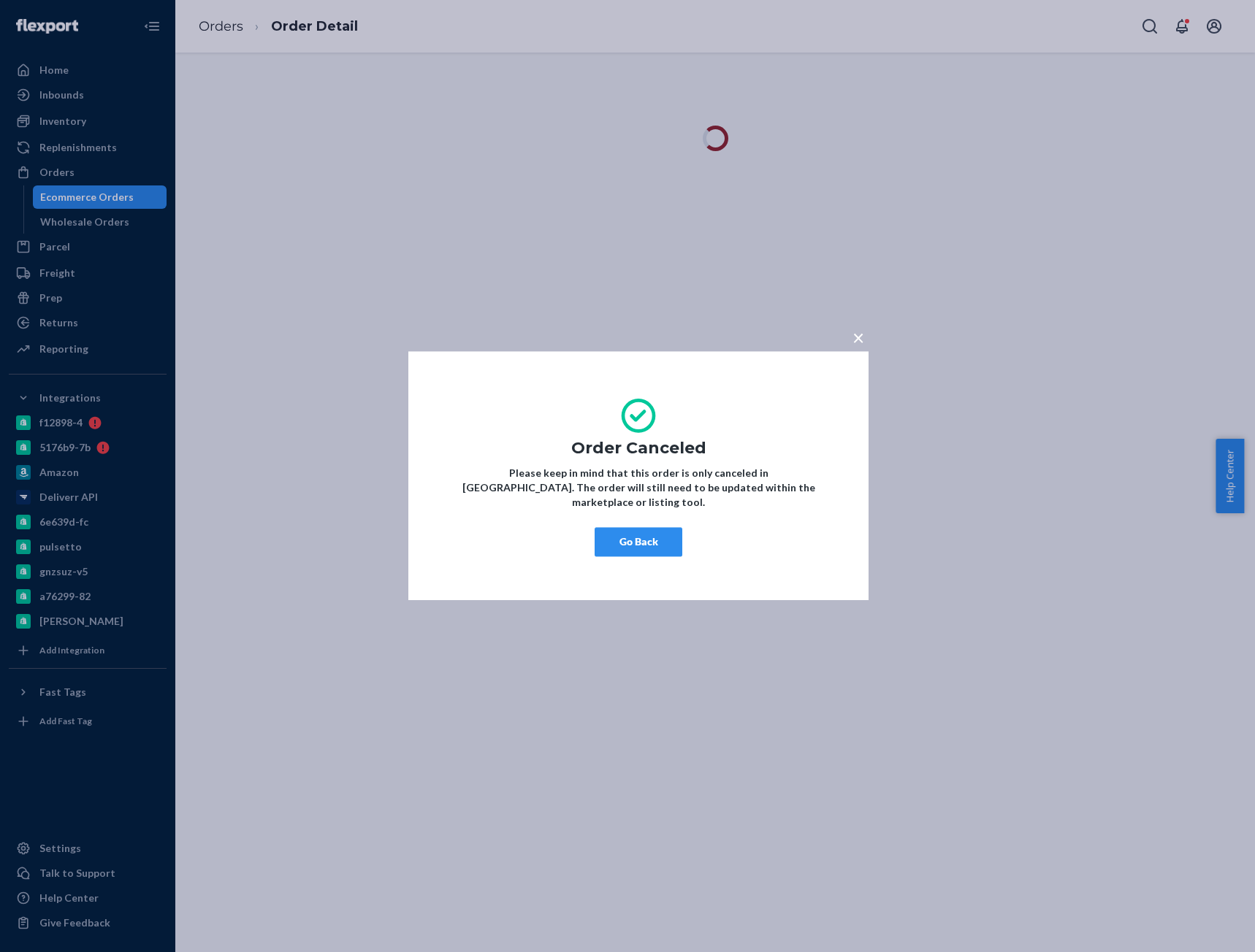
click at [632, 533] on button "Go Back" at bounding box center [638, 542] width 88 height 29
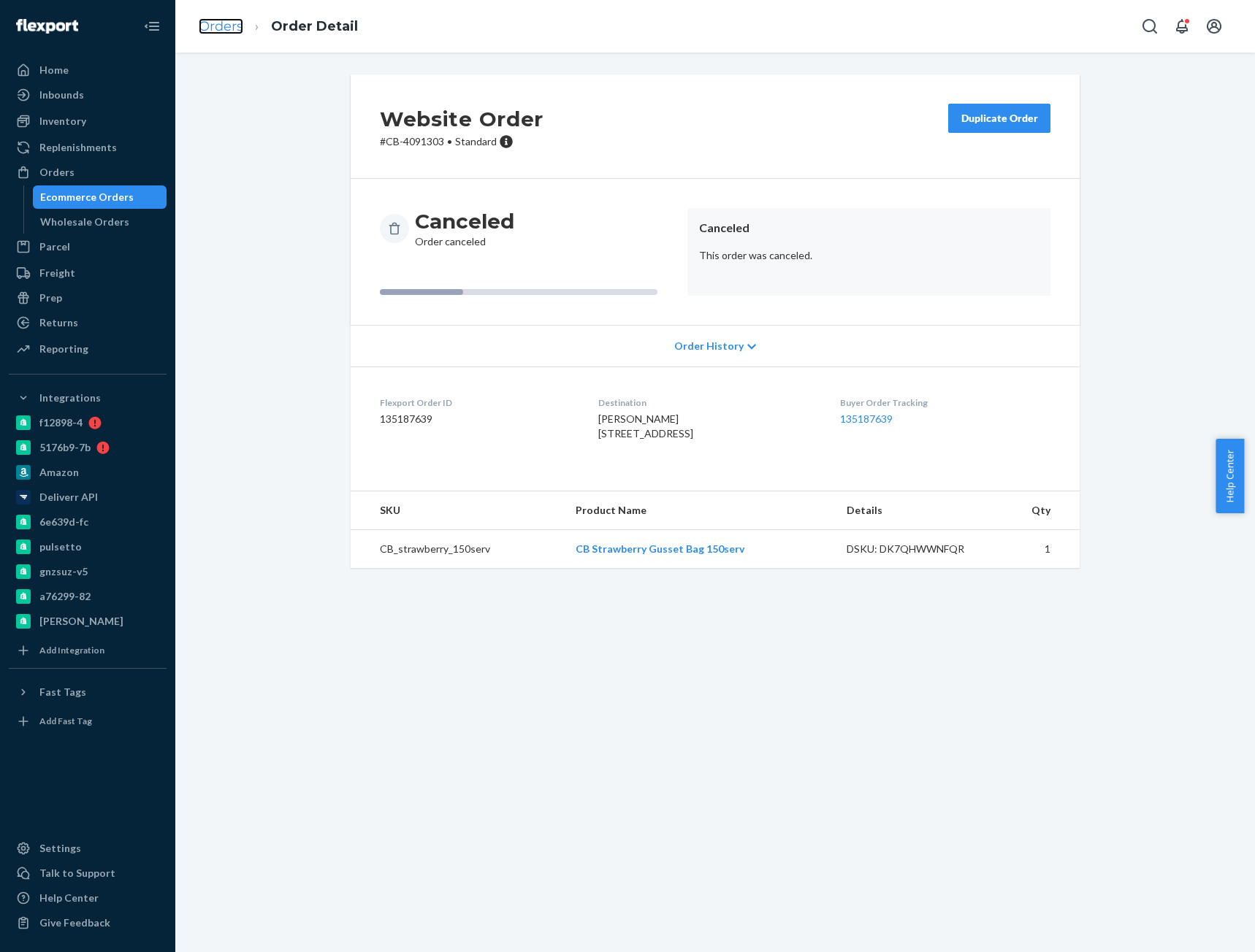
click at [211, 24] on link "Orders" at bounding box center [221, 26] width 44 height 16
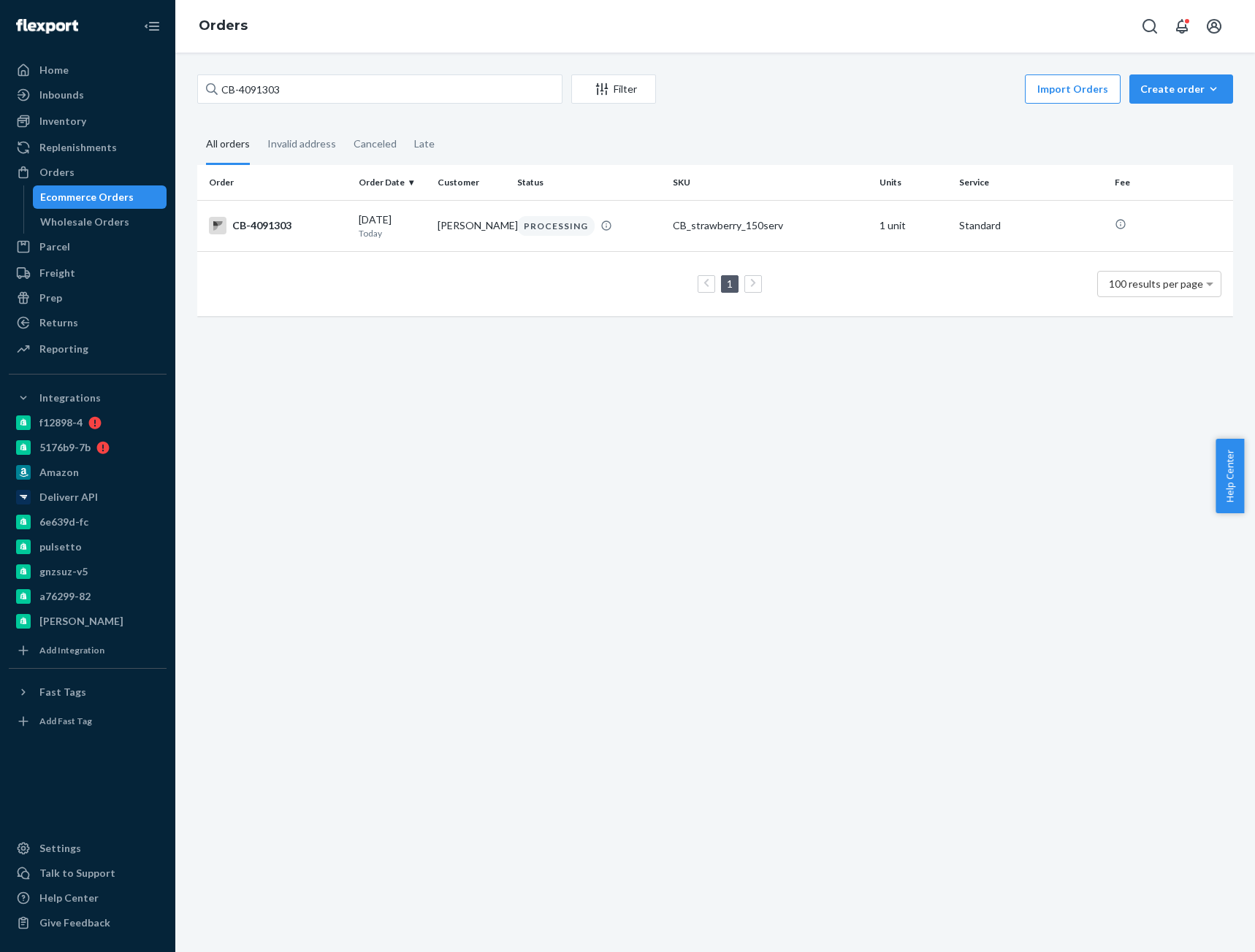
click at [275, 104] on div "CB-4091303 Filter Import Orders Create order Ecommerce order Removal order" at bounding box center [714, 90] width 1036 height 33
click at [273, 91] on input "CB-4091303" at bounding box center [379, 89] width 365 height 29
paste input "7729"
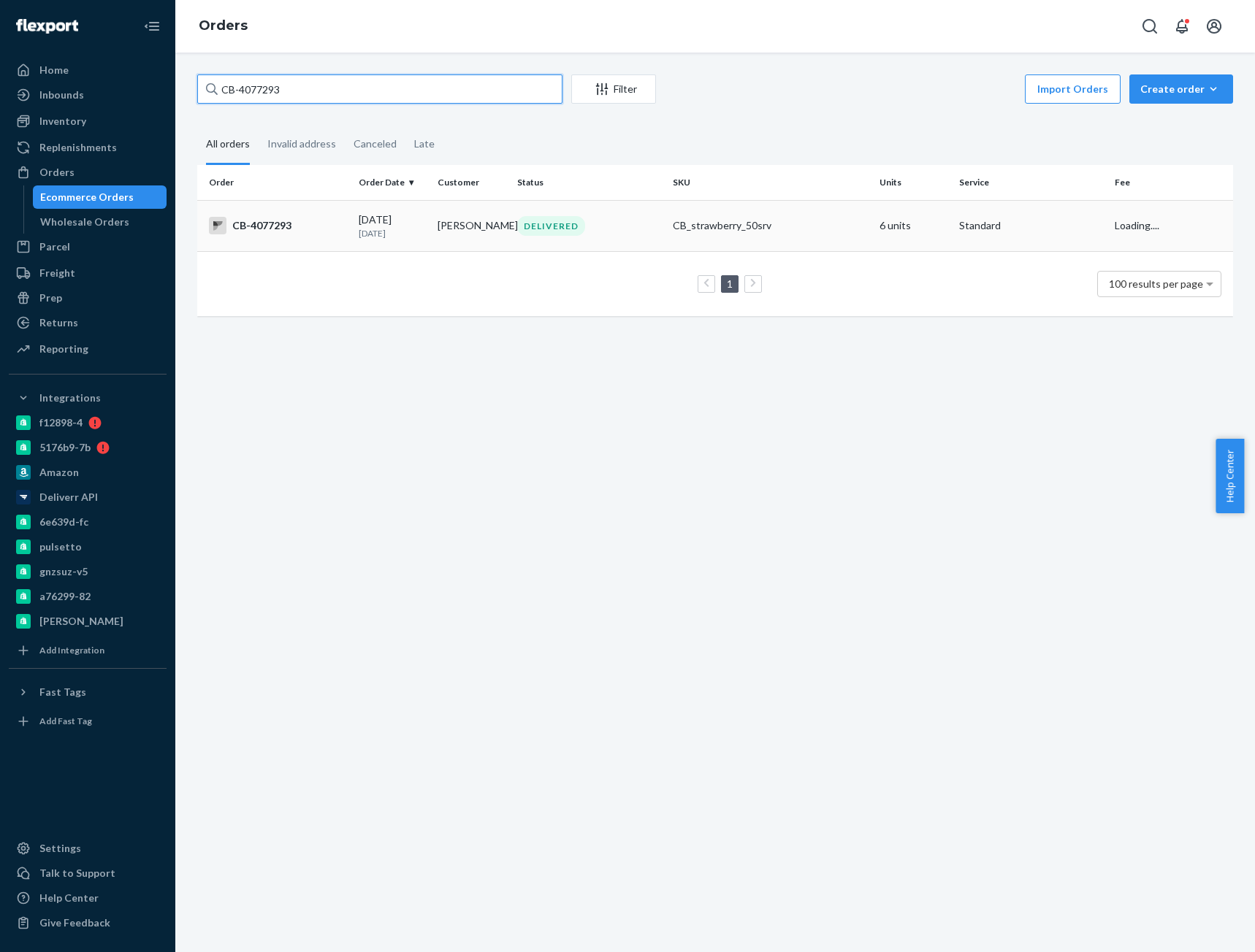
type input "CB-4077293"
click at [327, 221] on div "CB-4077293" at bounding box center [278, 225] width 138 height 18
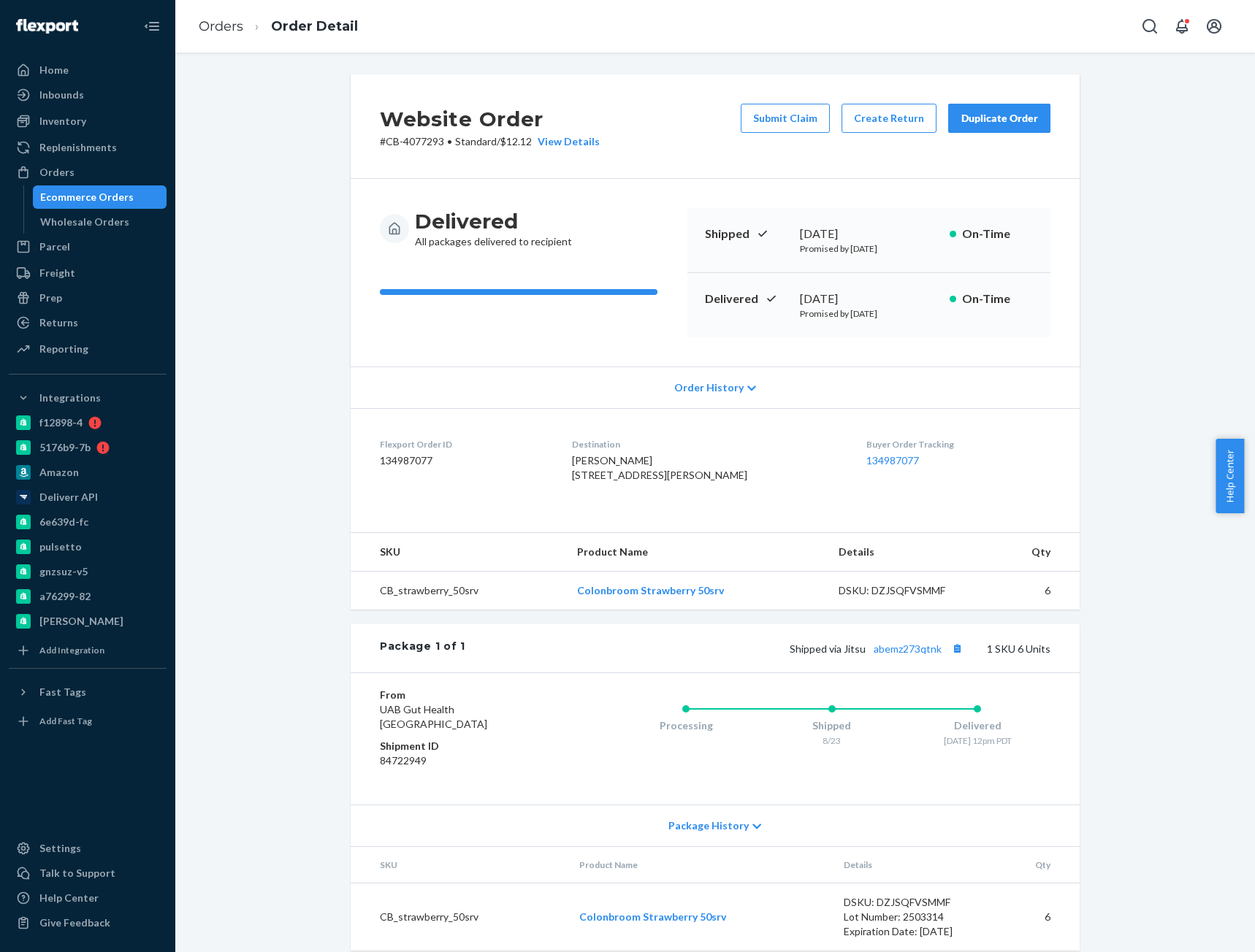
drag, startPoint x: 339, startPoint y: 384, endPoint x: 413, endPoint y: 408, distance: 77.8
click at [339, 384] on div "Website Order # CB-4077293 • Standard / $12.12 View Details Submit Claim Create…" at bounding box center [714, 512] width 751 height 876
click at [585, 459] on span "[PERSON_NAME] [STREET_ADDRESS][PERSON_NAME]" at bounding box center [660, 468] width 176 height 27
copy span "[PERSON_NAME]"
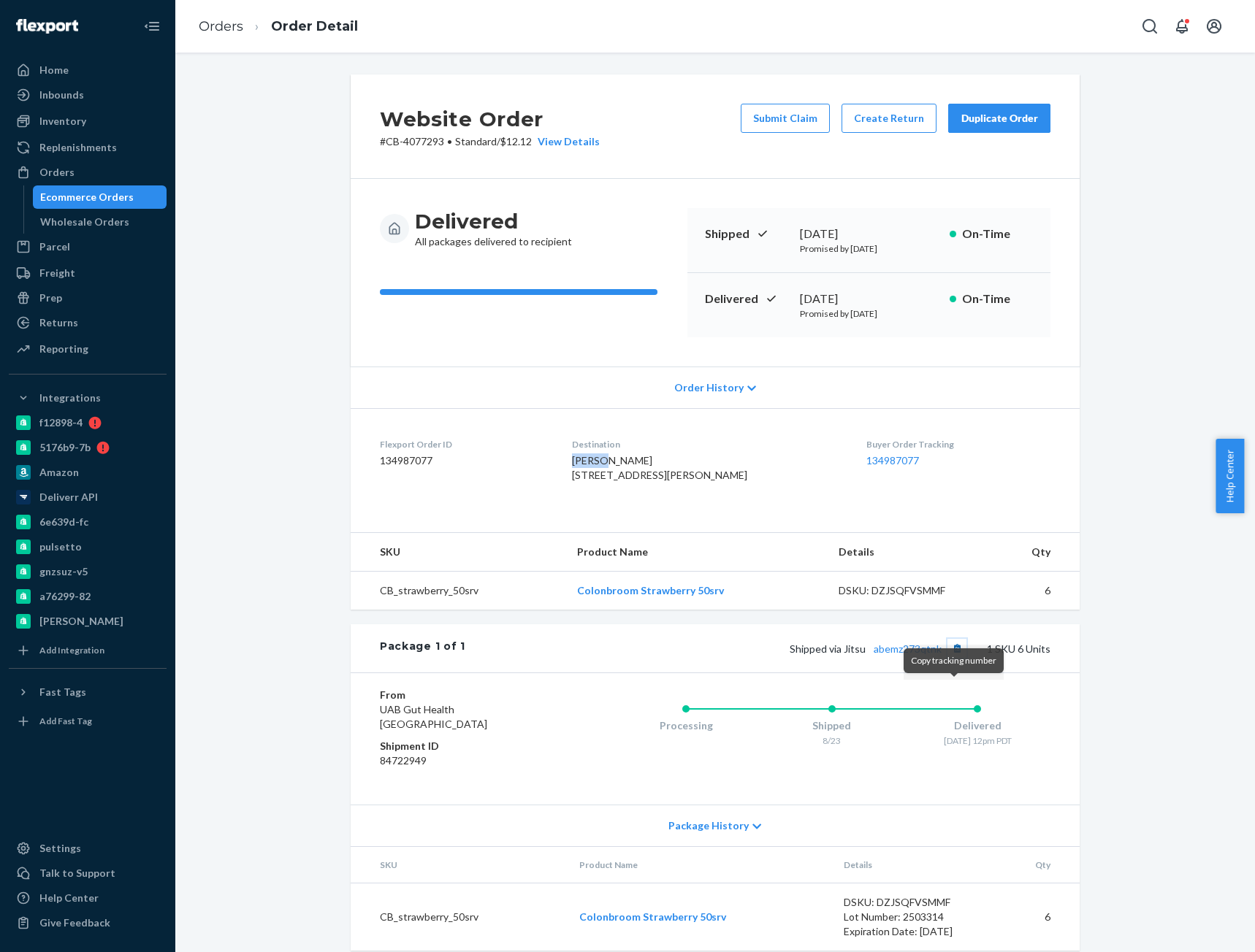
click at [947, 658] on button "Copy tracking number" at bounding box center [957, 649] width 19 height 19
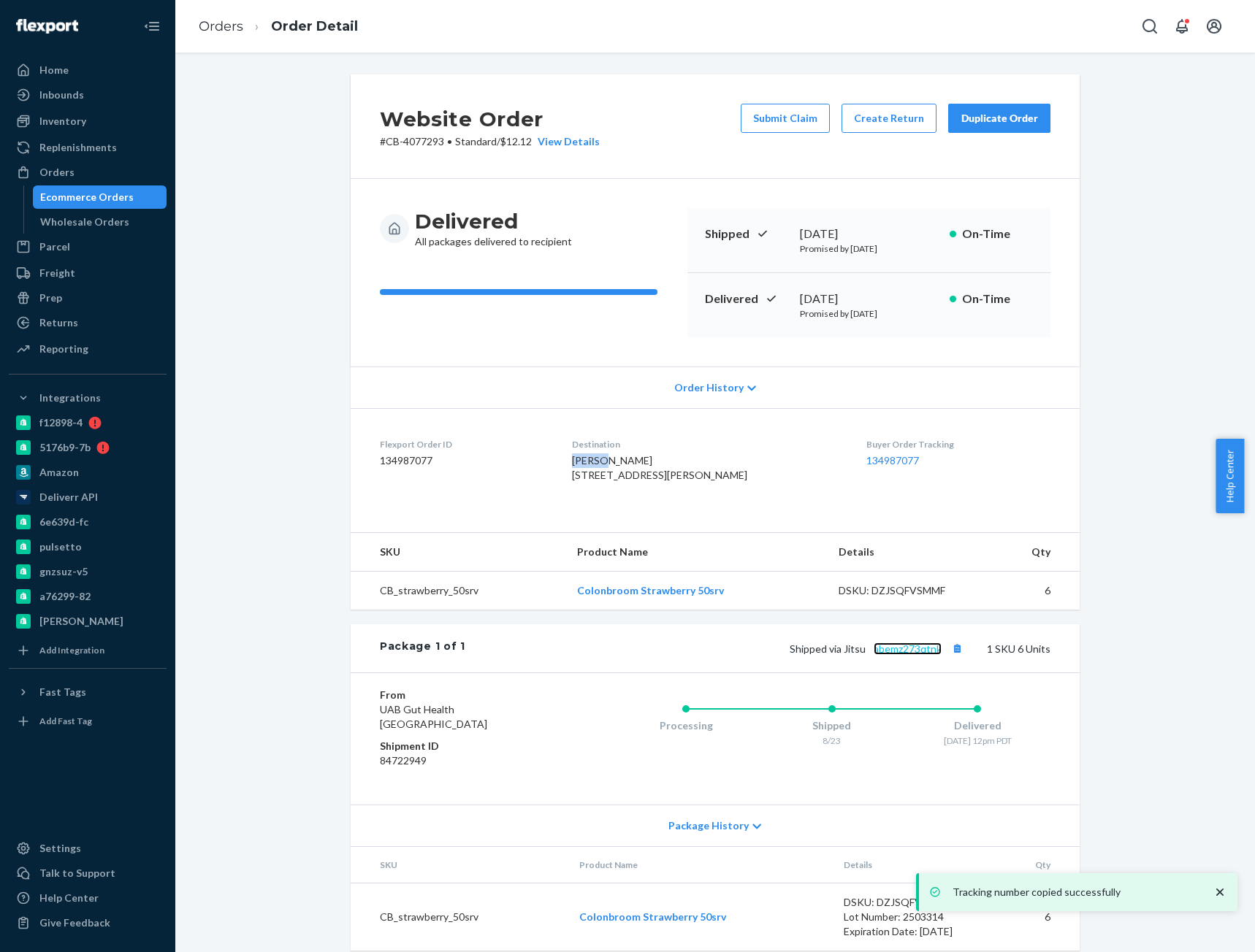
click at [915, 655] on link "abemz273qtnk" at bounding box center [908, 649] width 68 height 13
click at [222, 23] on link "Orders" at bounding box center [221, 26] width 44 height 16
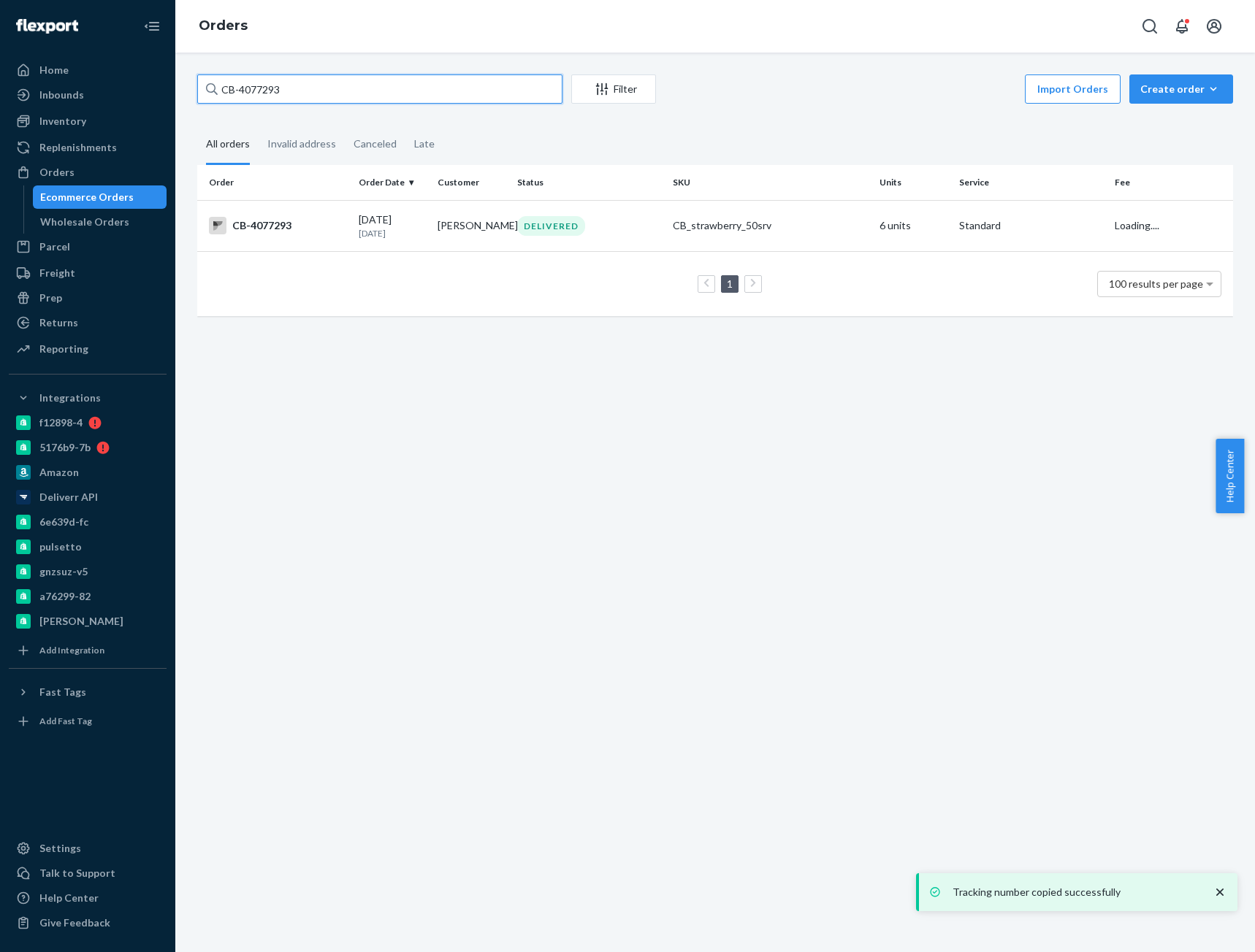
click at [253, 89] on input "CB-4077293" at bounding box center [379, 89] width 365 height 29
paste input "1726"
type input "CB-4071726"
click at [291, 212] on td "CB-4071726" at bounding box center [275, 226] width 155 height 51
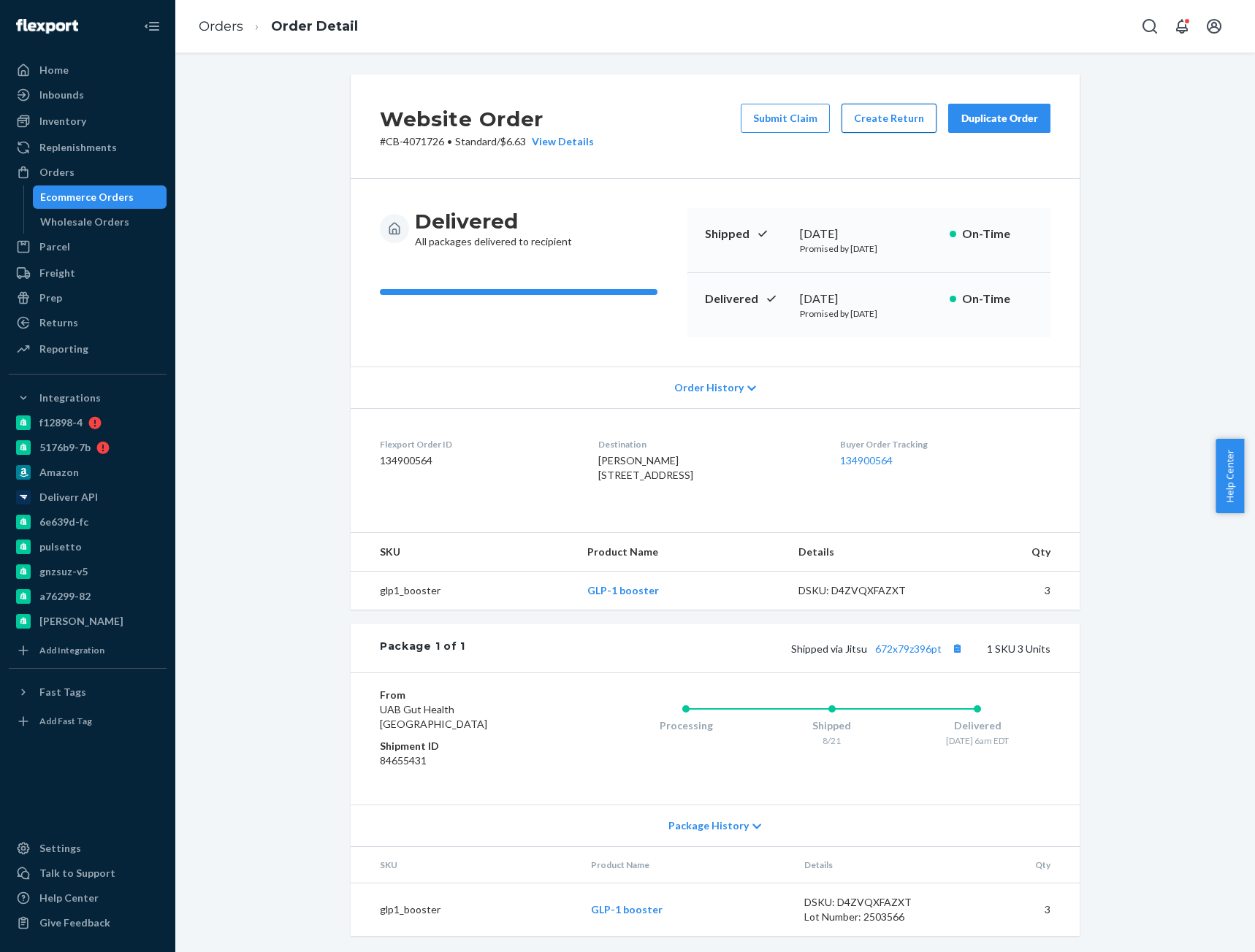
click at [882, 122] on button "Create Return" at bounding box center [888, 118] width 95 height 29
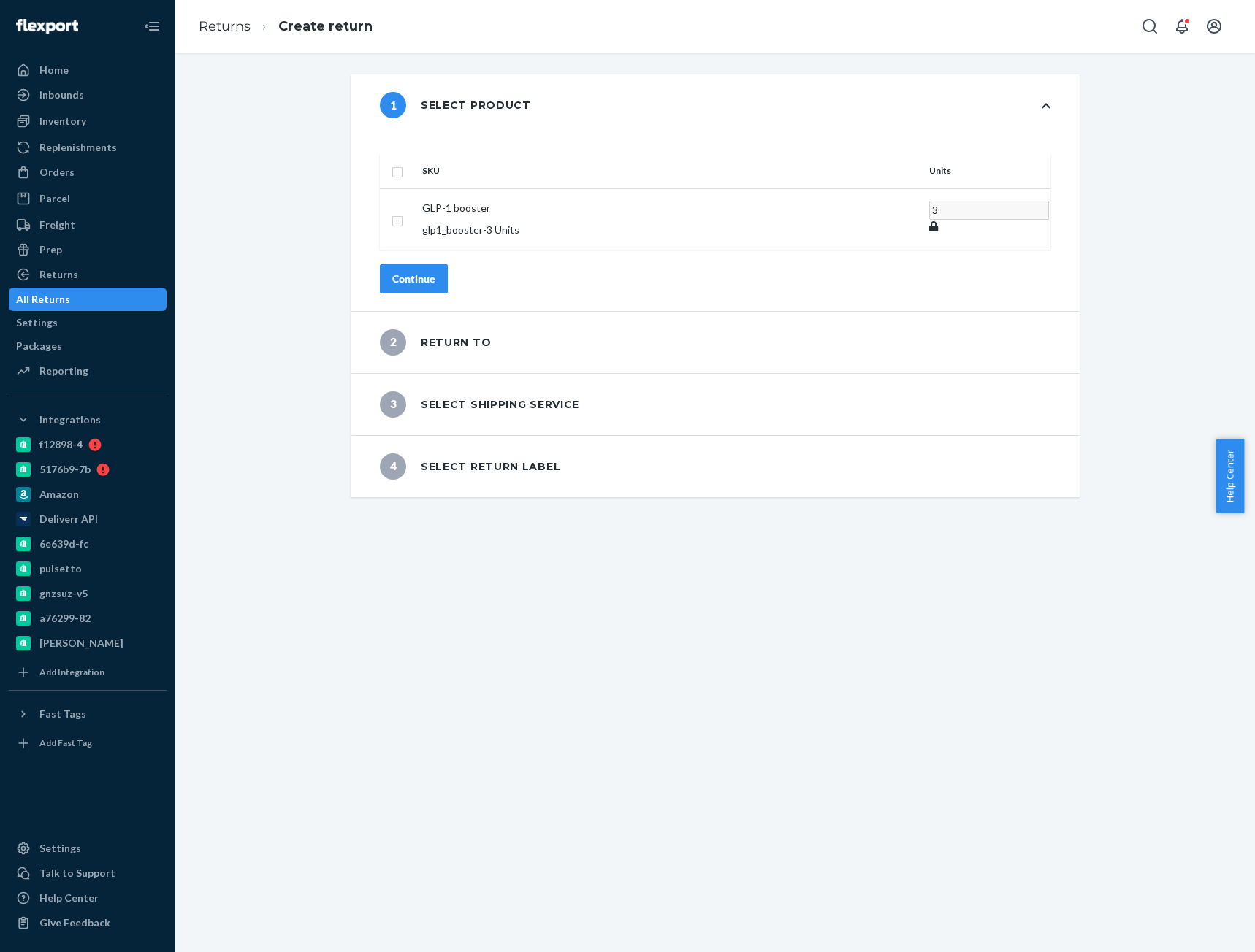
drag, startPoint x: 441, startPoint y: 155, endPoint x: 450, endPoint y: 156, distance: 9.1
click at [416, 155] on th at bounding box center [398, 170] width 37 height 35
click at [403, 163] on input "checkbox" at bounding box center [397, 170] width 12 height 15
checkbox input "true"
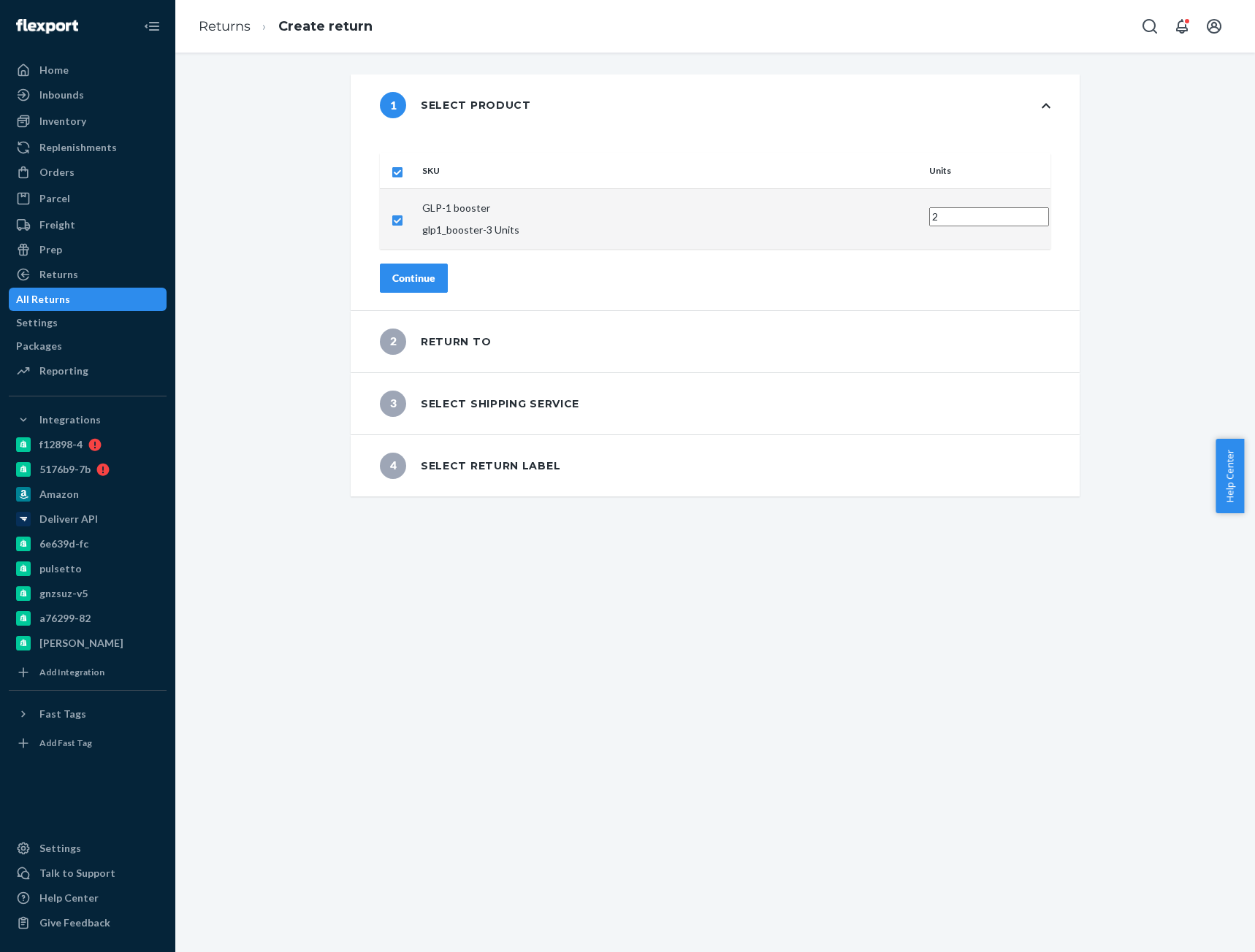
type input "2"
click at [929, 207] on input "2" at bounding box center [989, 216] width 120 height 19
click at [436, 271] on div "Continue" at bounding box center [414, 278] width 43 height 14
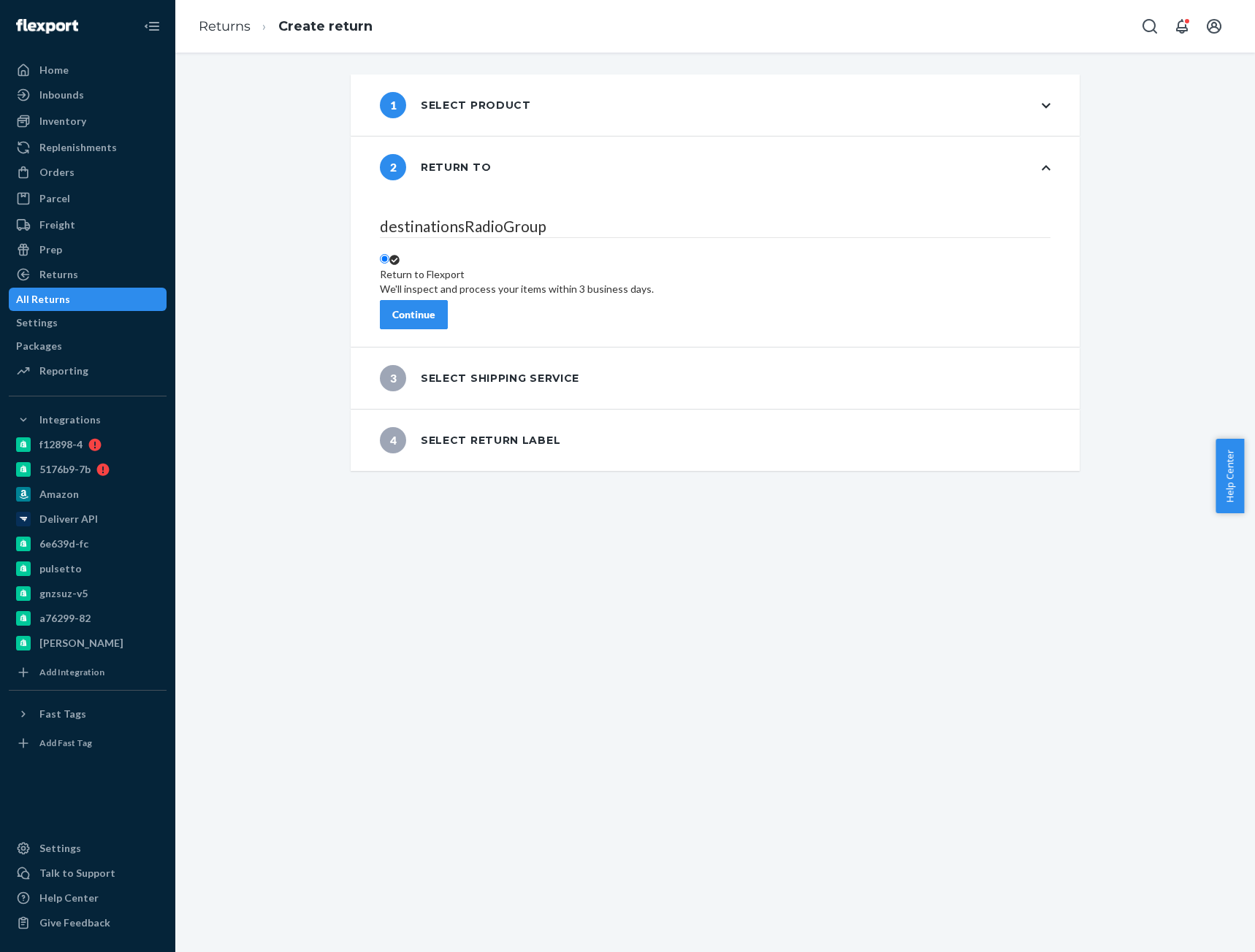
click at [436, 308] on div "Continue" at bounding box center [414, 314] width 43 height 14
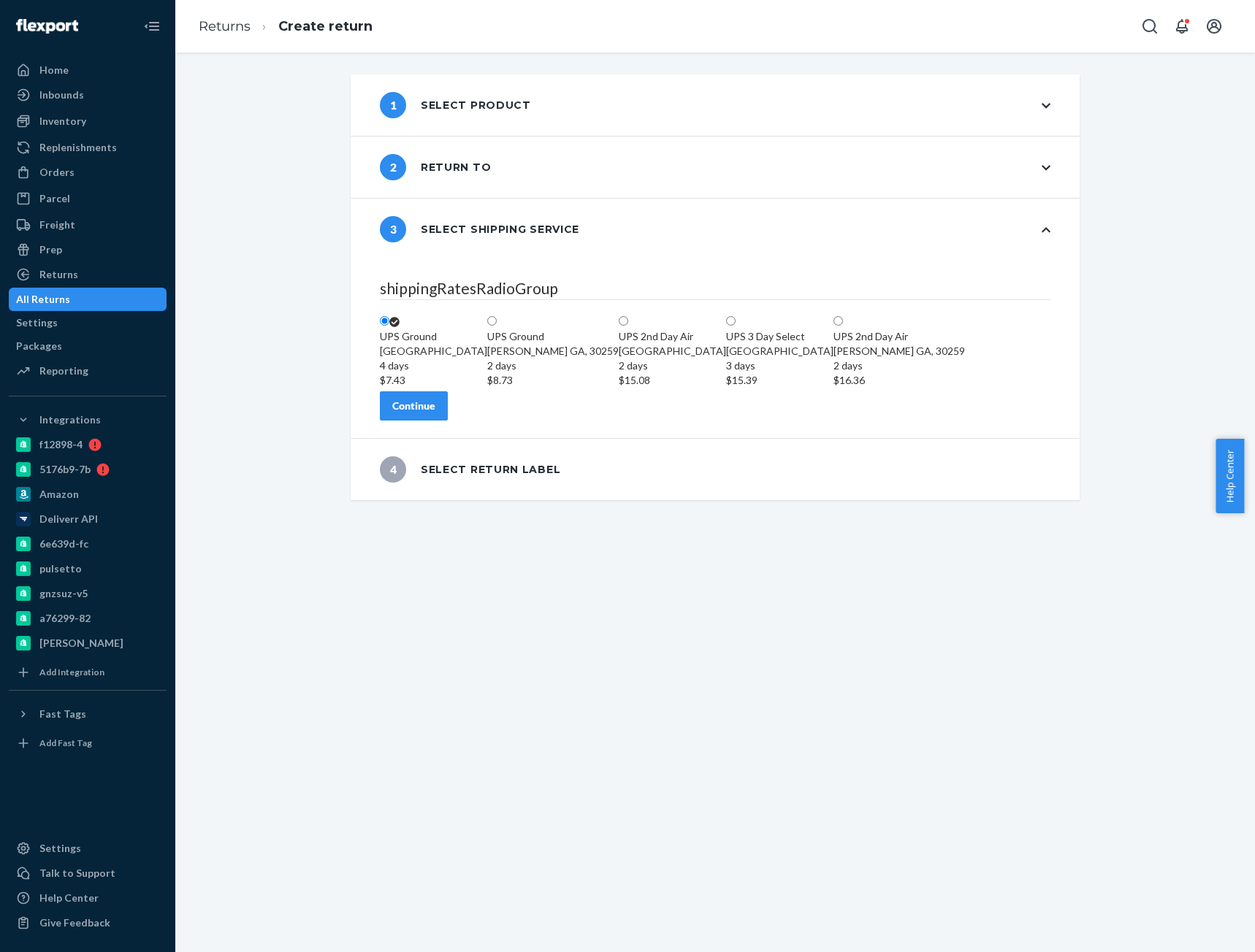
click at [436, 413] on div "Continue" at bounding box center [414, 406] width 43 height 14
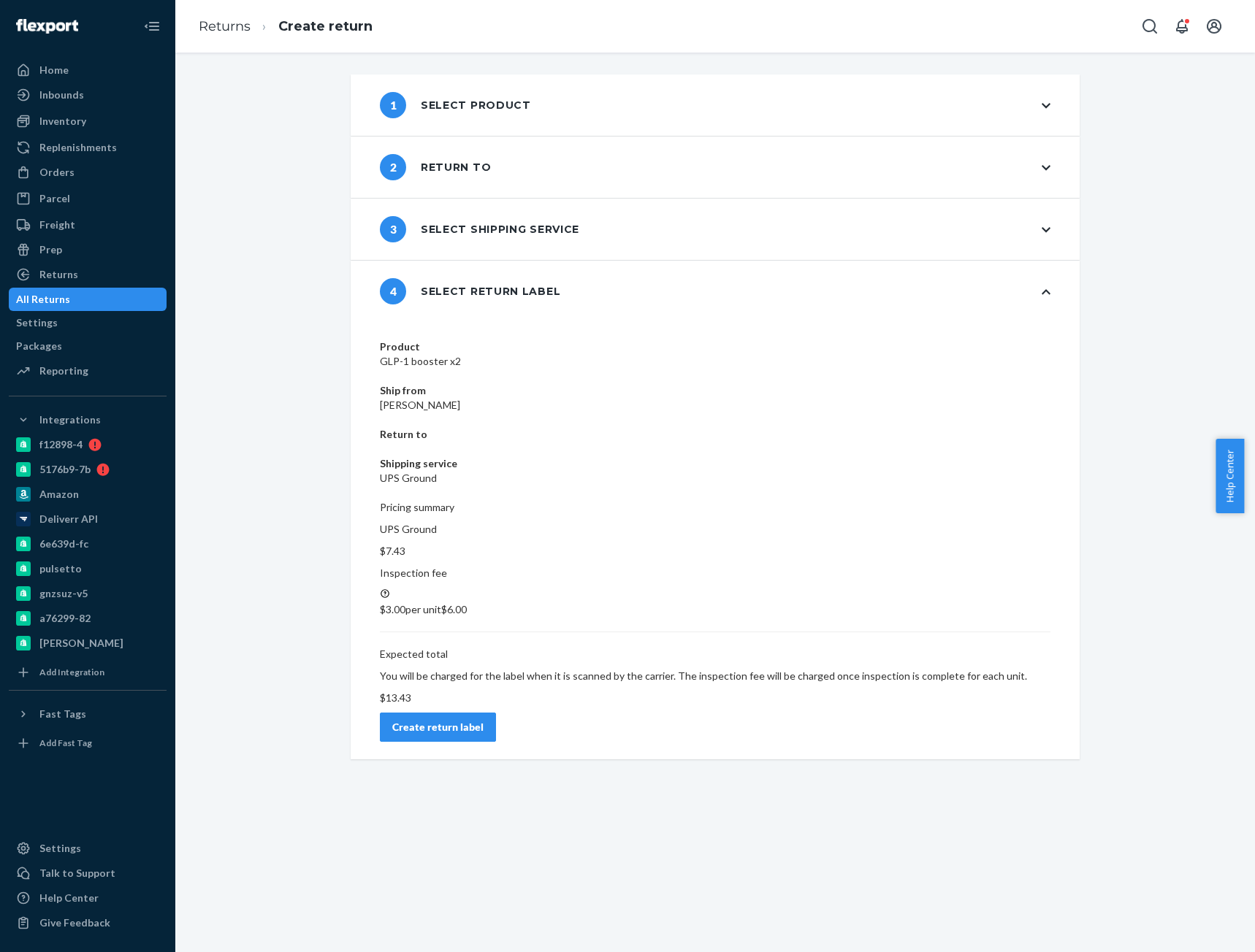
click at [483, 720] on div "Create return label" at bounding box center [437, 727] width 91 height 14
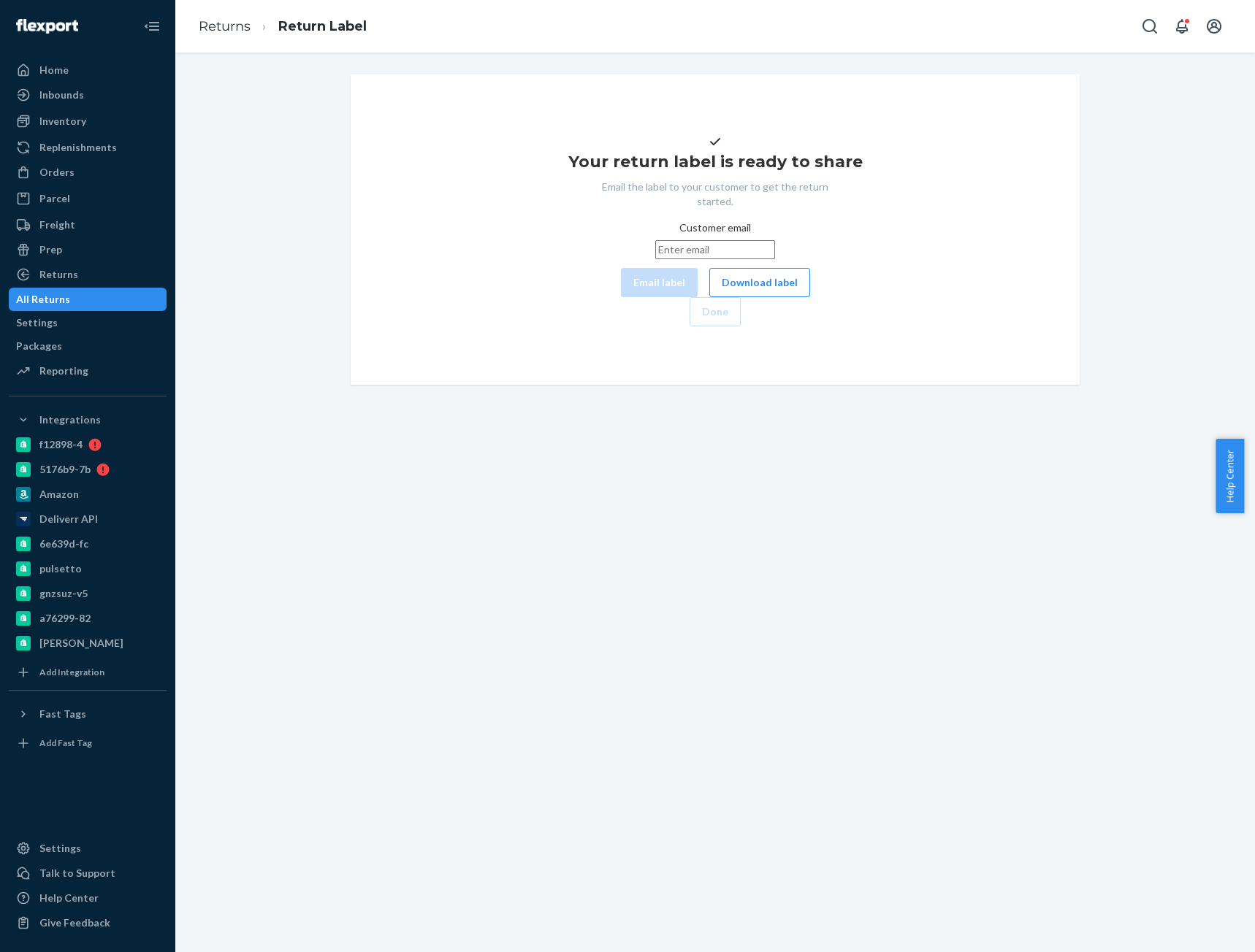
drag, startPoint x: 702, startPoint y: 326, endPoint x: 1126, endPoint y: 444, distance: 440.1
click at [709, 297] on button "Download label" at bounding box center [760, 282] width 101 height 29
